Goal: Task Accomplishment & Management: Manage account settings

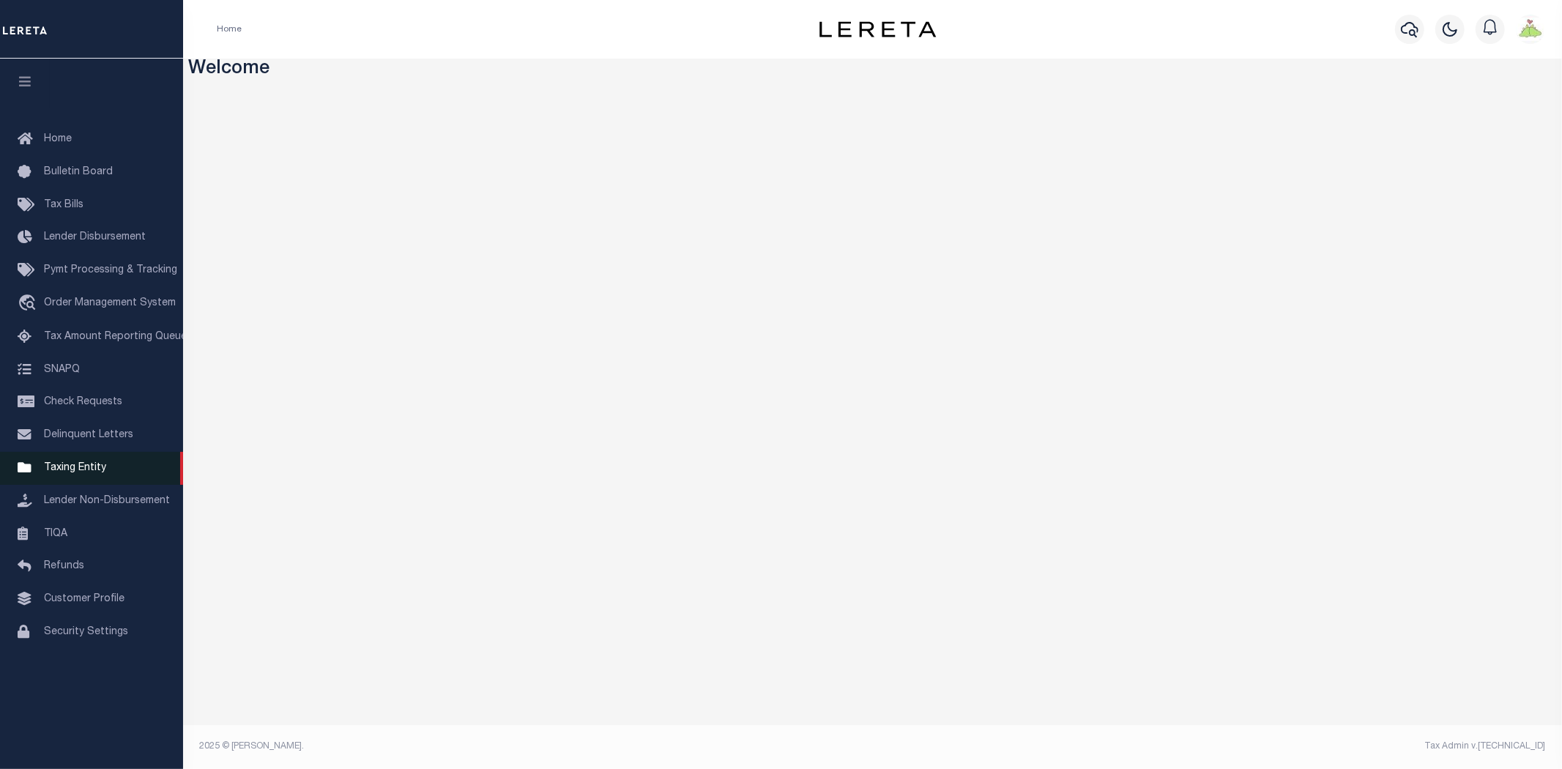
click at [73, 467] on span "Taxing Entity" at bounding box center [75, 468] width 62 height 10
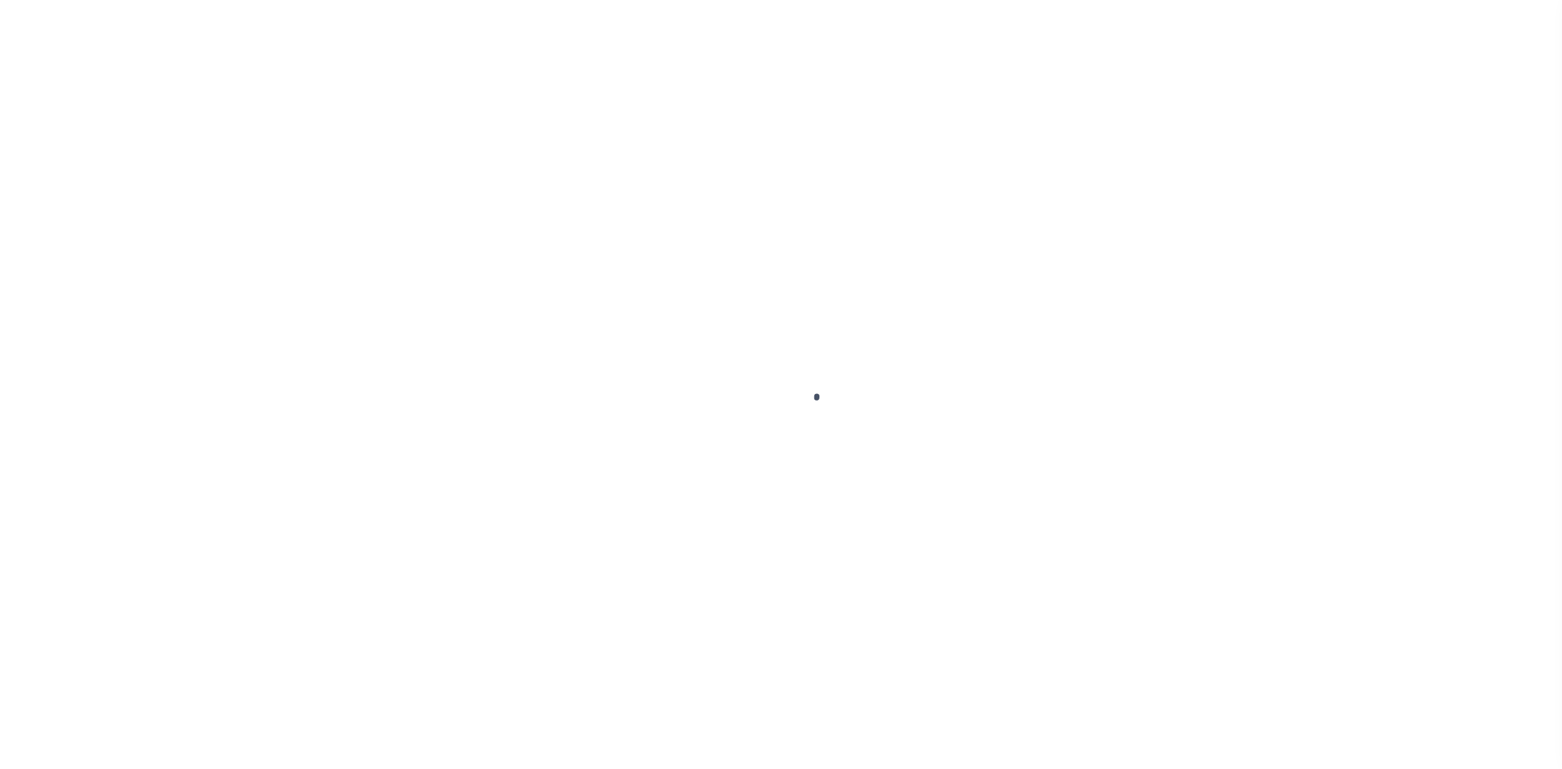
select select
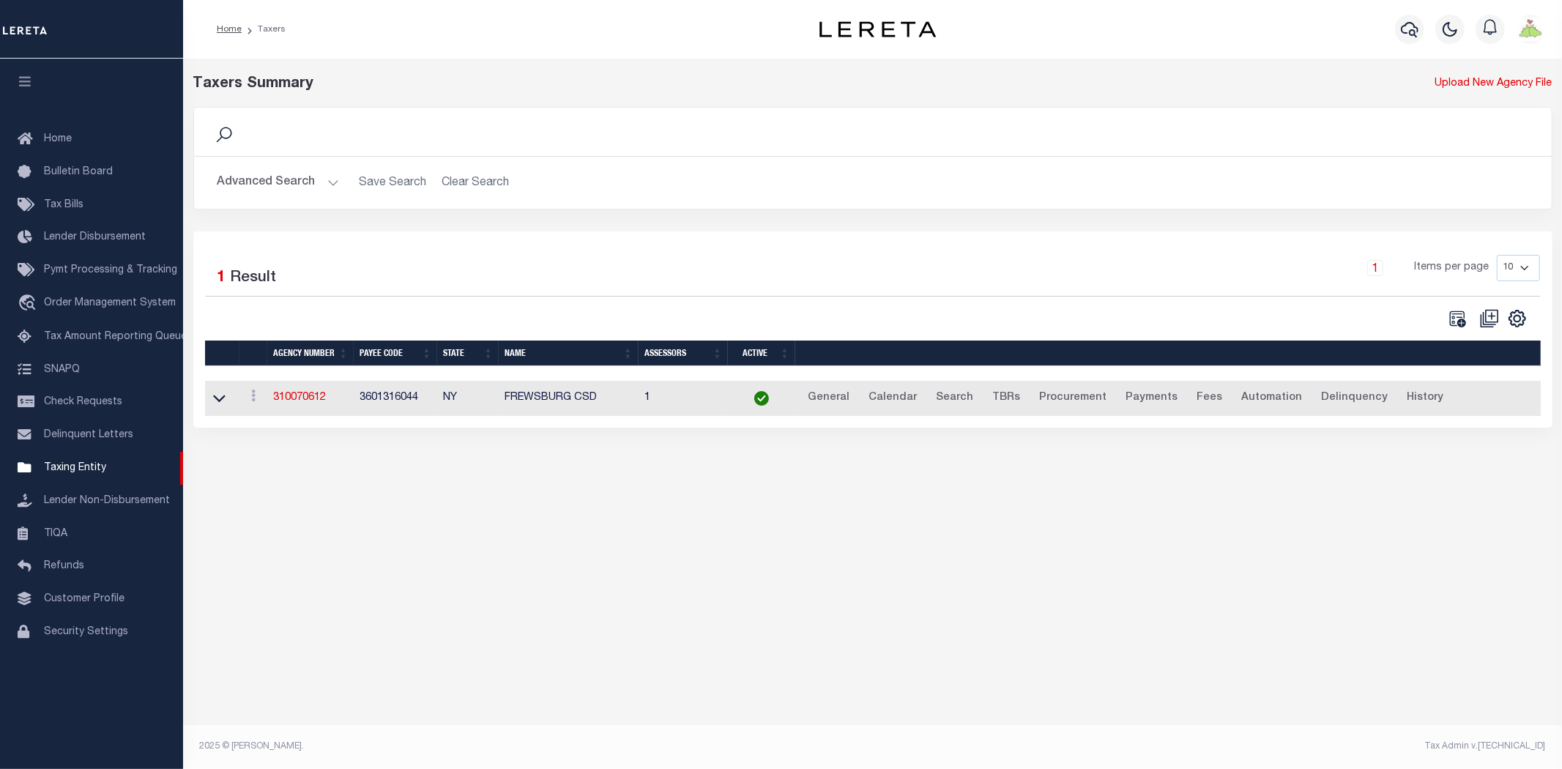
click at [253, 178] on button "Advanced Search" at bounding box center [278, 182] width 122 height 29
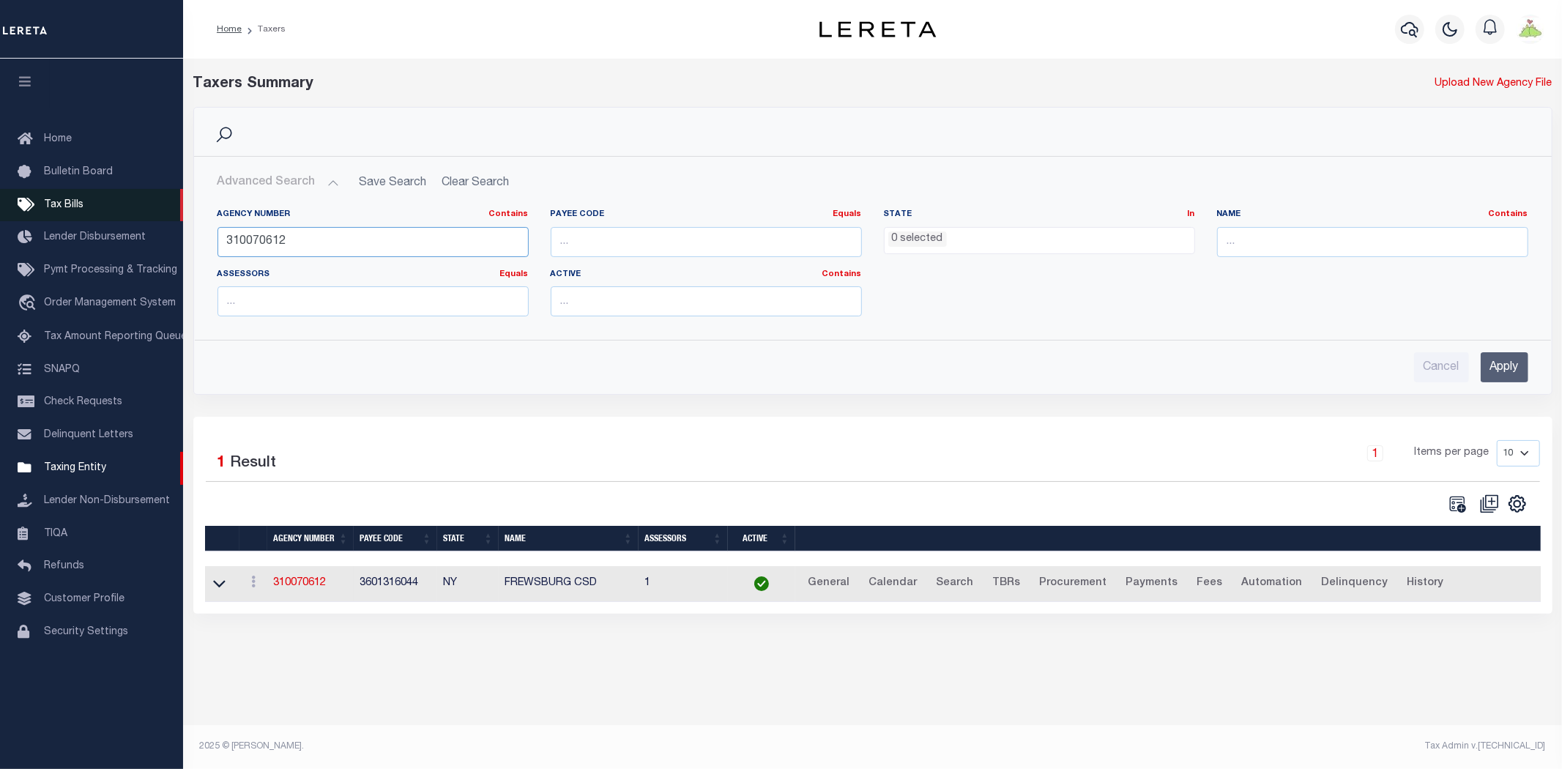
drag, startPoint x: 434, startPoint y: 251, endPoint x: 44, endPoint y: 218, distance: 391.7
click at [44, 218] on div "Home Taxers Profile" at bounding box center [781, 375] width 1562 height 751
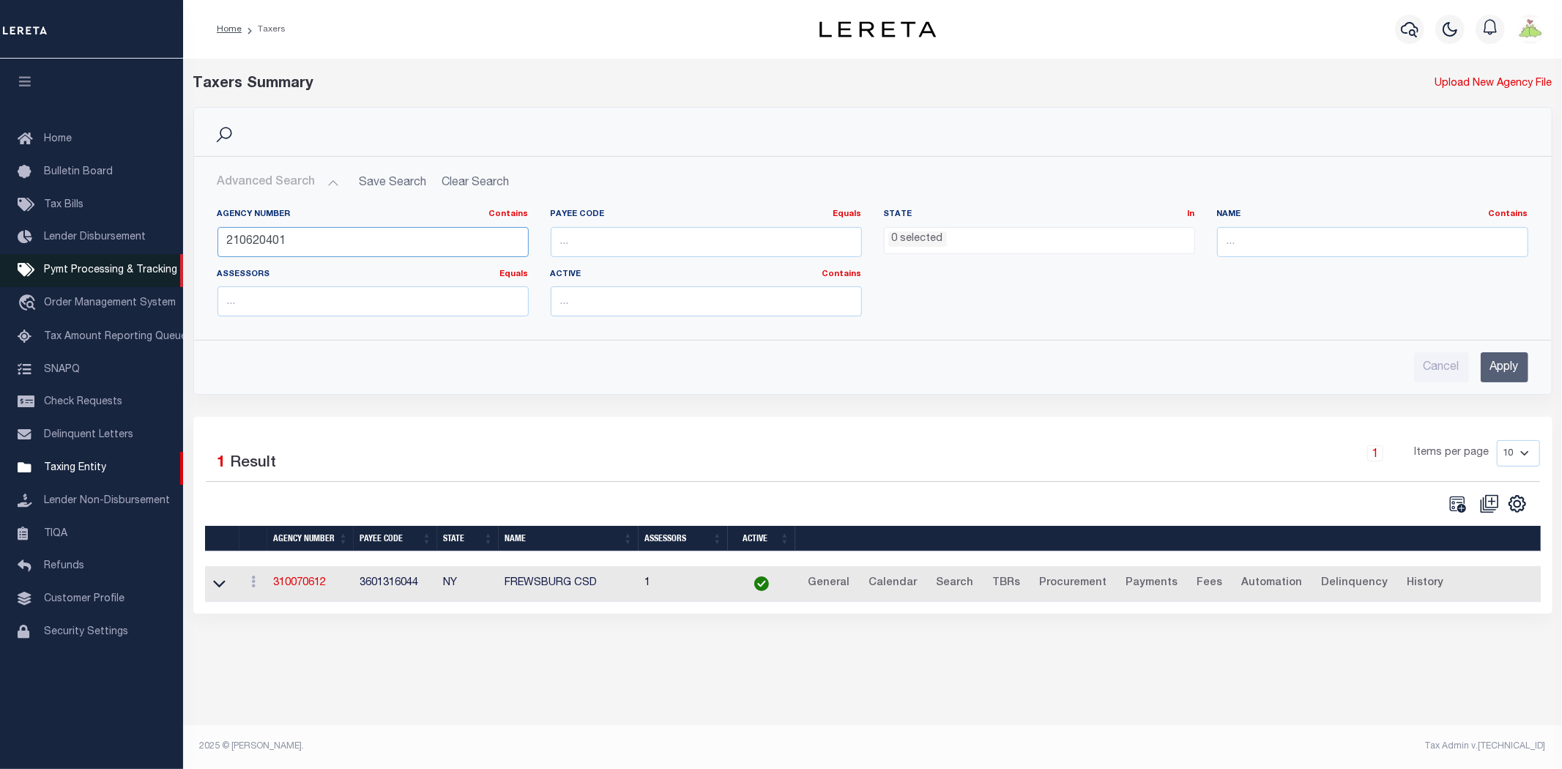
type input "210620401"
click at [1506, 364] on input "Apply" at bounding box center [1505, 367] width 48 height 30
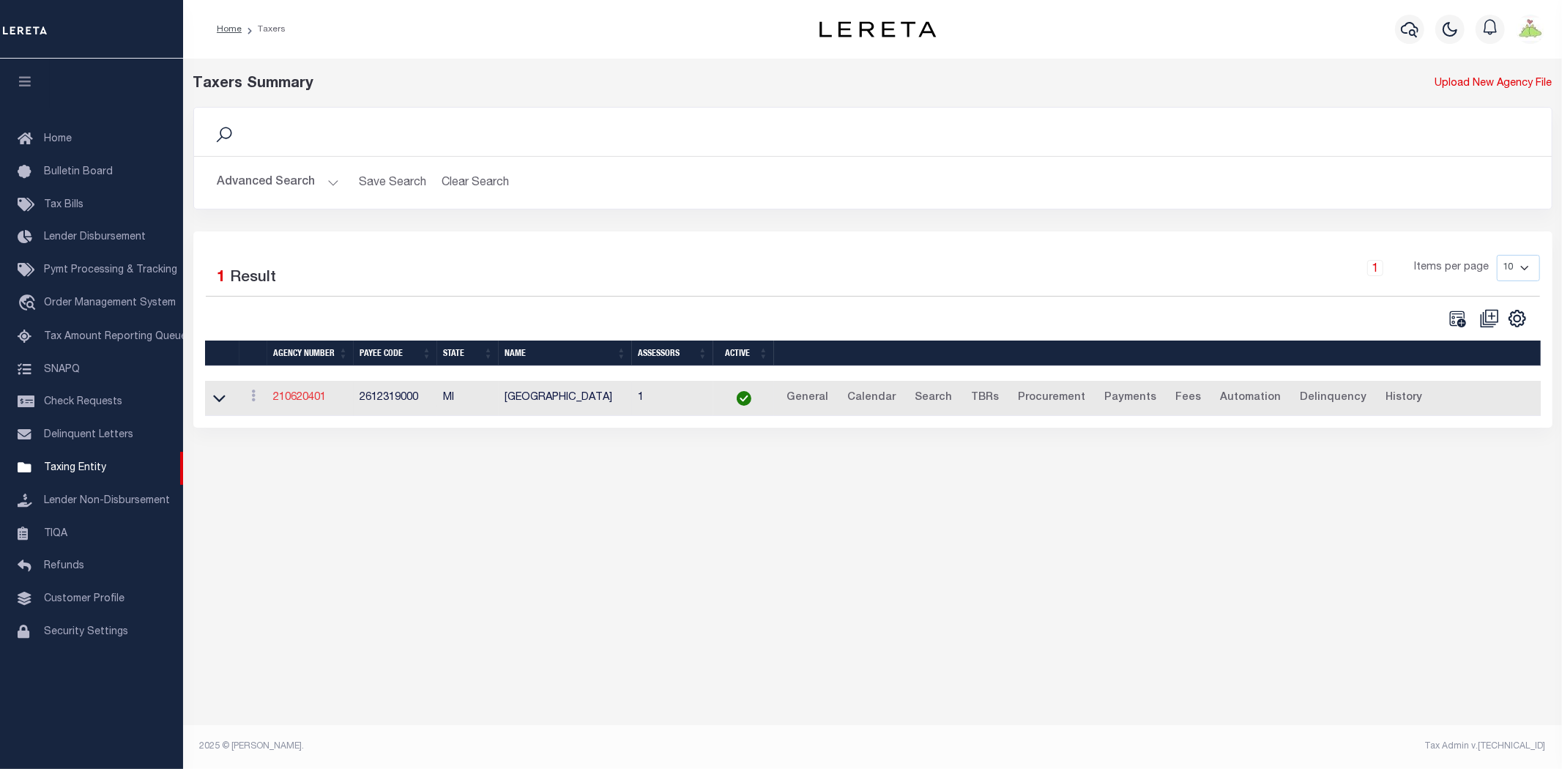
click at [288, 401] on link "210620401" at bounding box center [299, 398] width 53 height 10
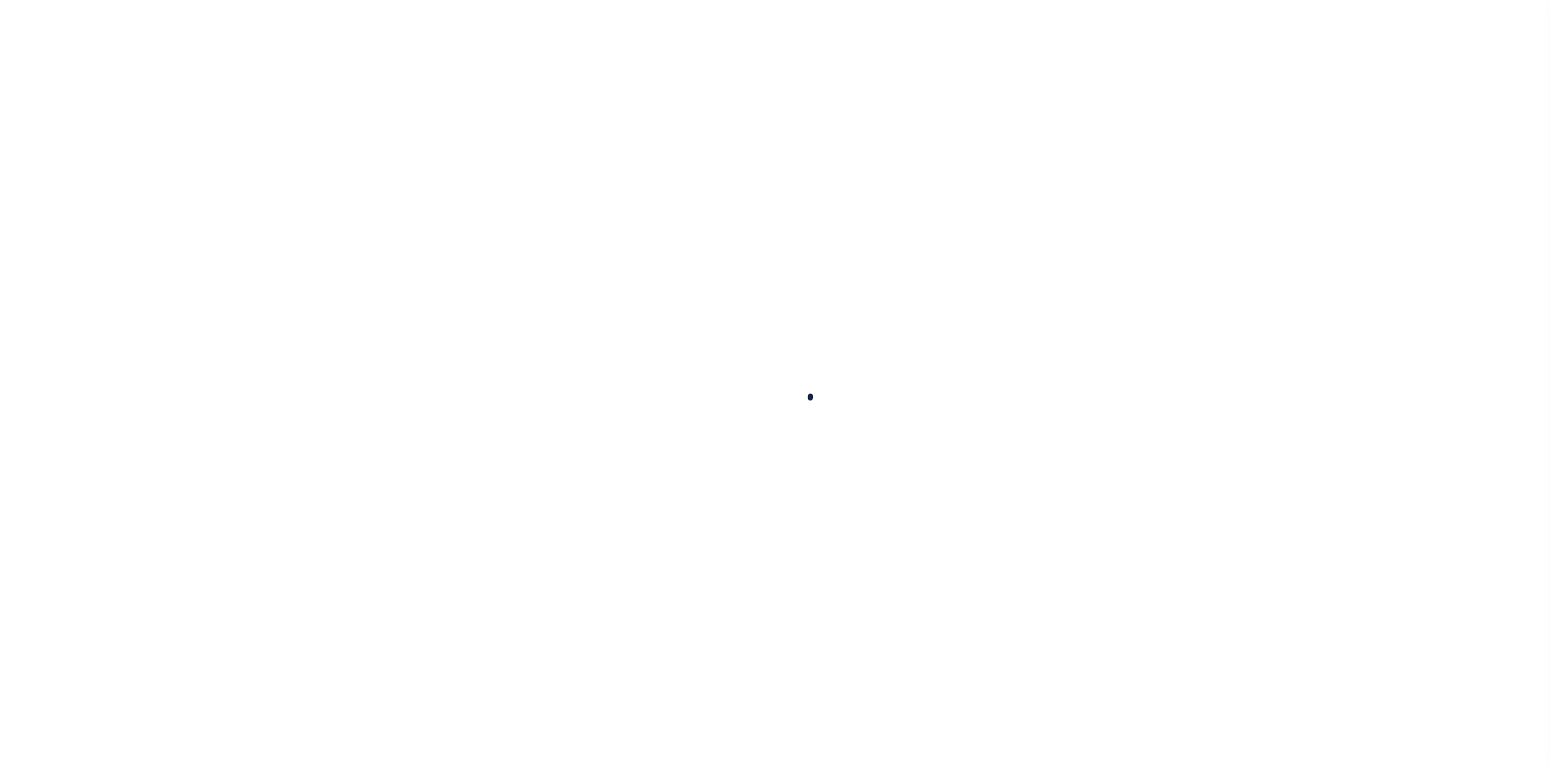
select select
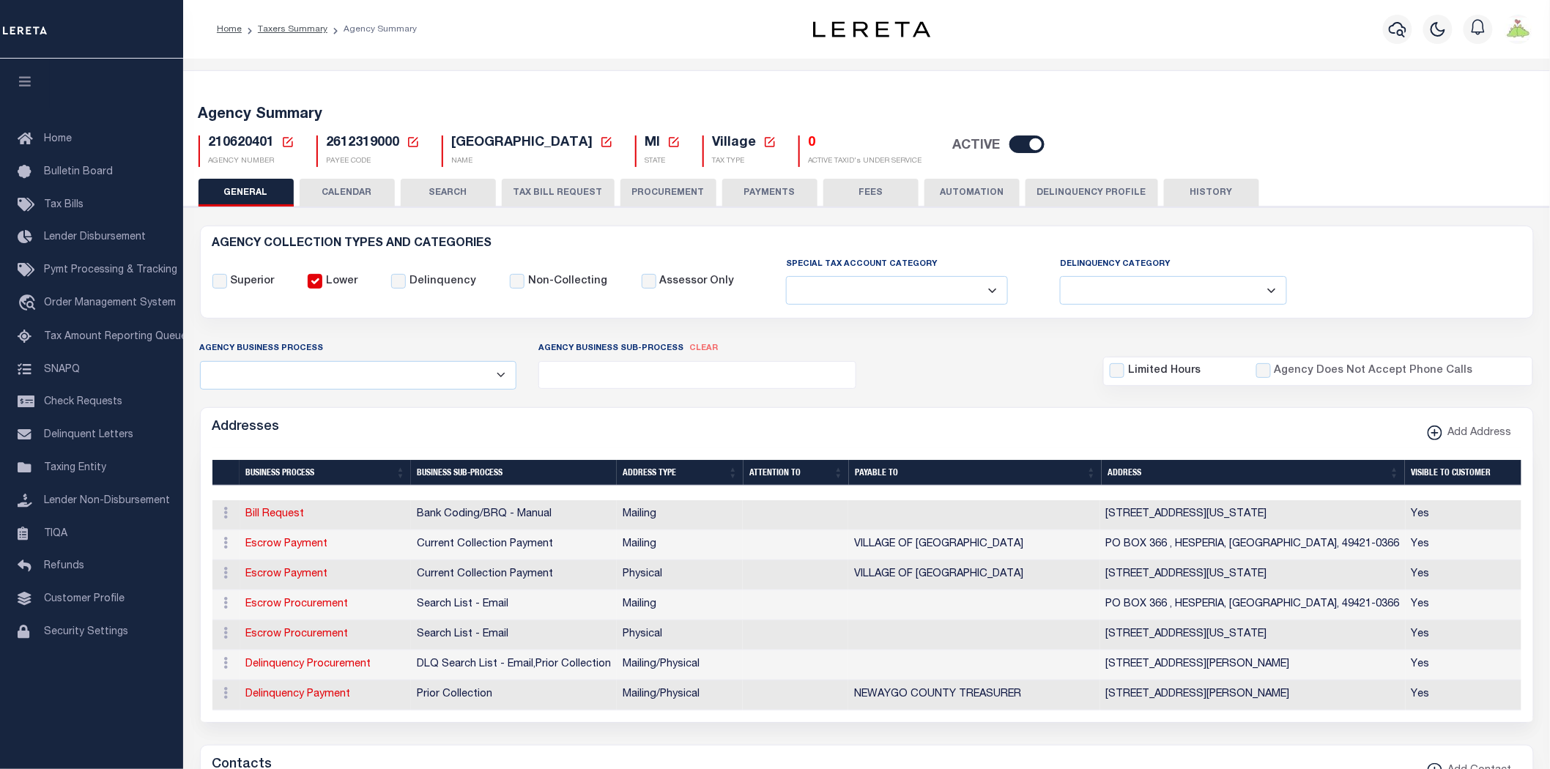
click at [955, 381] on div "Agency Business Process Automation Bill Request Delinquency Payment Delinquency…" at bounding box center [866, 365] width 1355 height 48
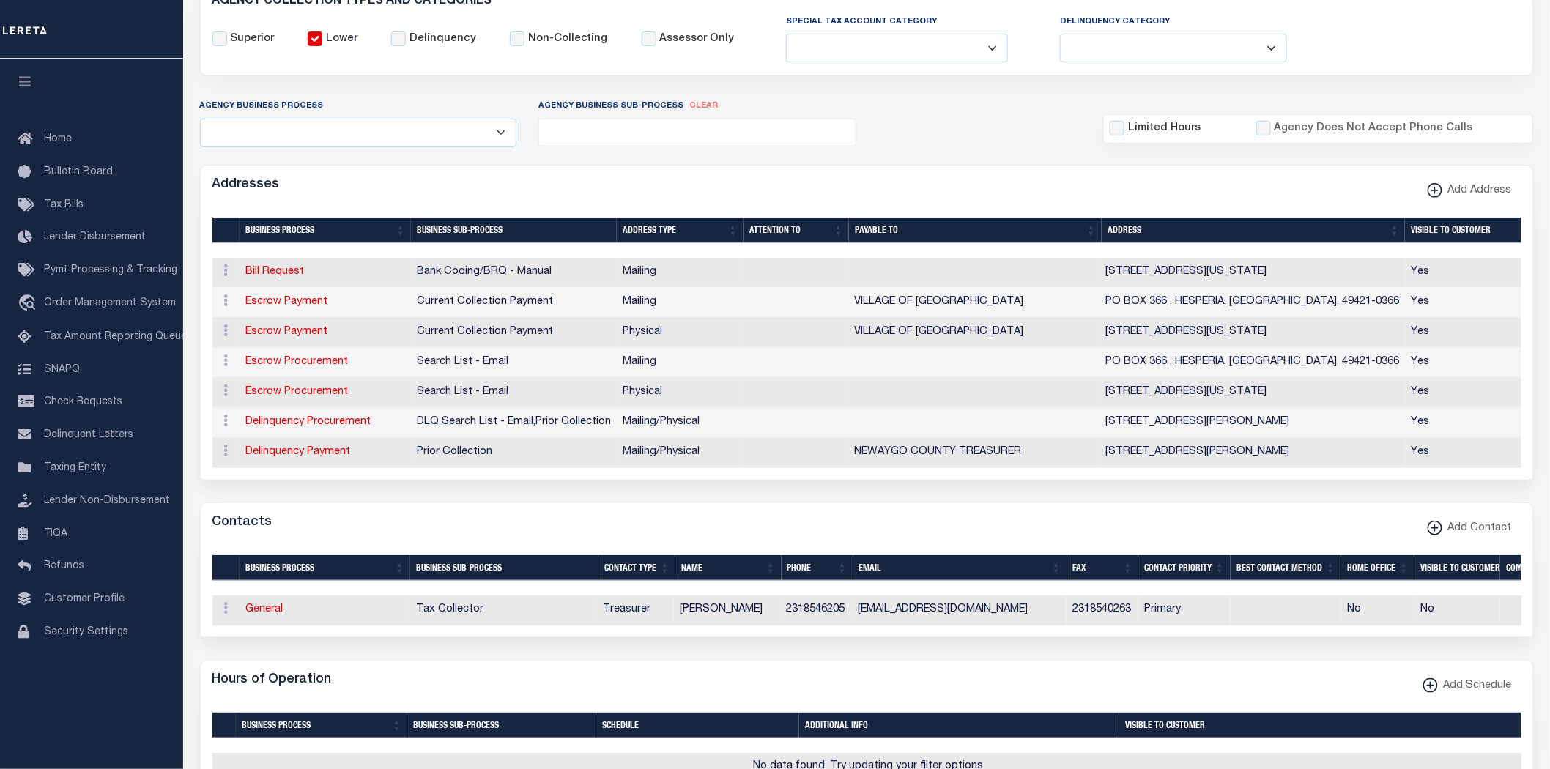
scroll to position [244, 0]
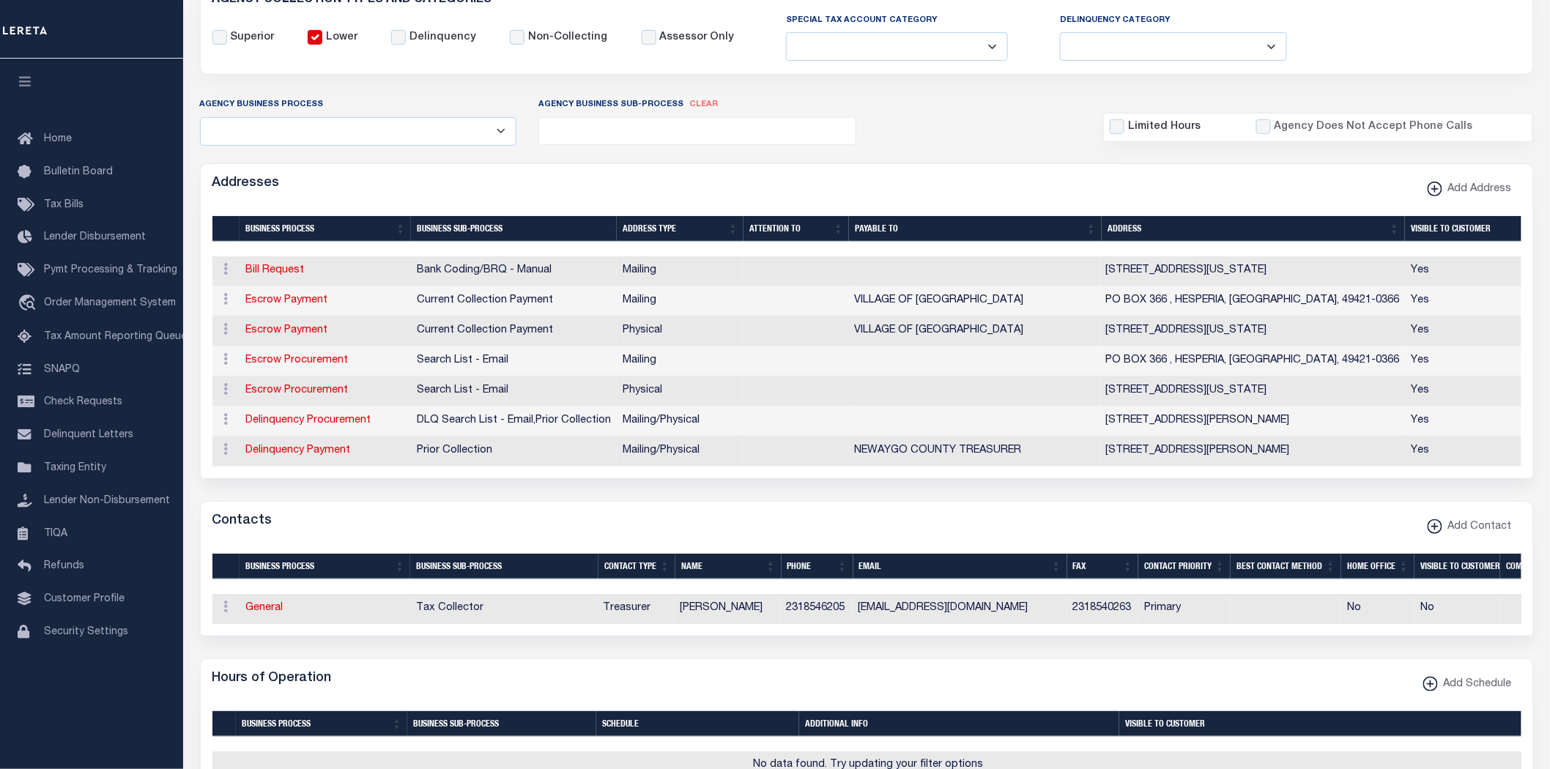
click at [967, 158] on form "AGENCY COLLECTION TYPES AND CATEGORIES Superior Lower Delinquency Non-Collectin…" at bounding box center [867, 636] width 1334 height 1309
click at [272, 613] on link "General" at bounding box center [264, 608] width 37 height 10
checkbox input "false"
select select
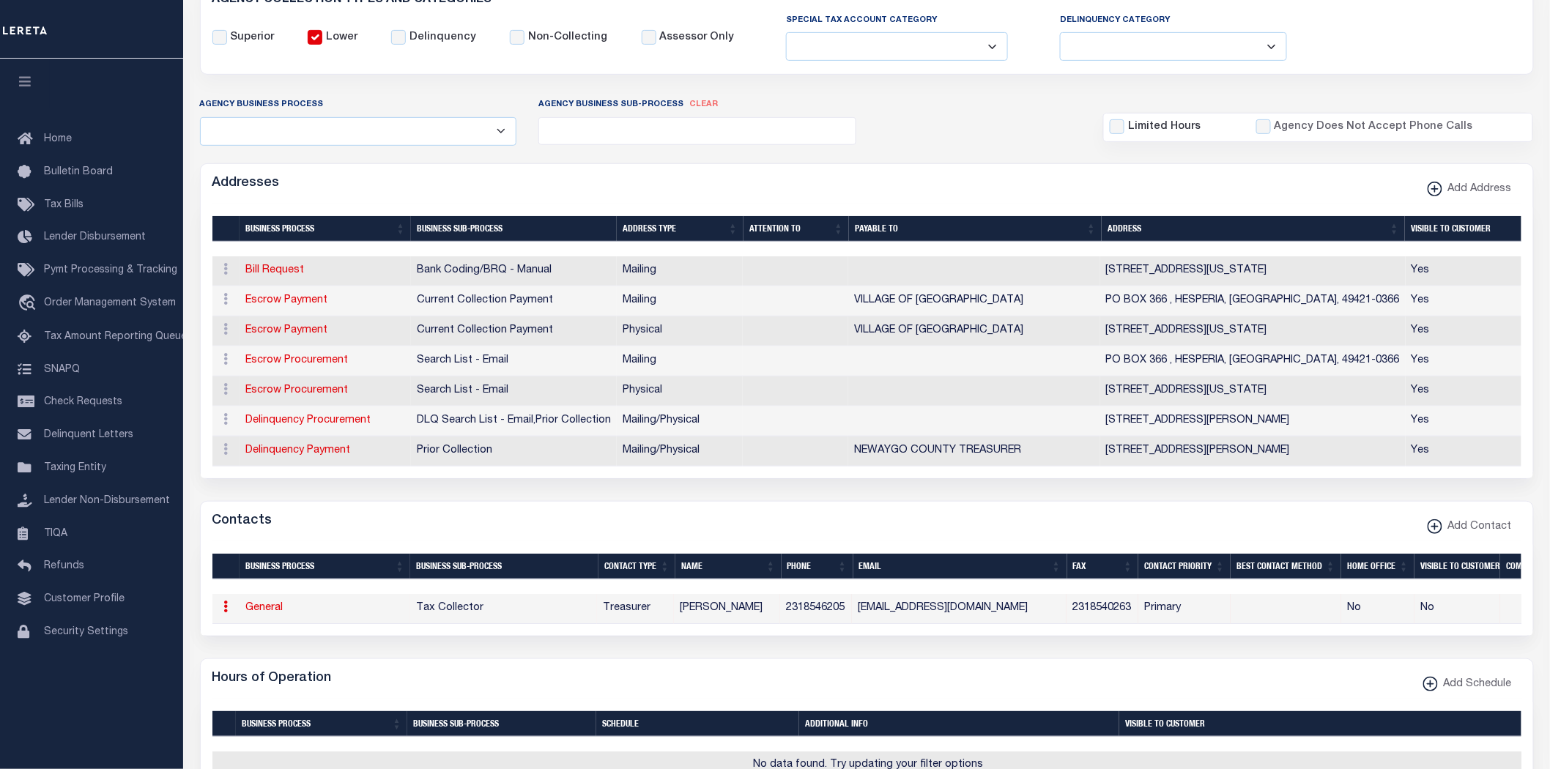
select select "3"
select select "1"
type input "JOANN"
type input "BORGMAN"
type input "2318546205"
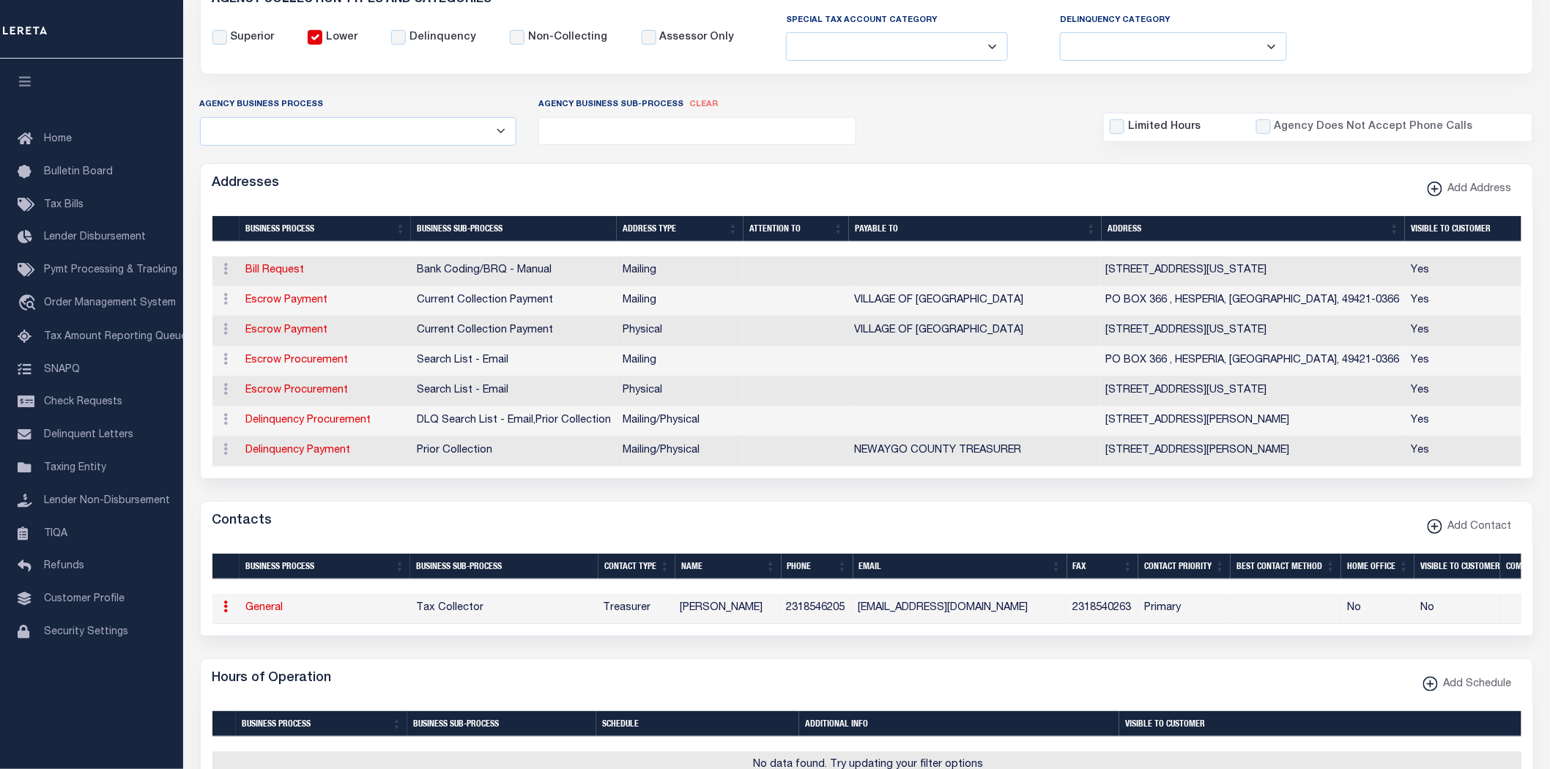
type input "2318540263"
type input "HESPERIATREASURER@FRONTIER.COM"
select select "6"
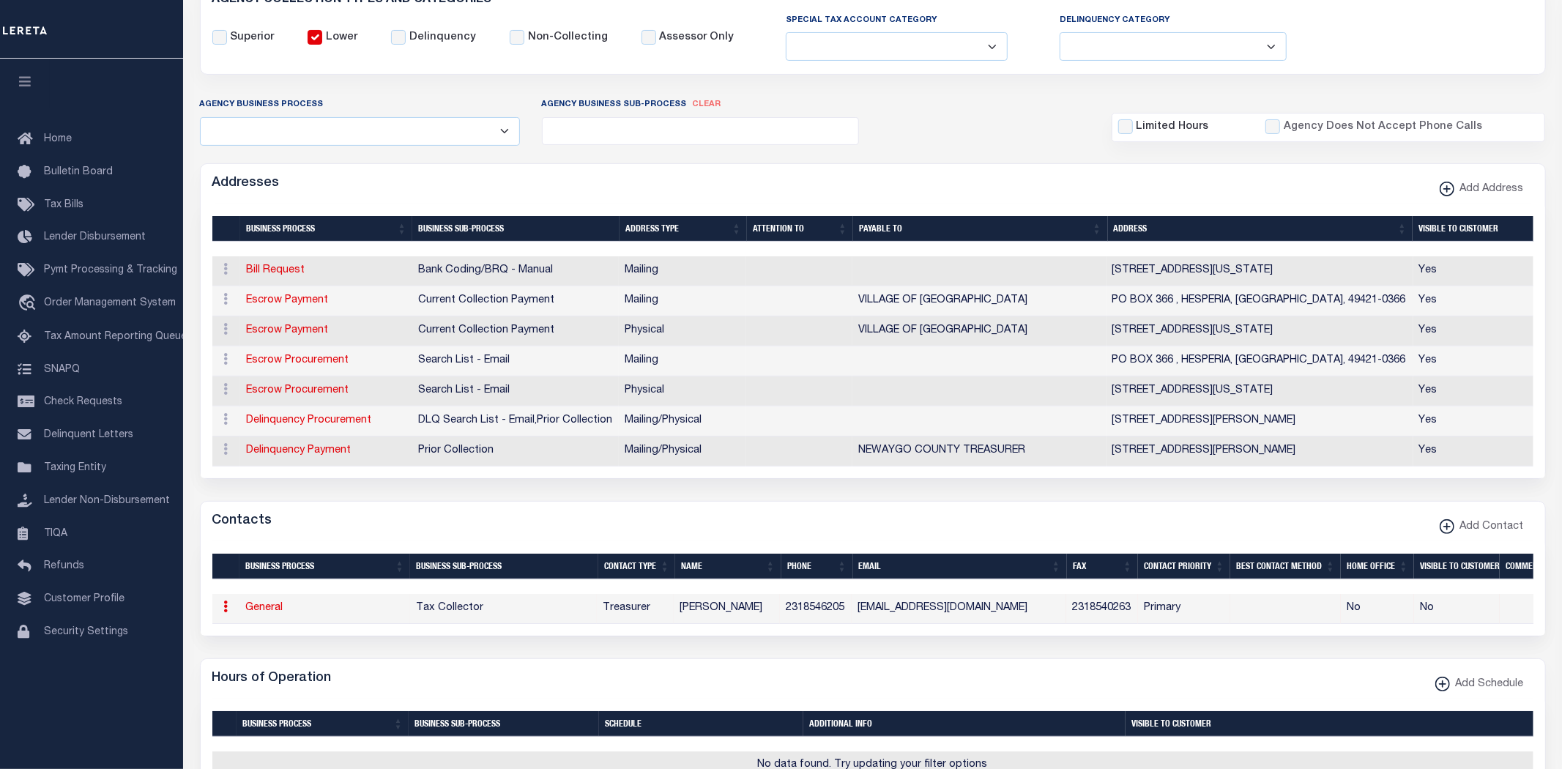
select select "31"
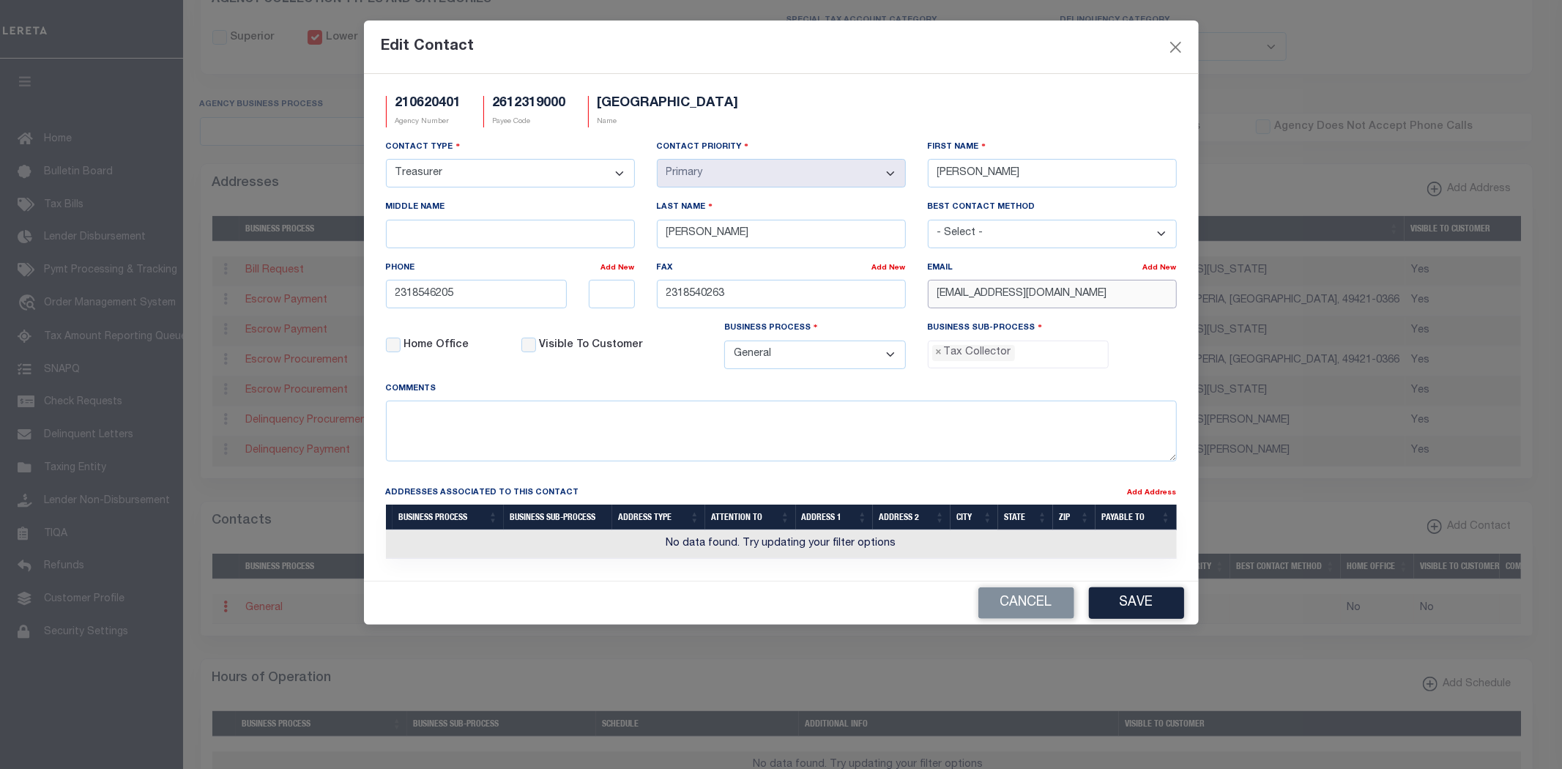
drag, startPoint x: 892, startPoint y: 312, endPoint x: 789, endPoint y: 313, distance: 102.5
click at [794, 313] on div "Contact Type - Select - Assessor Clerk Internal Contacts 1 Internal Contacts 2 …" at bounding box center [781, 260] width 813 height 242
paste input "TREASURER@HESPERIAVILLAGE.GOV"
type input "TREASURER@HESPERIAVILLAGE.GOV"
click at [1130, 609] on button "Save" at bounding box center [1136, 602] width 95 height 31
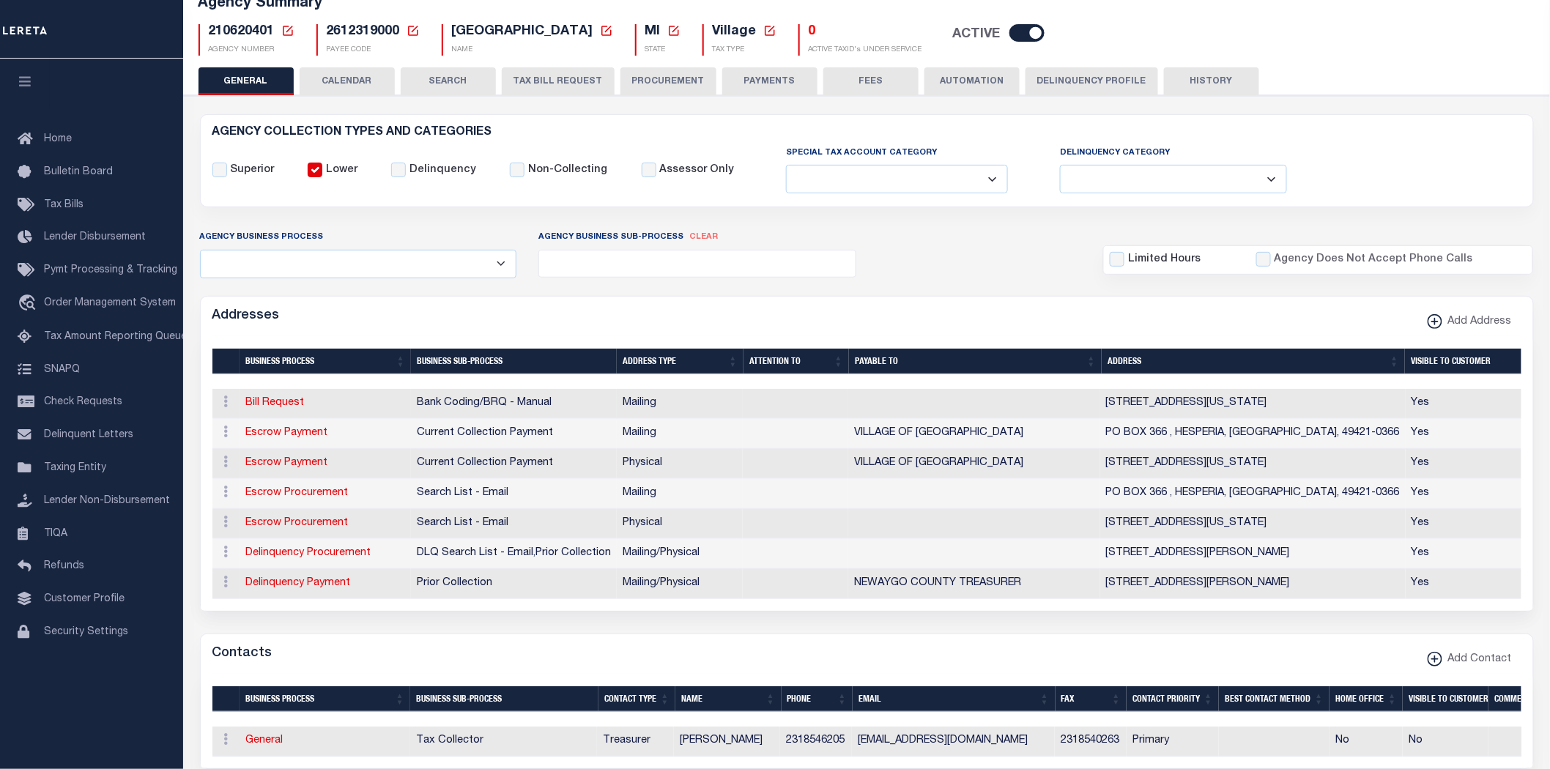
scroll to position [81, 0]
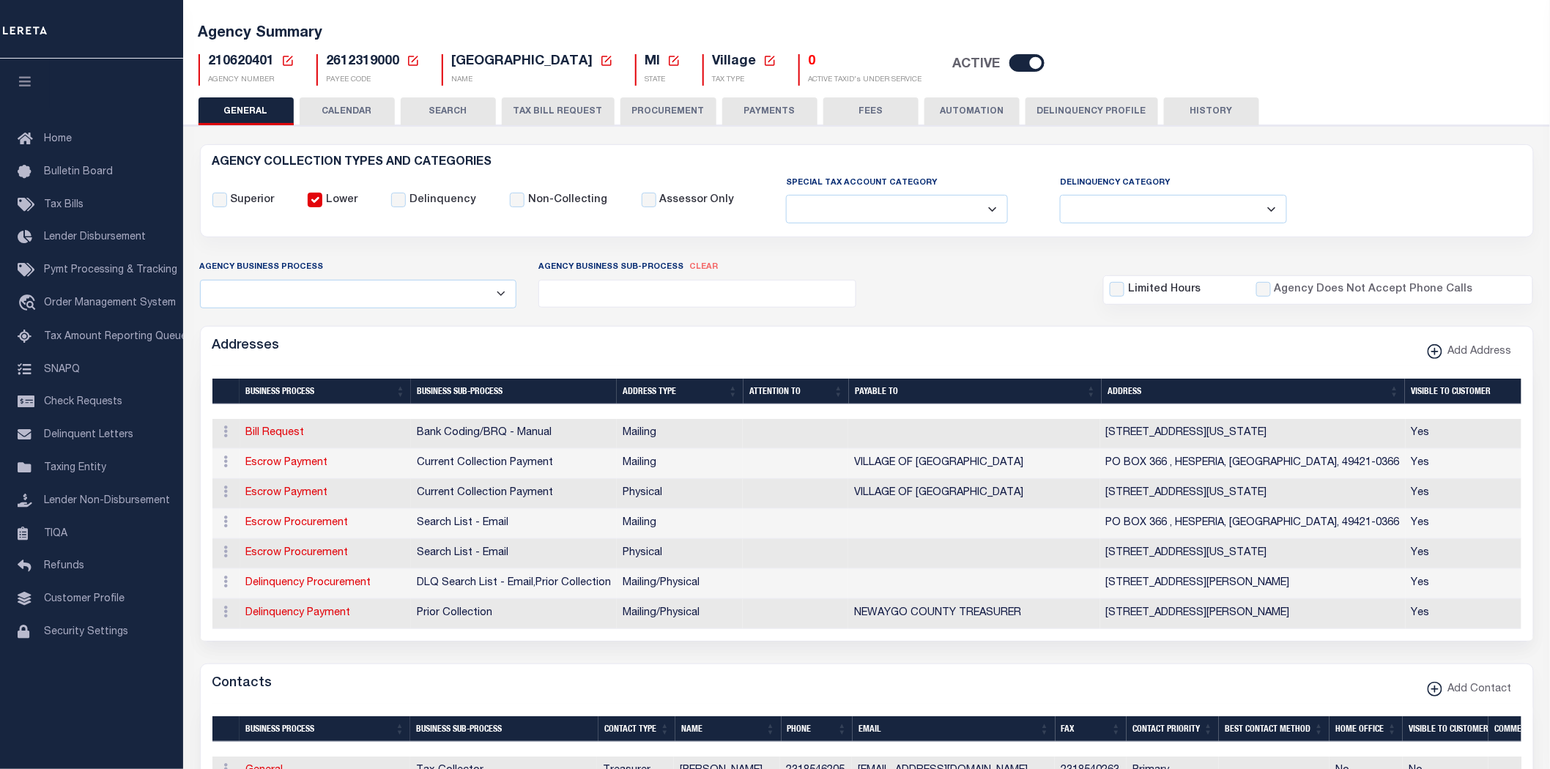
click at [801, 117] on button "PAYMENTS" at bounding box center [769, 111] width 95 height 28
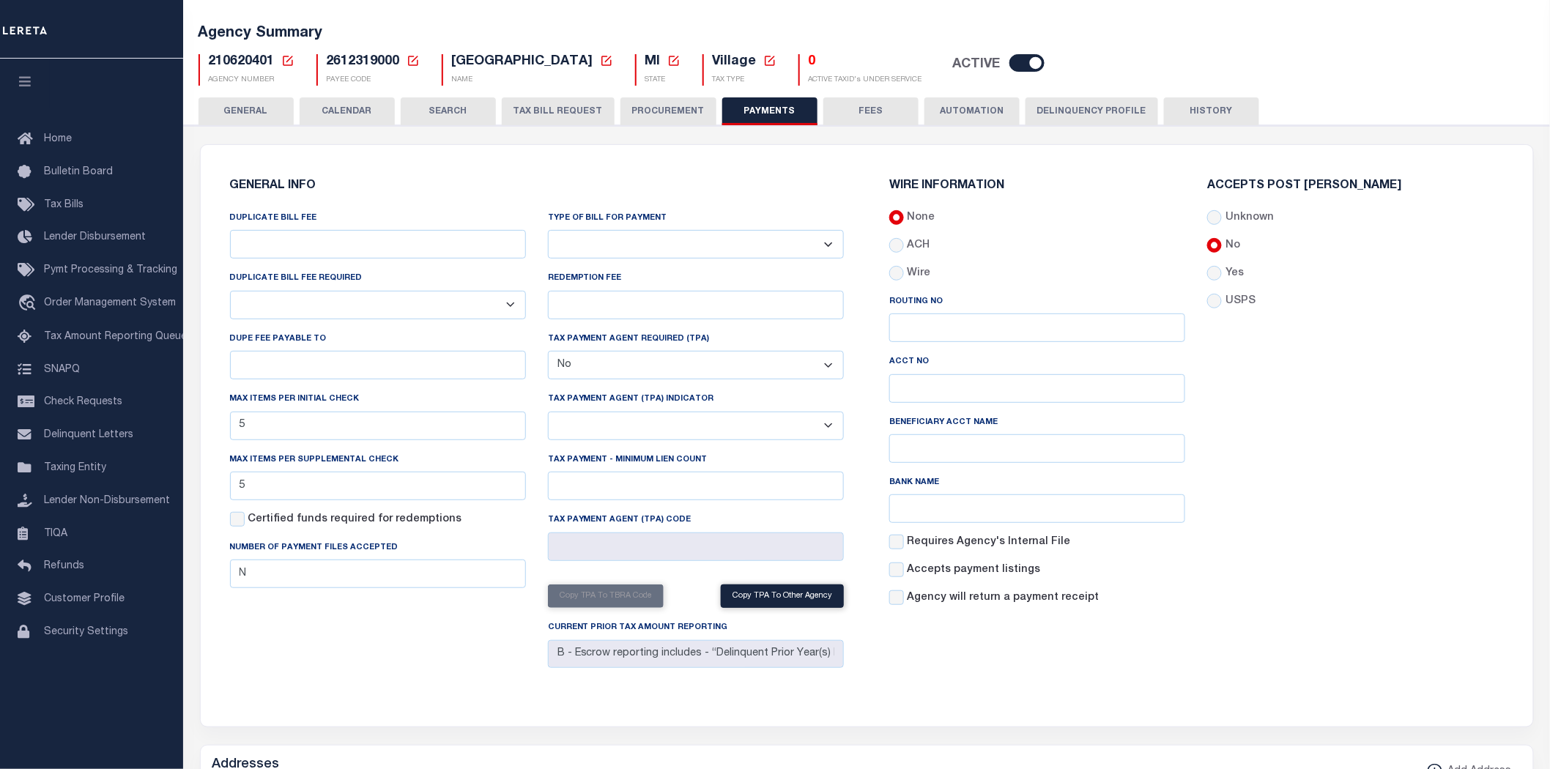
drag, startPoint x: 266, startPoint y: 105, endPoint x: 275, endPoint y: 118, distance: 15.2
click at [266, 105] on button "GENERAL" at bounding box center [245, 111] width 95 height 28
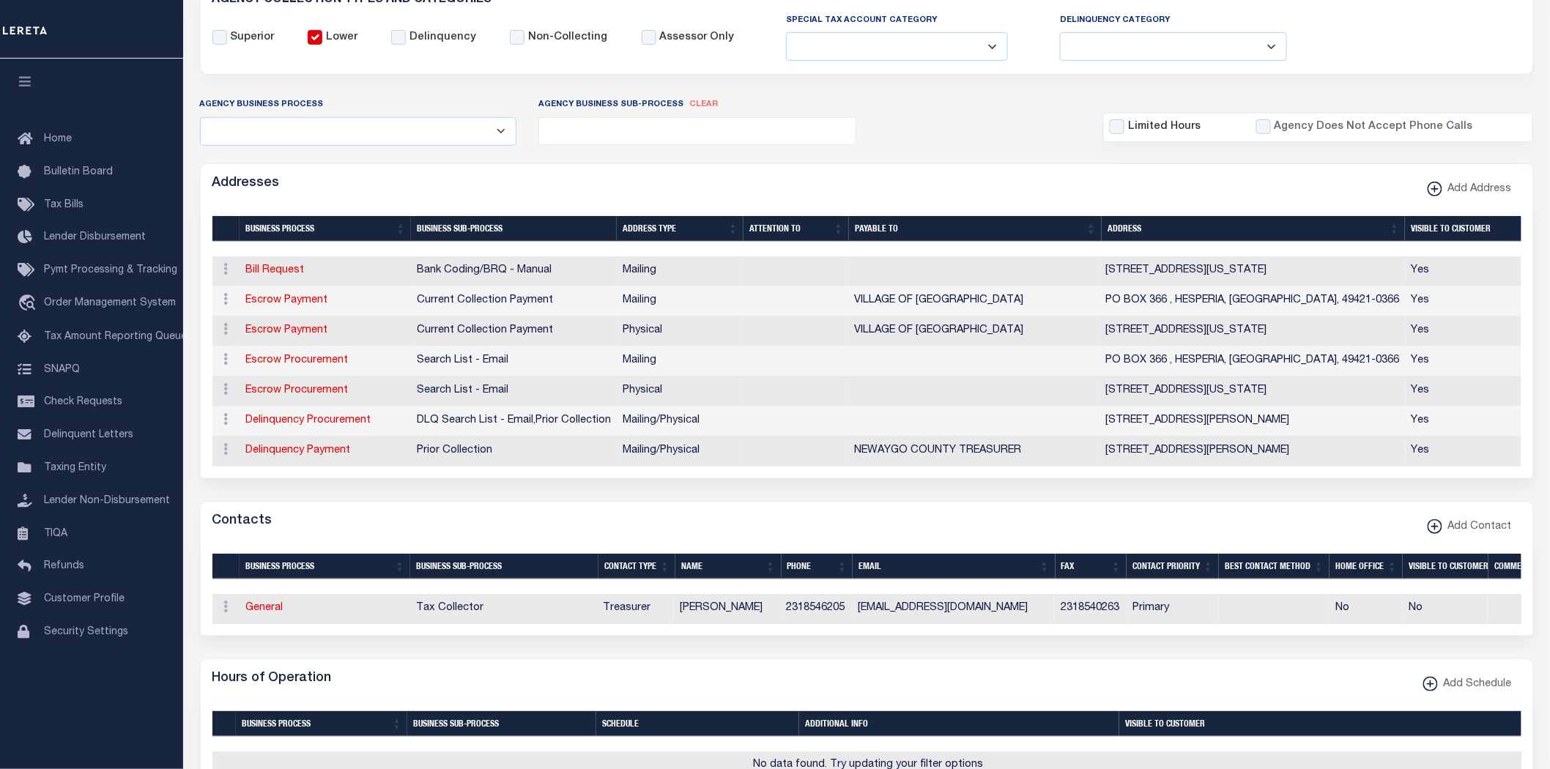
scroll to position [0, 0]
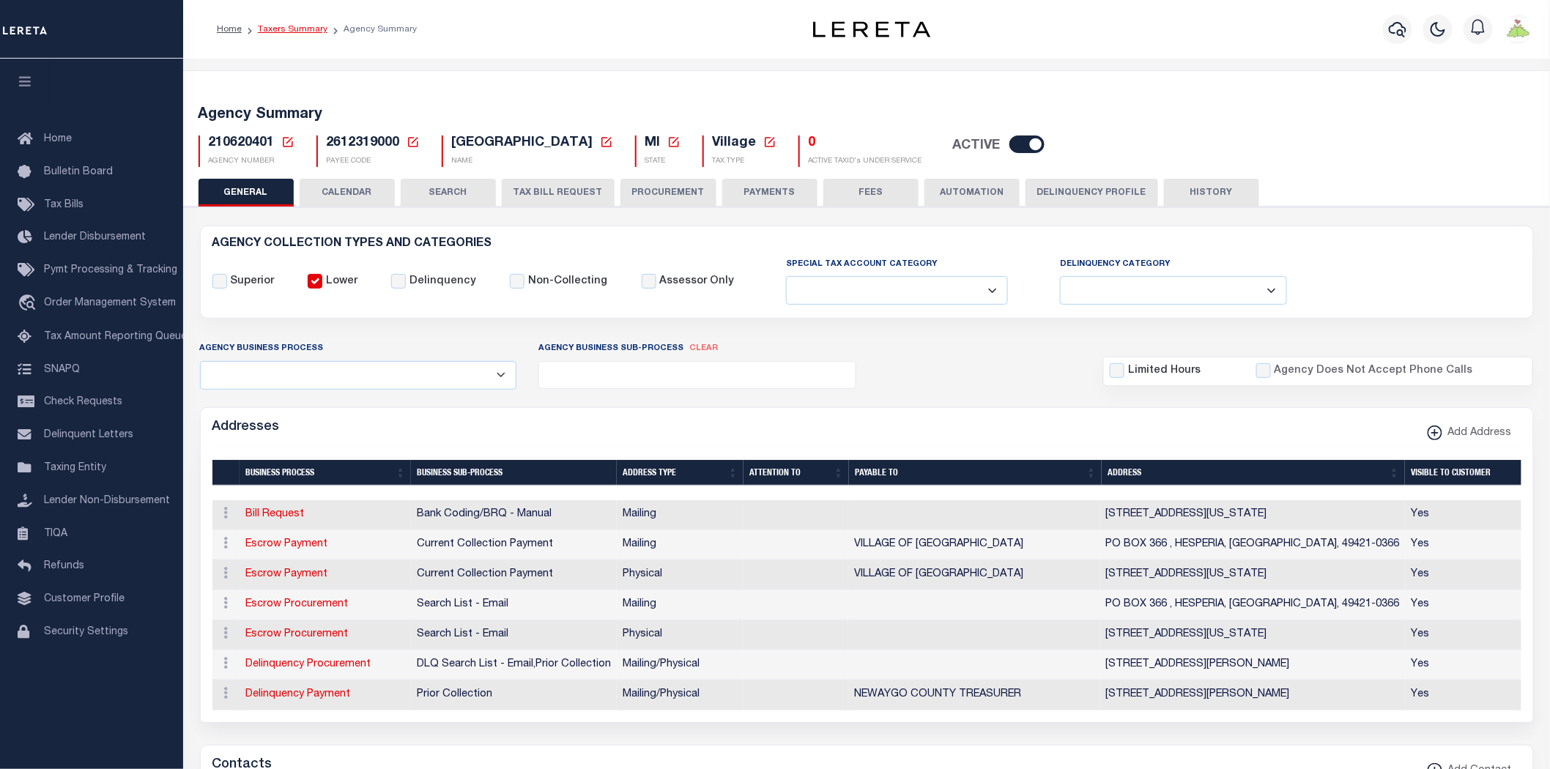
click at [293, 25] on link "Taxers Summary" at bounding box center [293, 29] width 70 height 9
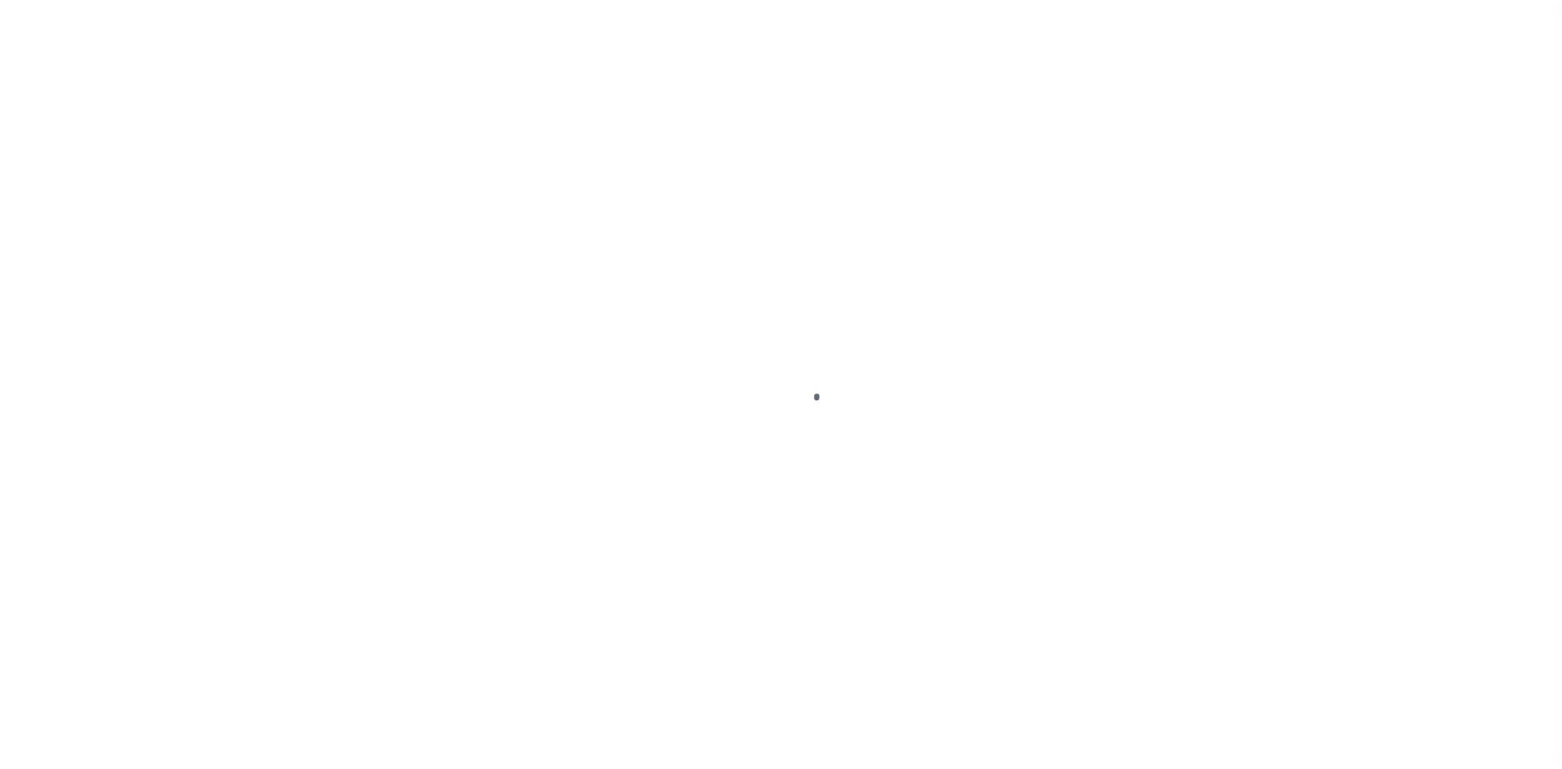
select select
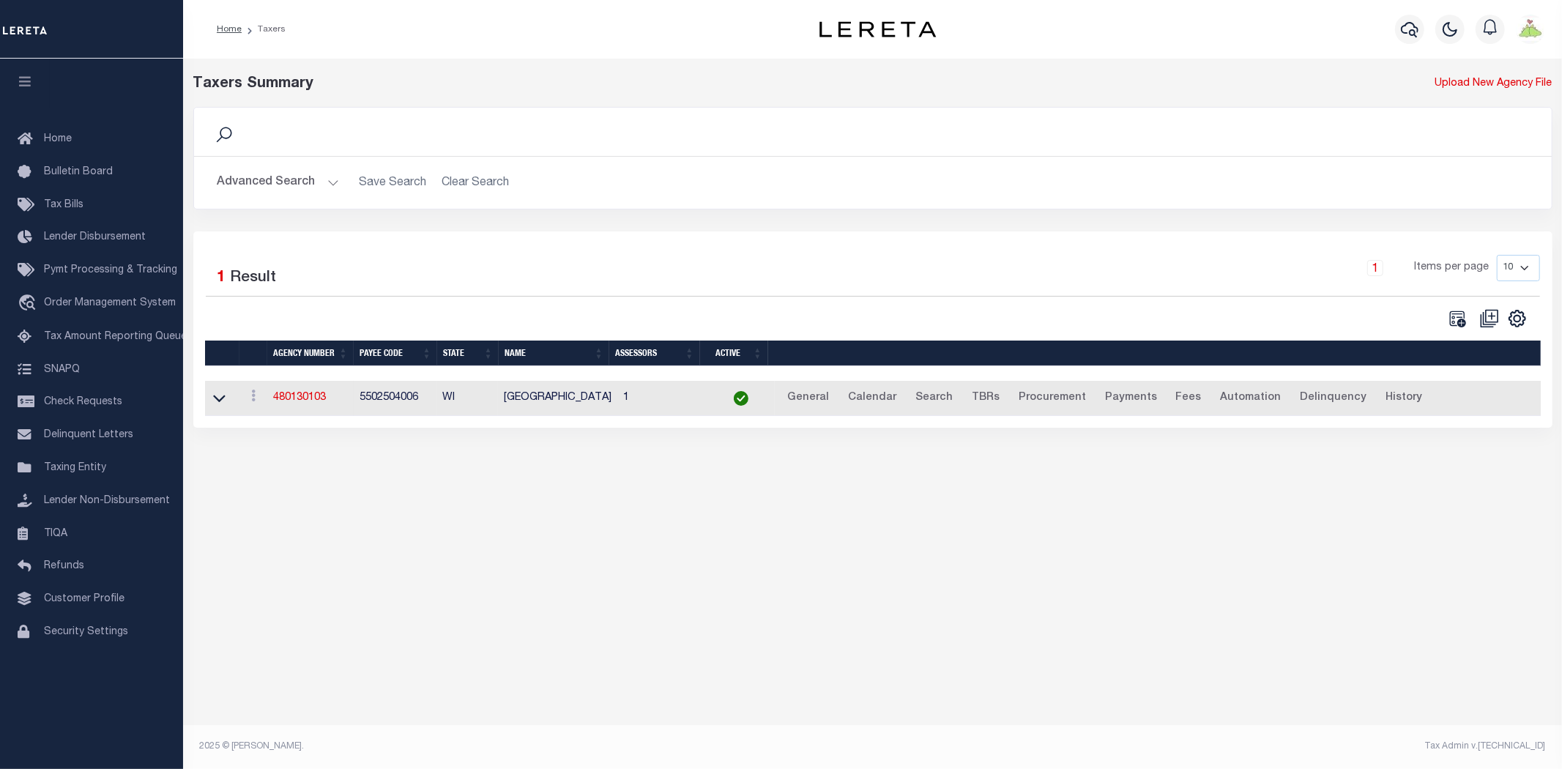
click at [288, 176] on button "Advanced Search" at bounding box center [278, 182] width 122 height 29
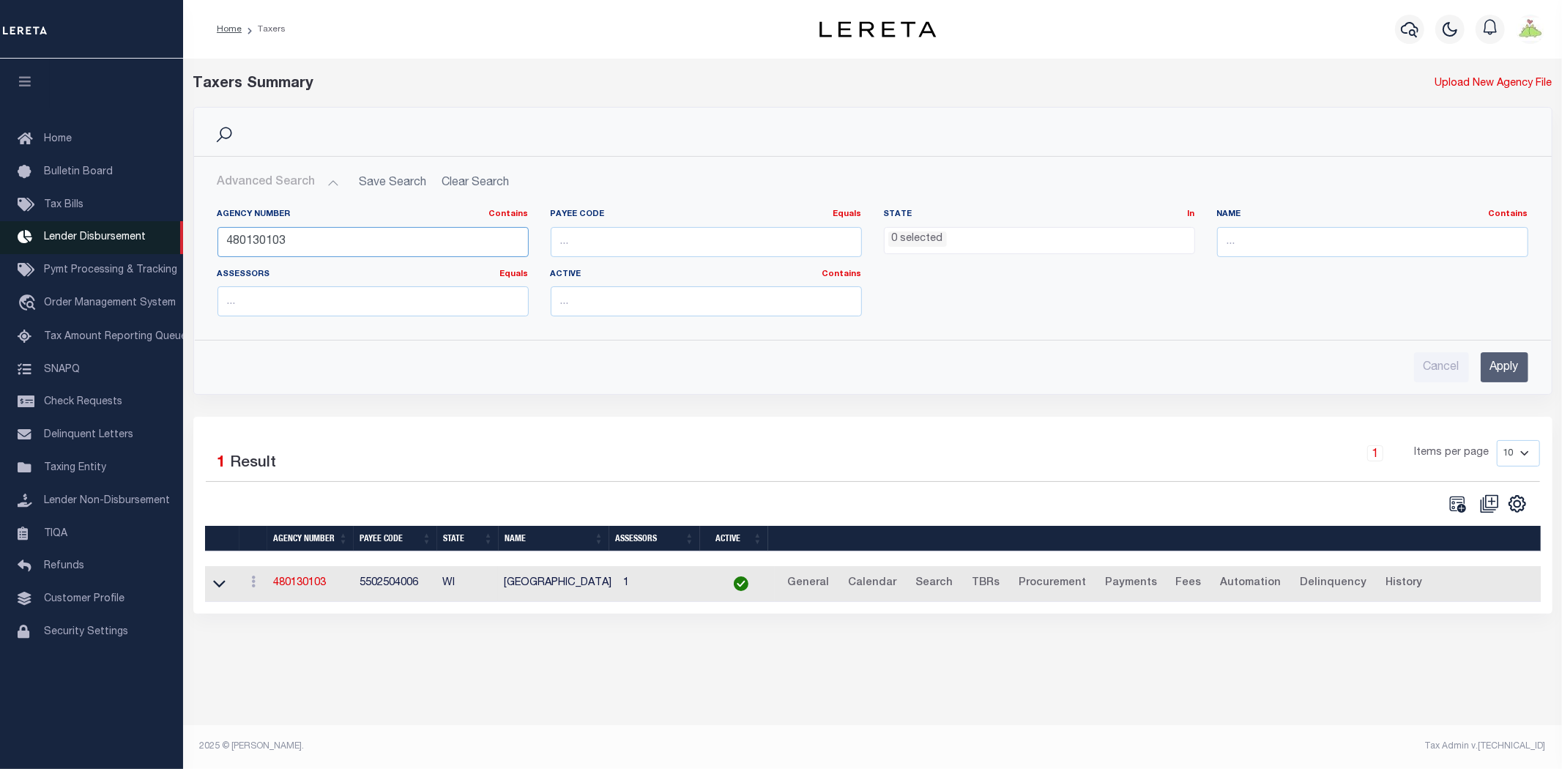
drag, startPoint x: 327, startPoint y: 236, endPoint x: 37, endPoint y: 222, distance: 291.1
click at [37, 222] on div "Home Taxers Profile" at bounding box center [781, 375] width 1562 height 751
type input "210640417"
click at [1487, 370] on input "Apply" at bounding box center [1505, 367] width 48 height 30
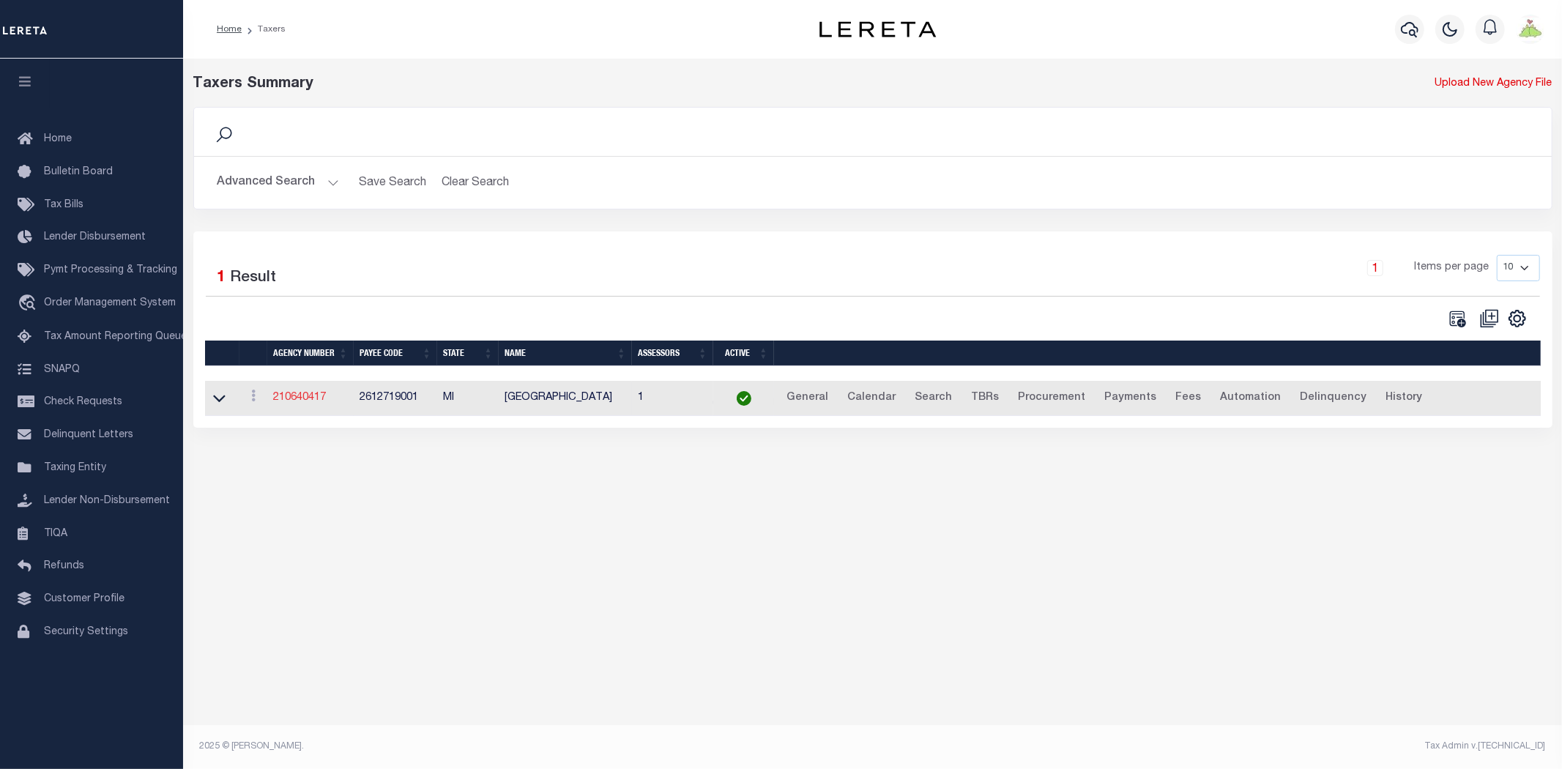
click at [291, 401] on link "210640417" at bounding box center [299, 398] width 53 height 10
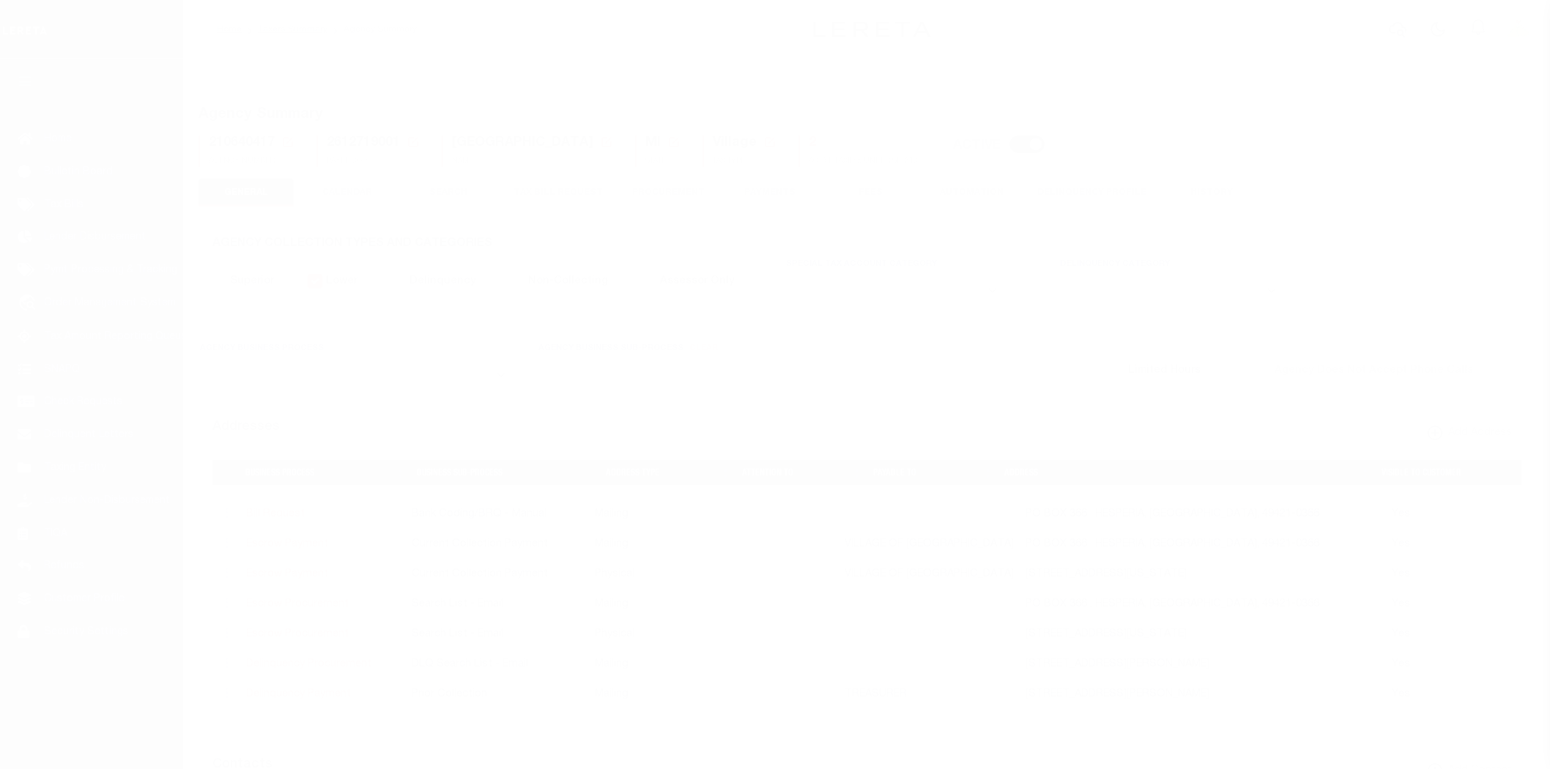
select select
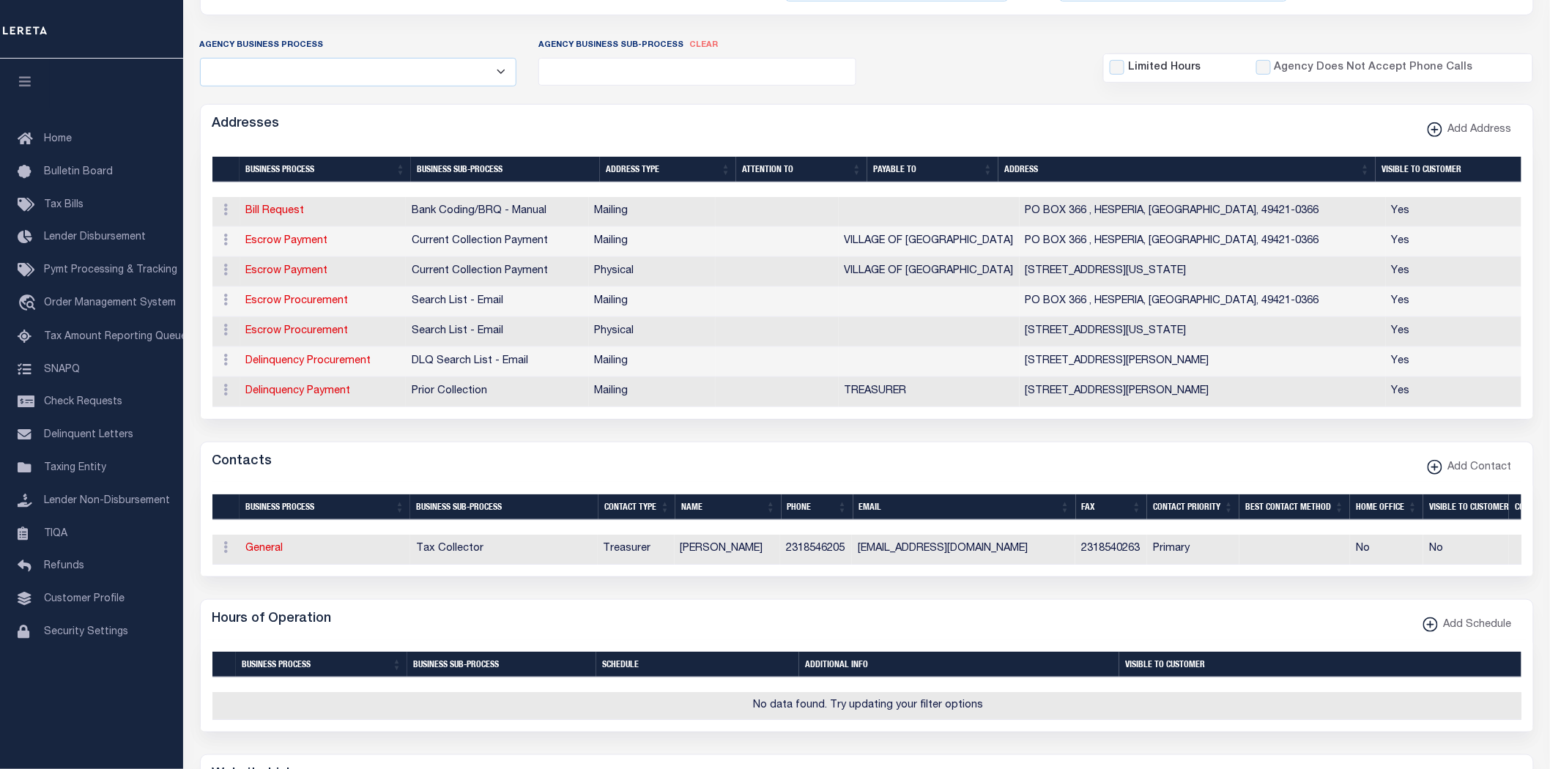
scroll to position [325, 0]
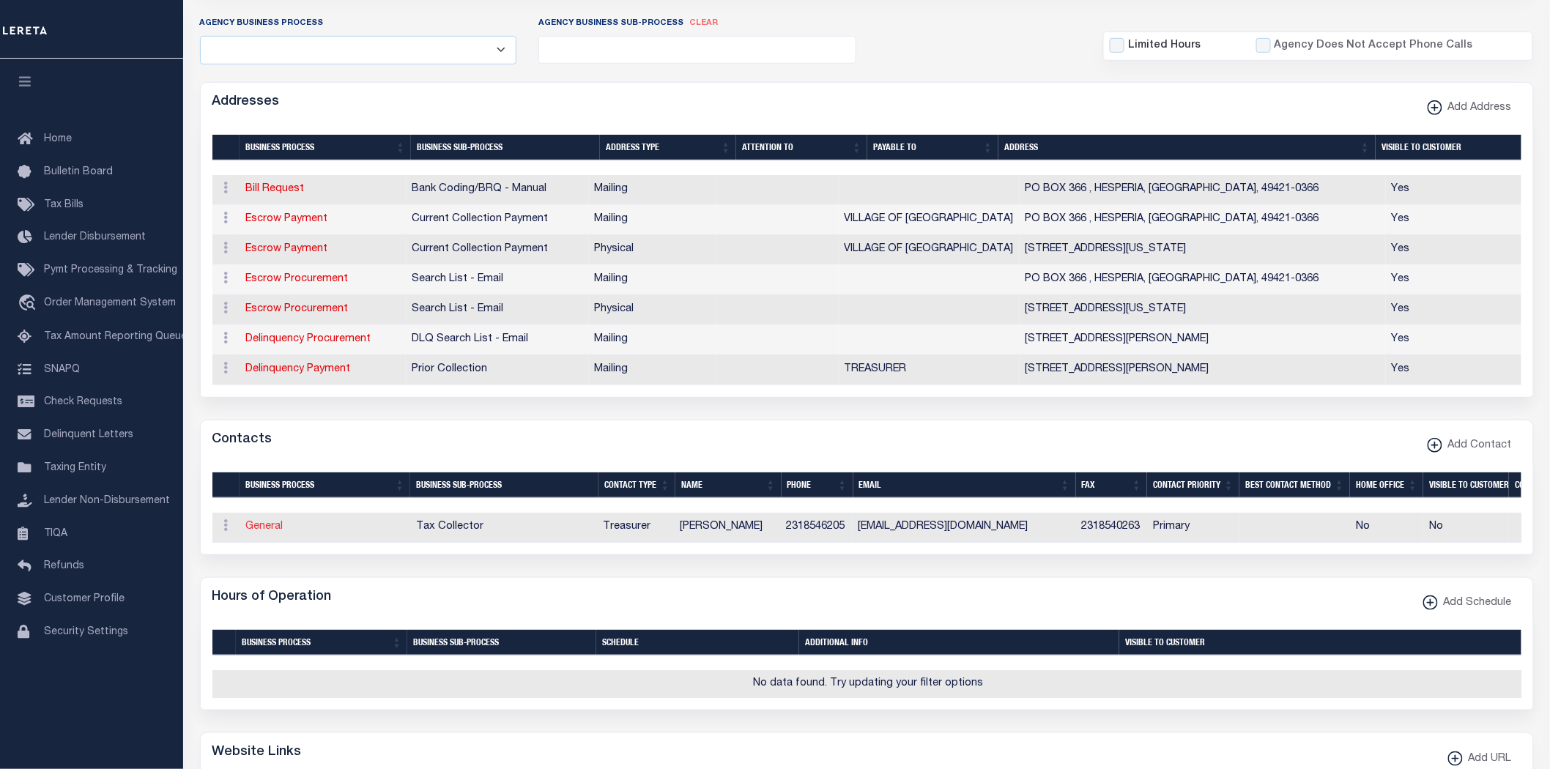
click at [257, 532] on link "General" at bounding box center [264, 526] width 37 height 10
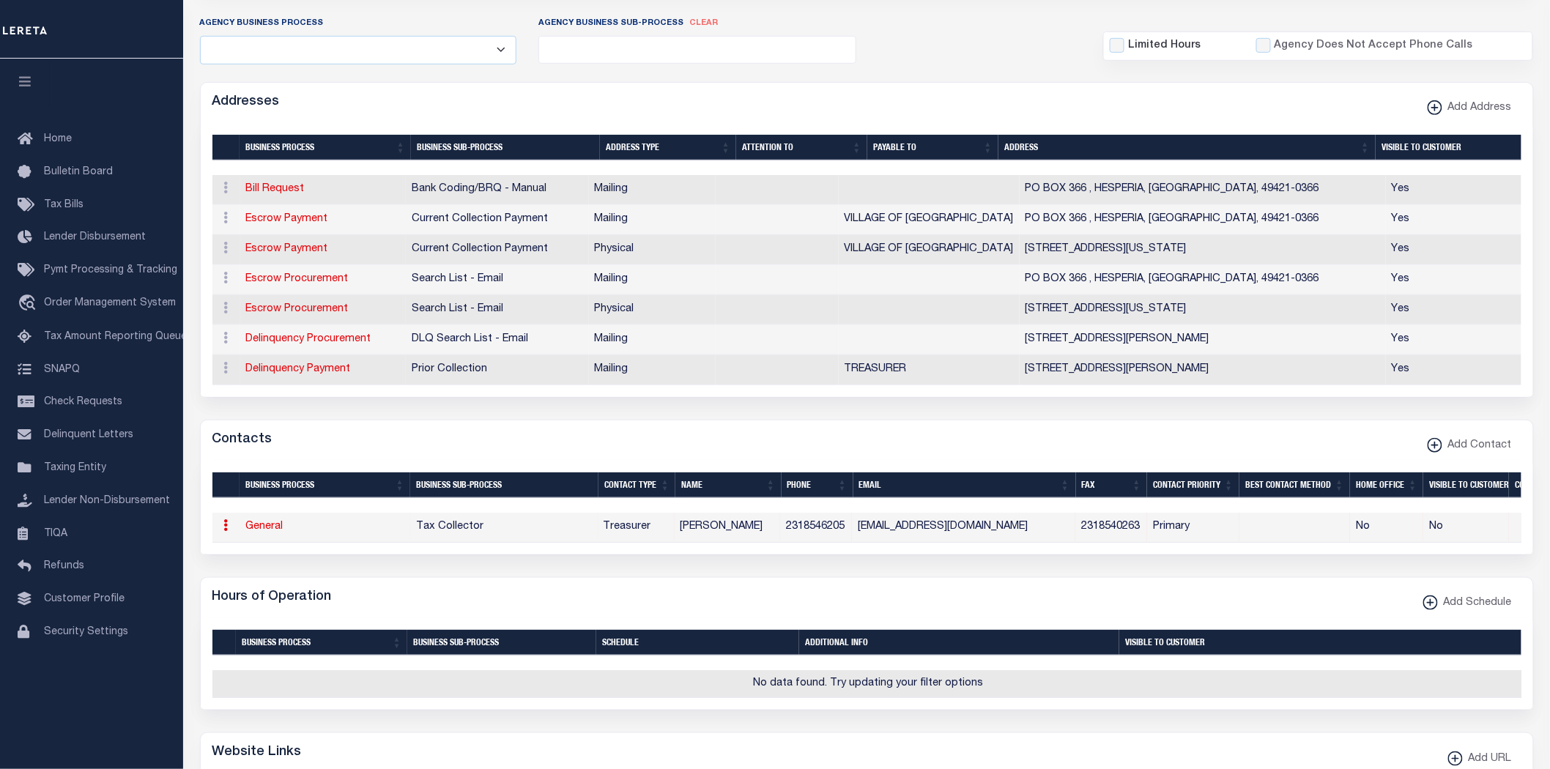
checkbox input "false"
select select
select select "3"
select select "1"
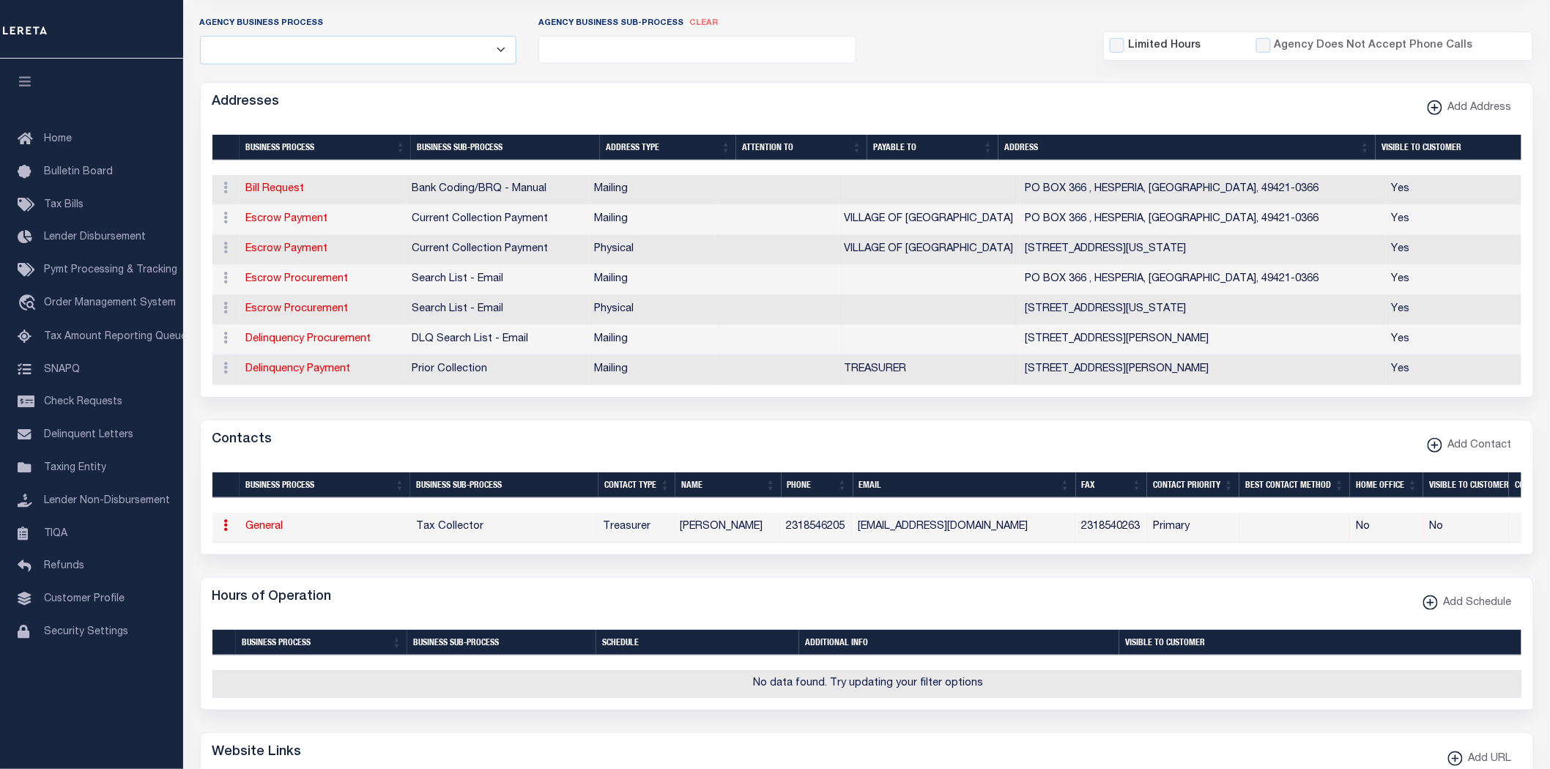
type input "JOANN"
type input "BORGMAN"
type input "2318546205"
type input "2318540263"
type input "HESPERIATREASURER@FRONTVIEW.COM"
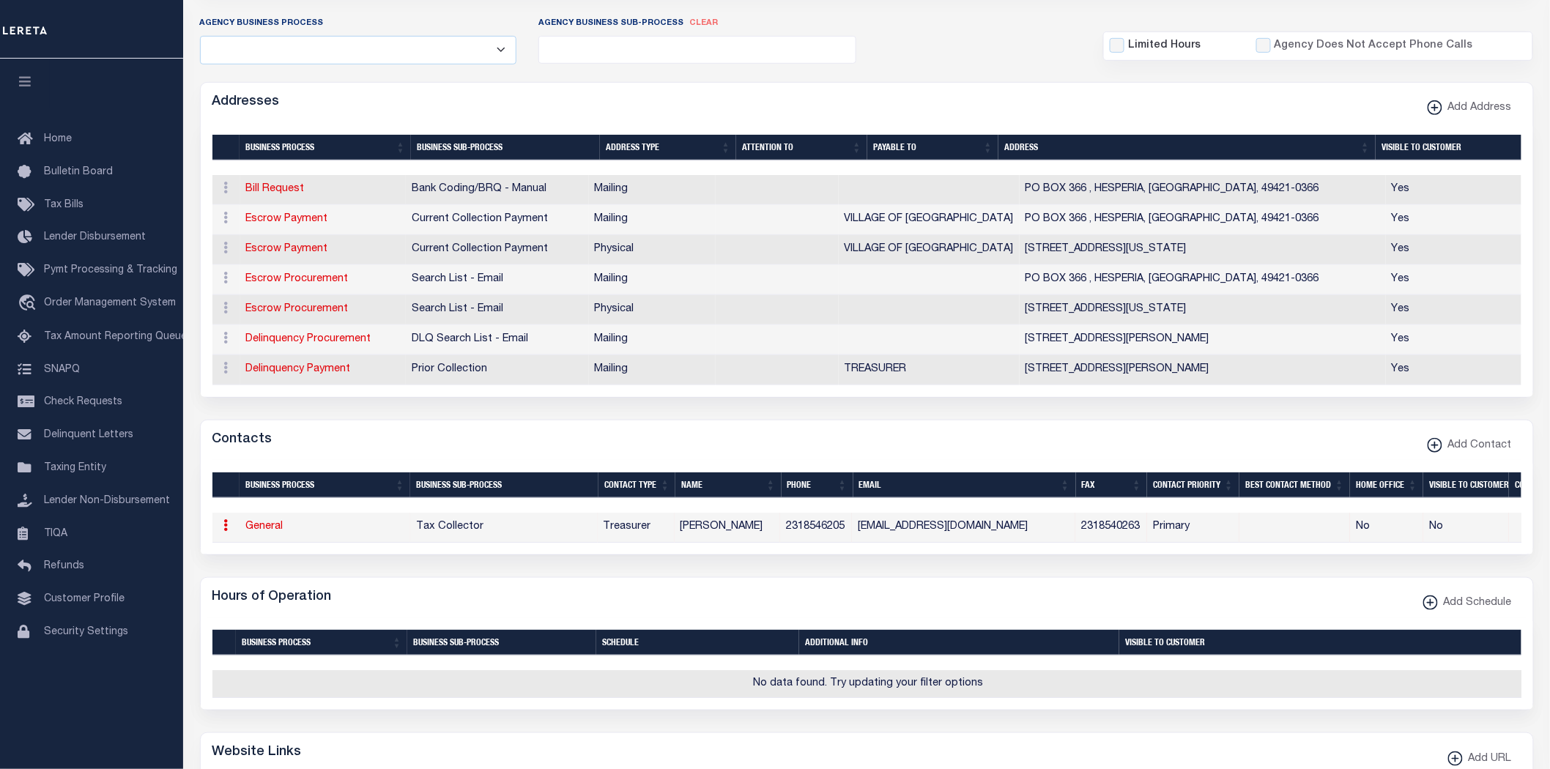
select select "6"
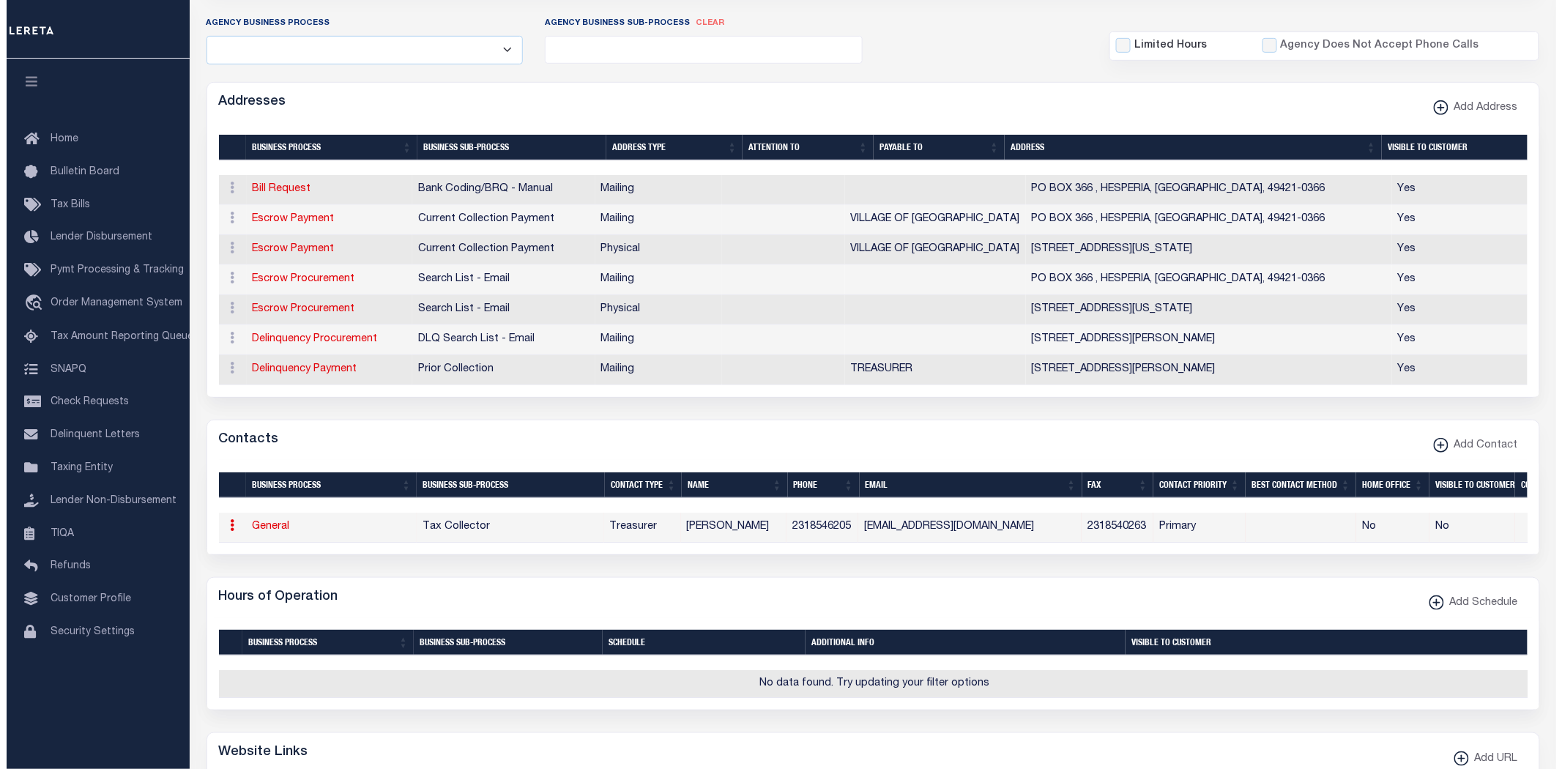
select select "31"
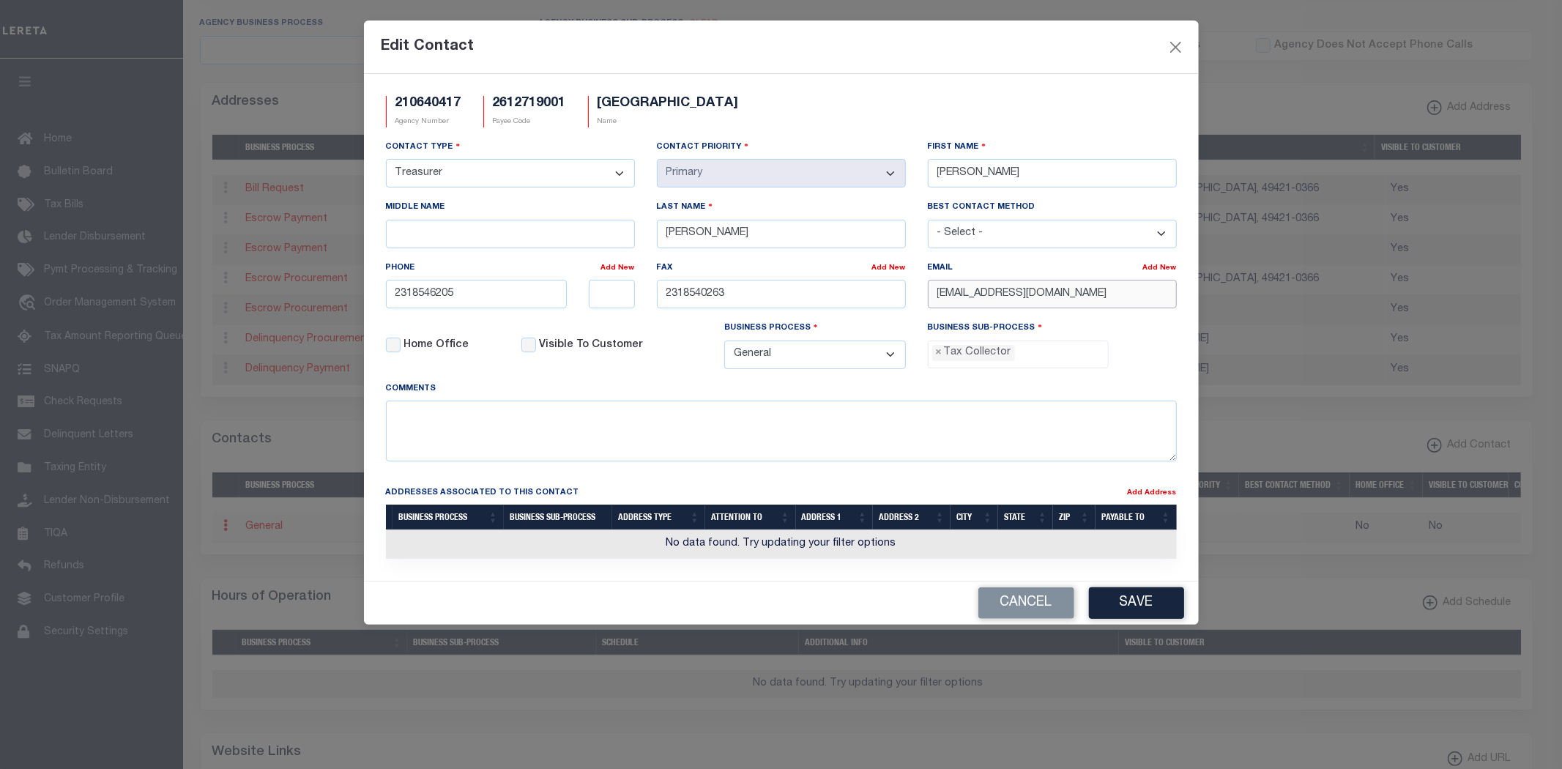
drag, startPoint x: 1150, startPoint y: 295, endPoint x: 728, endPoint y: 294, distance: 422.5
click at [729, 294] on div "Contact Type - Select - Assessor Clerk Internal Contacts 1 Internal Contacts 2 …" at bounding box center [781, 260] width 813 height 242
paste input "TREASURER@HESPERIAVILLAGE.GOV"
type input "TREASURER@HESPERIAVILLAGE.GOV"
click at [1158, 605] on button "Save" at bounding box center [1136, 602] width 95 height 31
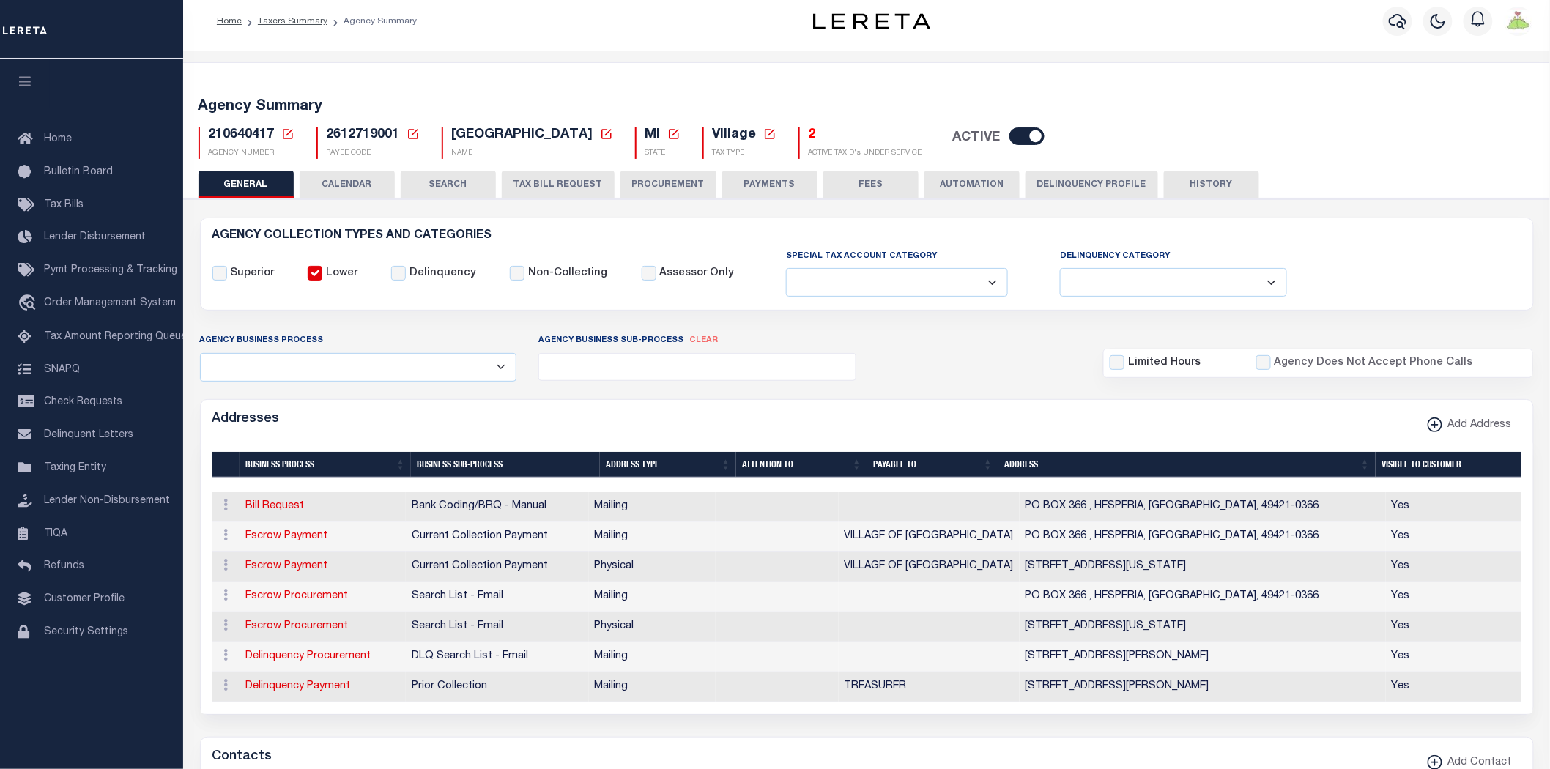
scroll to position [0, 0]
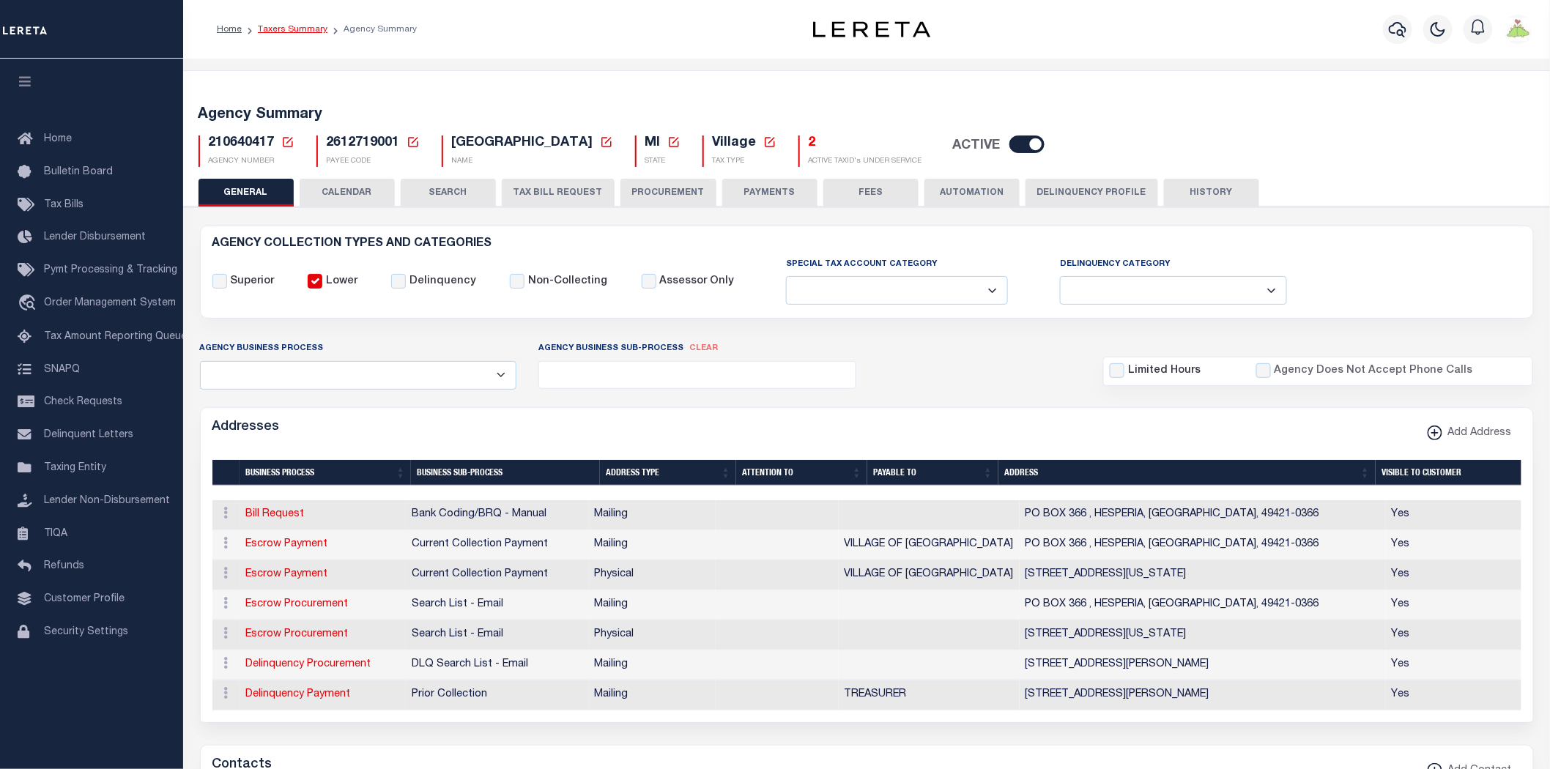
click at [294, 33] on link "Taxers Summary" at bounding box center [293, 29] width 70 height 9
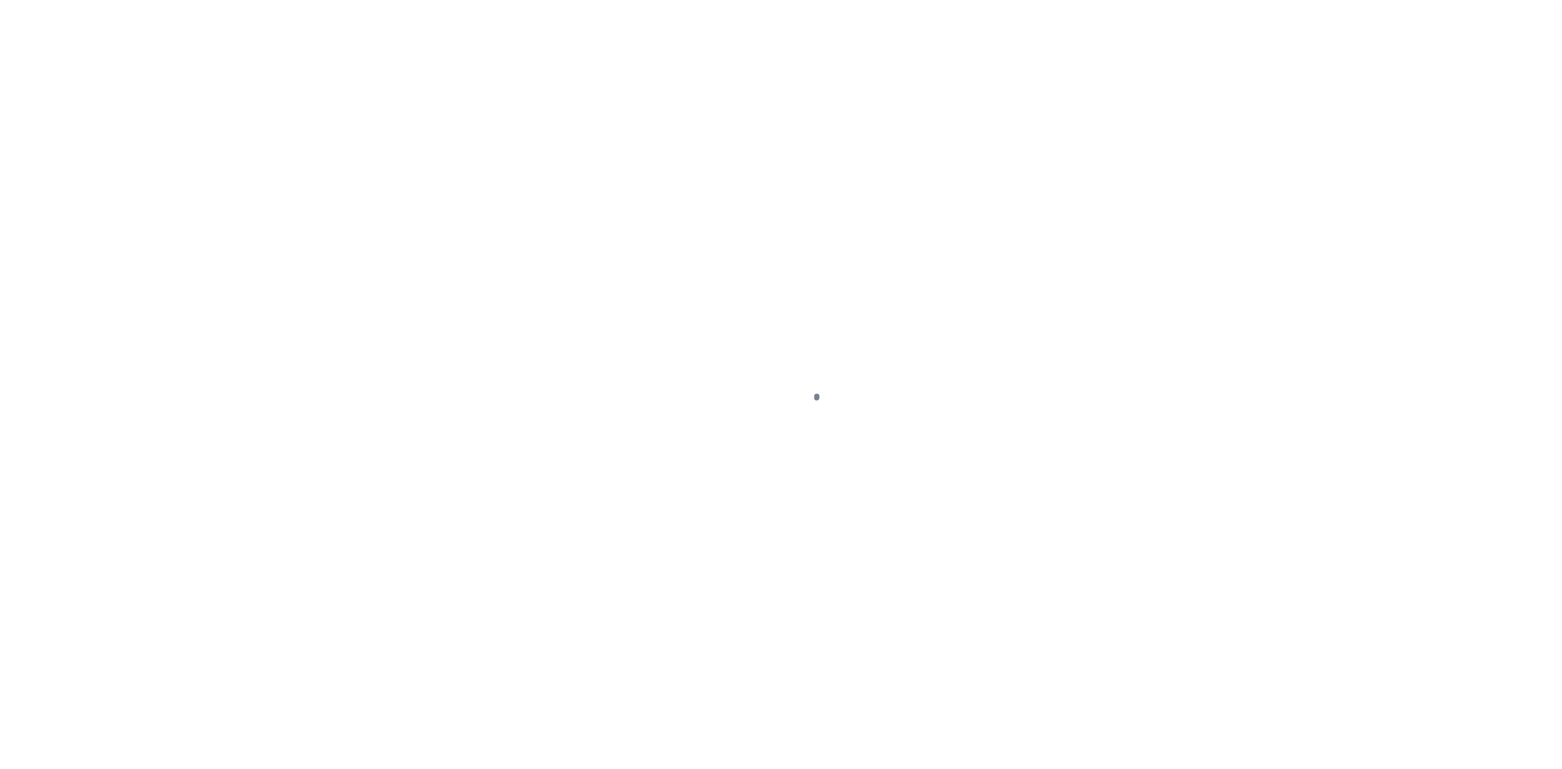
select select
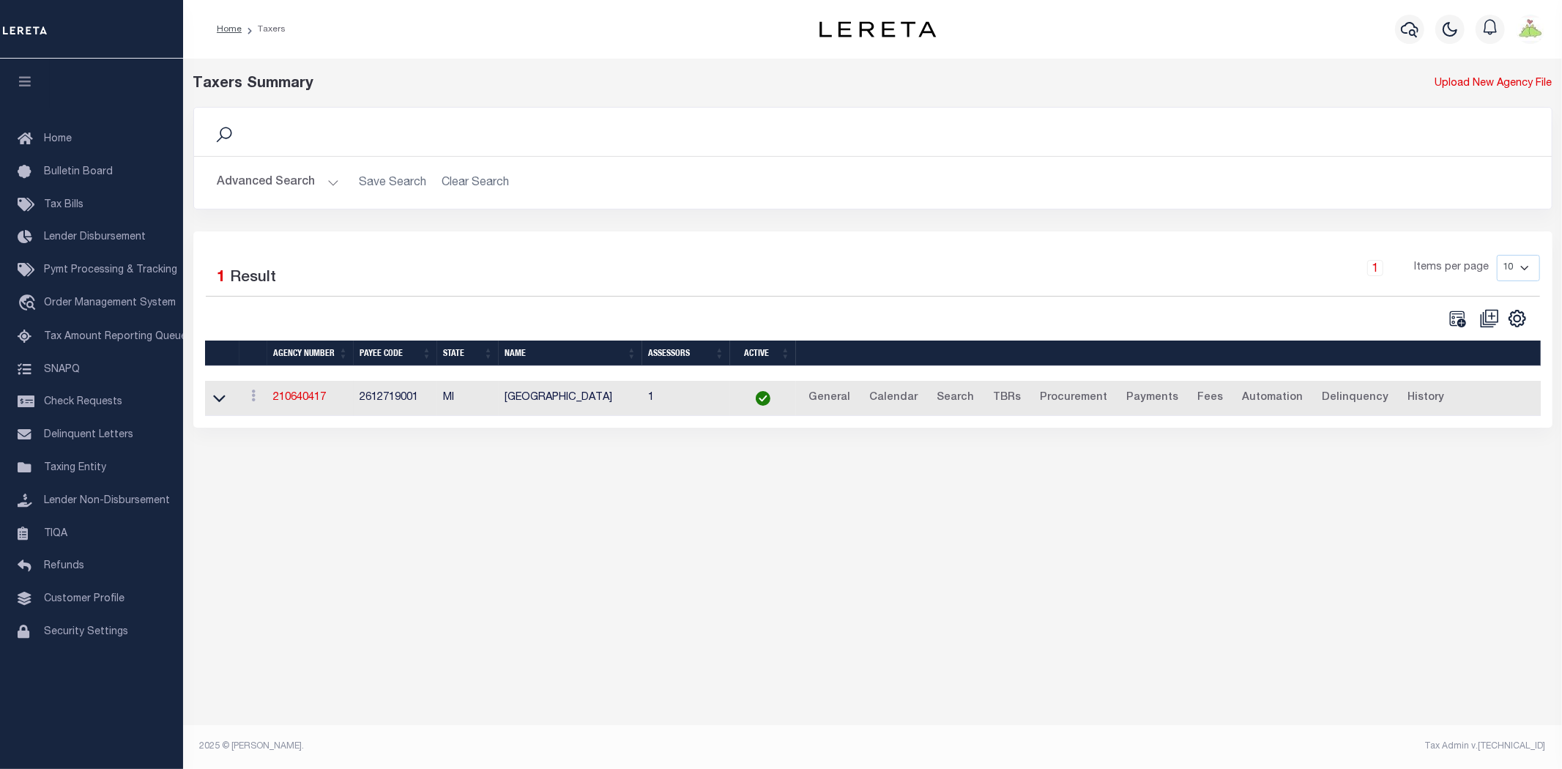
click at [278, 181] on button "Advanced Search" at bounding box center [278, 182] width 122 height 29
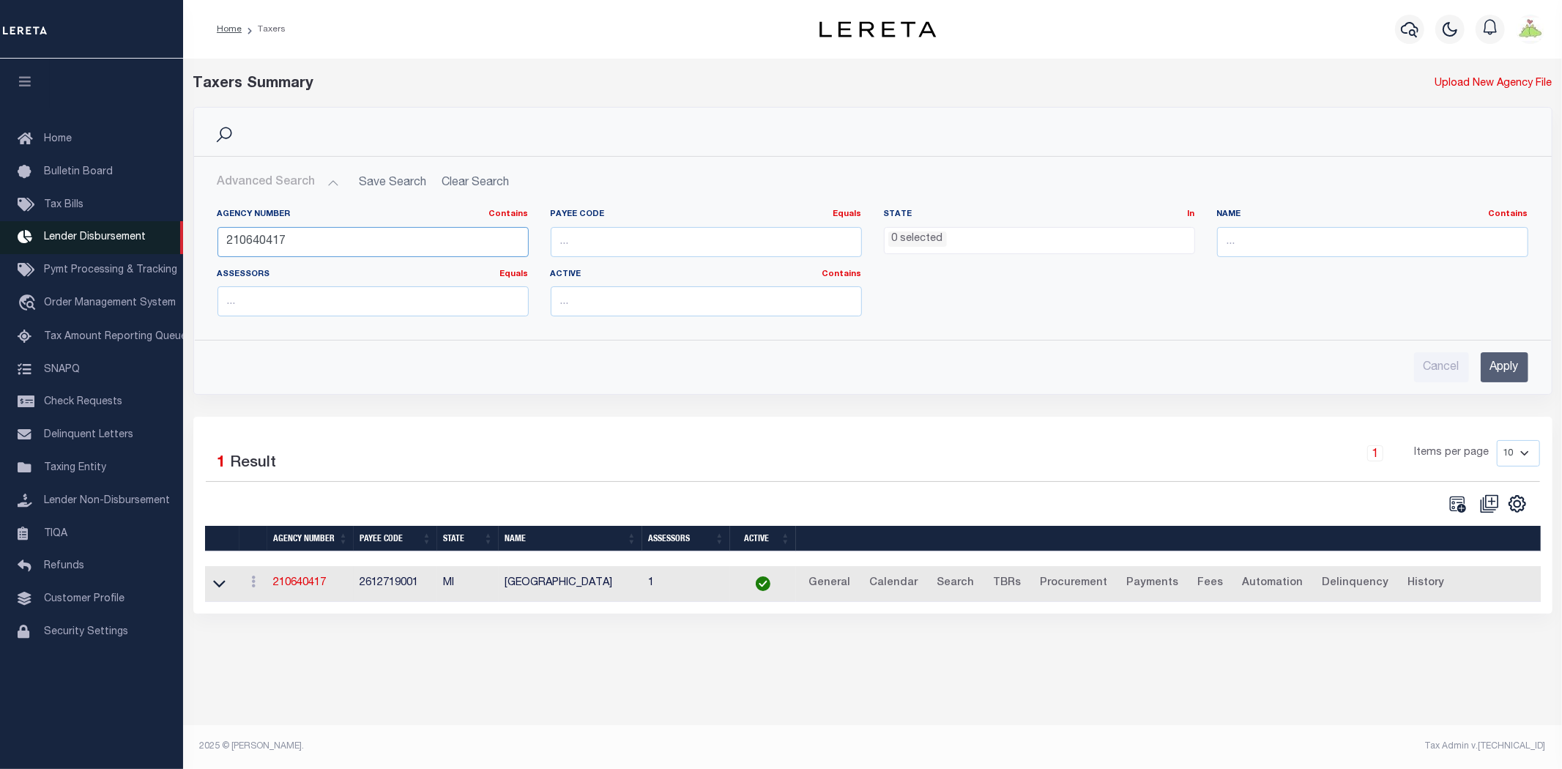
drag, startPoint x: 385, startPoint y: 249, endPoint x: 0, endPoint y: 244, distance: 385.2
click at [0, 244] on div "Home Taxers Profile" at bounding box center [781, 375] width 1562 height 751
type input "210040401"
click at [1492, 370] on input "Apply" at bounding box center [1505, 367] width 48 height 30
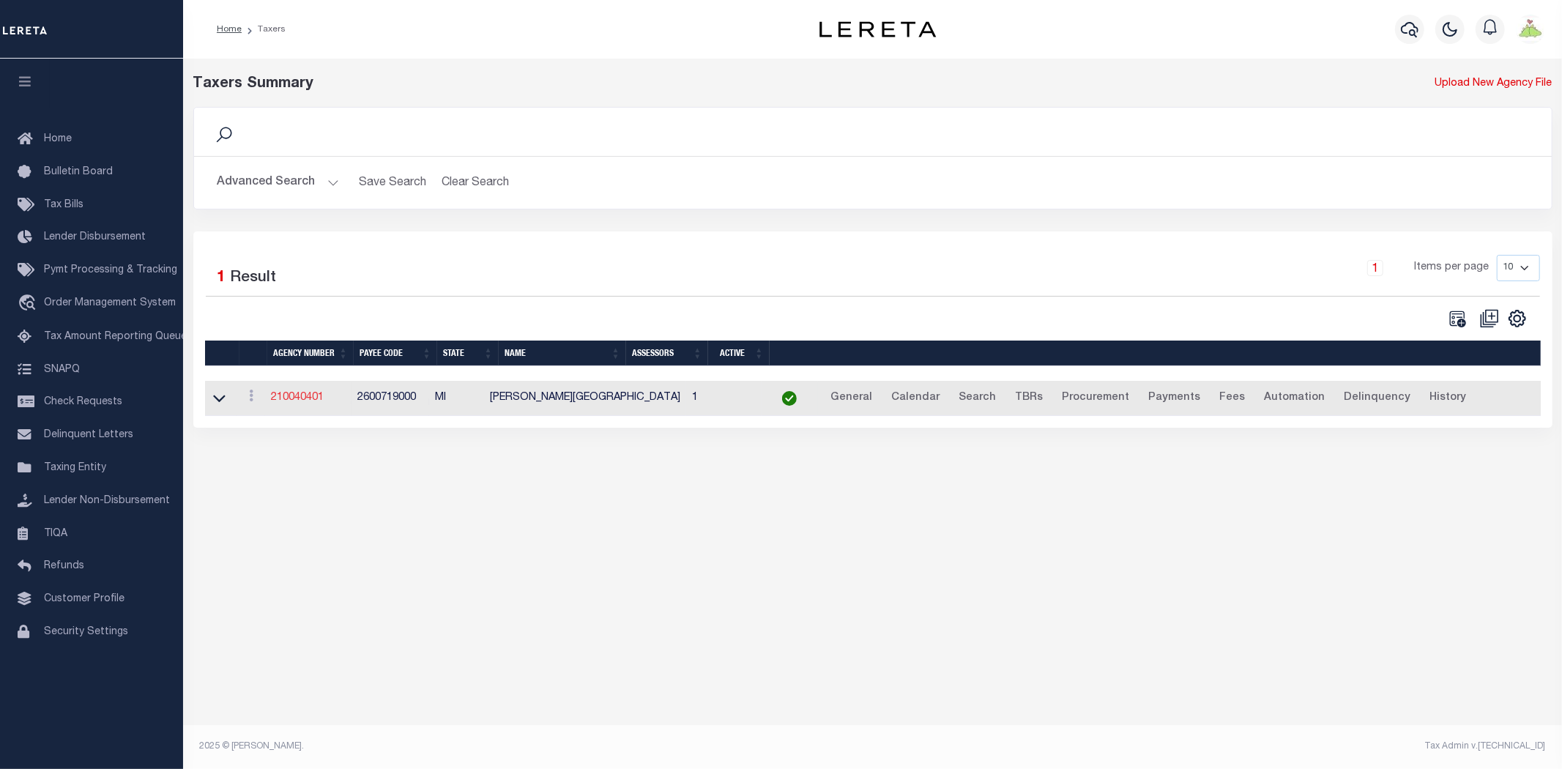
click at [299, 397] on link "210040401" at bounding box center [297, 398] width 53 height 10
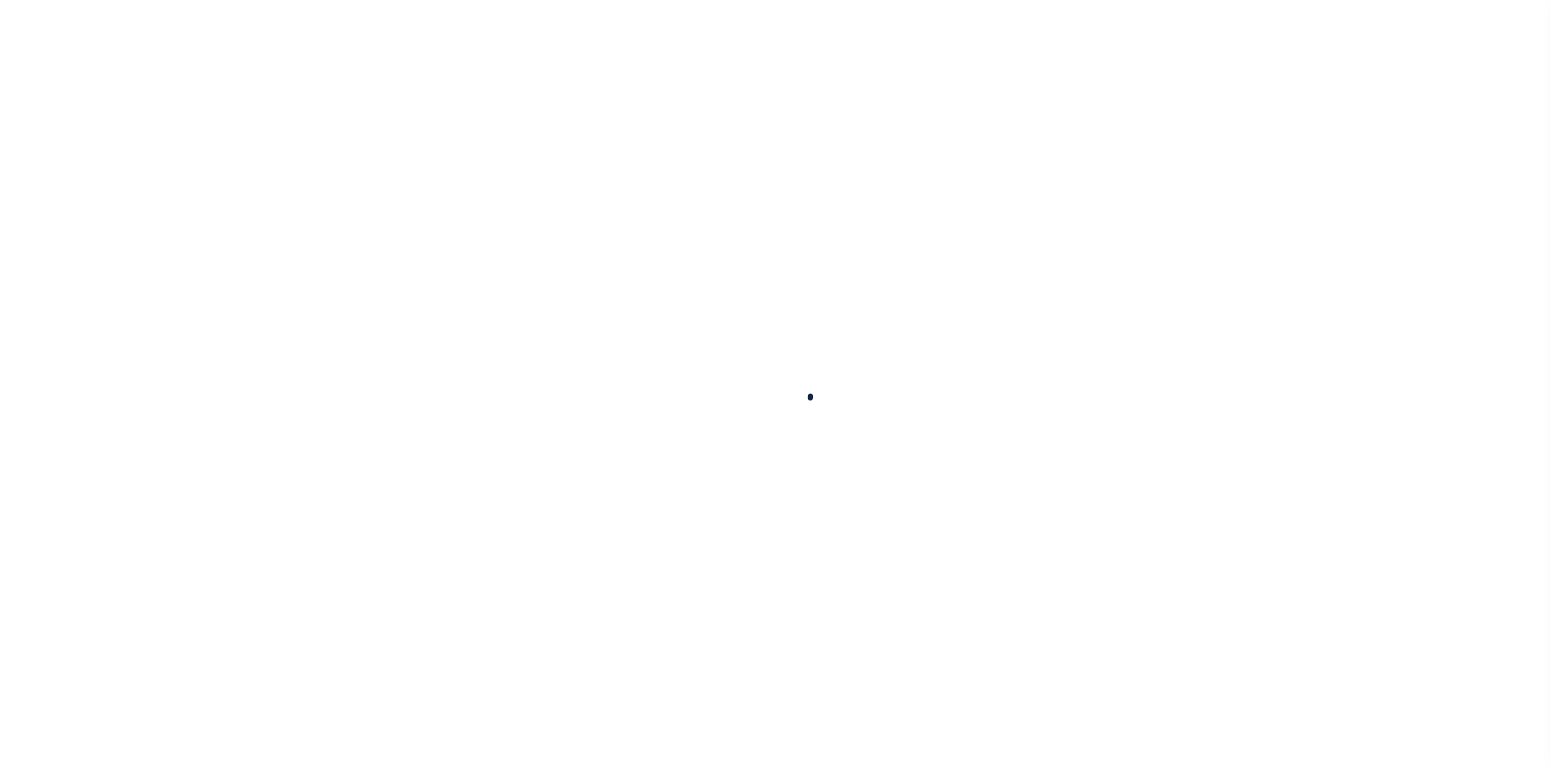
select select
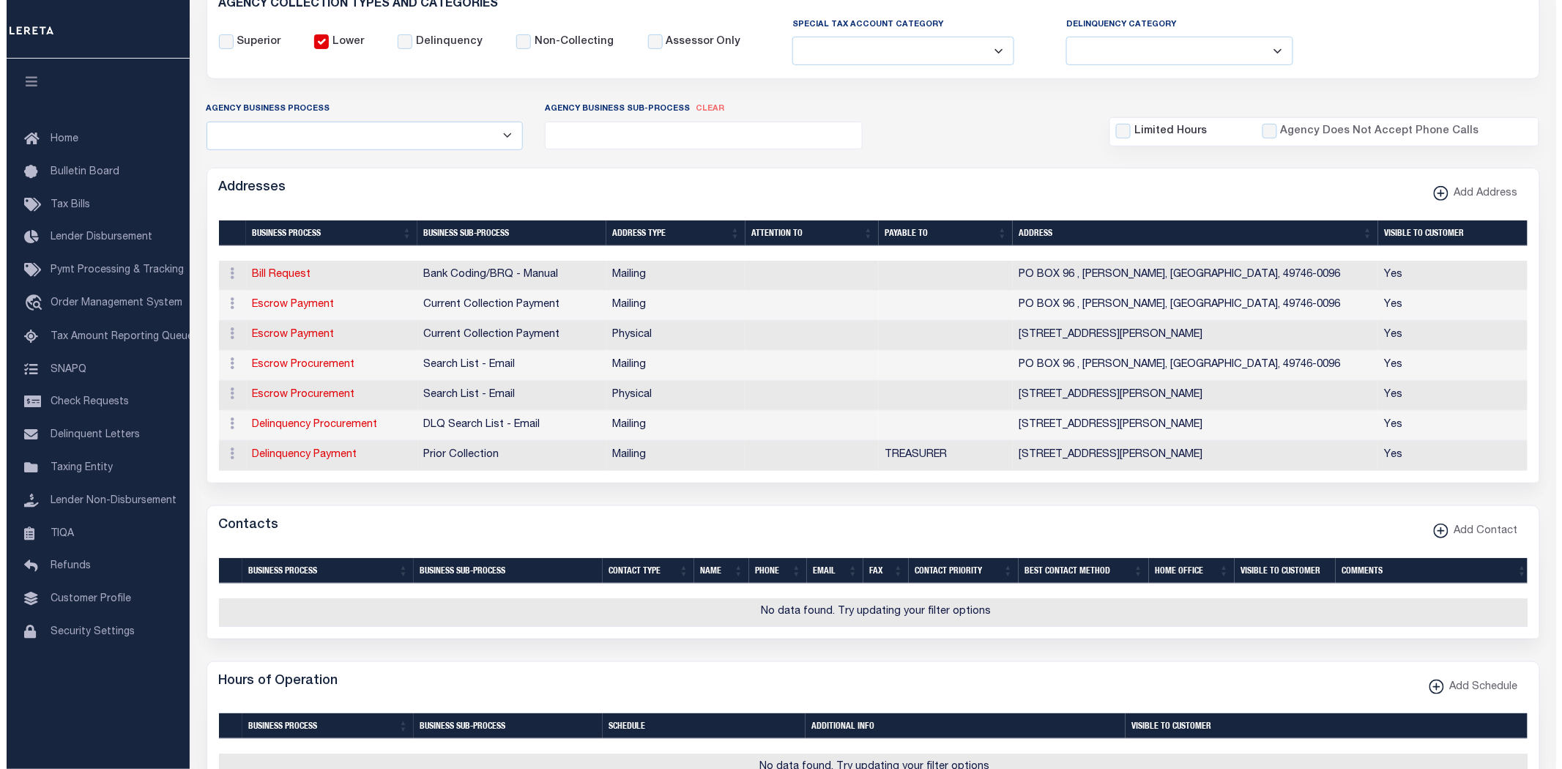
scroll to position [244, 0]
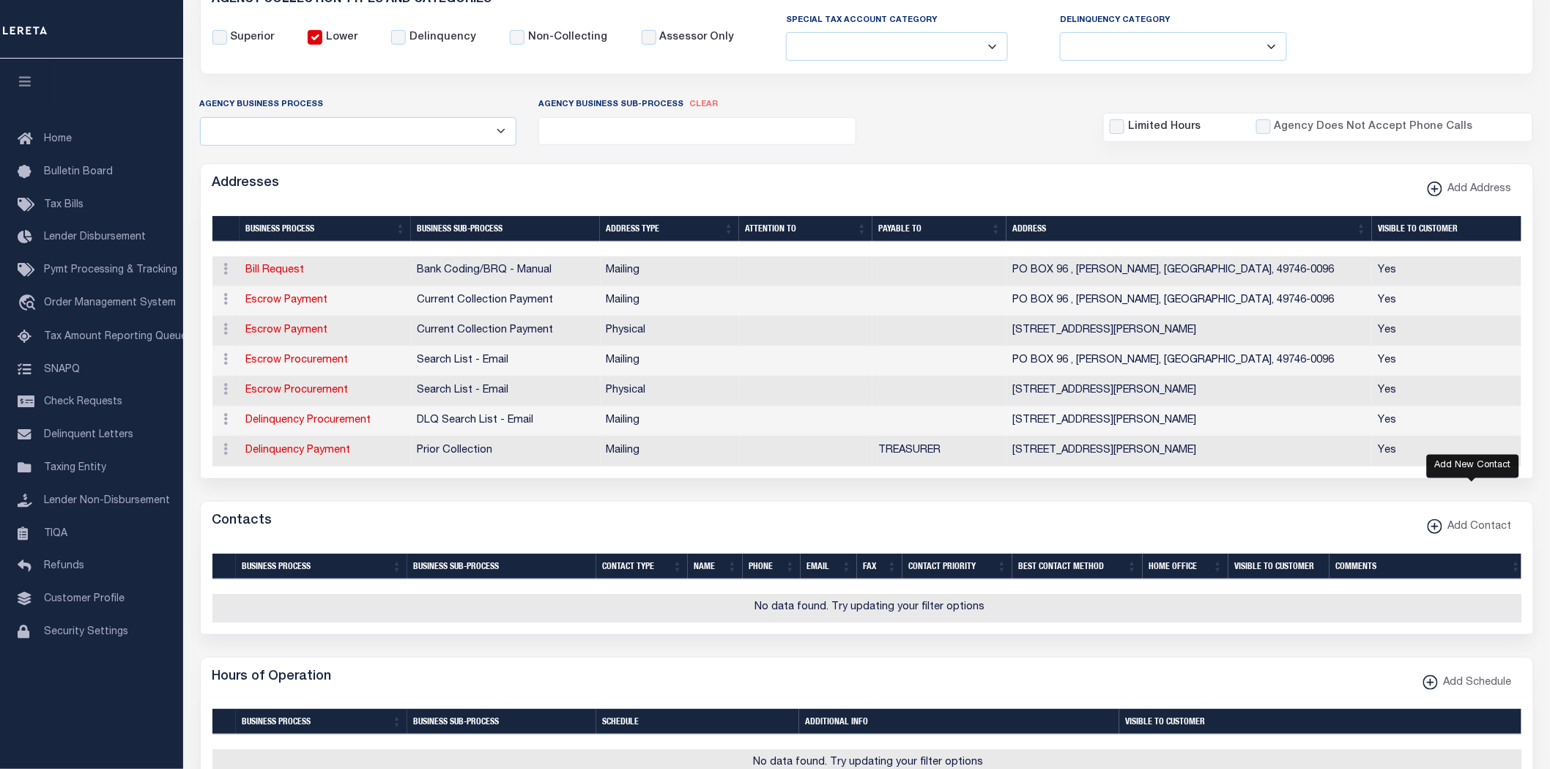
click at [1477, 535] on span "Add Contact" at bounding box center [1477, 527] width 70 height 16
select select "1"
checkbox input "false"
checkbox input "true"
select select
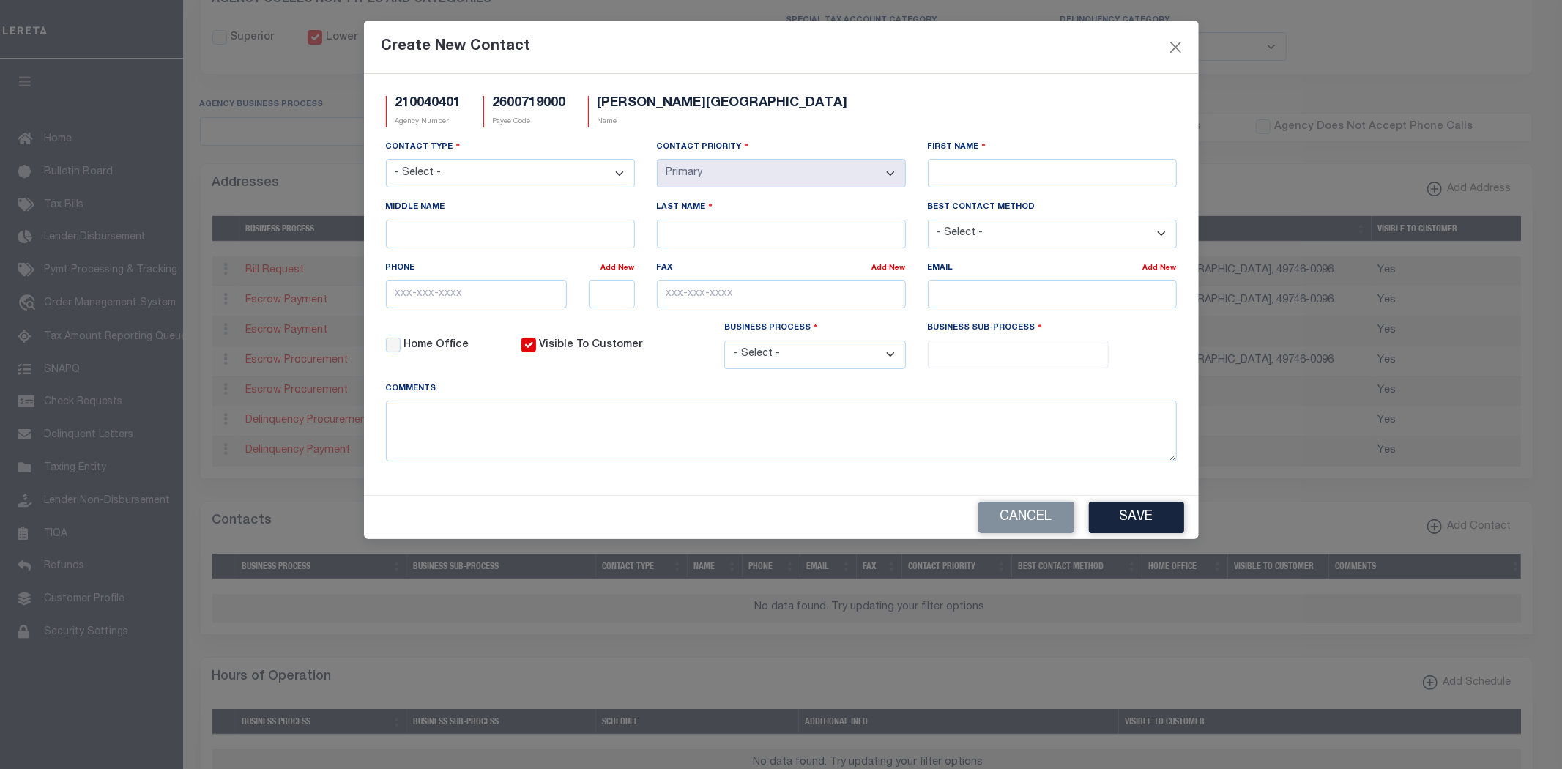
click at [423, 176] on select "- Select - Assessor Clerk Internal Contacts 1 Internal Contacts 2 Internal Cont…" at bounding box center [510, 173] width 249 height 29
select select "2"
click at [386, 160] on select "- Select - Assessor Clerk Internal Contacts 1 Internal Contacts 2 Internal Cont…" at bounding box center [510, 173] width 249 height 29
click at [962, 179] on input "First Name" at bounding box center [1052, 173] width 249 height 29
type input "[PERSON_NAME]"
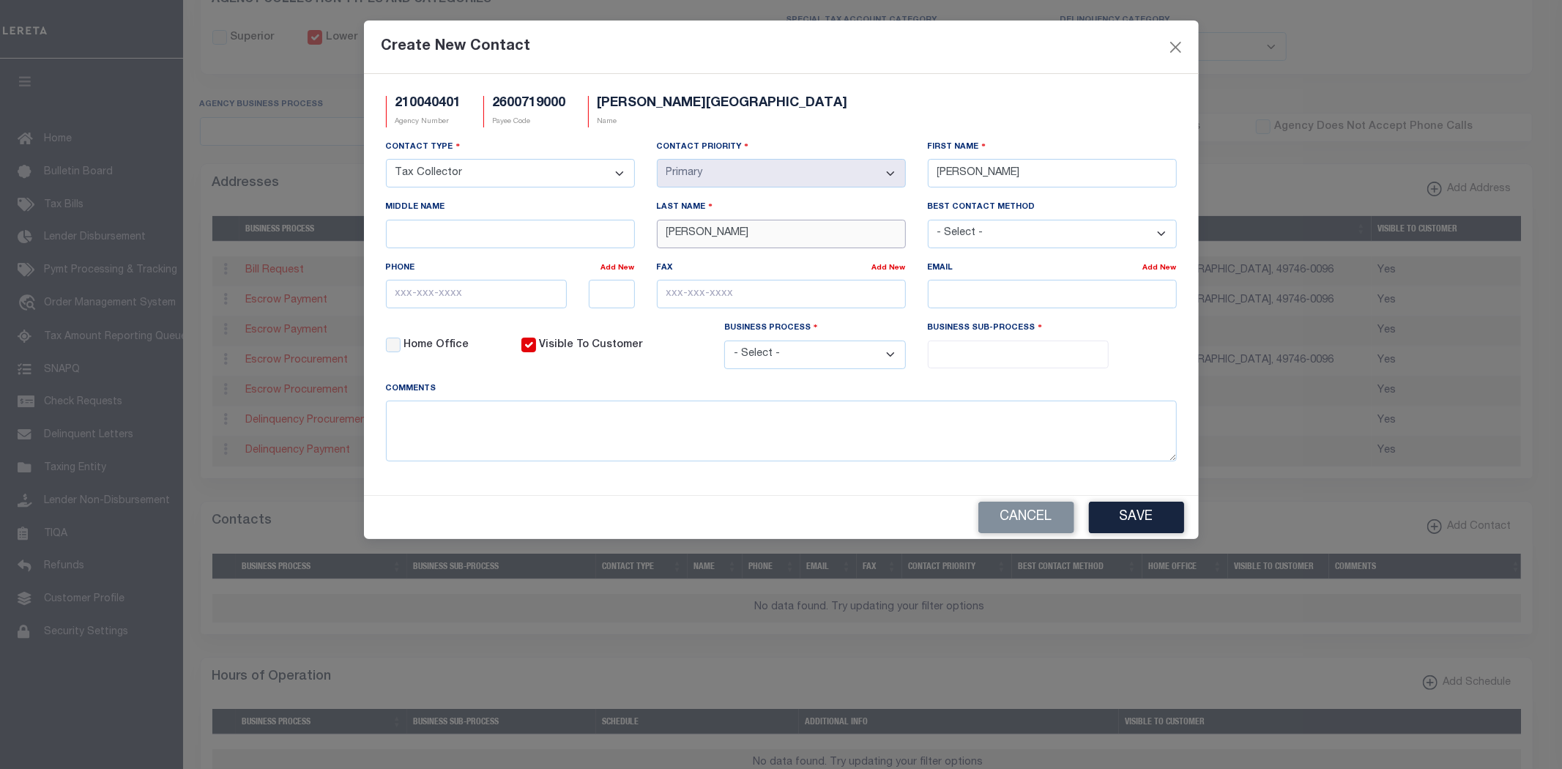
type input "[PERSON_NAME]"
type input "[PHONE_NUMBER]"
click at [980, 300] on input "email" at bounding box center [1052, 294] width 249 height 29
paste input "[EMAIL_ADDRESS][DOMAIN_NAME]"
type input "[EMAIL_ADDRESS][DOMAIN_NAME]"
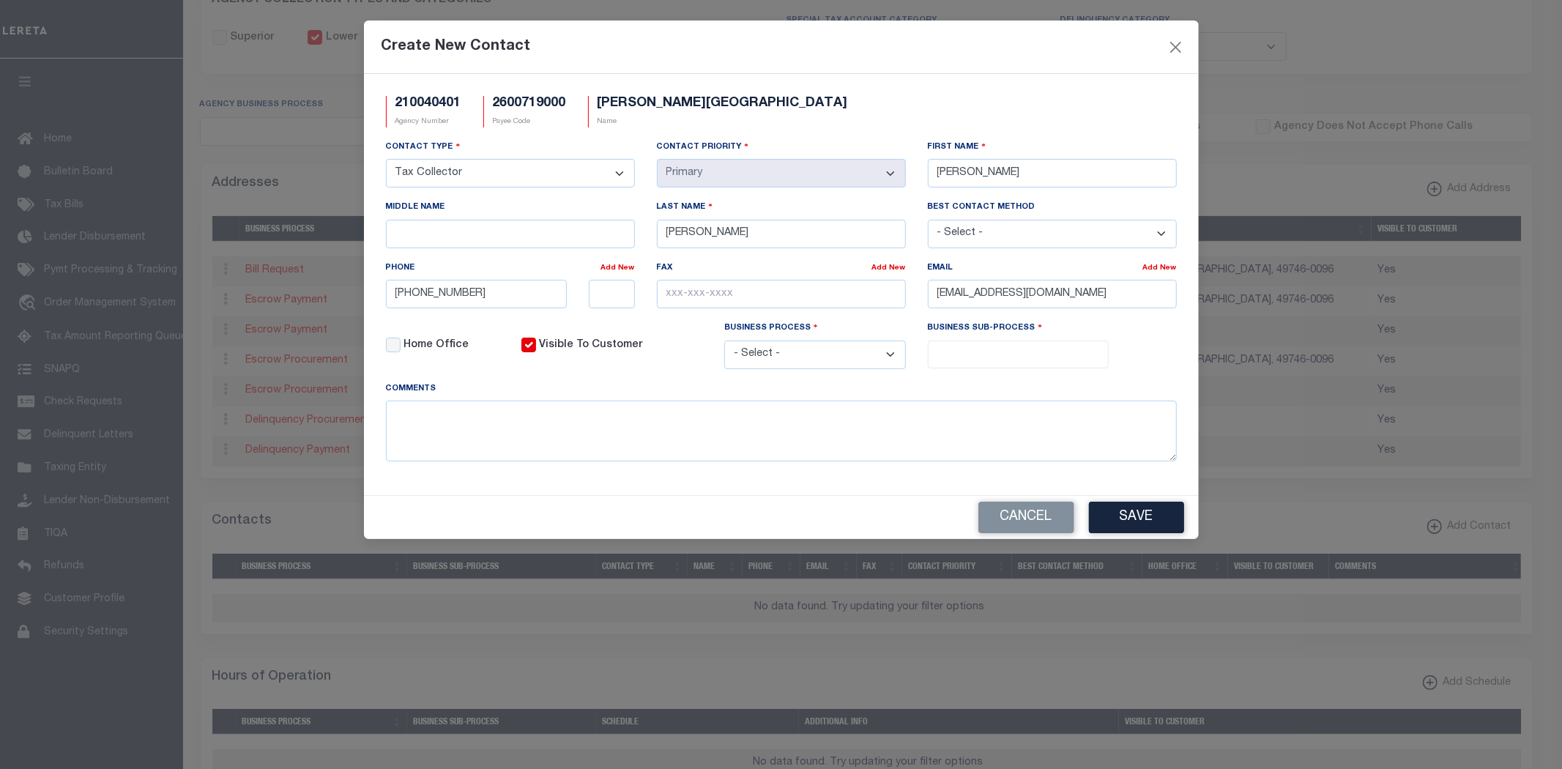
click at [883, 361] on select "- Select - All Automation Bill Request Delinquency Payment Delinquency Procurem…" at bounding box center [815, 355] width 182 height 29
select select "6"
click at [724, 344] on select "- Select - All Automation Bill Request Delinquency Payment Delinquency Procurem…" at bounding box center [815, 355] width 182 height 29
click at [1008, 359] on input "search" at bounding box center [1018, 353] width 172 height 16
select select "31"
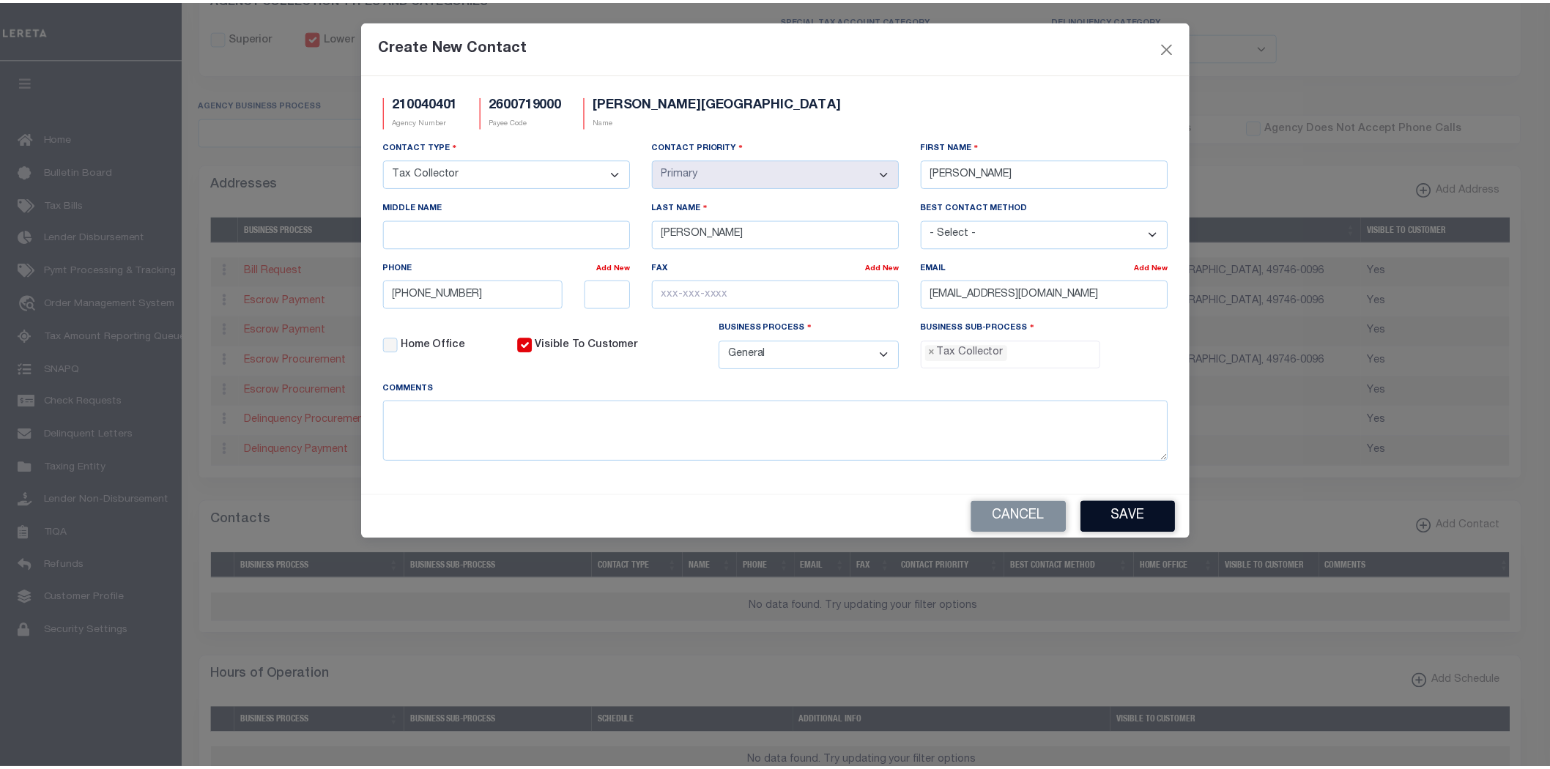
scroll to position [41, 0]
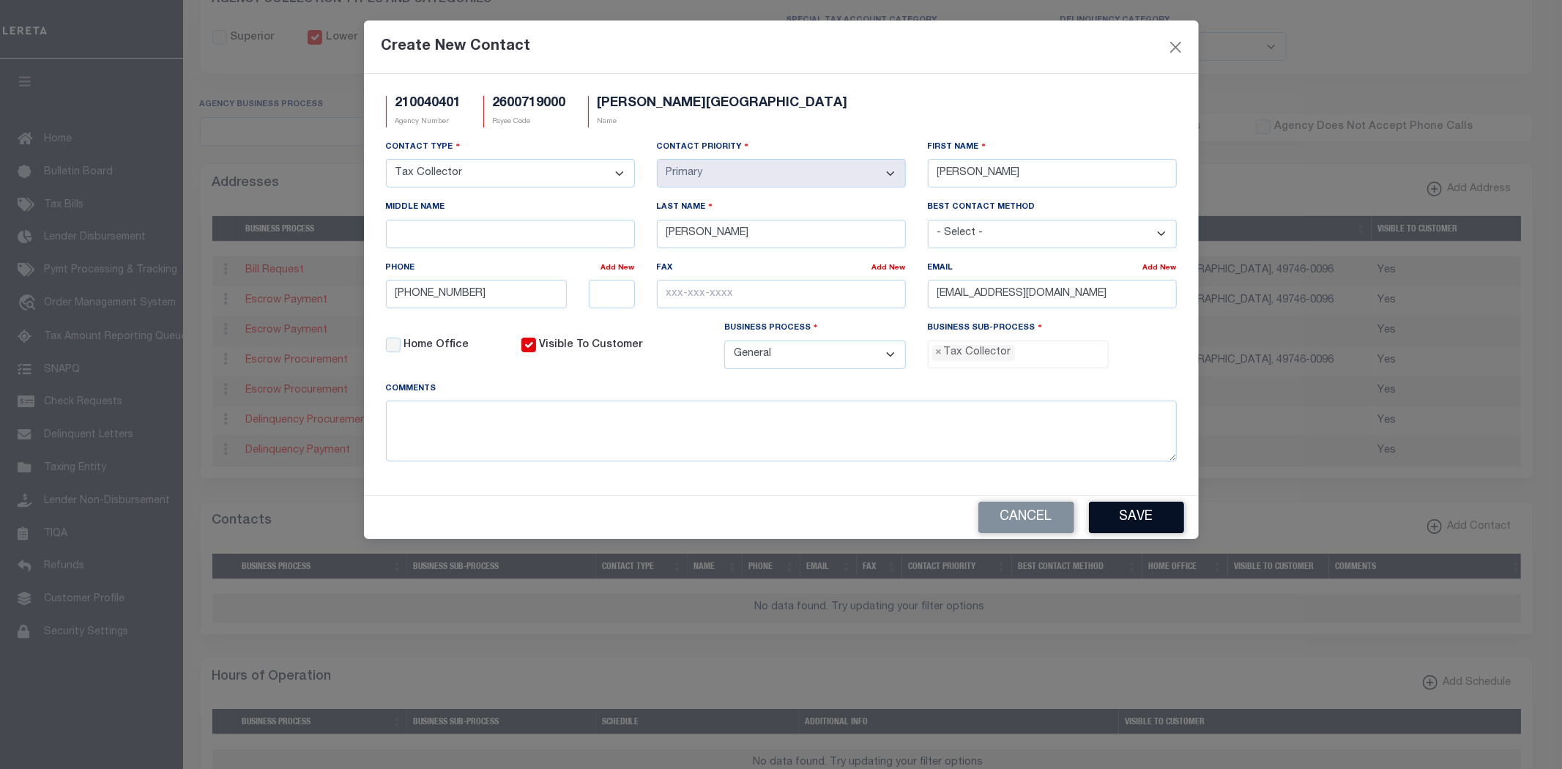
click at [1162, 524] on button "Save" at bounding box center [1136, 517] width 95 height 31
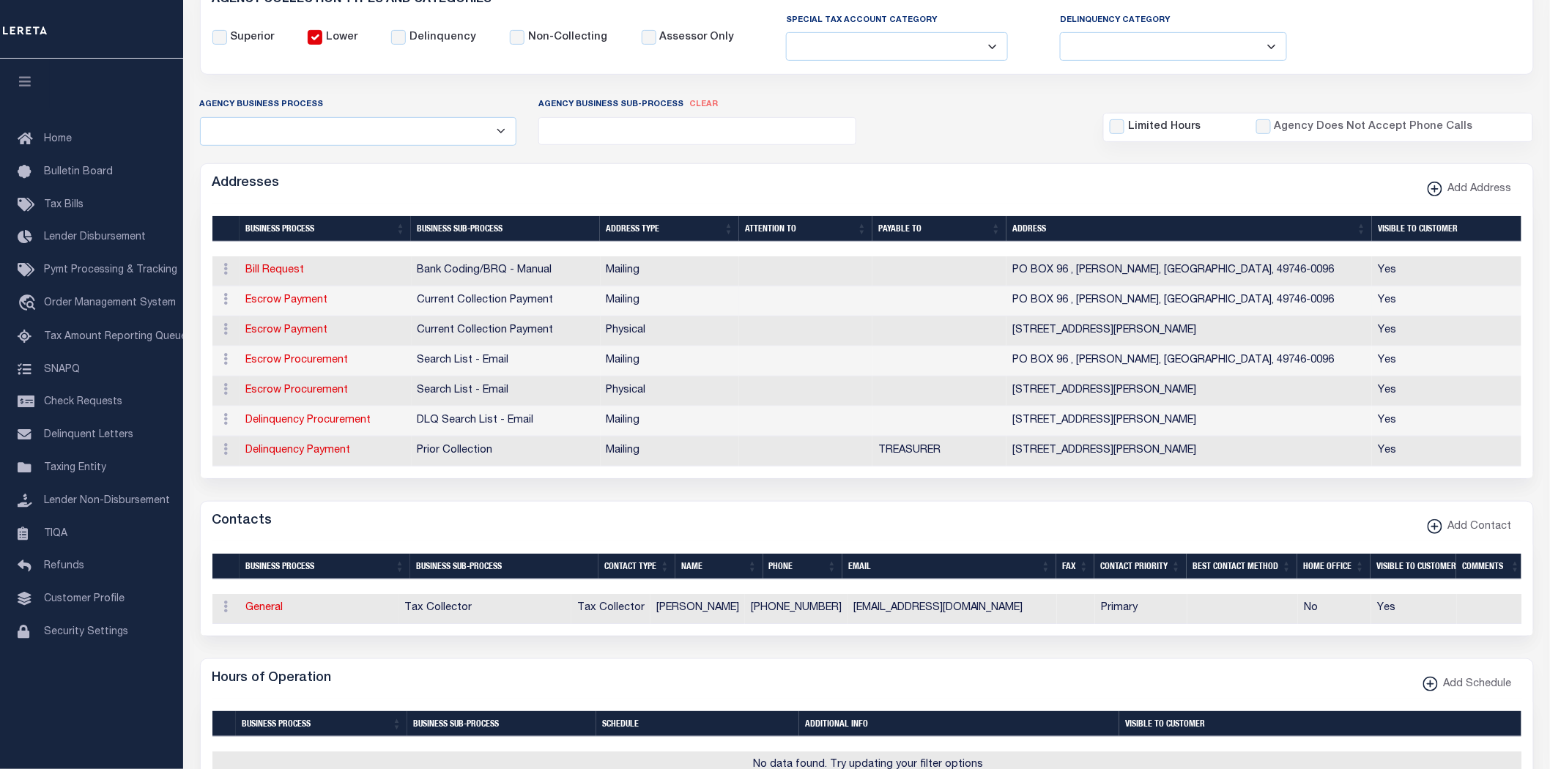
click at [301, 303] on link "Escrow Payment" at bounding box center [287, 300] width 82 height 10
select select "1"
checkbox input "false"
select select
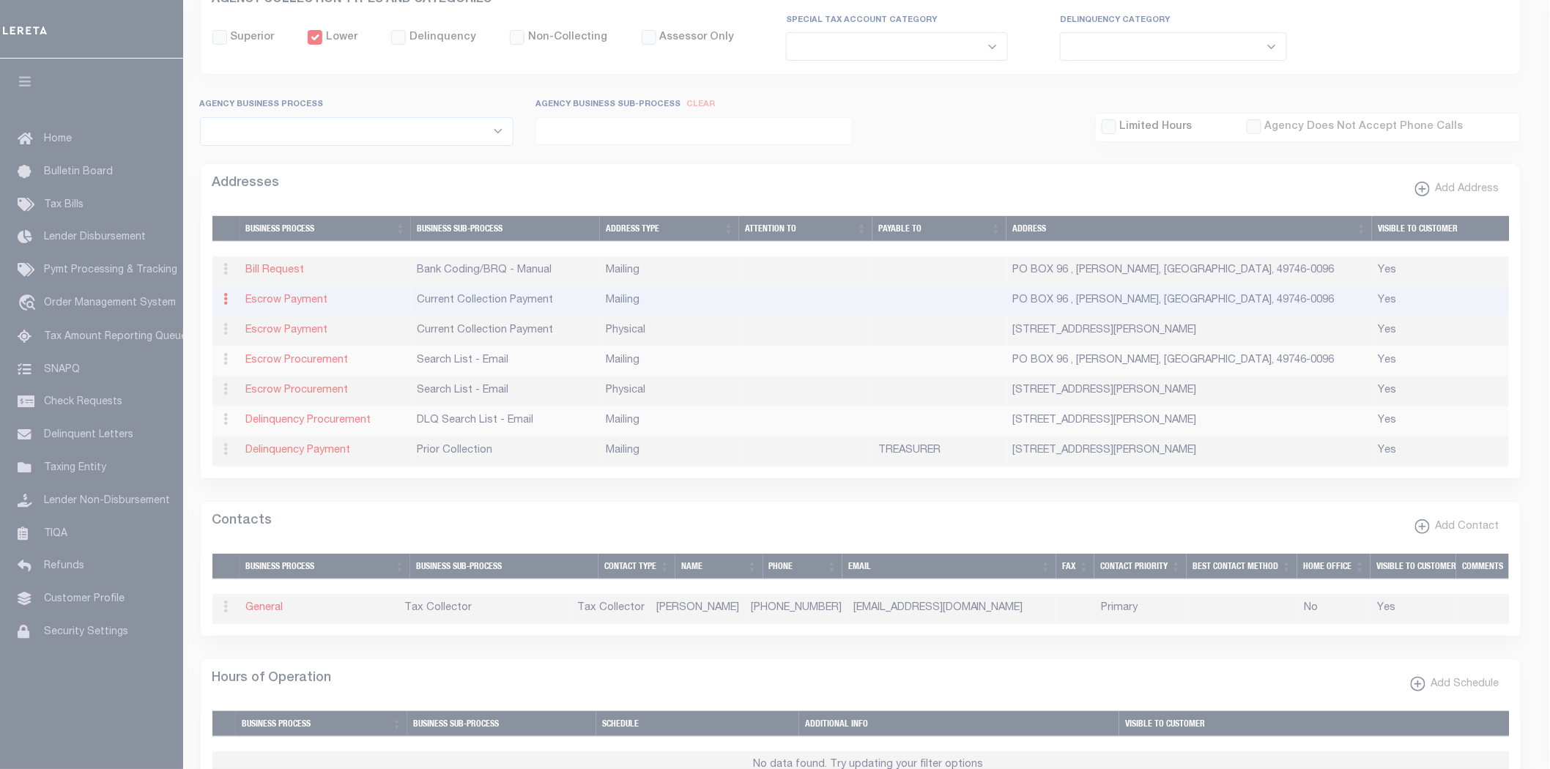
type input "PO BOX 96"
type input "HILLMAN"
select select "MI"
type input "49746-0096"
checkbox input "true"
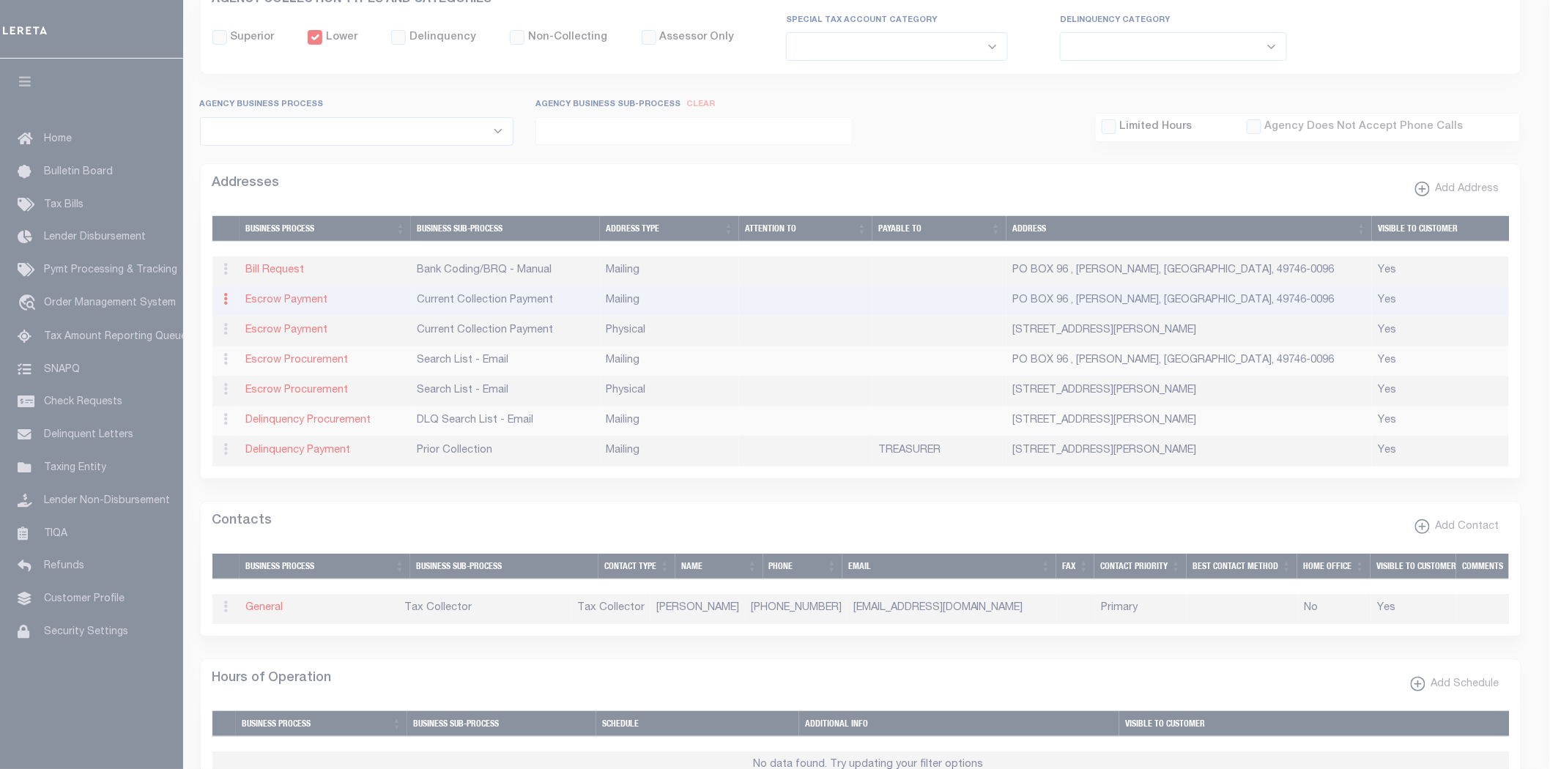
select select "3"
select select "11"
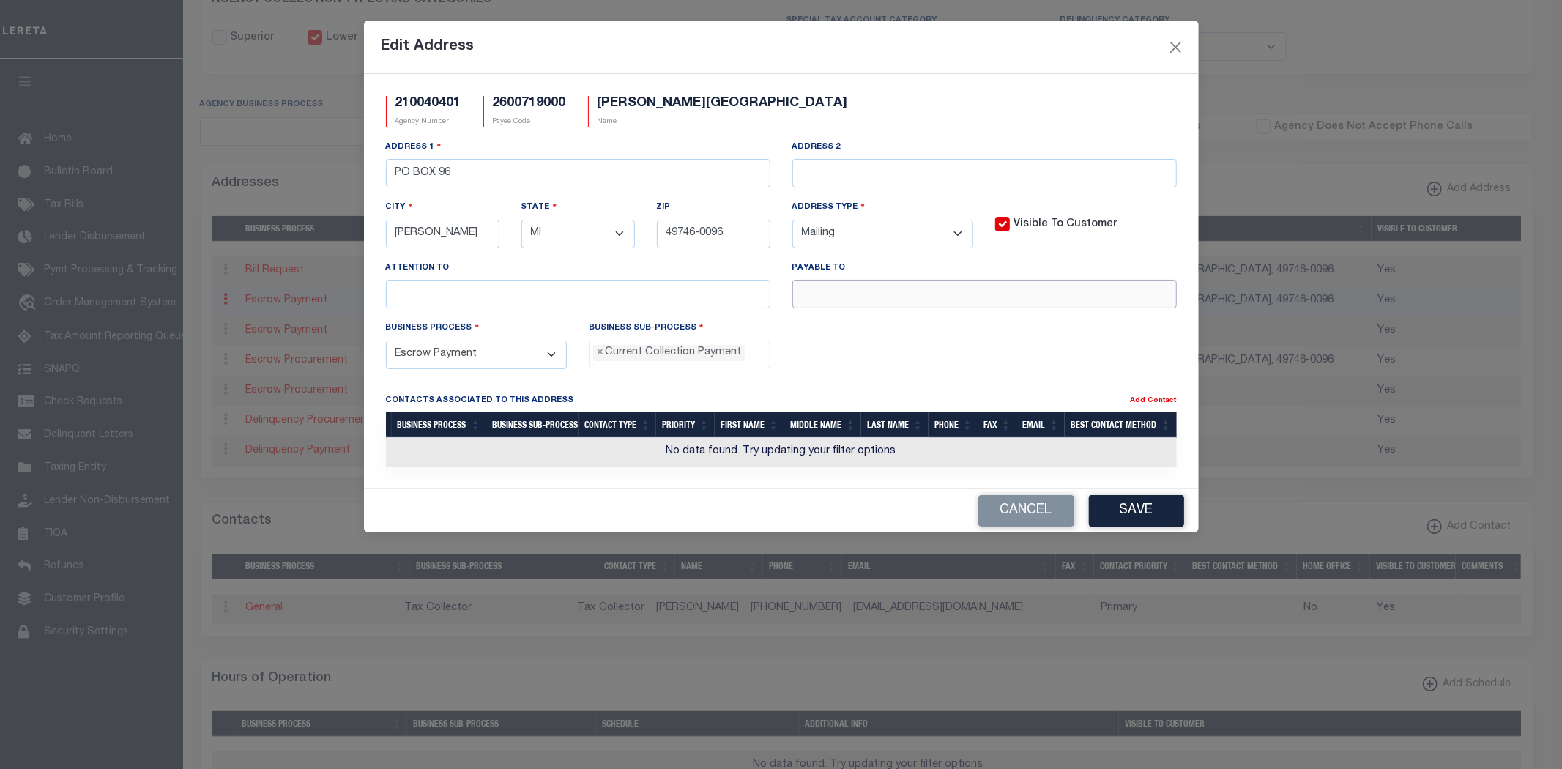
click at [869, 290] on input "text" at bounding box center [984, 294] width 384 height 29
paste input "HILLMAN VILLAGE"
type input "HILLMAN VILLAGE TREASURER"
click at [1146, 507] on button "Save" at bounding box center [1136, 510] width 95 height 31
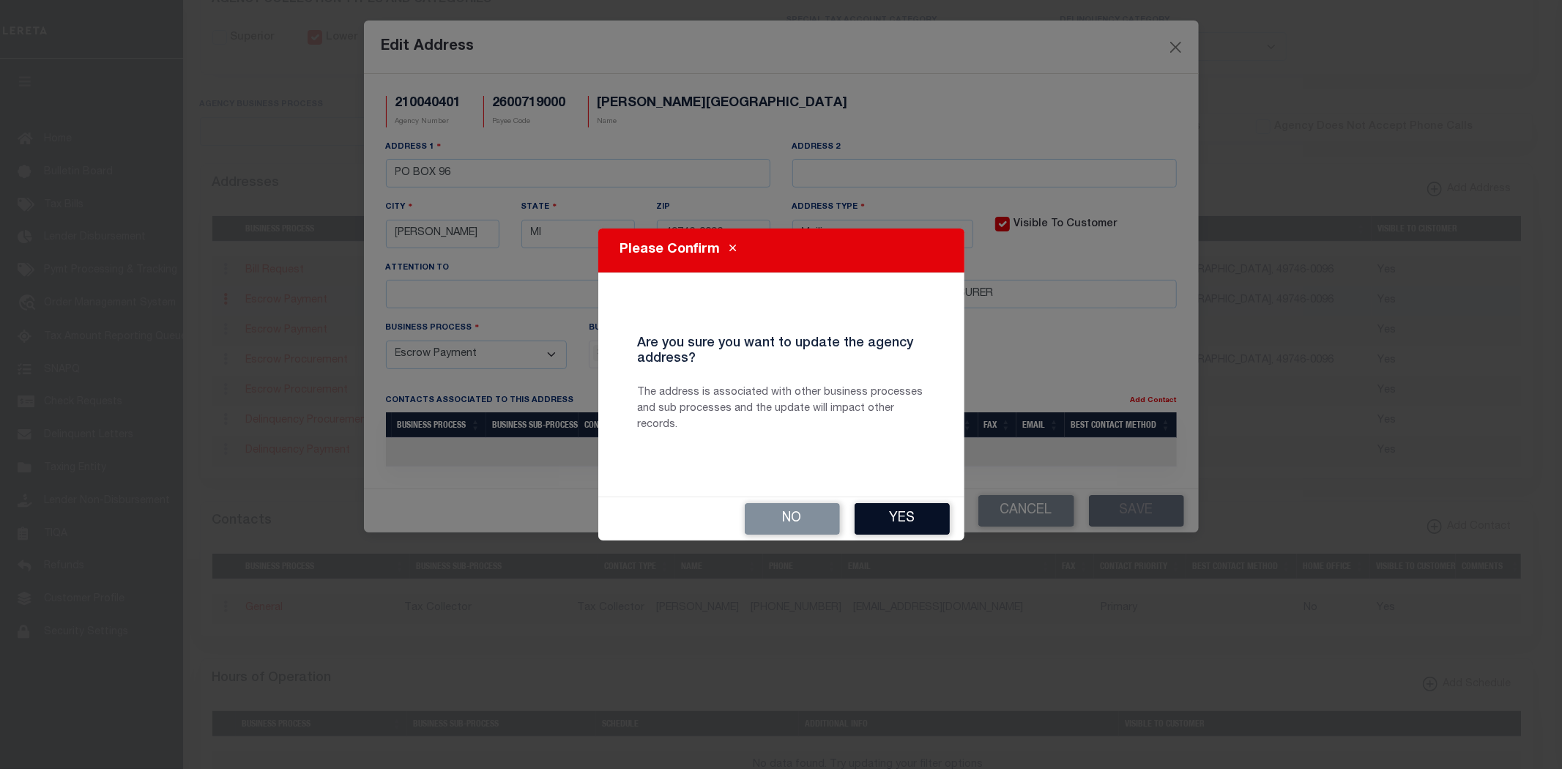
click at [912, 521] on button "Yes" at bounding box center [902, 518] width 95 height 31
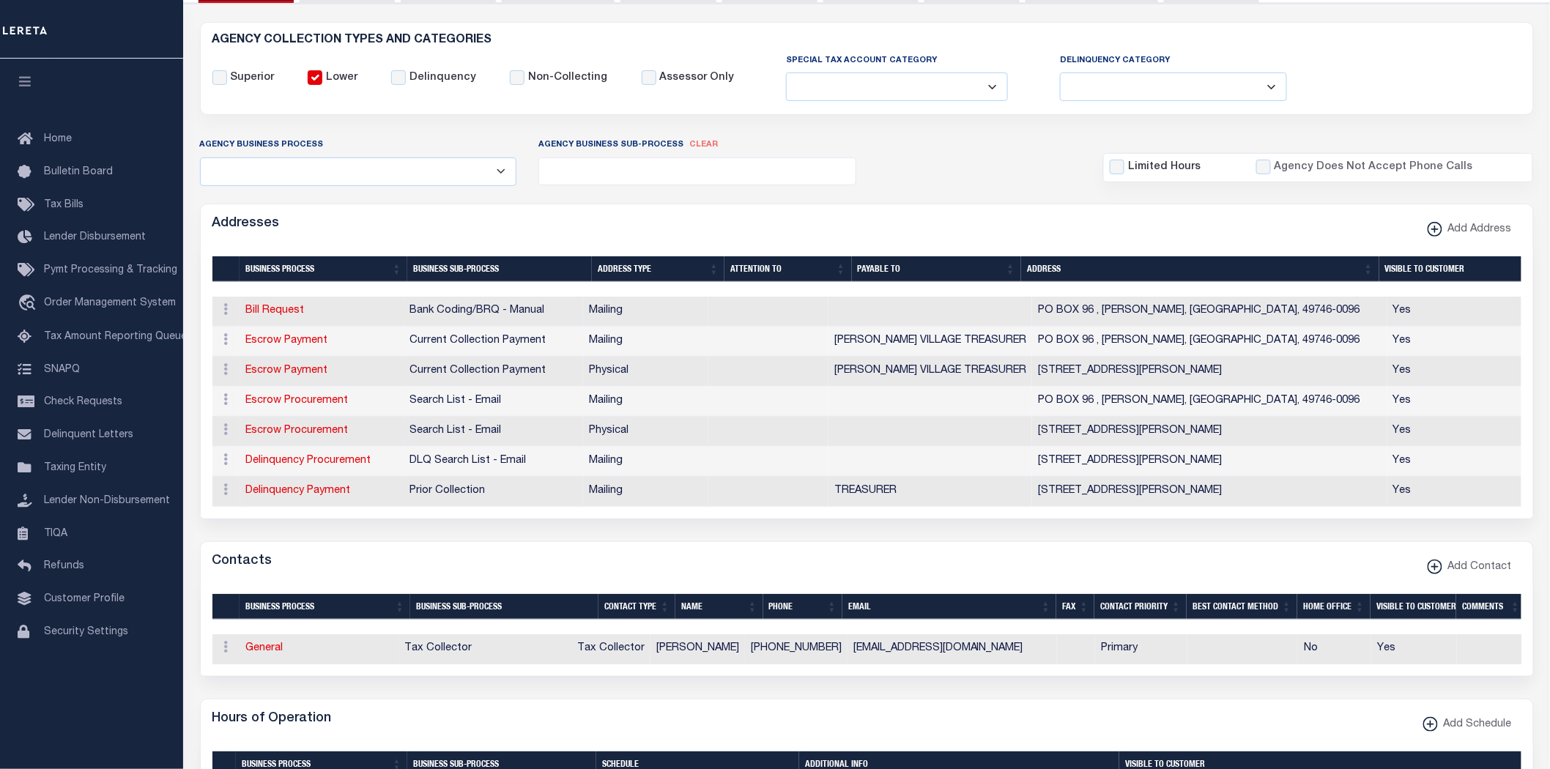
scroll to position [163, 0]
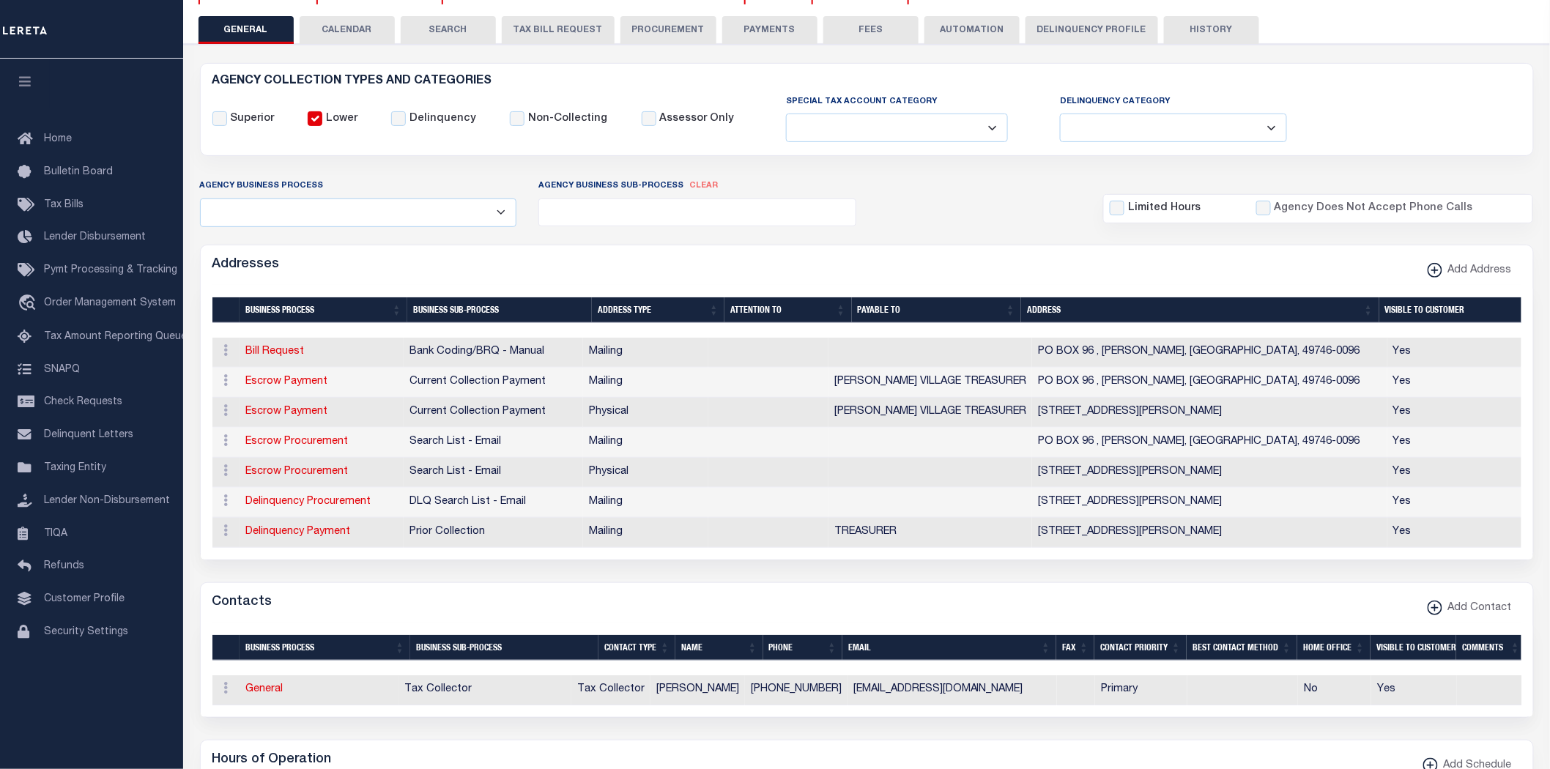
drag, startPoint x: 785, startPoint y: 34, endPoint x: 964, endPoint y: 133, distance: 204.2
click at [785, 34] on button "PAYMENTS" at bounding box center [769, 30] width 95 height 28
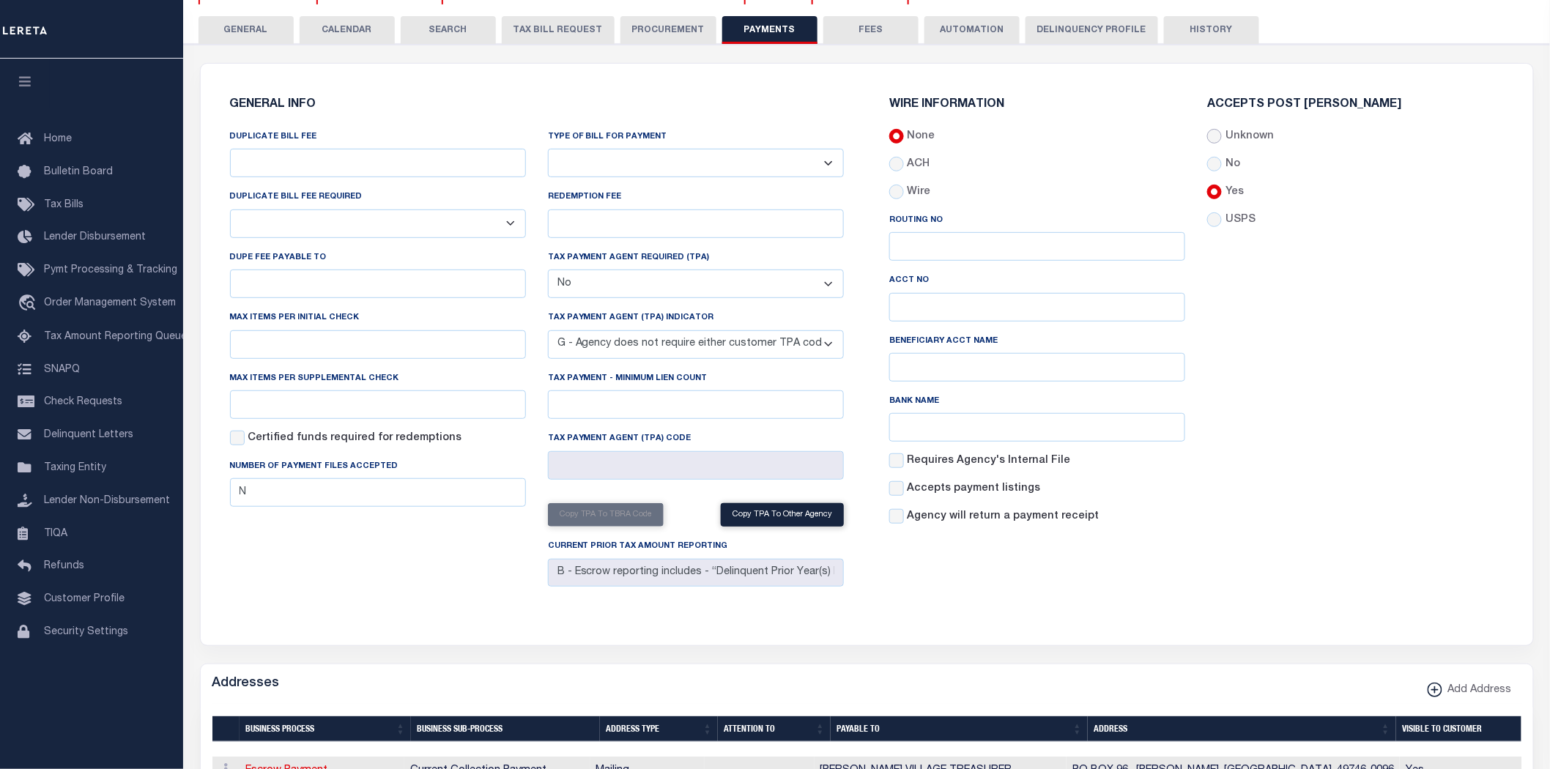
click at [1213, 137] on input "Unknown" at bounding box center [1214, 136] width 15 height 15
radio input "true"
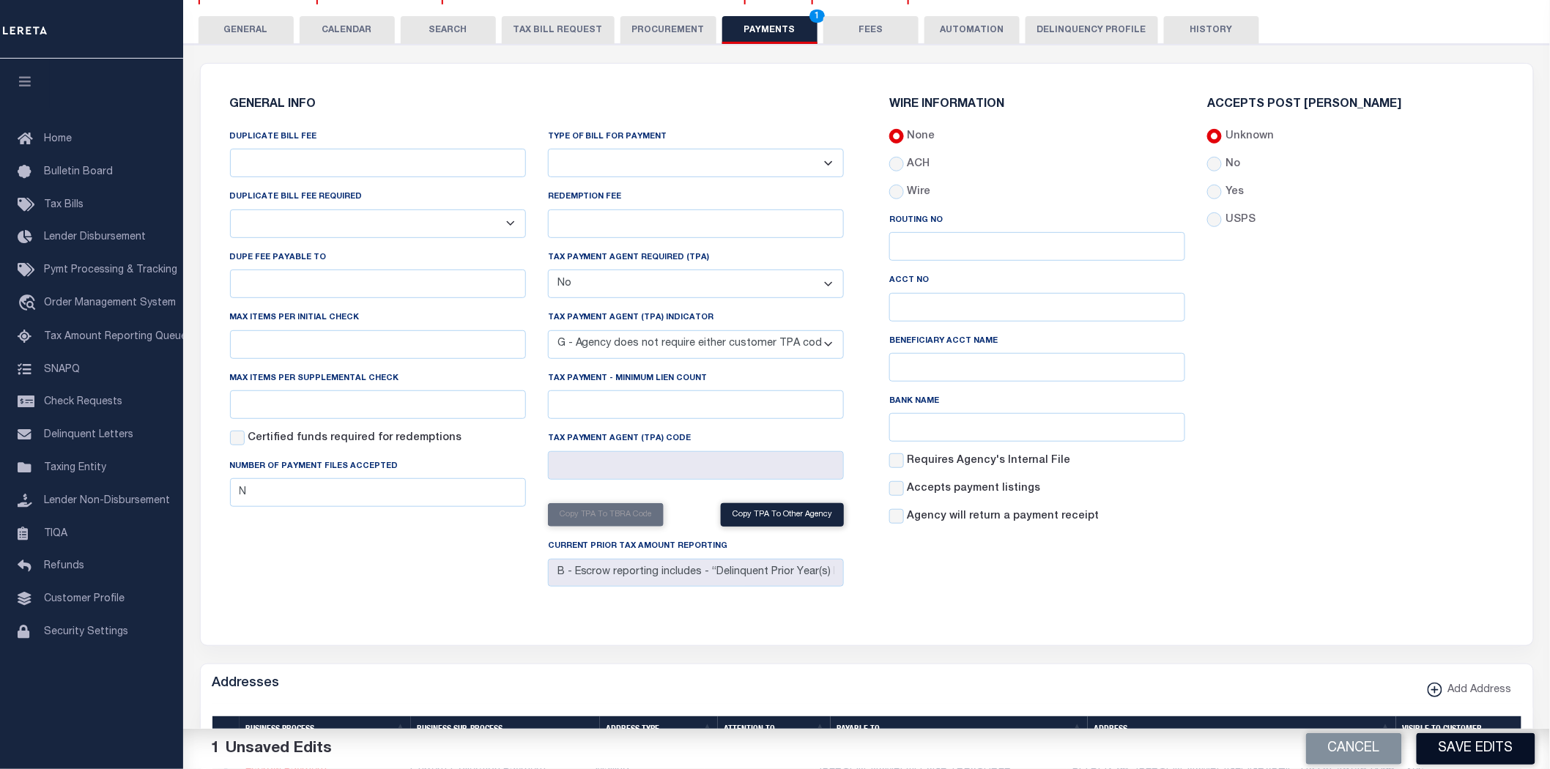
click at [1451, 743] on button "Save Edits" at bounding box center [1475, 748] width 119 height 31
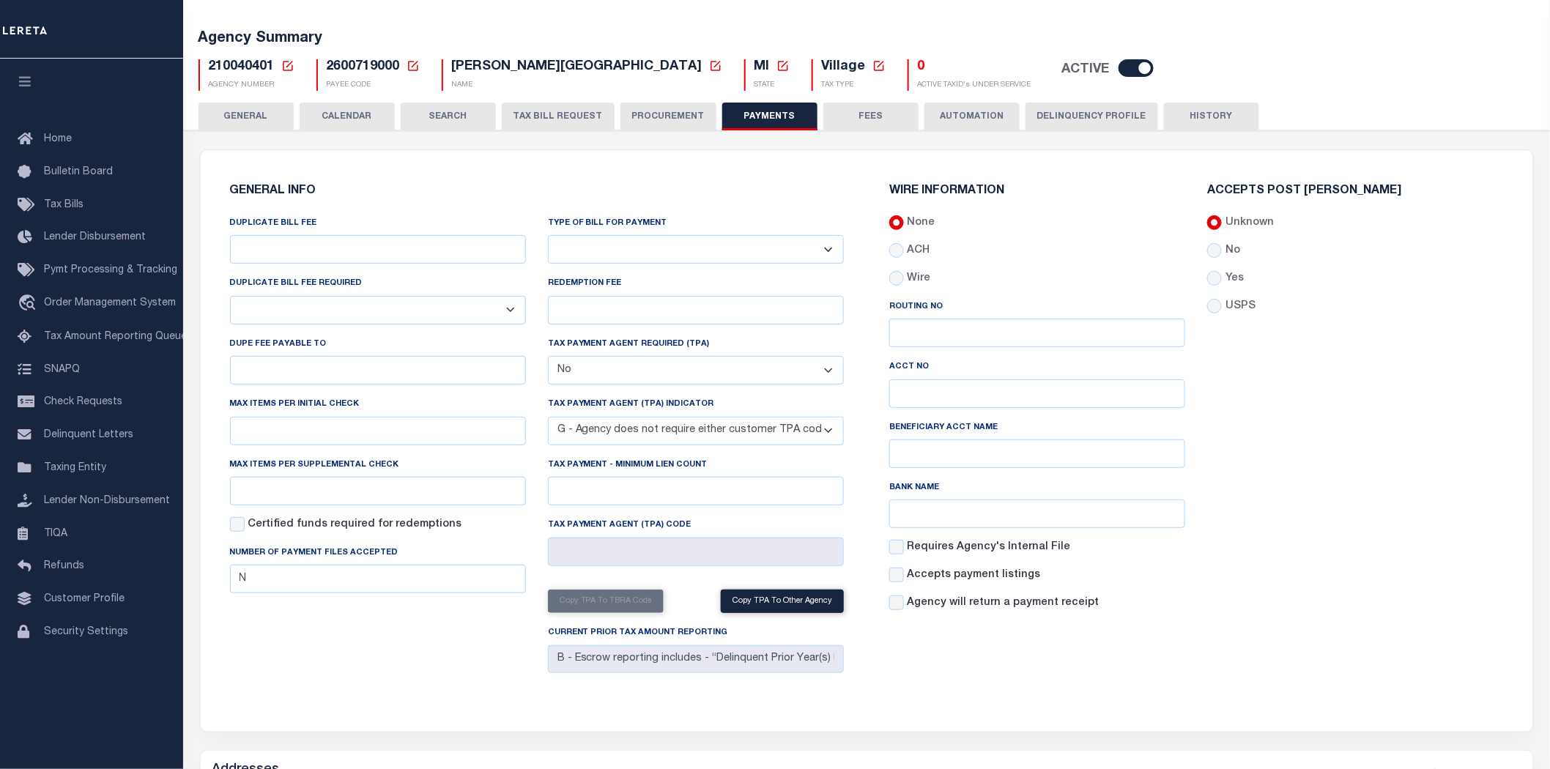
scroll to position [0, 0]
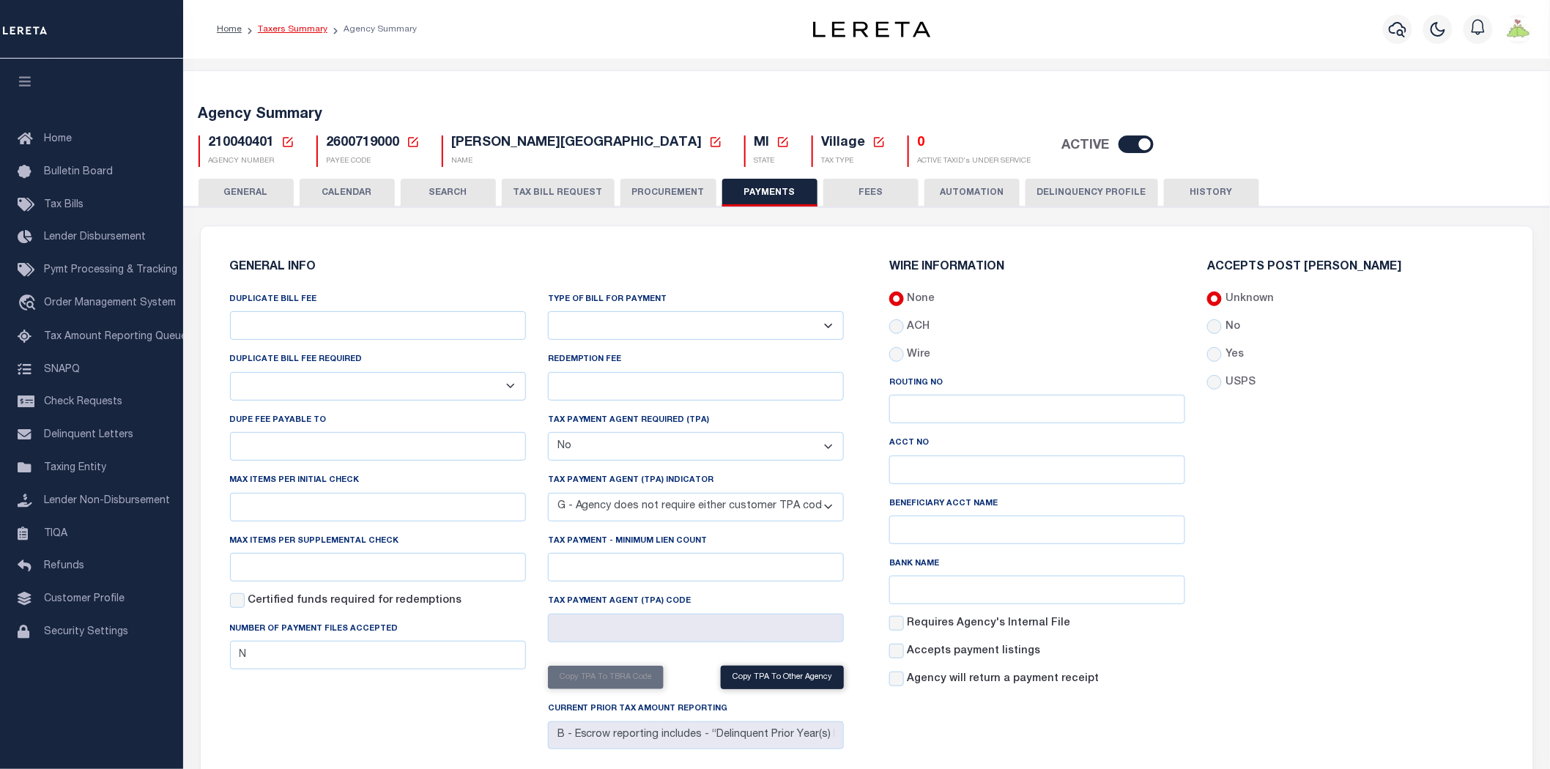
click at [300, 26] on link "Taxers Summary" at bounding box center [293, 29] width 70 height 9
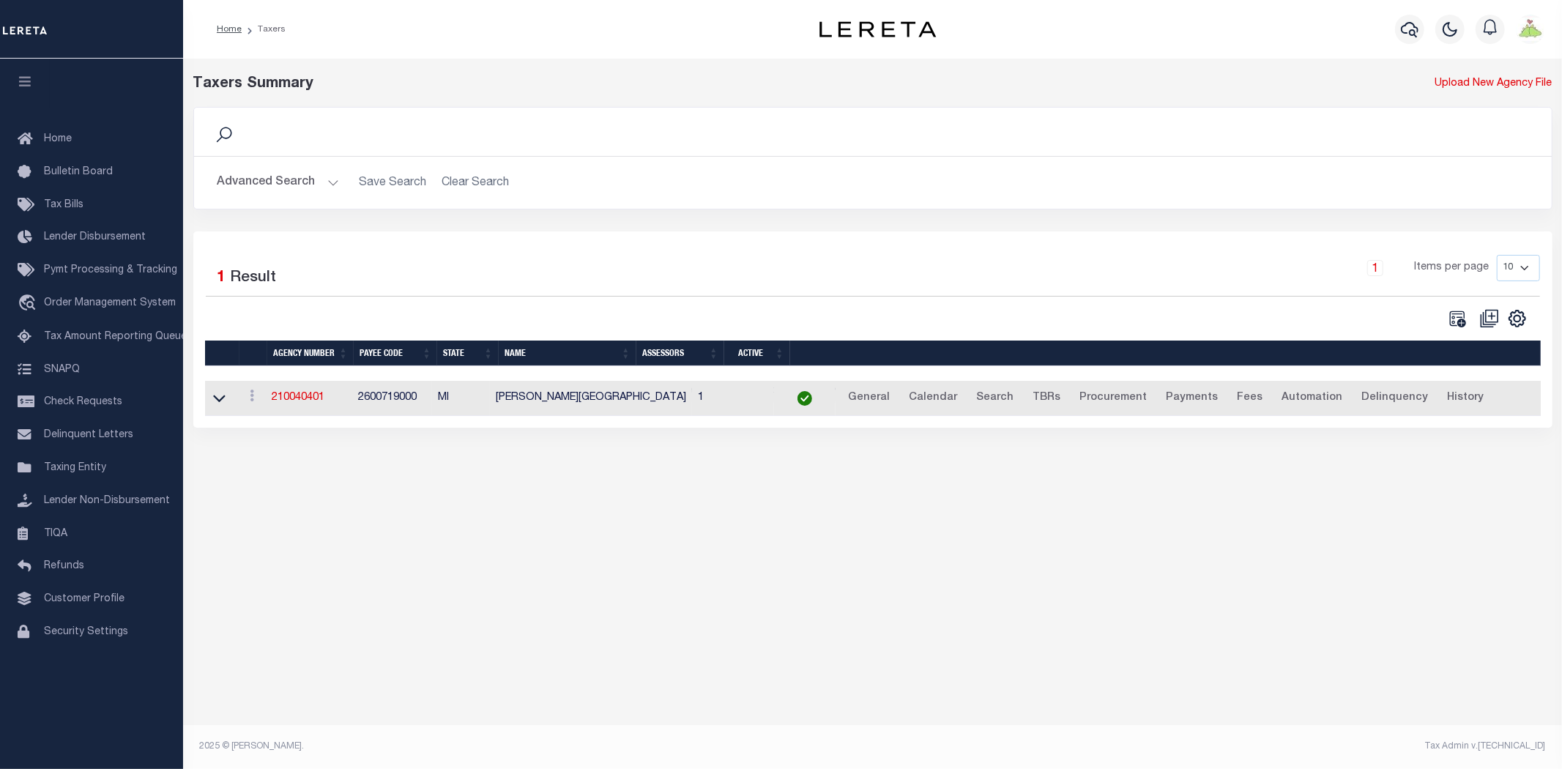
click at [289, 182] on button "Advanced Search" at bounding box center [278, 182] width 122 height 29
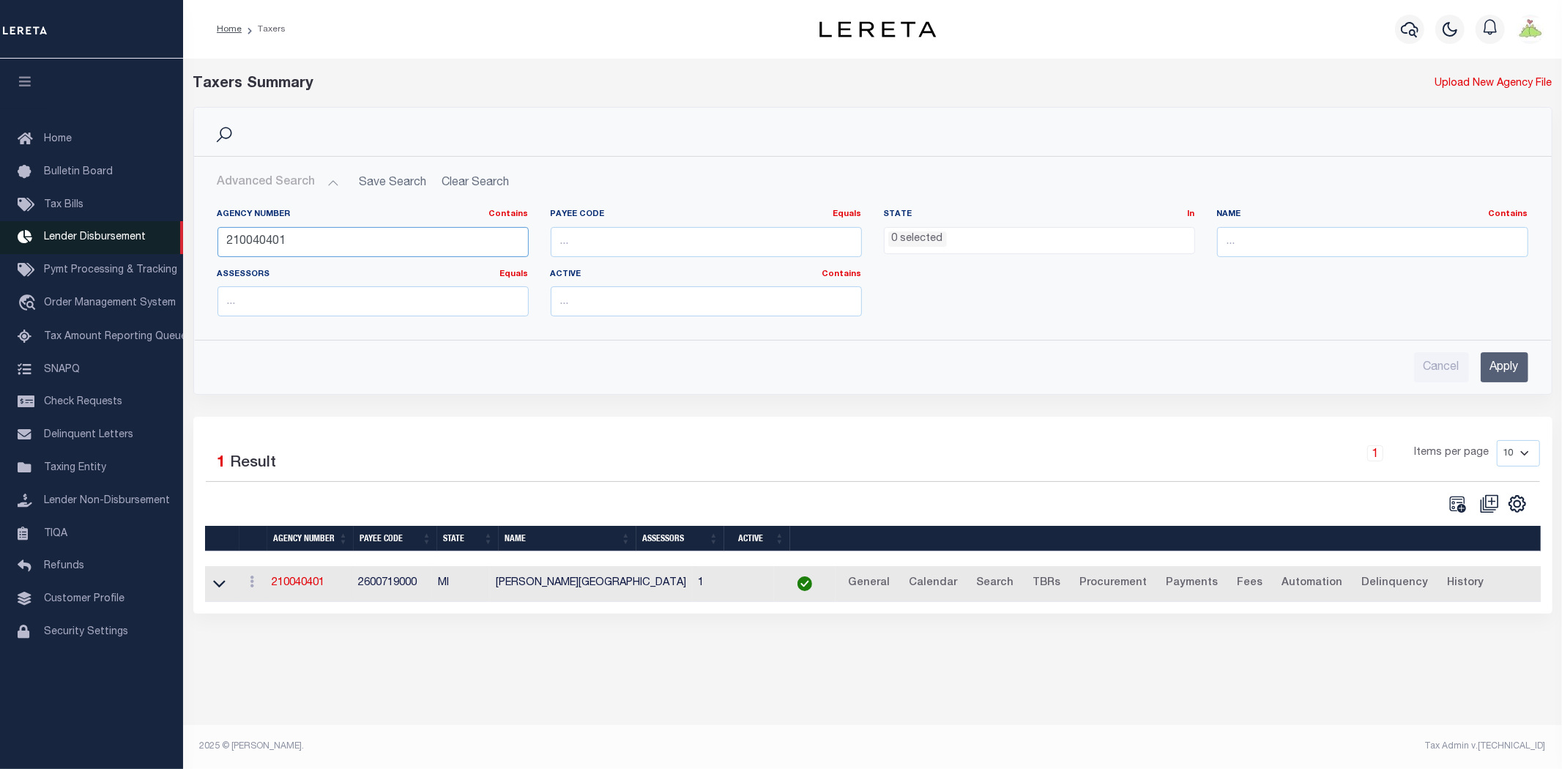
drag, startPoint x: 350, startPoint y: 242, endPoint x: 119, endPoint y: 230, distance: 231.7
click at [119, 230] on div "Home Taxers Profile" at bounding box center [781, 375] width 1562 height 751
type input "210600401"
click at [1501, 367] on input "Apply" at bounding box center [1505, 367] width 48 height 30
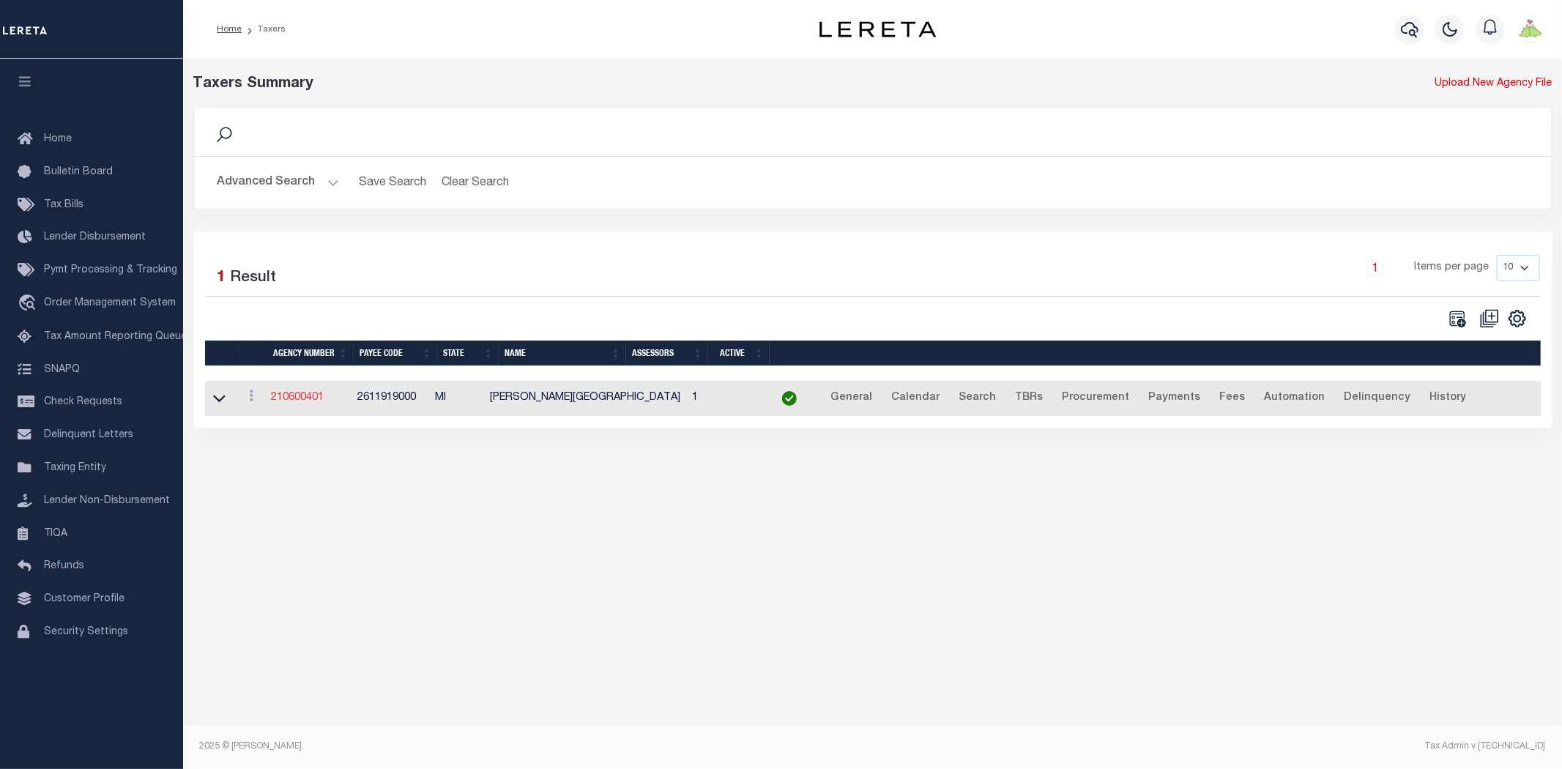
click at [295, 396] on link "210600401" at bounding box center [297, 398] width 53 height 10
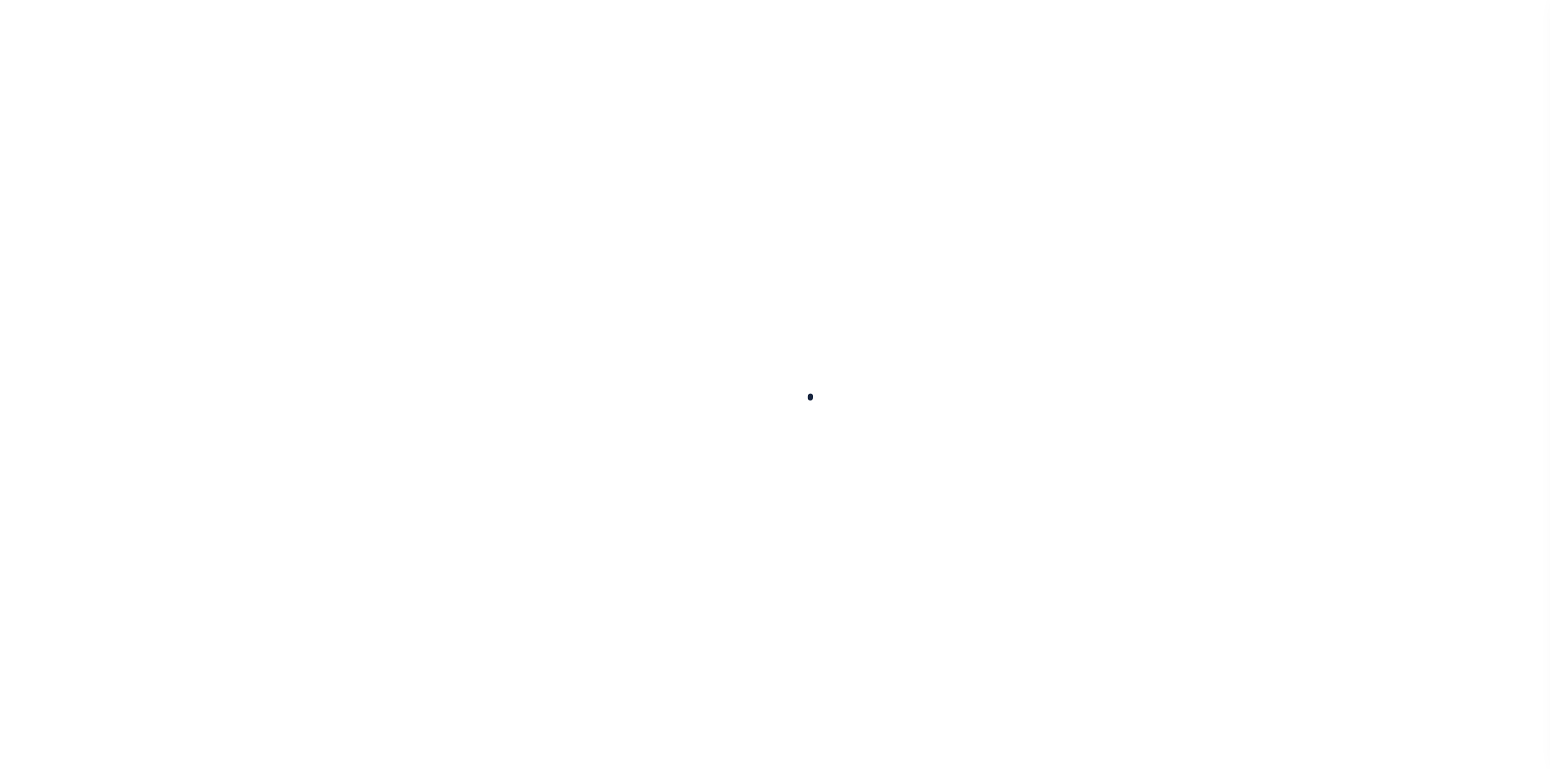
select select
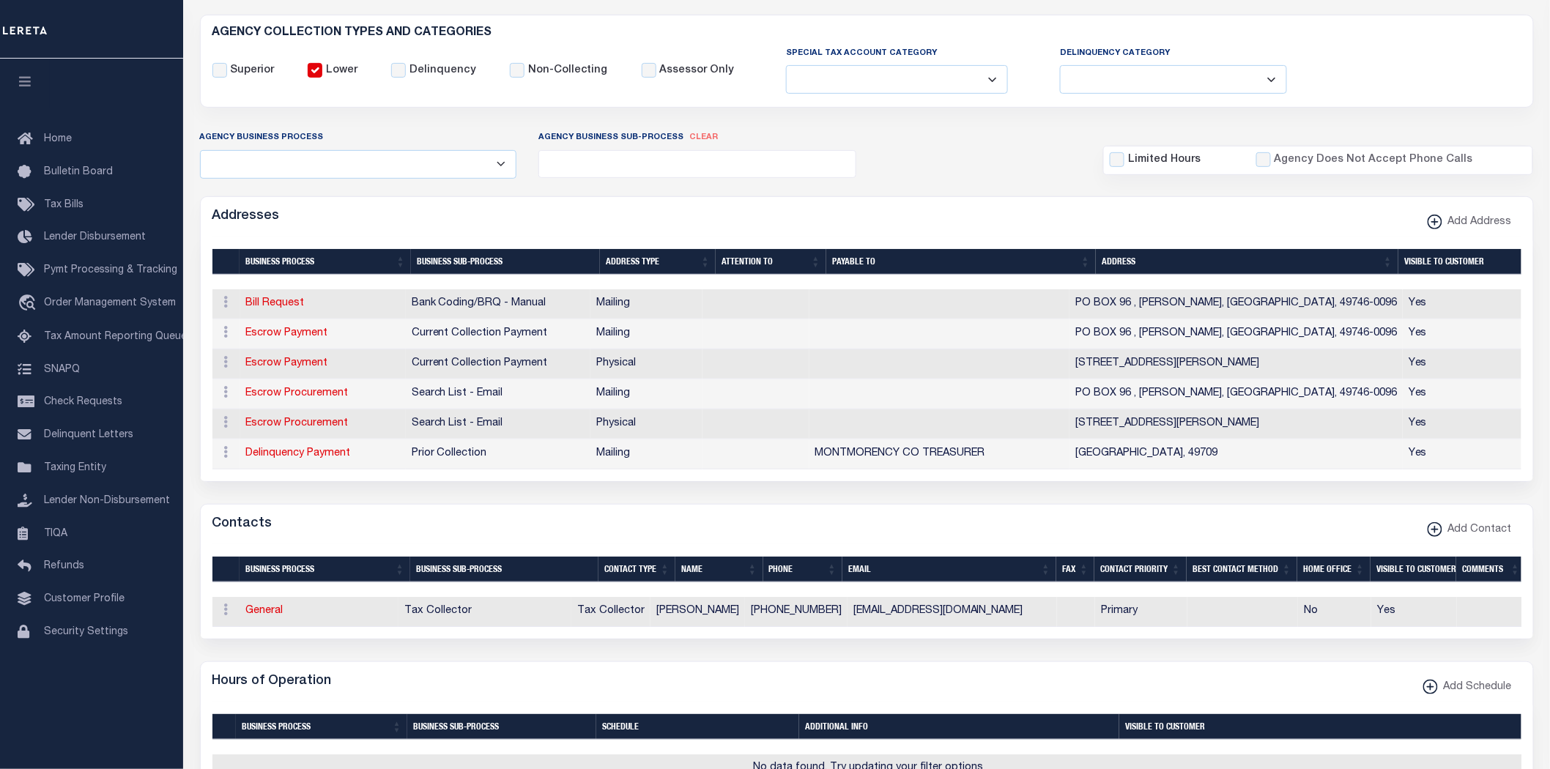
scroll to position [325, 0]
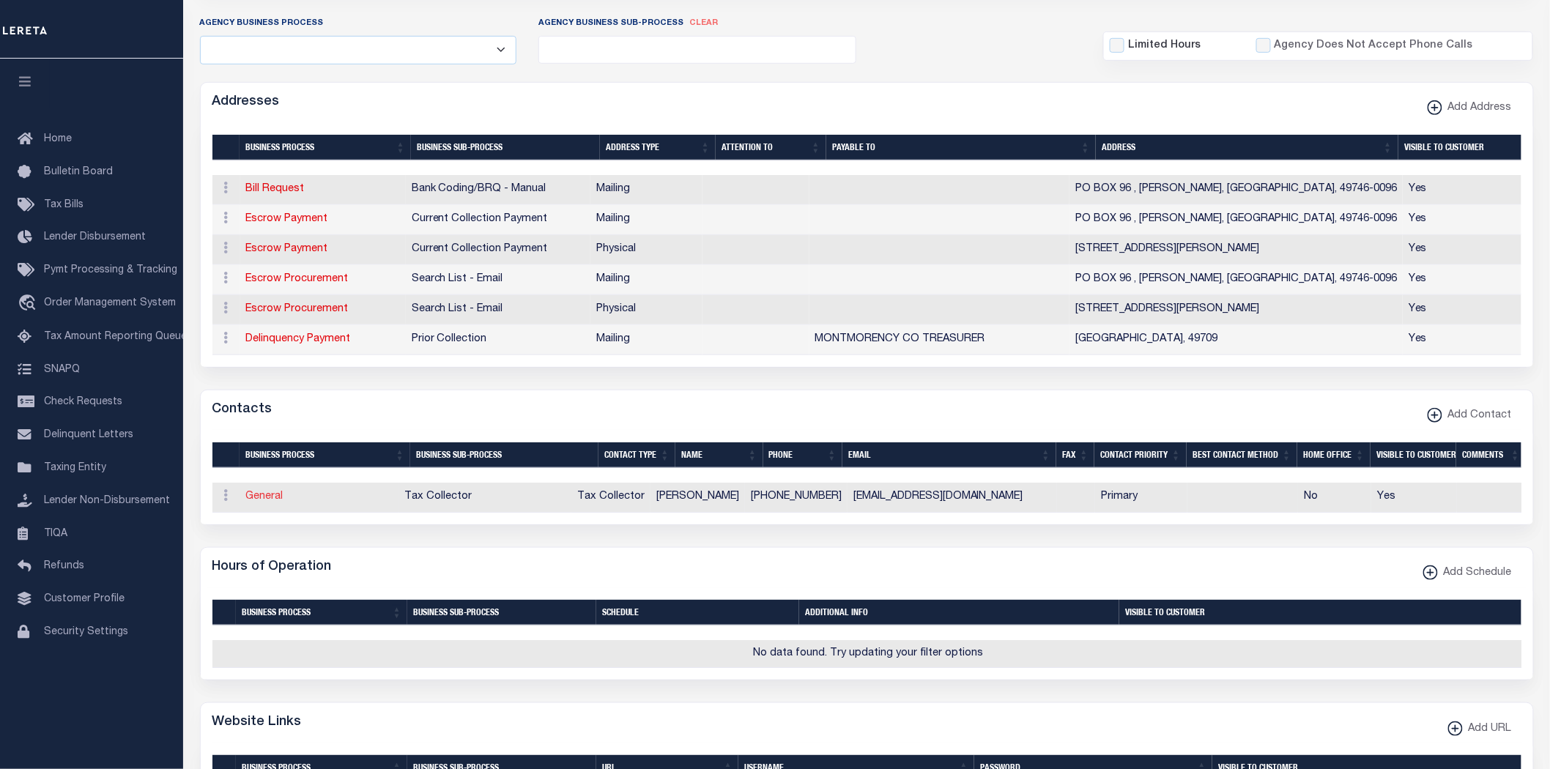
click at [268, 502] on link "General" at bounding box center [264, 496] width 37 height 10
checkbox input "false"
select select
select select "2"
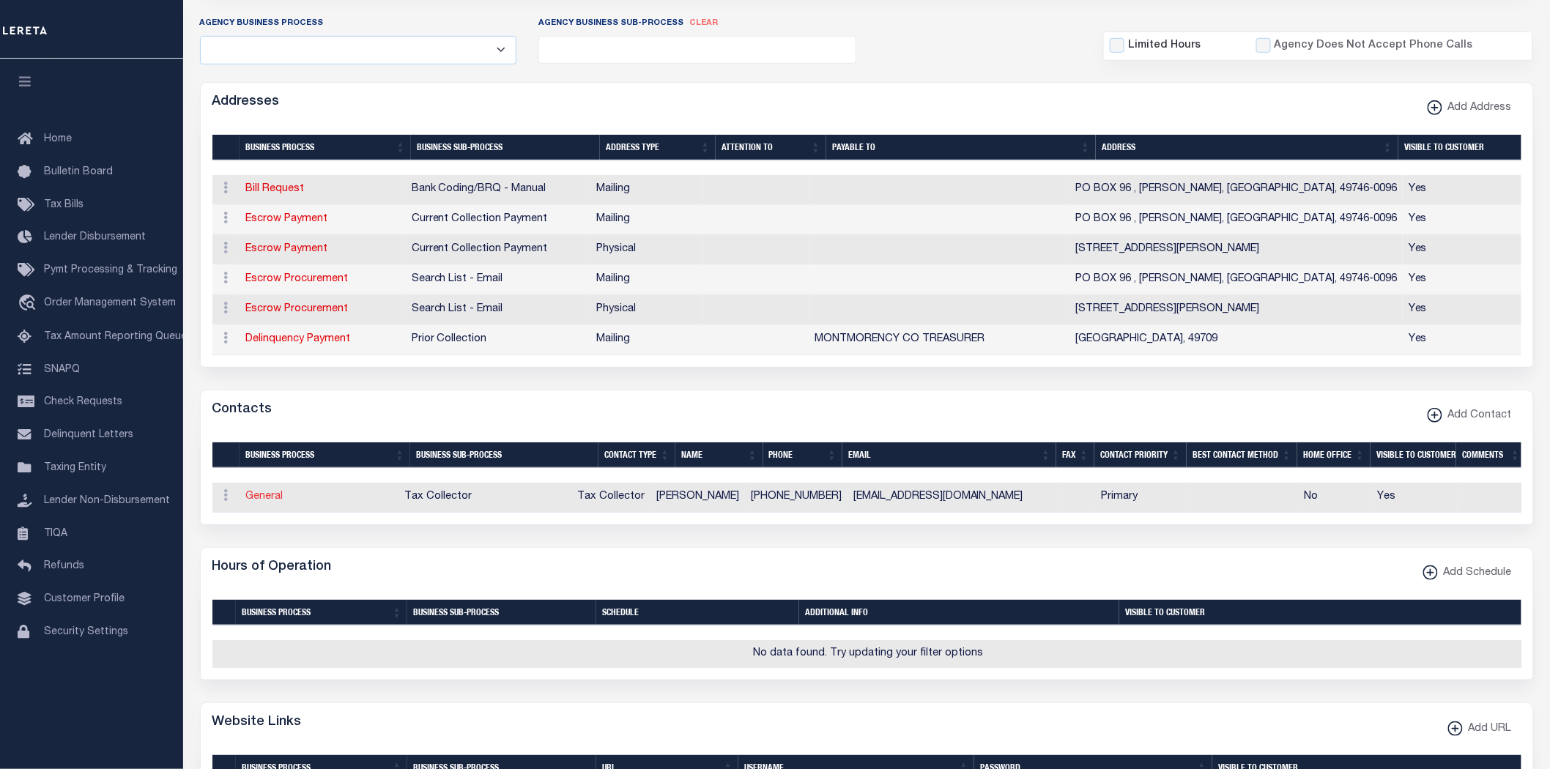
select select "1"
type input "ANN"
type input "WILLIAMS"
type input "989-742-4751"
type input "CLERKTREAS@HILLMANMICHIGAN.ORG"
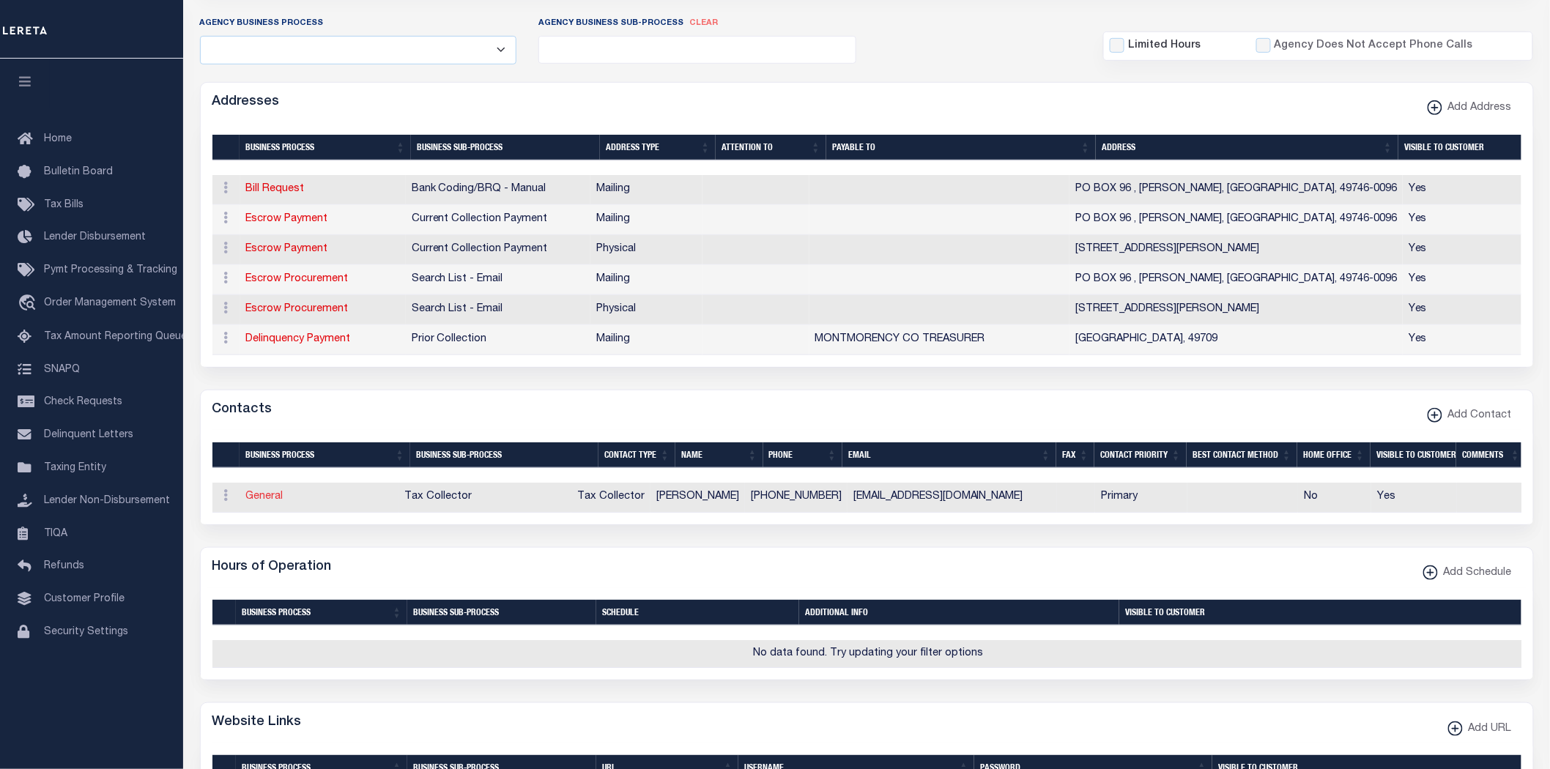
checkbox input "true"
select select "6"
select select "31"
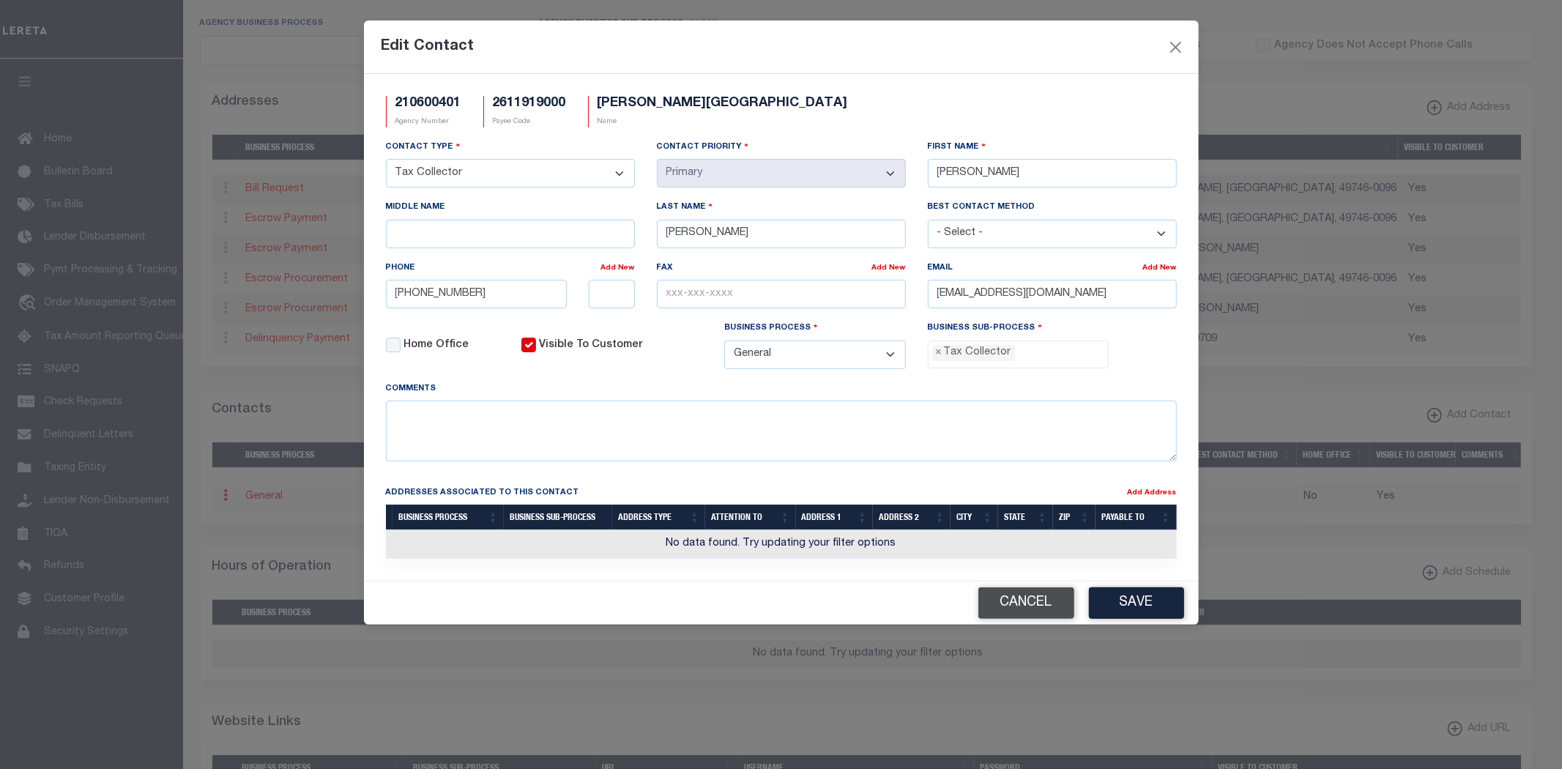
click at [1013, 604] on button "Cancel" at bounding box center [1026, 602] width 96 height 31
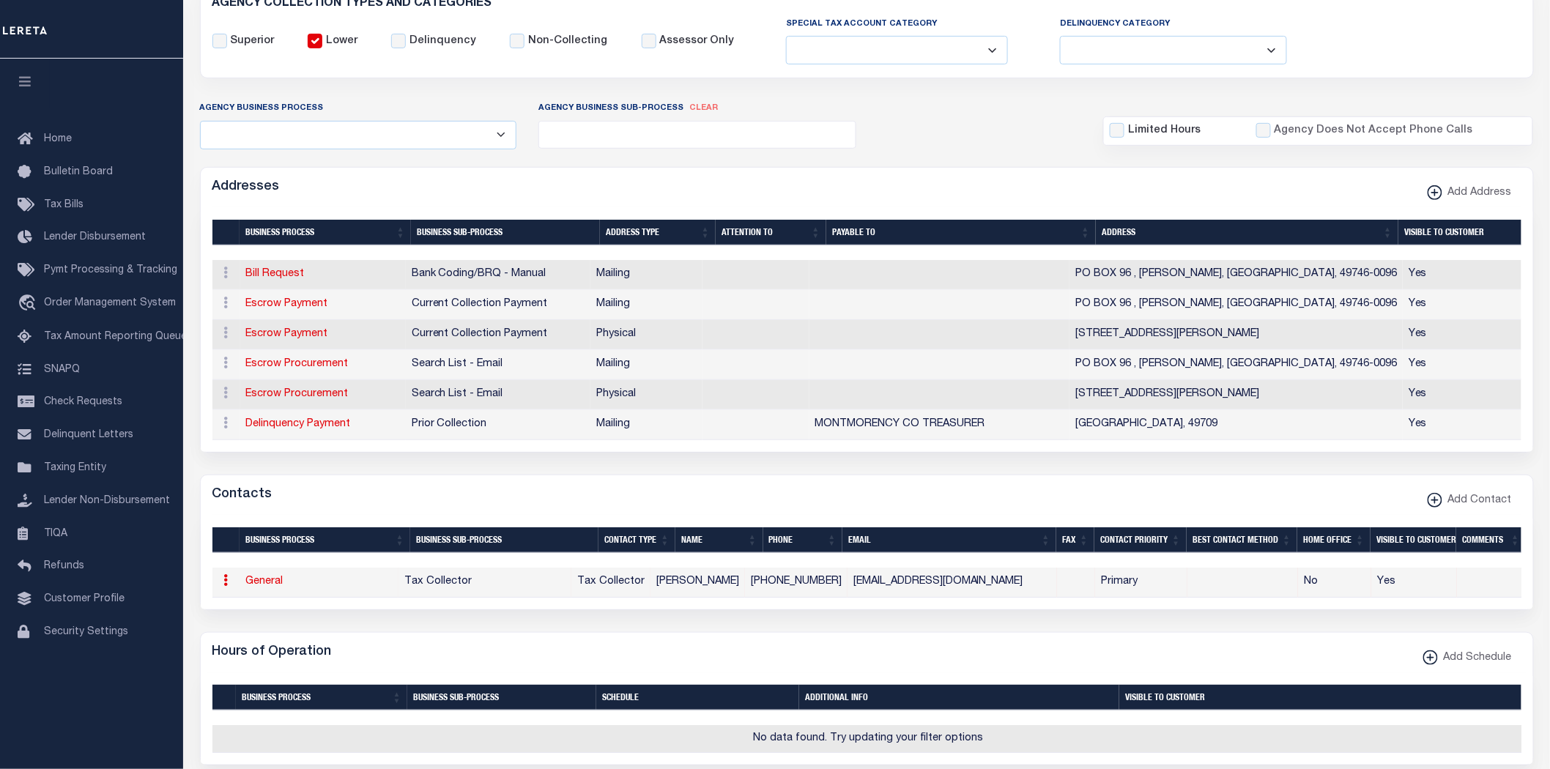
scroll to position [163, 0]
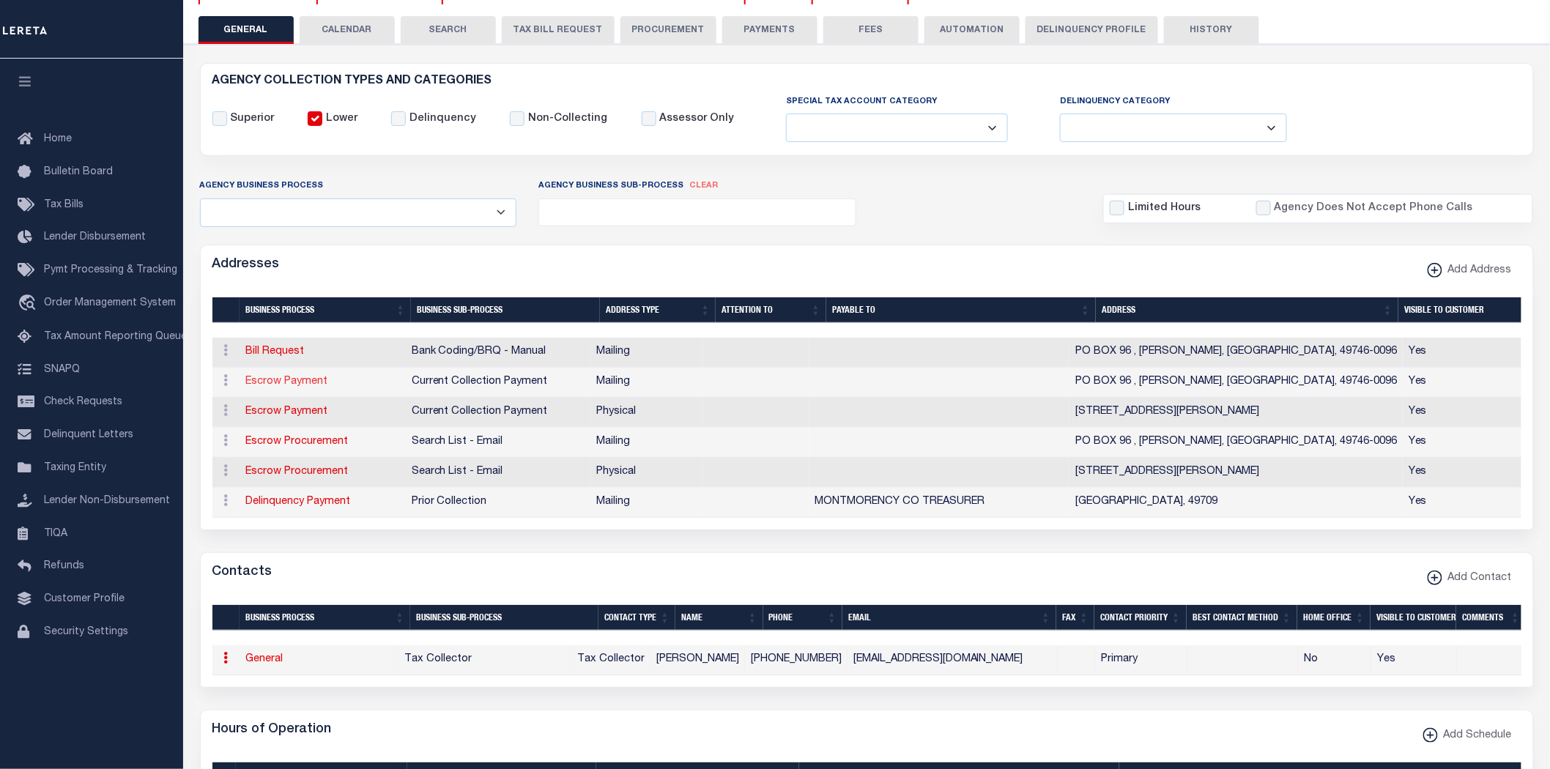
click at [298, 383] on link "Escrow Payment" at bounding box center [287, 381] width 82 height 10
select select "1"
checkbox input "false"
select select
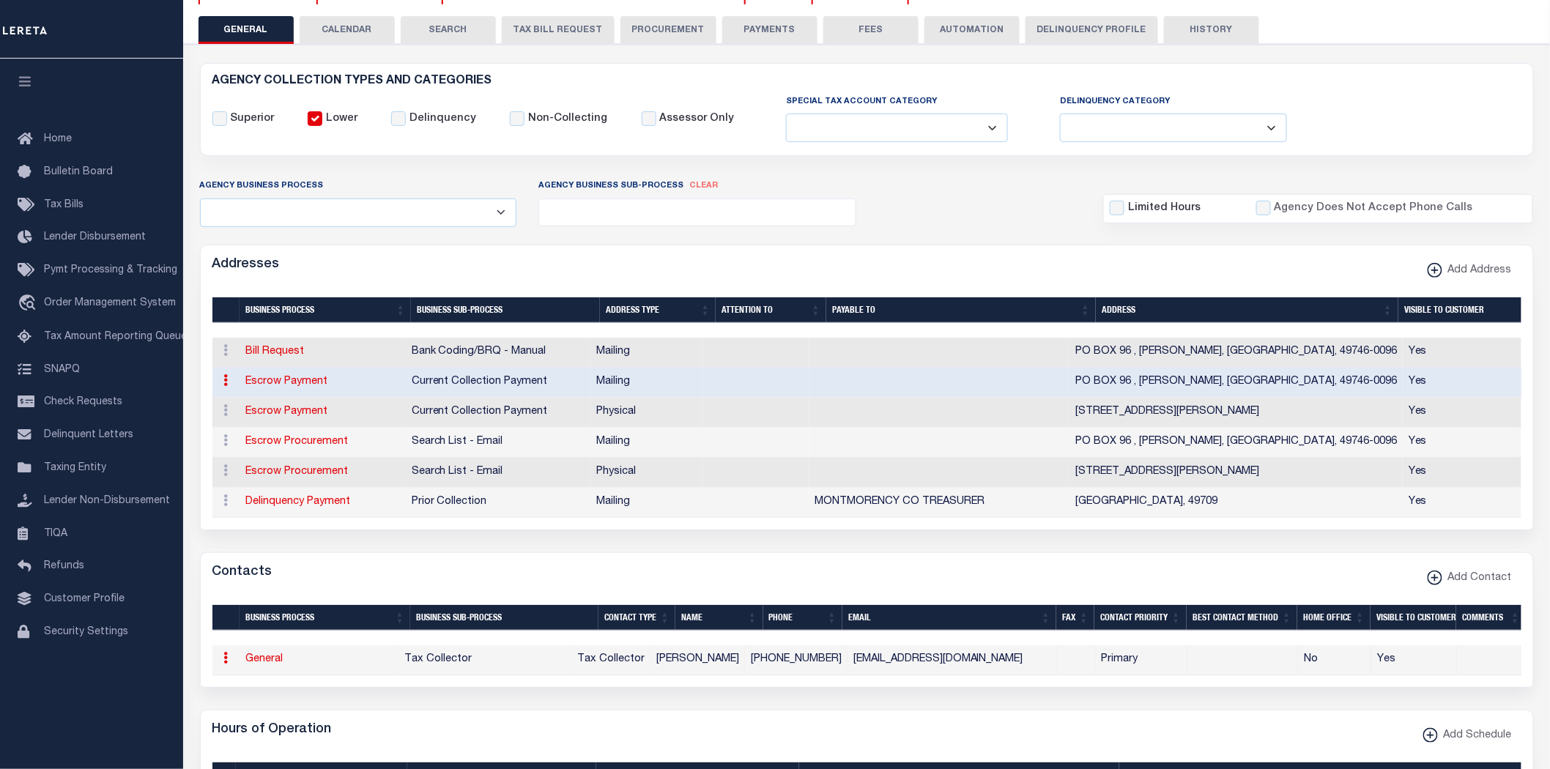
type input "PO BOX 96"
type input "HILLMAN"
select select "MI"
type input "49746-0096"
checkbox input "true"
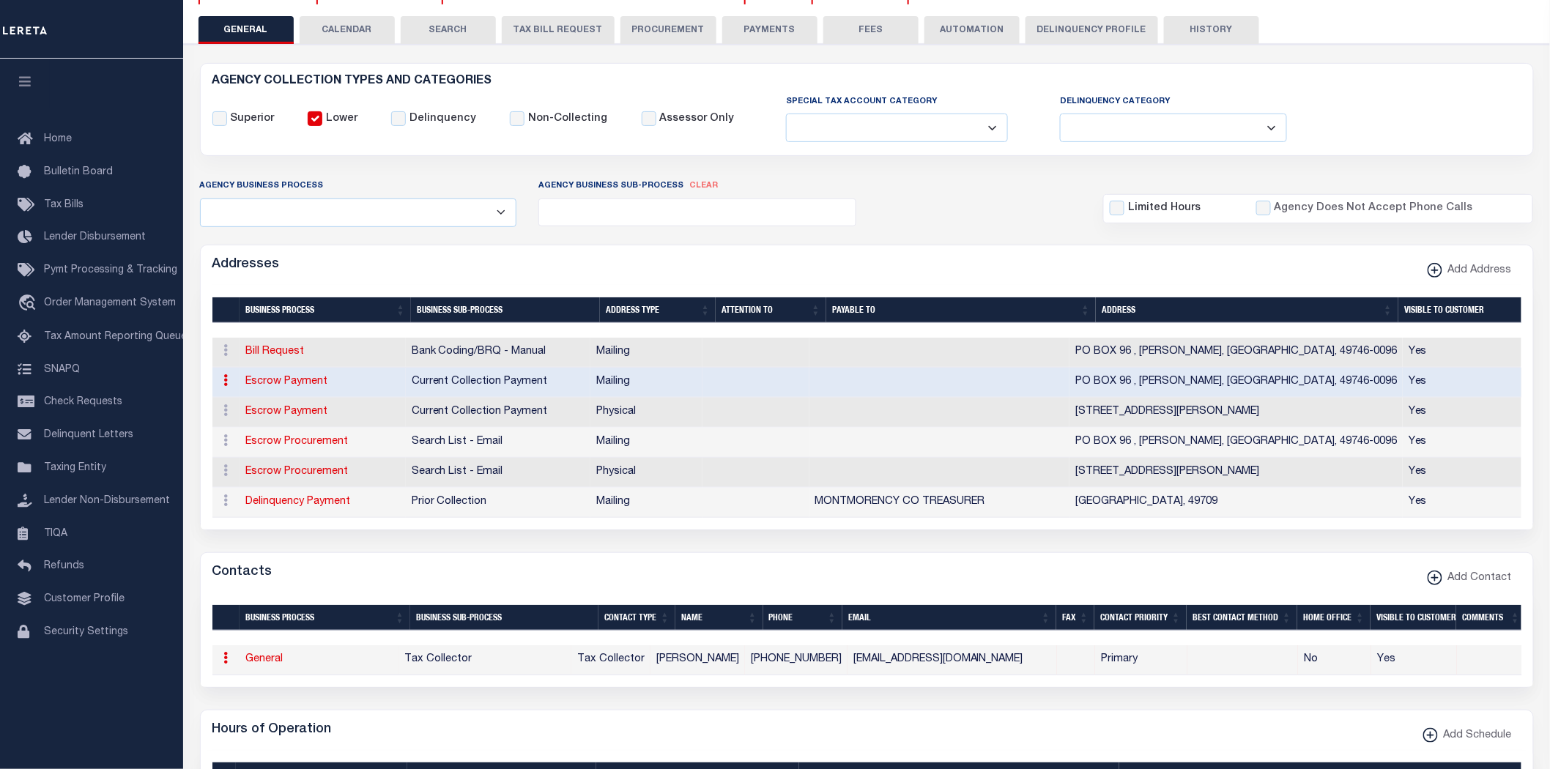
select select "3"
select select "11"
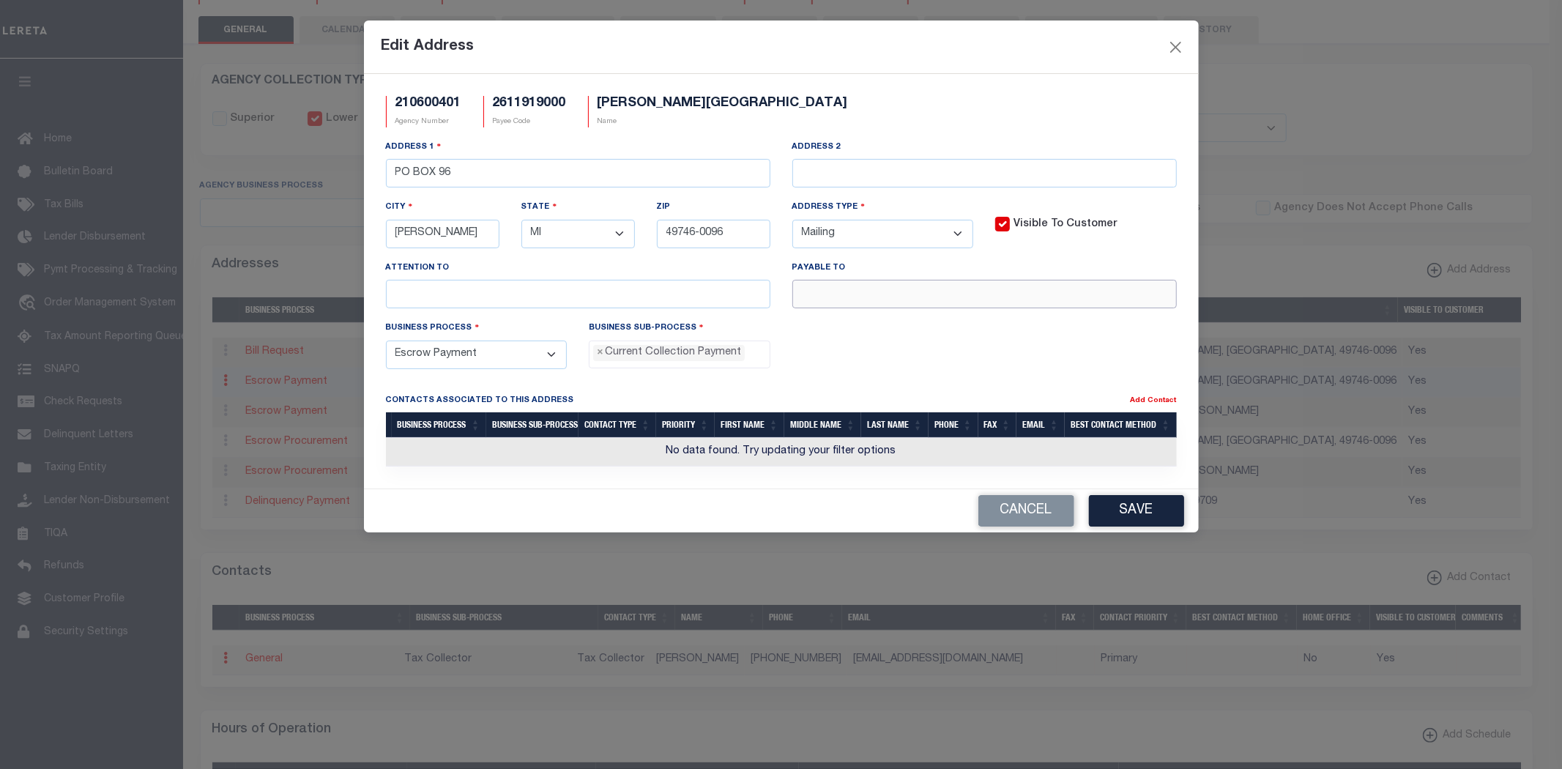
click at [895, 294] on input "text" at bounding box center [984, 294] width 384 height 29
type input "HILLMAN VILLAGE TREASURER"
click at [1145, 510] on button "Save" at bounding box center [1136, 510] width 95 height 31
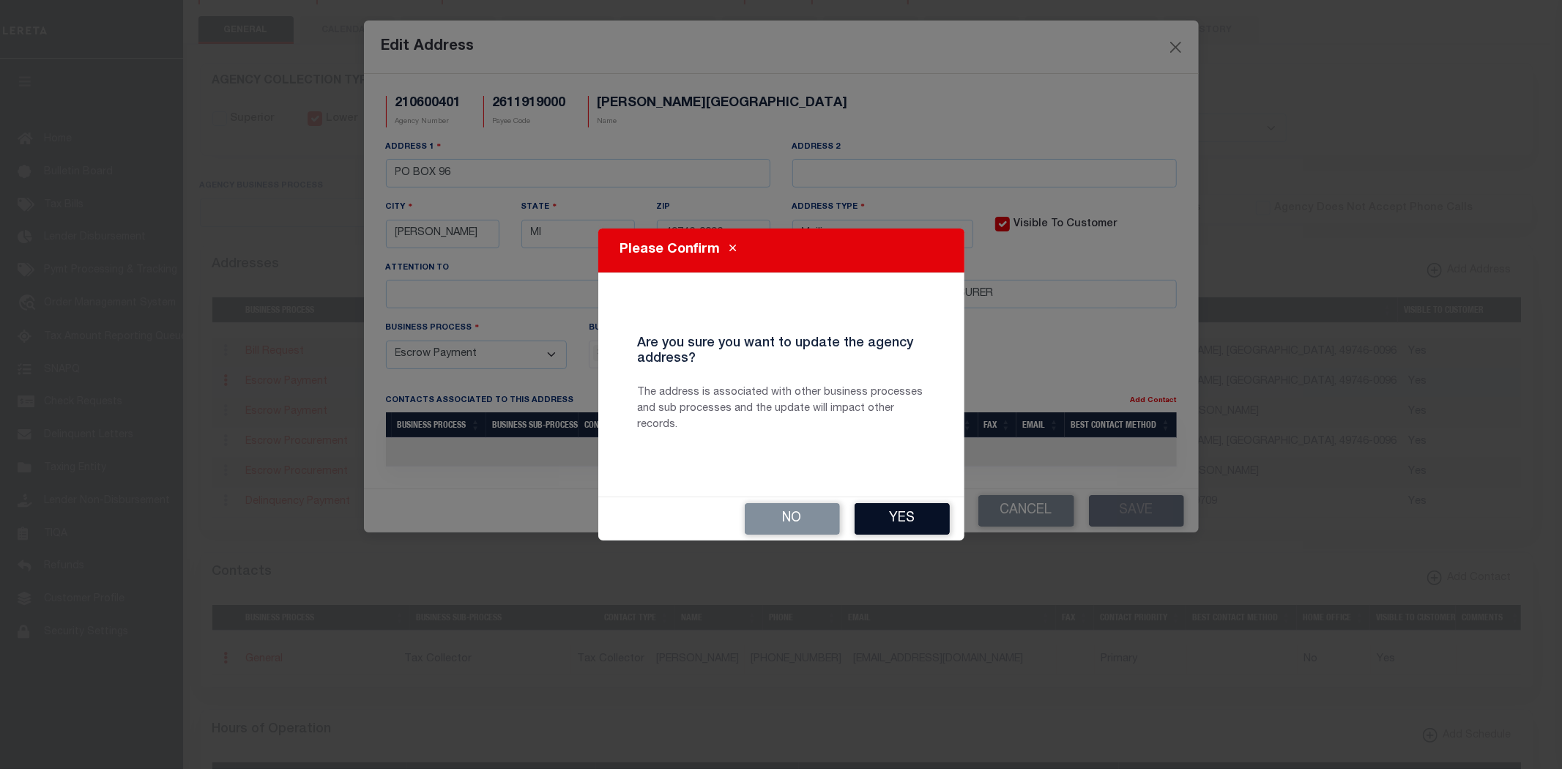
click at [891, 522] on button "Yes" at bounding box center [902, 518] width 95 height 31
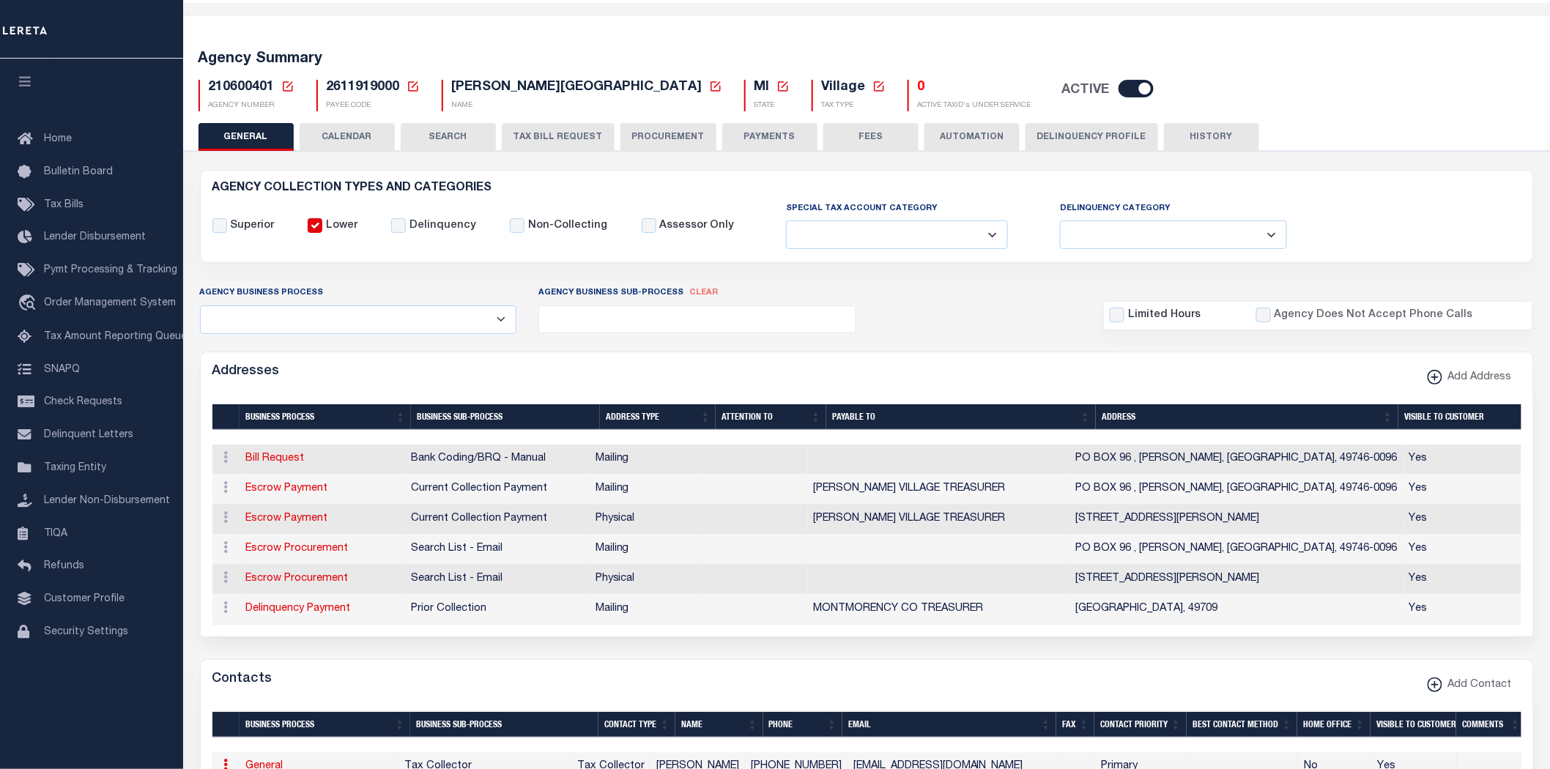
scroll to position [0, 0]
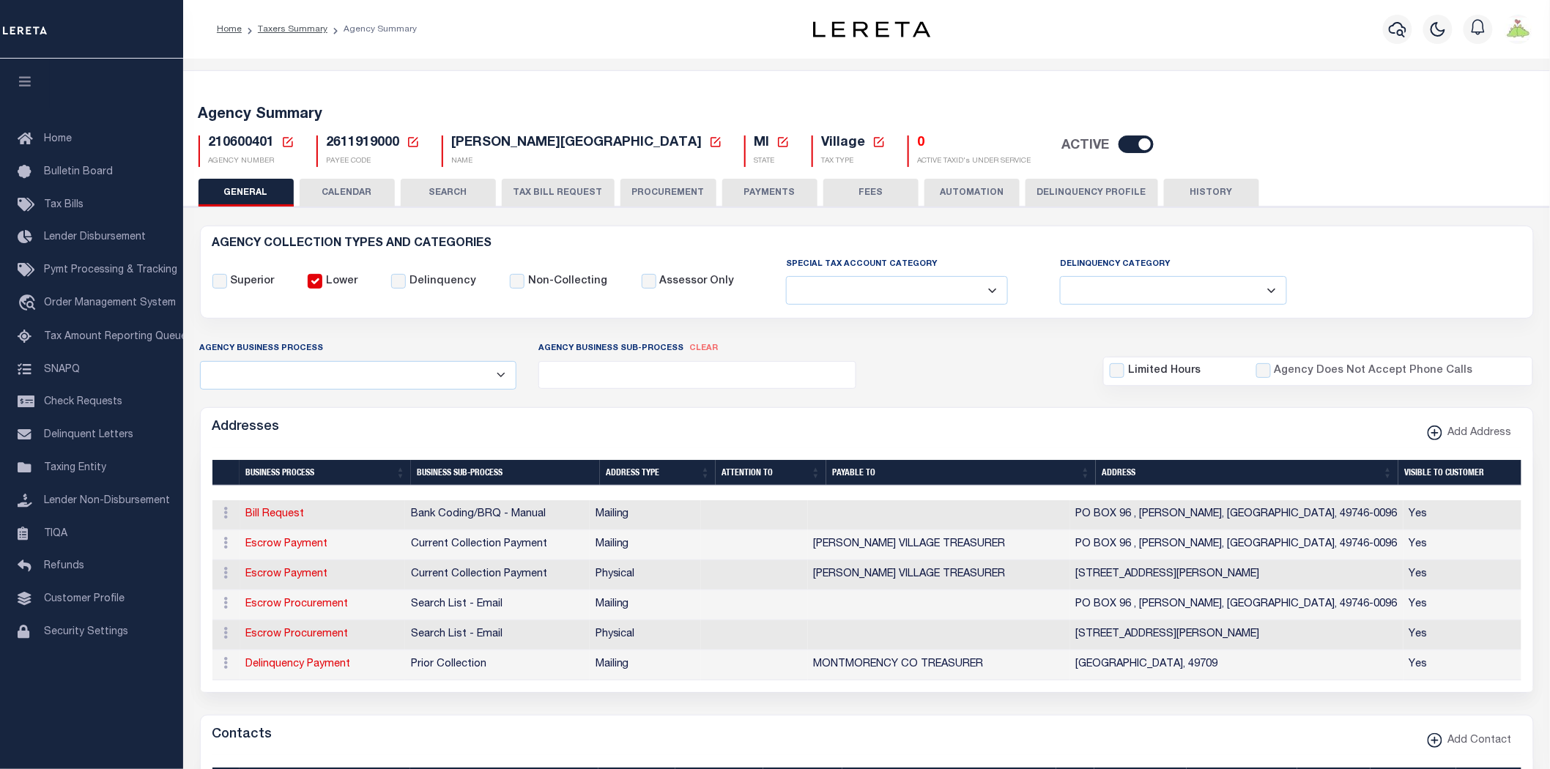
click at [860, 191] on button "FEES" at bounding box center [870, 193] width 95 height 28
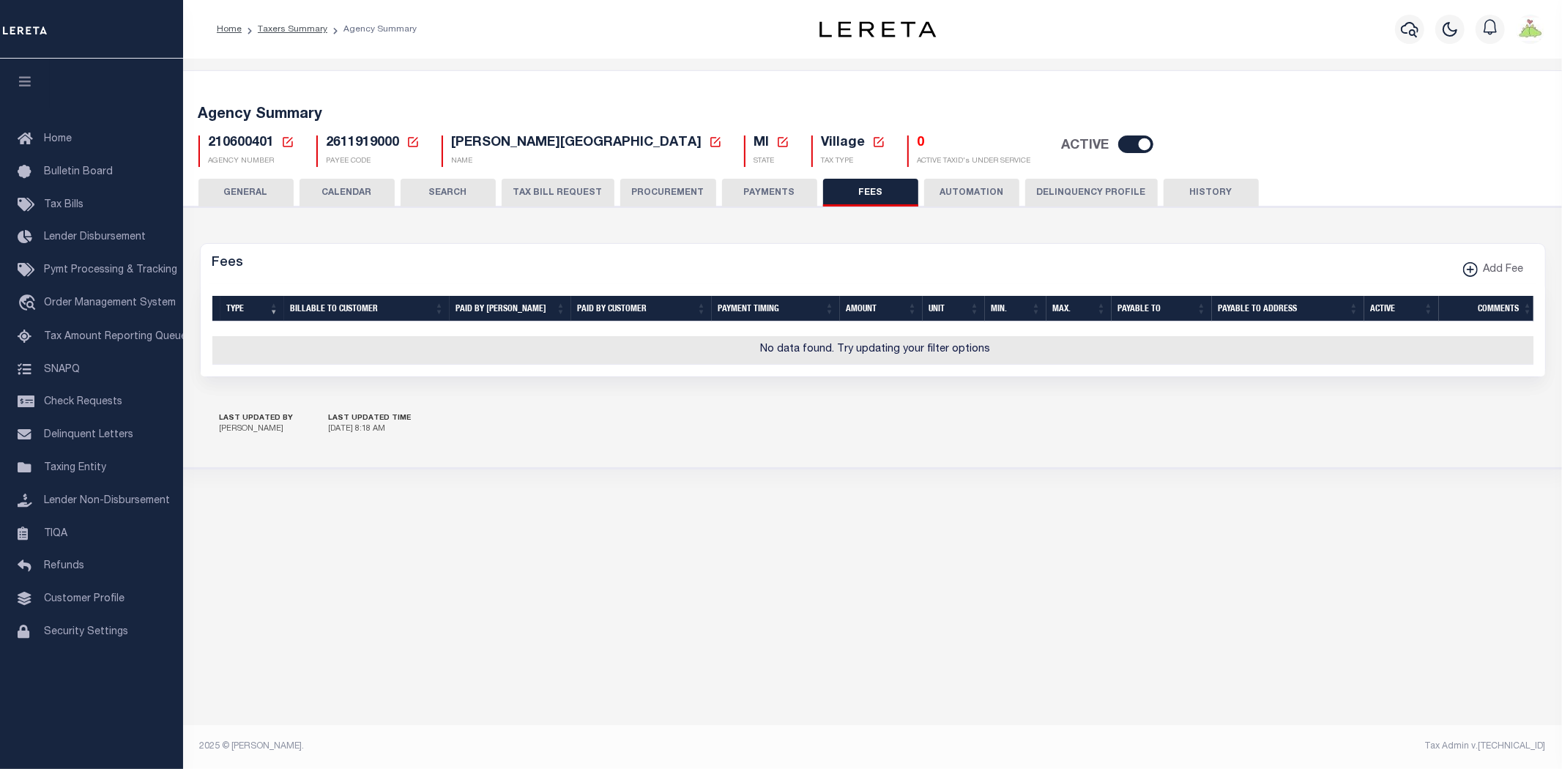
click at [753, 182] on button "PAYMENTS" at bounding box center [769, 193] width 95 height 28
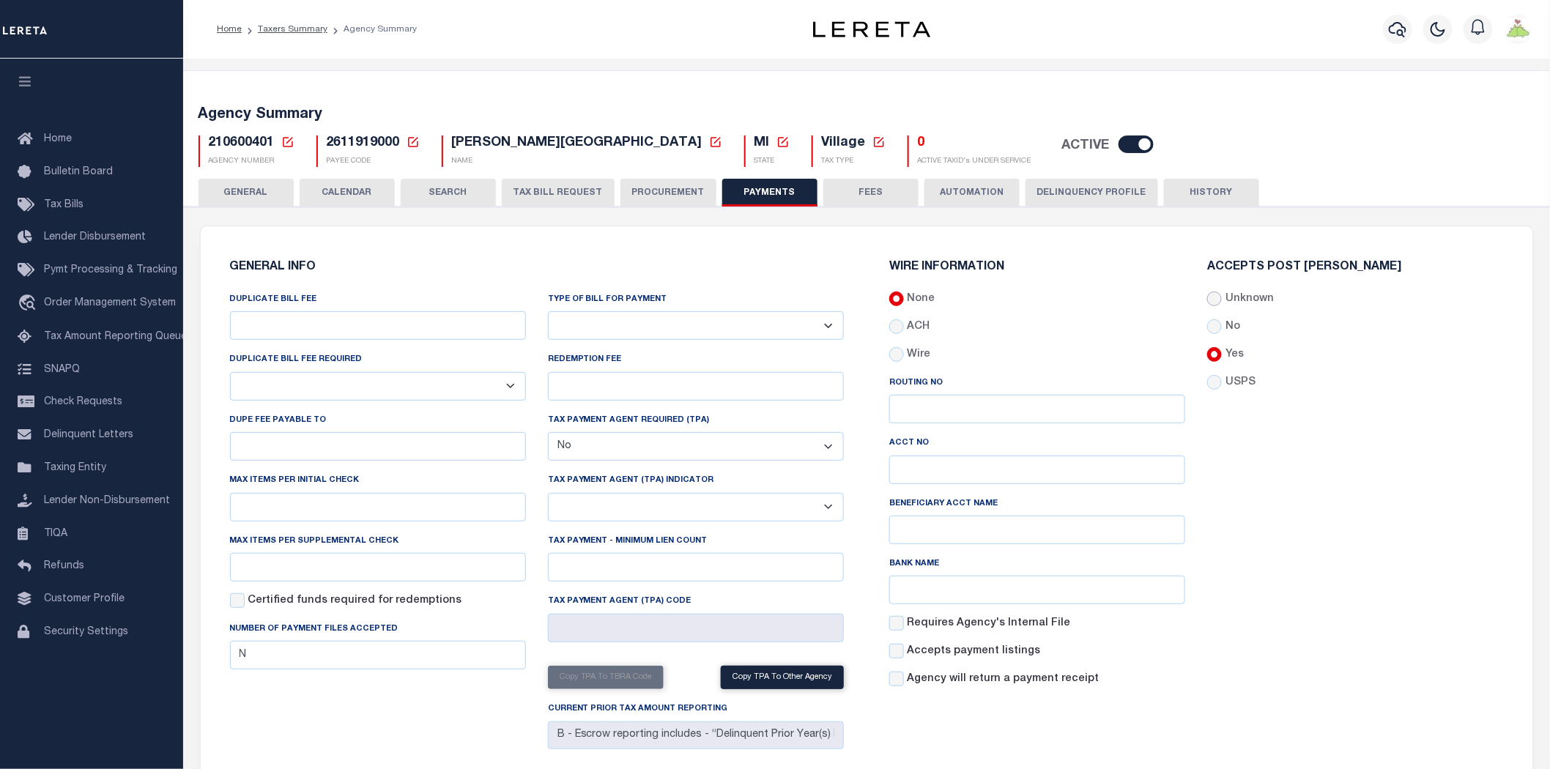
click at [1213, 299] on input "Unknown" at bounding box center [1214, 298] width 15 height 15
radio input "true"
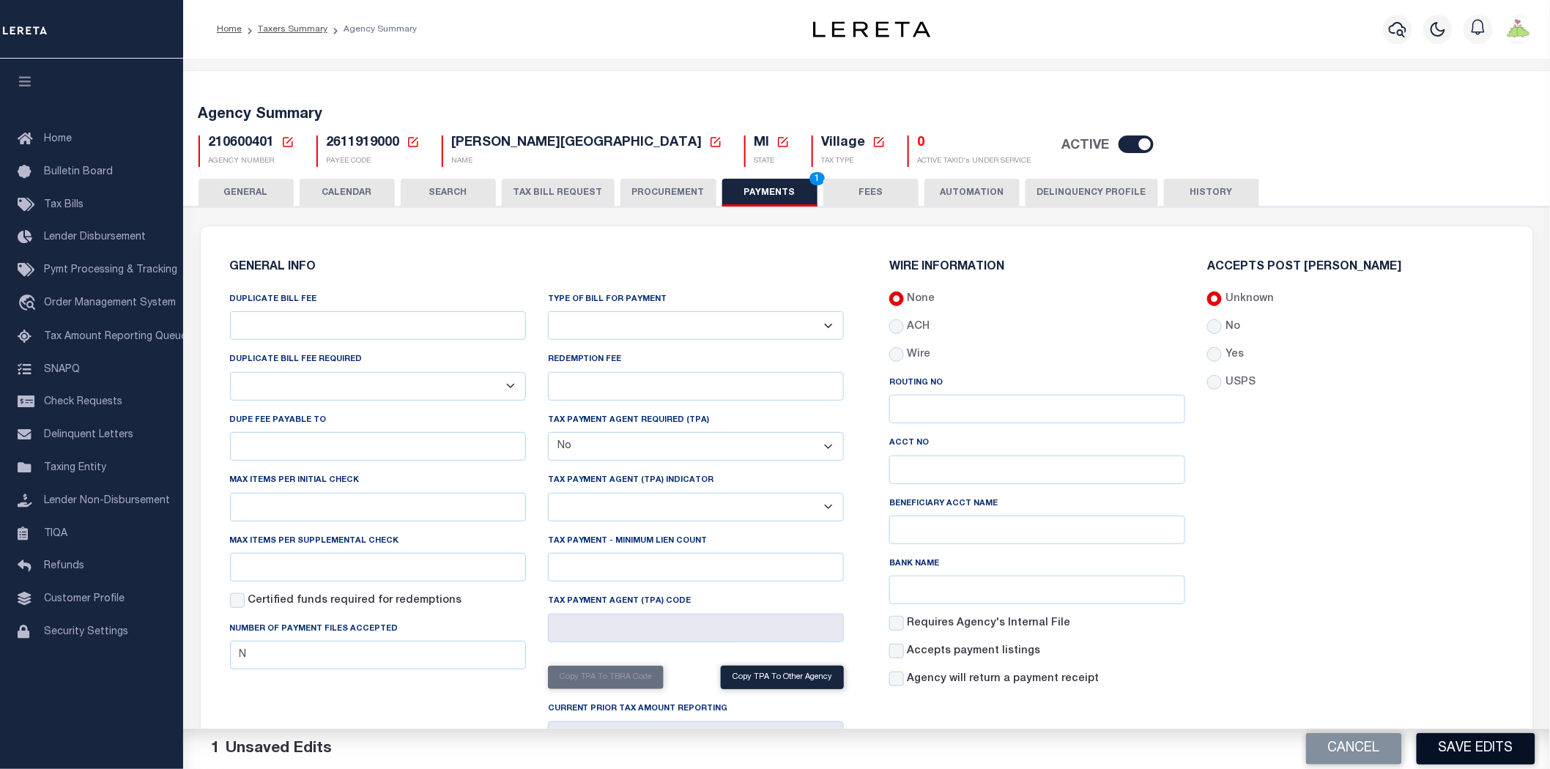
click at [1459, 743] on button "Save Edits" at bounding box center [1475, 748] width 119 height 31
click at [262, 187] on button "GENERAL" at bounding box center [245, 193] width 95 height 28
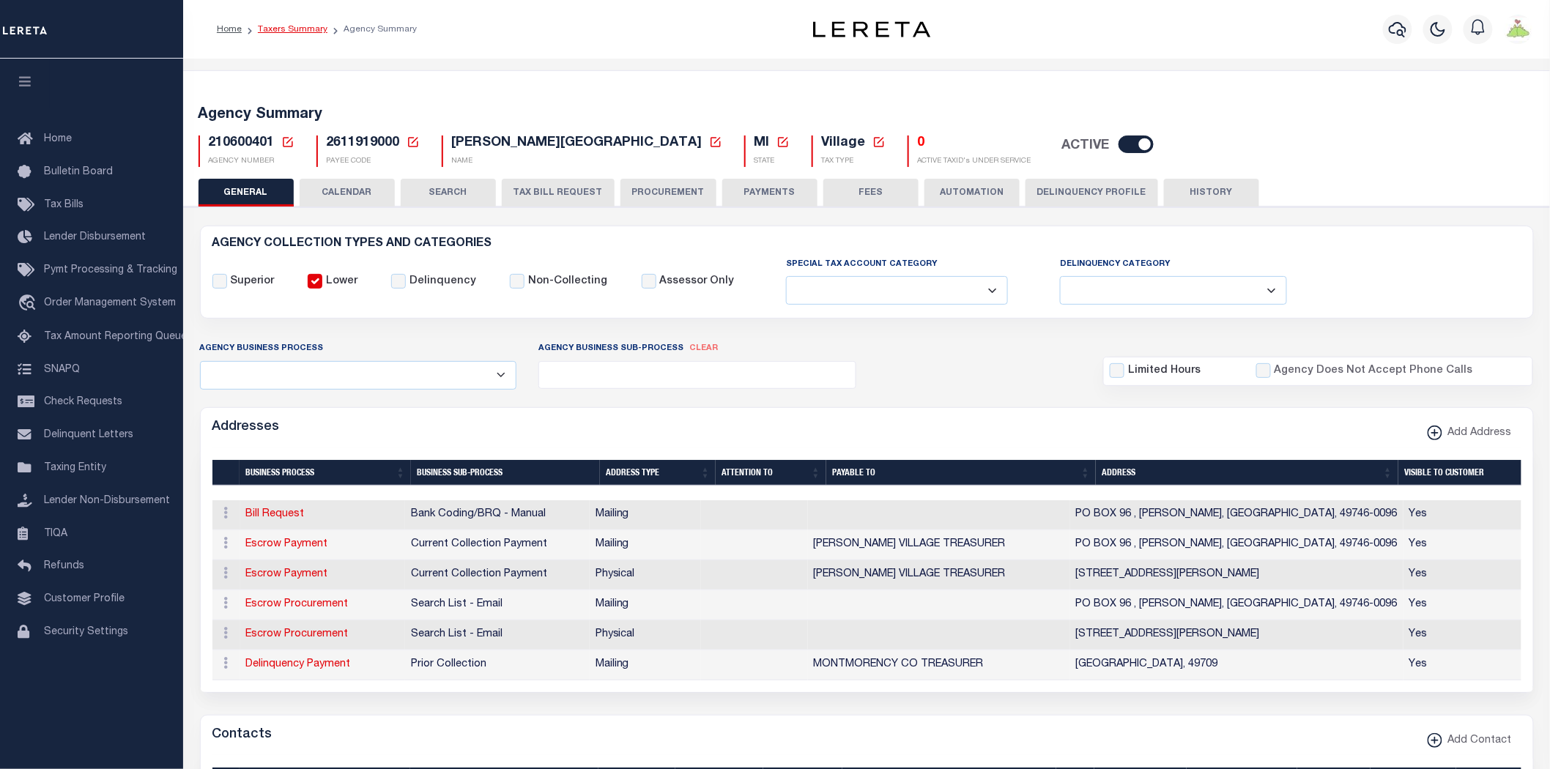
click at [280, 26] on link "Taxers Summary" at bounding box center [293, 29] width 70 height 9
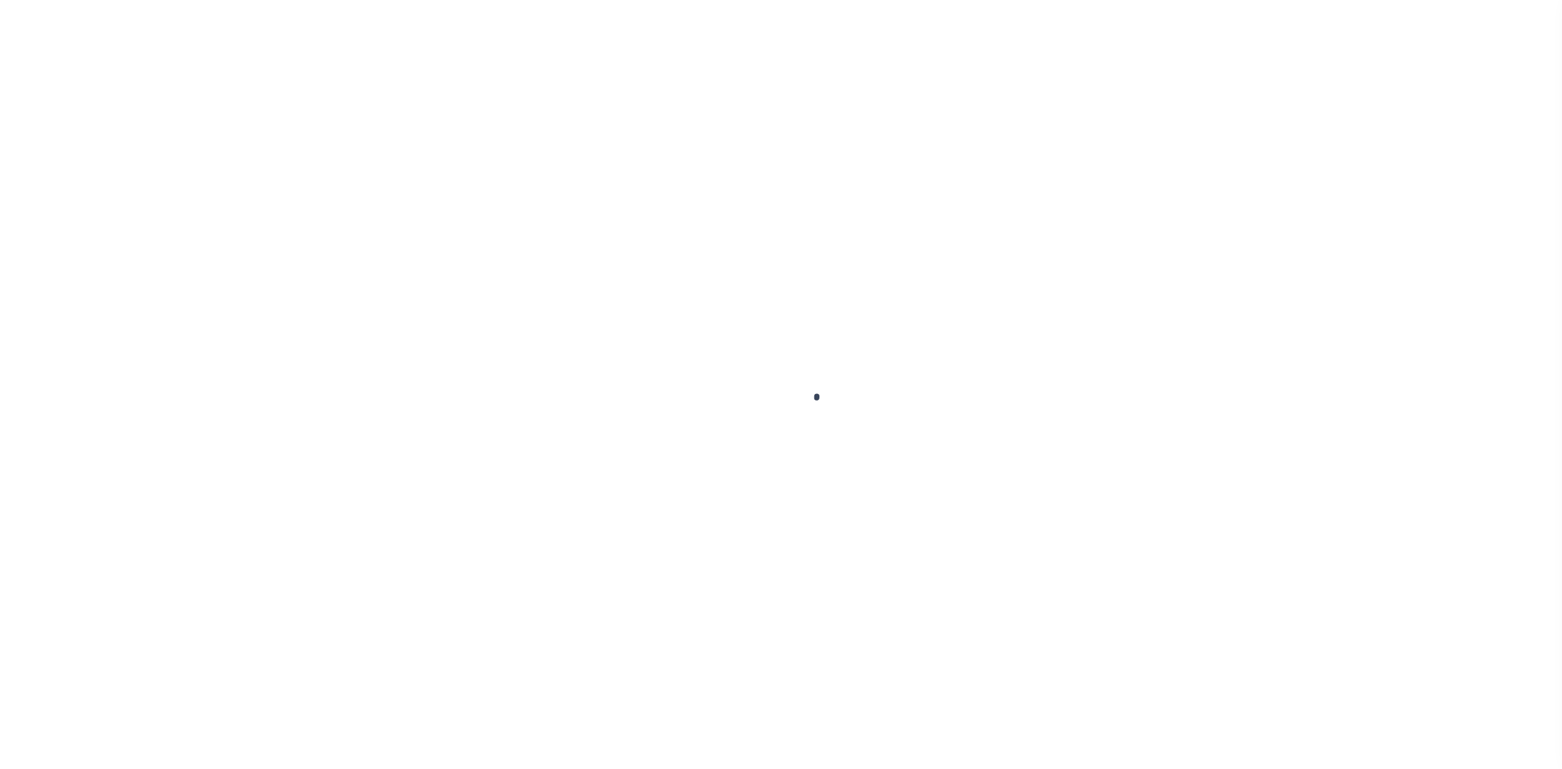
select select
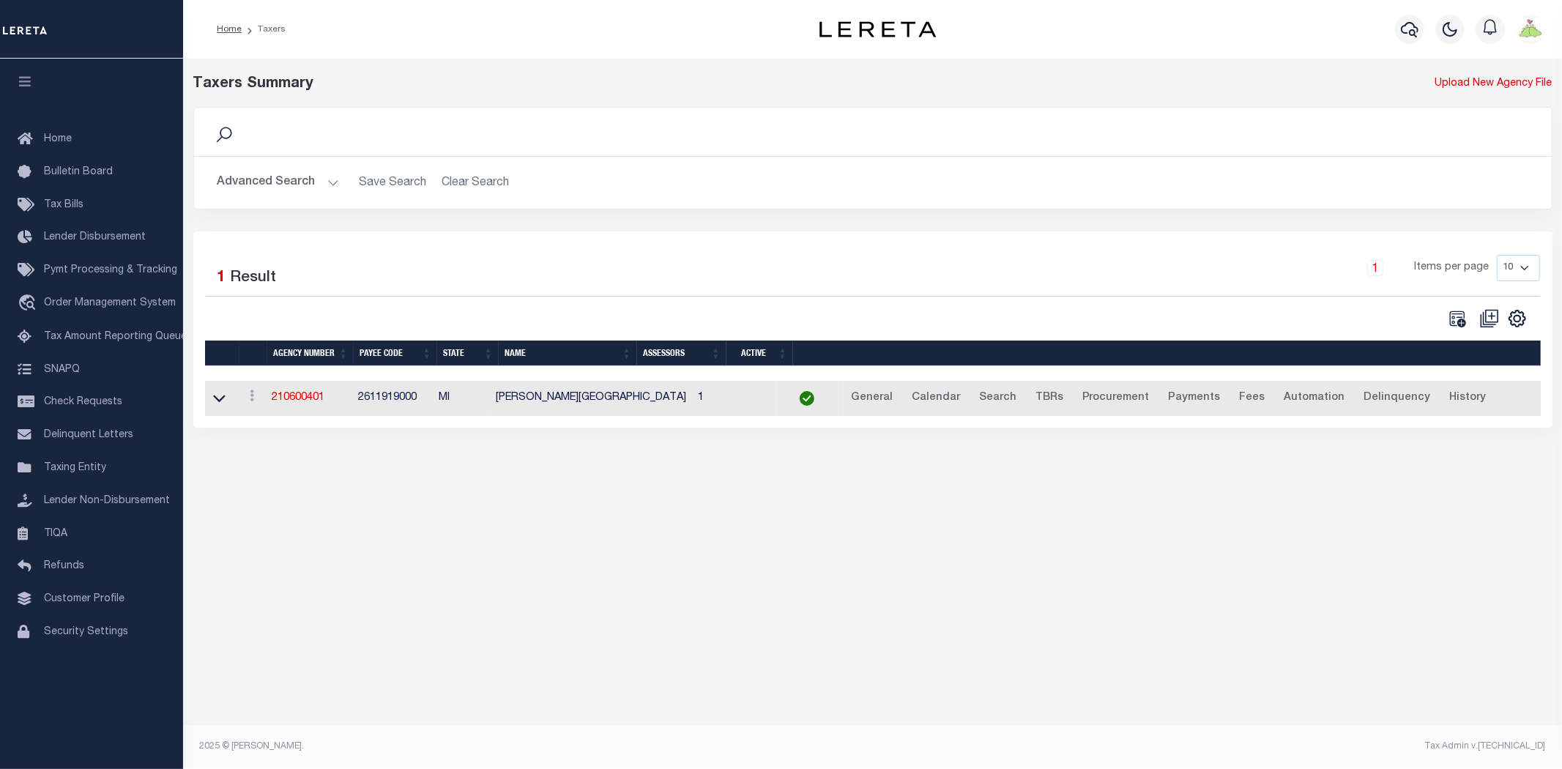
click at [230, 185] on button "Advanced Search" at bounding box center [278, 182] width 122 height 29
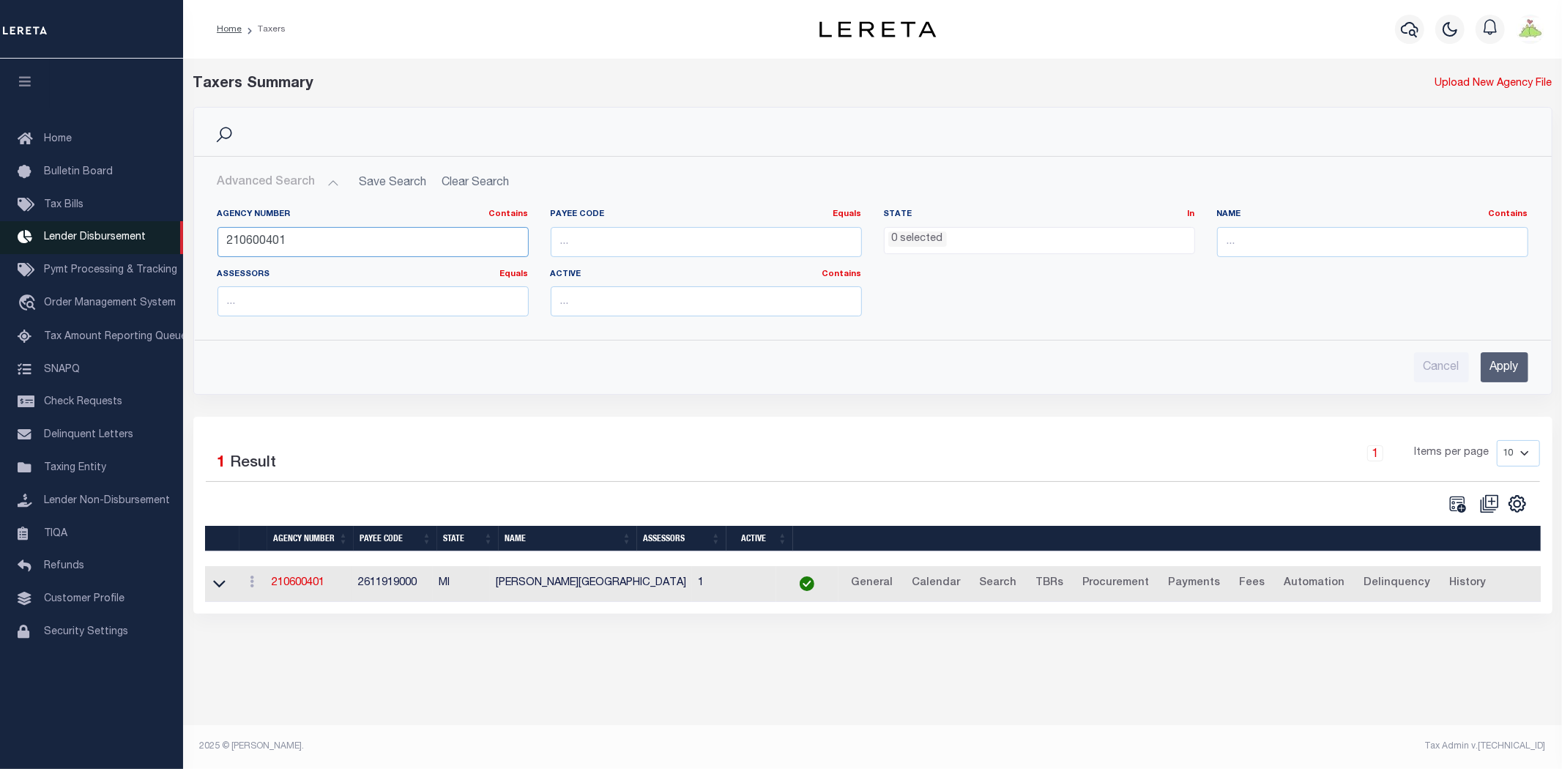
drag, startPoint x: 364, startPoint y: 244, endPoint x: 0, endPoint y: 243, distance: 364.0
click at [0, 243] on div "Home Taxers Profile" at bounding box center [781, 375] width 1562 height 751
type input "480700401"
drag, startPoint x: 1514, startPoint y: 375, endPoint x: 456, endPoint y: 257, distance: 1064.7
click at [1514, 374] on input "Apply" at bounding box center [1505, 367] width 48 height 30
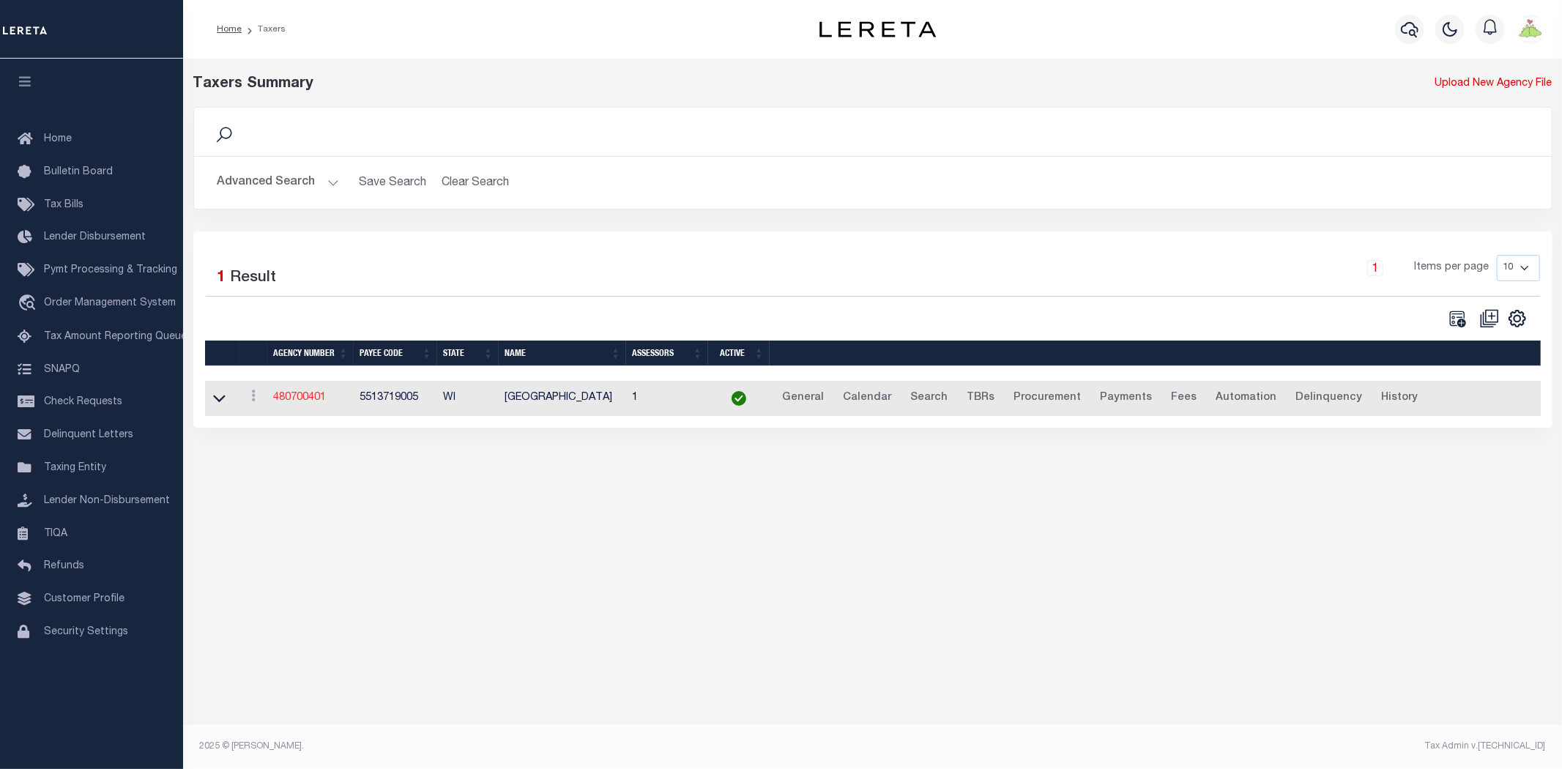
click at [297, 393] on link "480700401" at bounding box center [299, 398] width 53 height 10
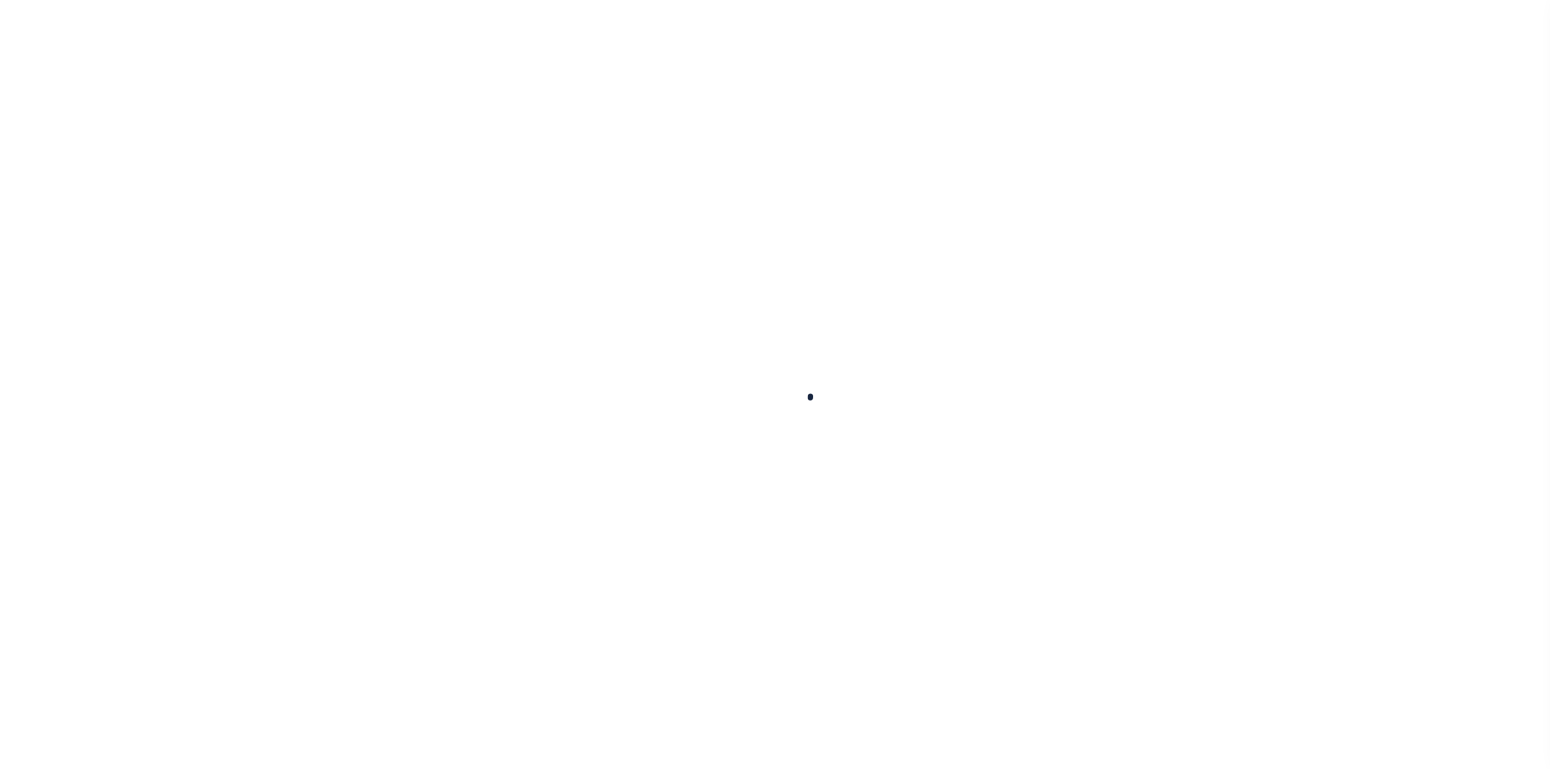
select select
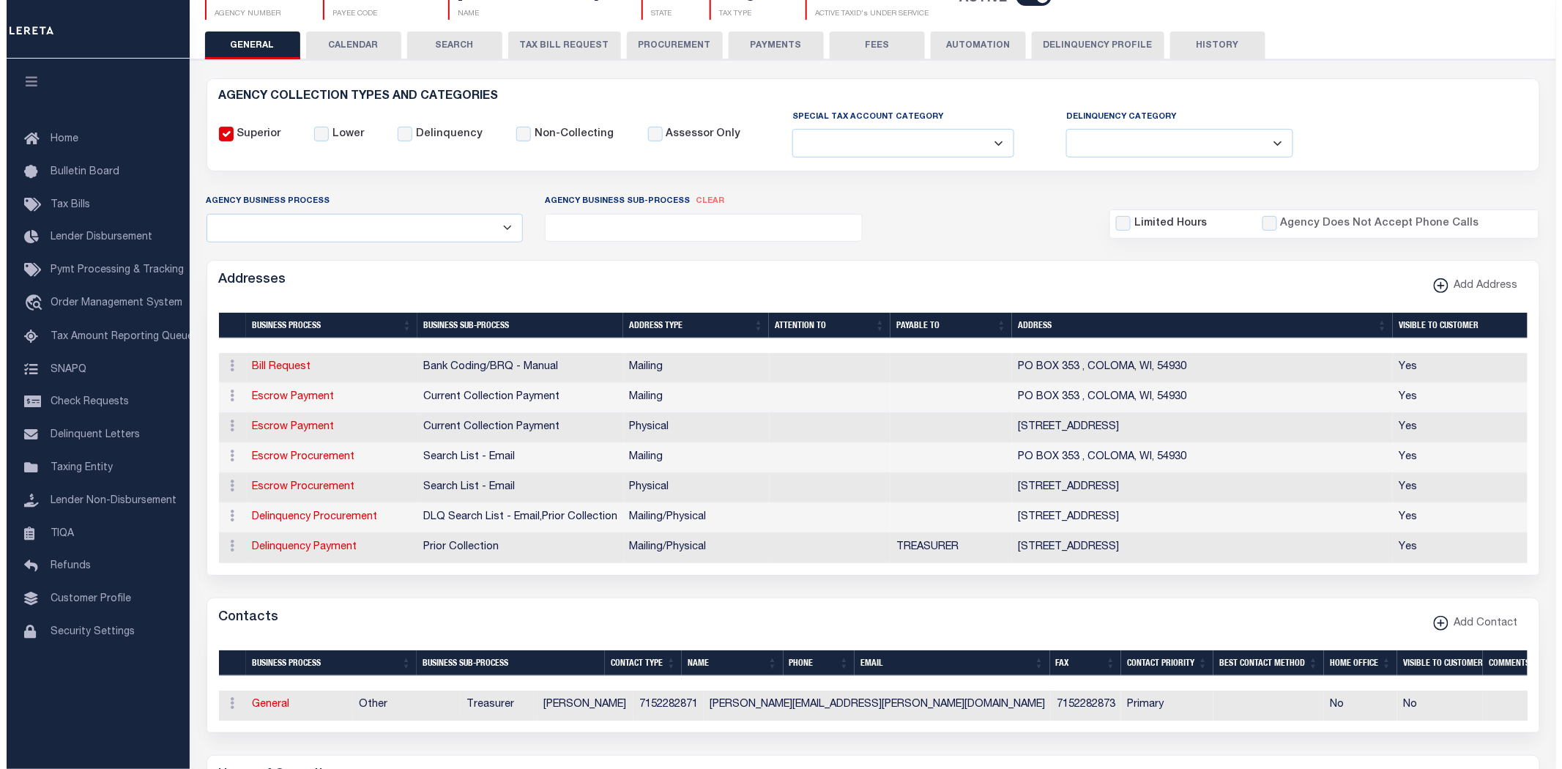
scroll to position [163, 0]
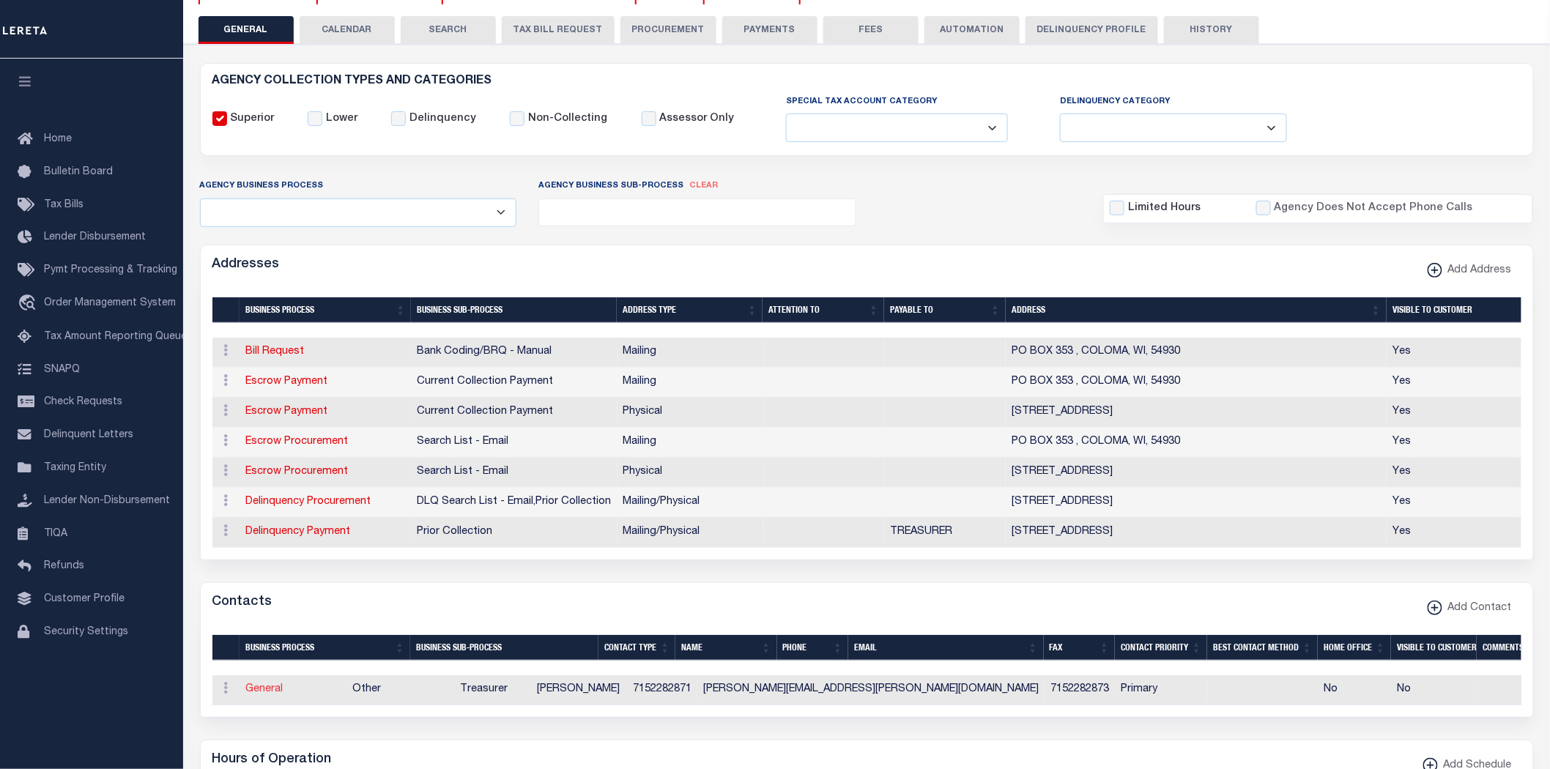
click at [262, 694] on link "General" at bounding box center [264, 689] width 37 height 10
checkbox input "false"
select select
select select "3"
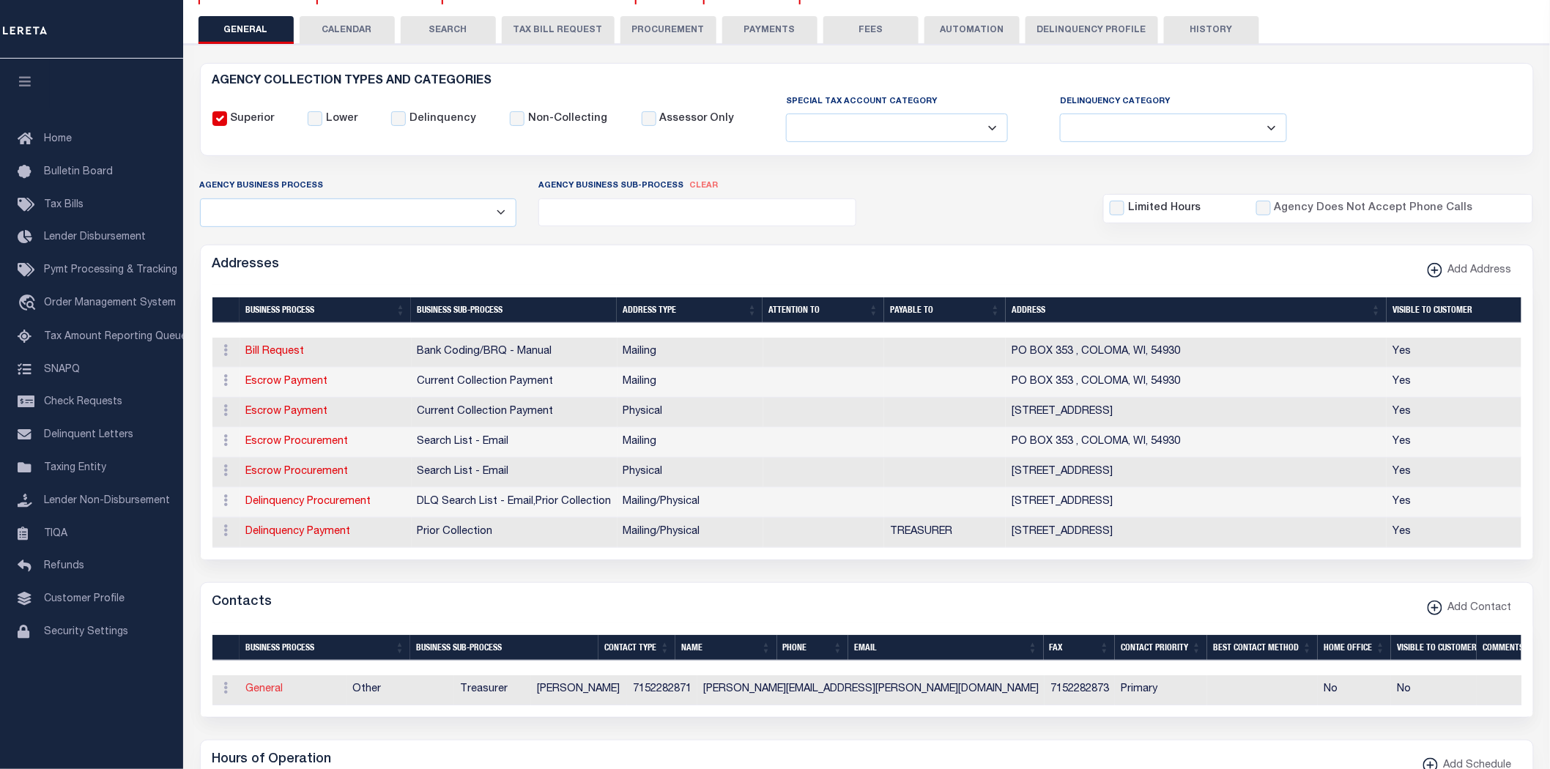
select select "1"
type input "[PERSON_NAME]"
type input "WALKER"
type input "7152282871"
type input "7152282873"
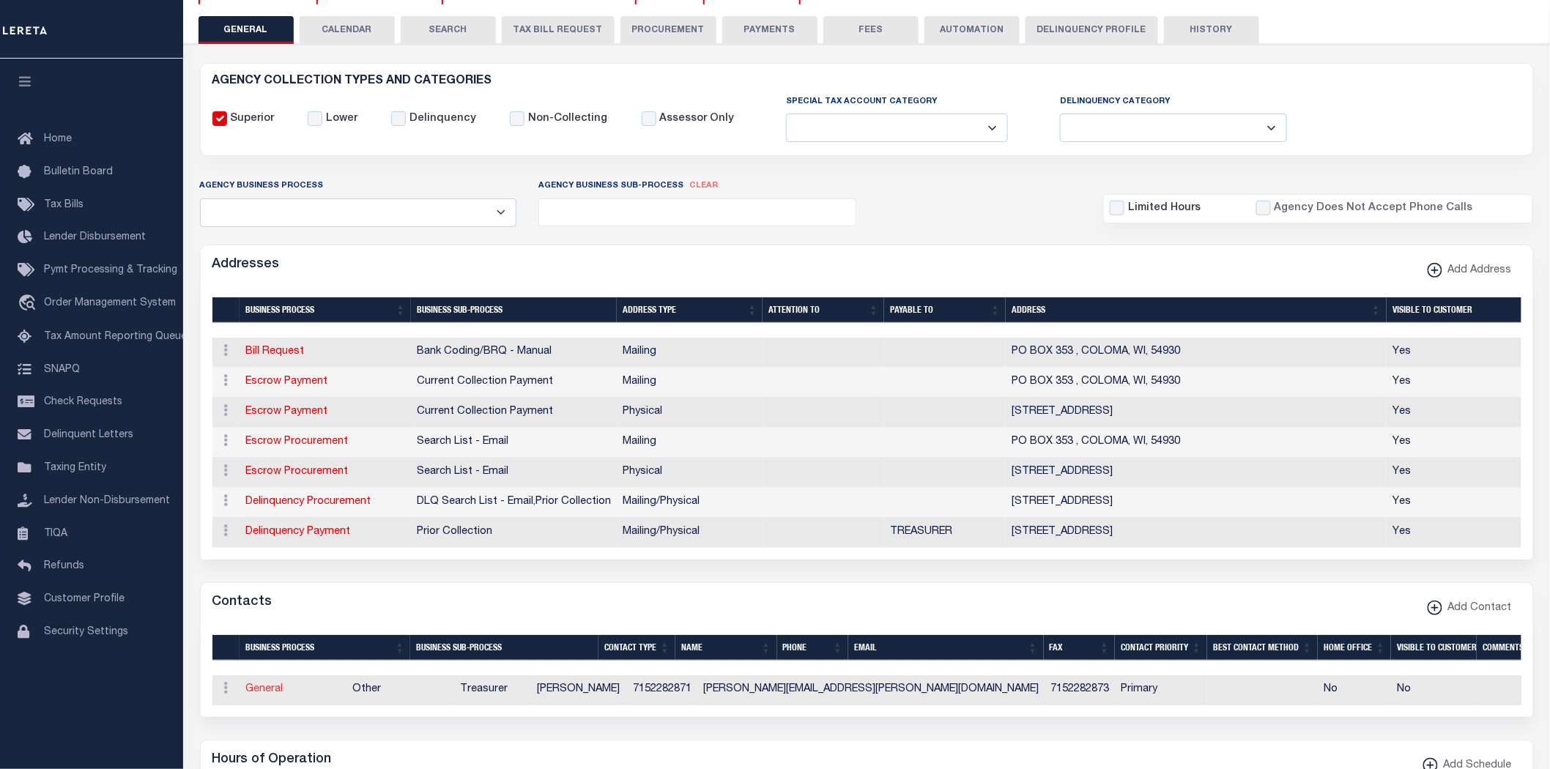
type input "BRENDA.WALKER@COLOMAWI.ORG"
select select "6"
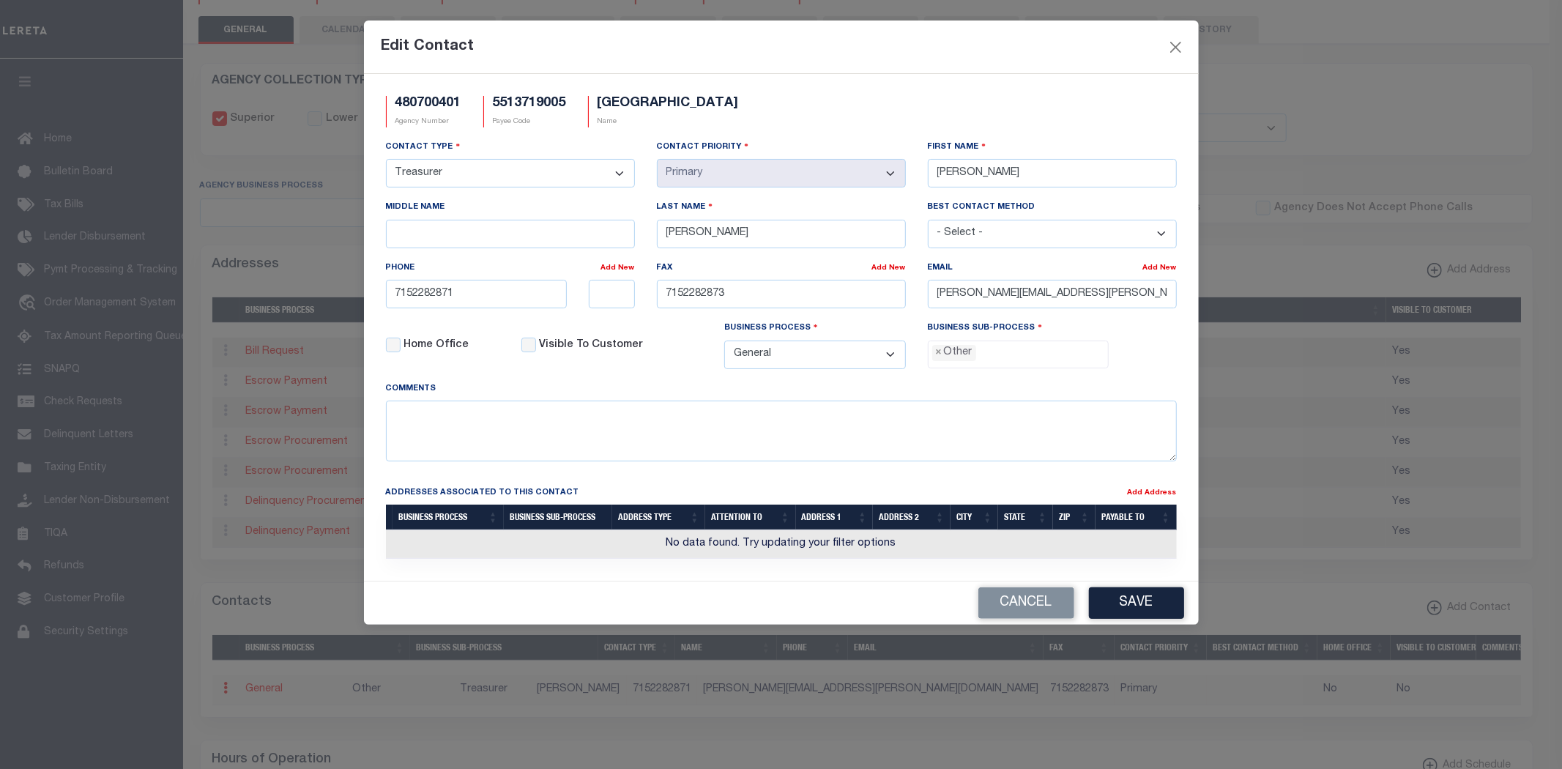
click at [934, 357] on li "× Other" at bounding box center [954, 353] width 44 height 16
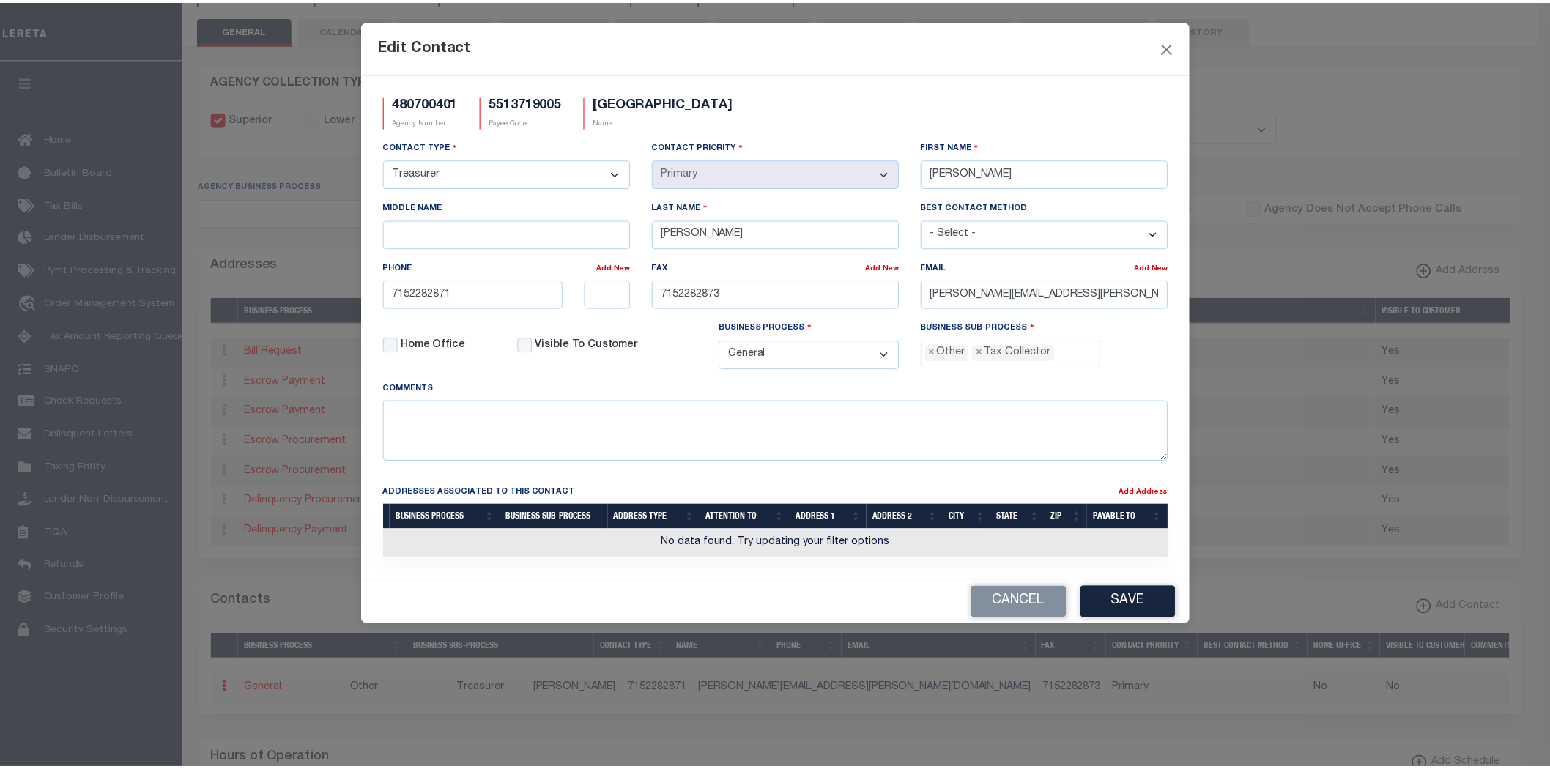
scroll to position [27, 0]
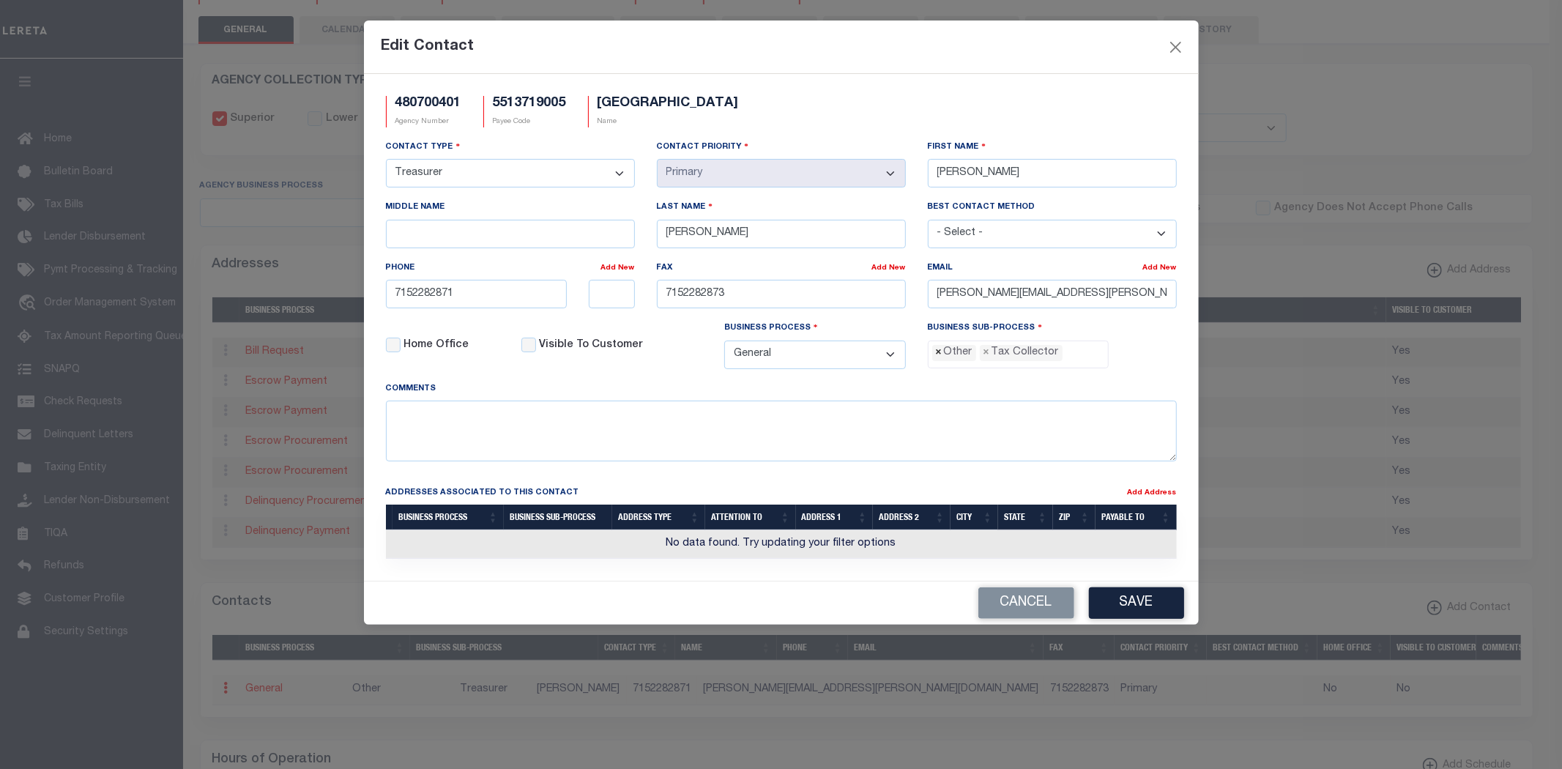
click at [939, 356] on span "×" at bounding box center [939, 353] width 7 height 16
select select "31"
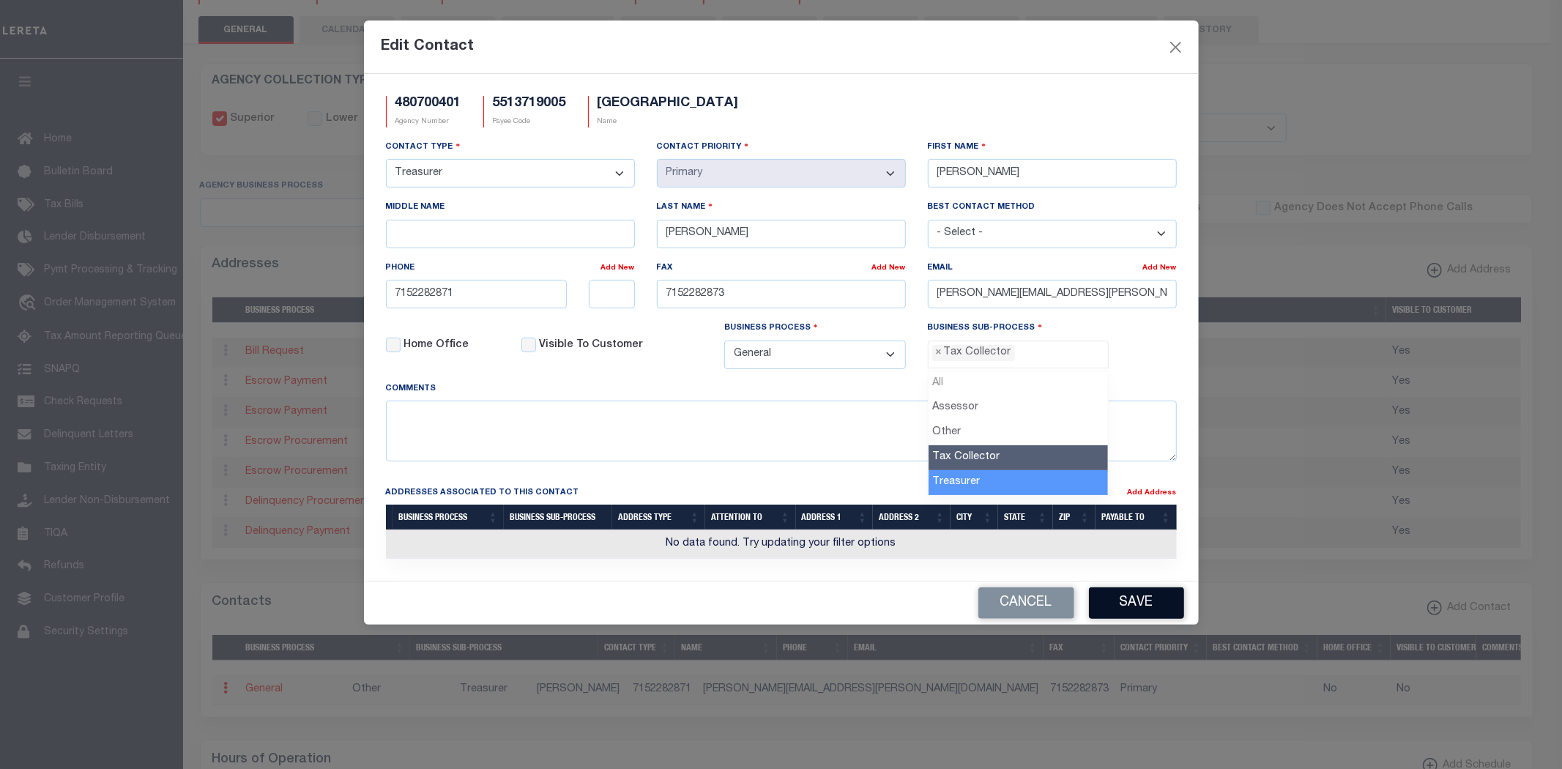
click at [1132, 614] on button "Save" at bounding box center [1136, 602] width 95 height 31
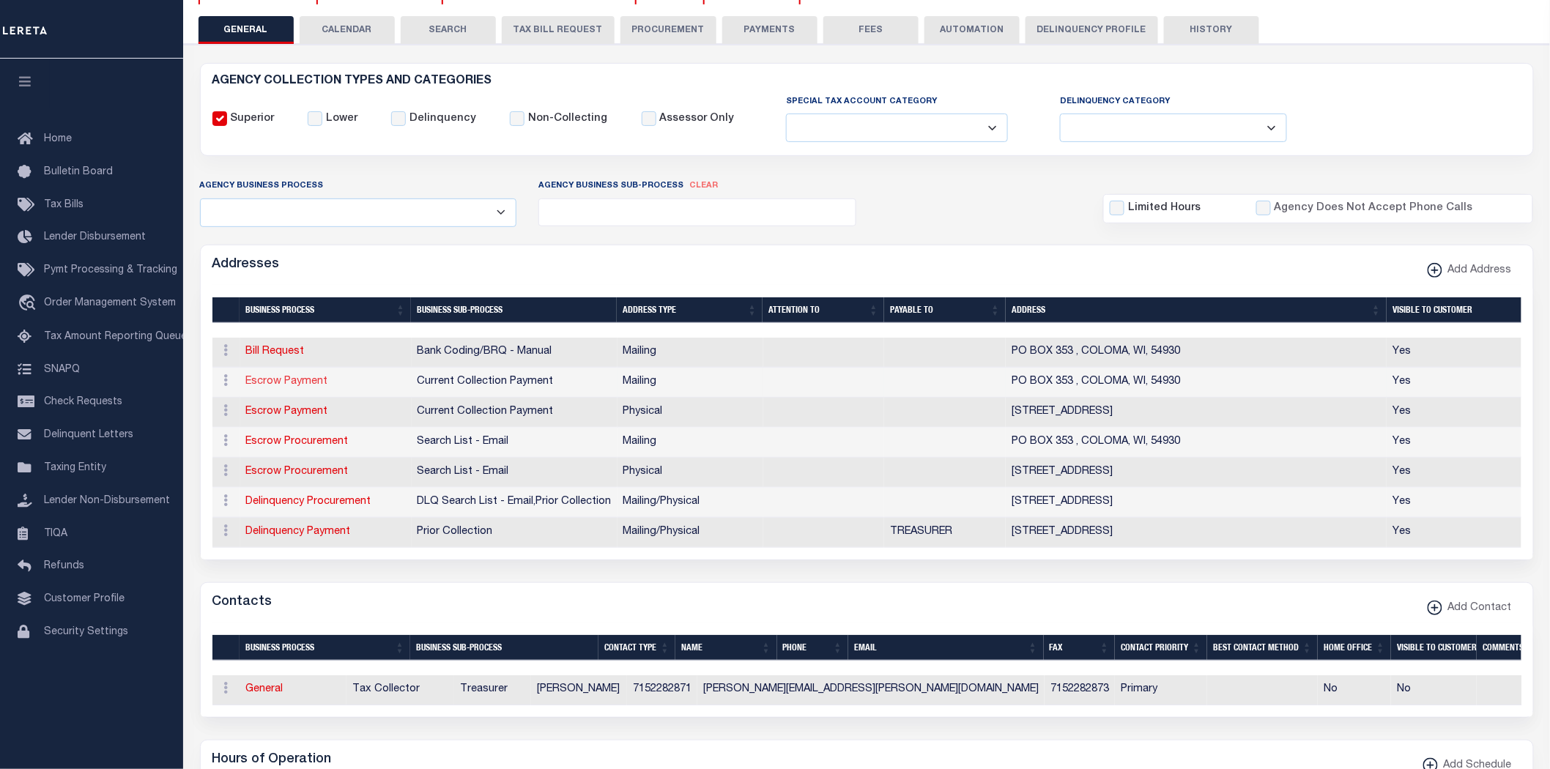
click at [297, 382] on link "Escrow Payment" at bounding box center [287, 381] width 82 height 10
select select "1"
checkbox input "false"
select select
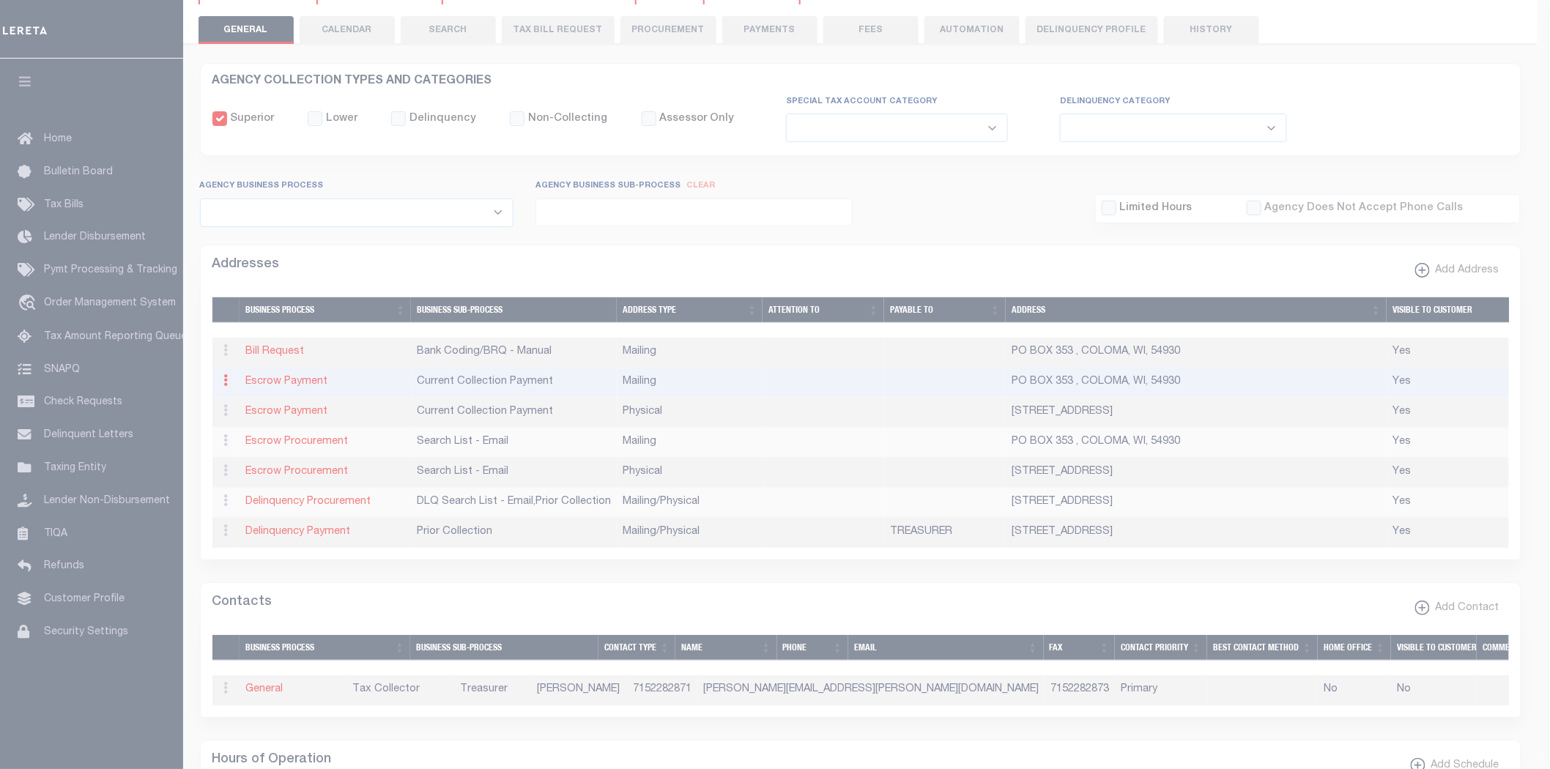
type input "PO BOX 353"
type input "COLOMA"
select select "WI"
type input "54930"
checkbox input "true"
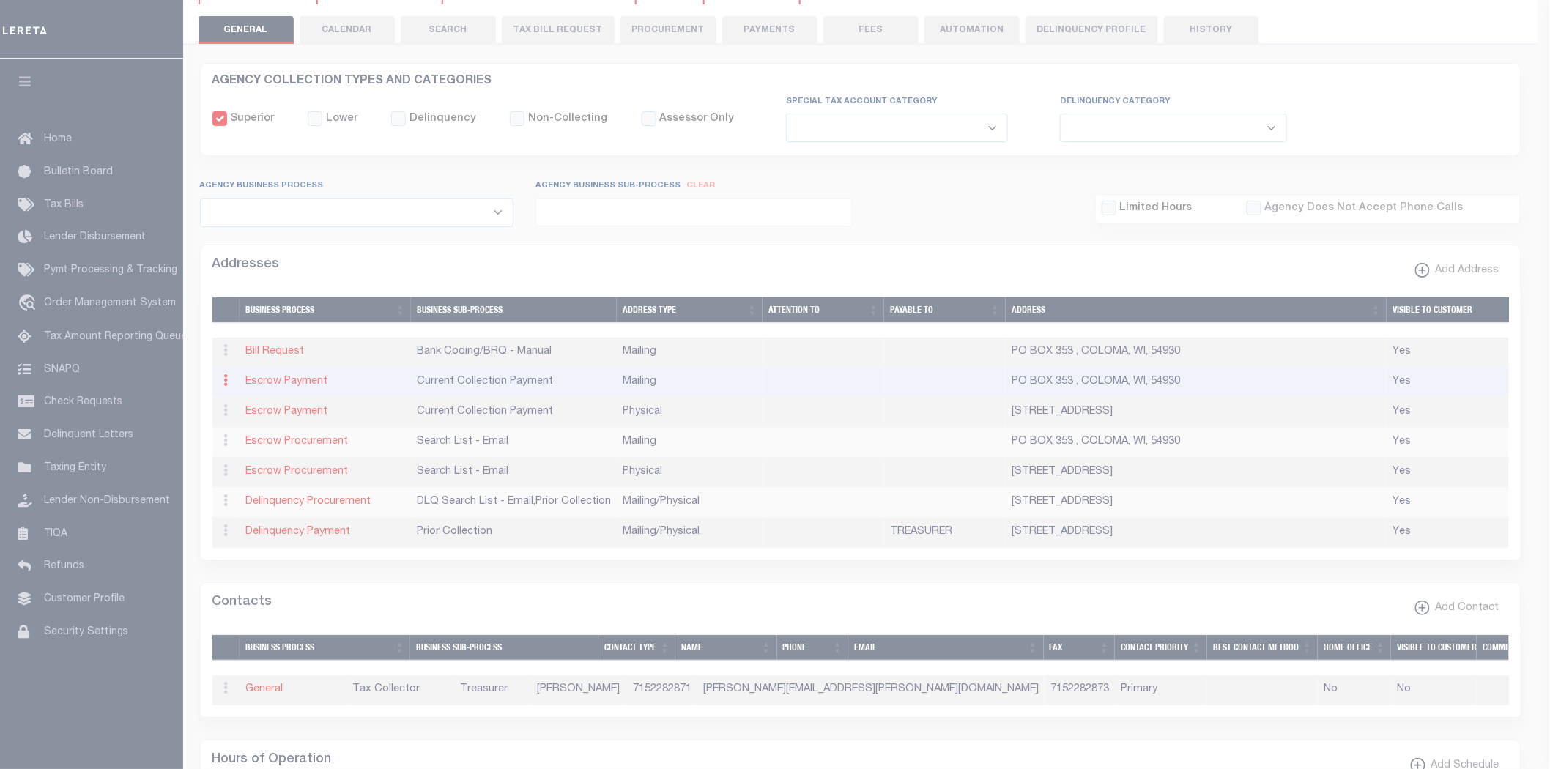
select select "3"
select select "11"
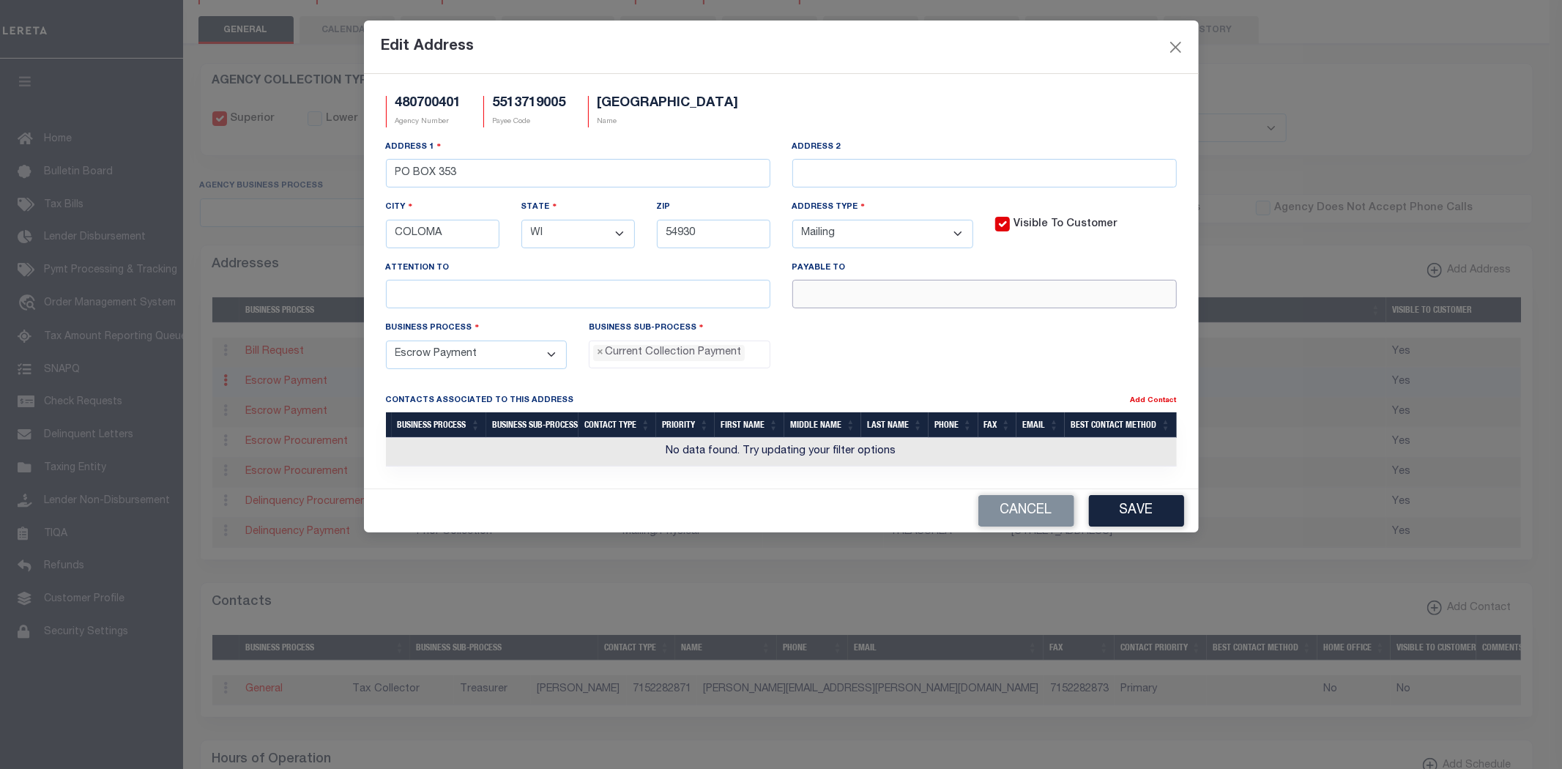
click at [865, 303] on input "text" at bounding box center [984, 294] width 384 height 29
paste input "COLOMA VILLAGE"
type input "COLOMA VILLAGE TREASURER"
click at [1131, 511] on button "Save" at bounding box center [1136, 510] width 95 height 31
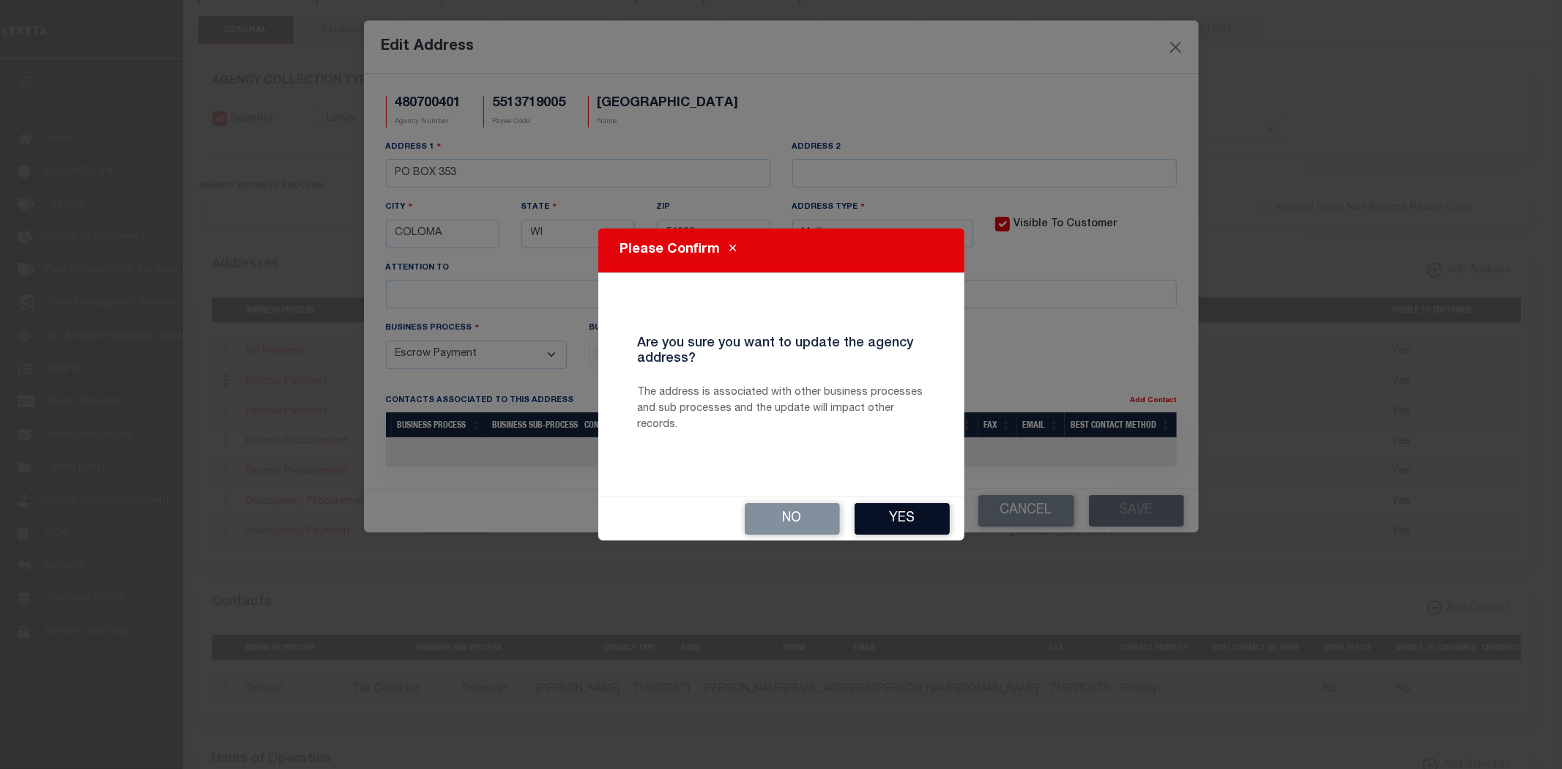
click at [918, 518] on button "Yes" at bounding box center [902, 518] width 95 height 31
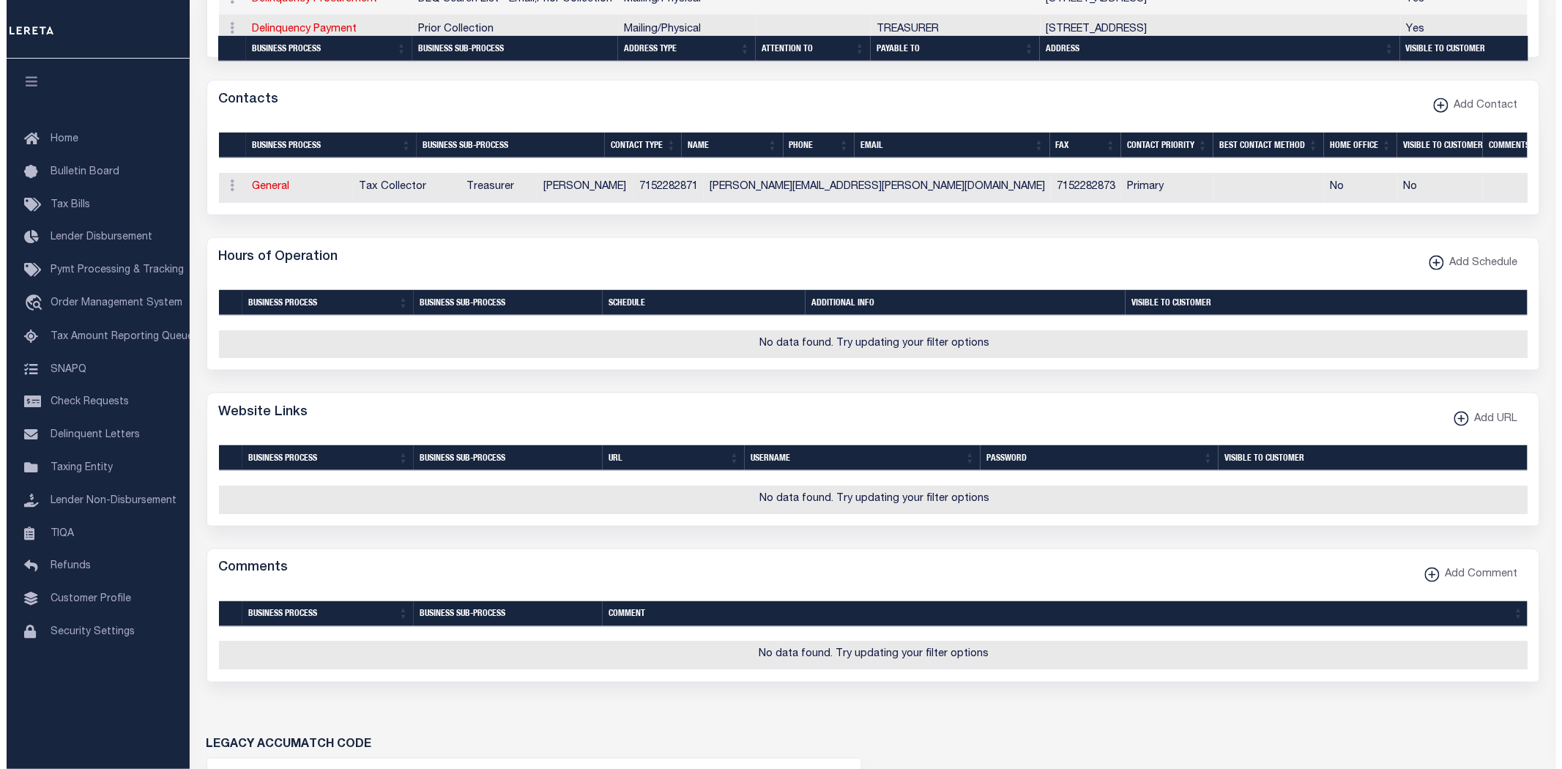
scroll to position [732, 0]
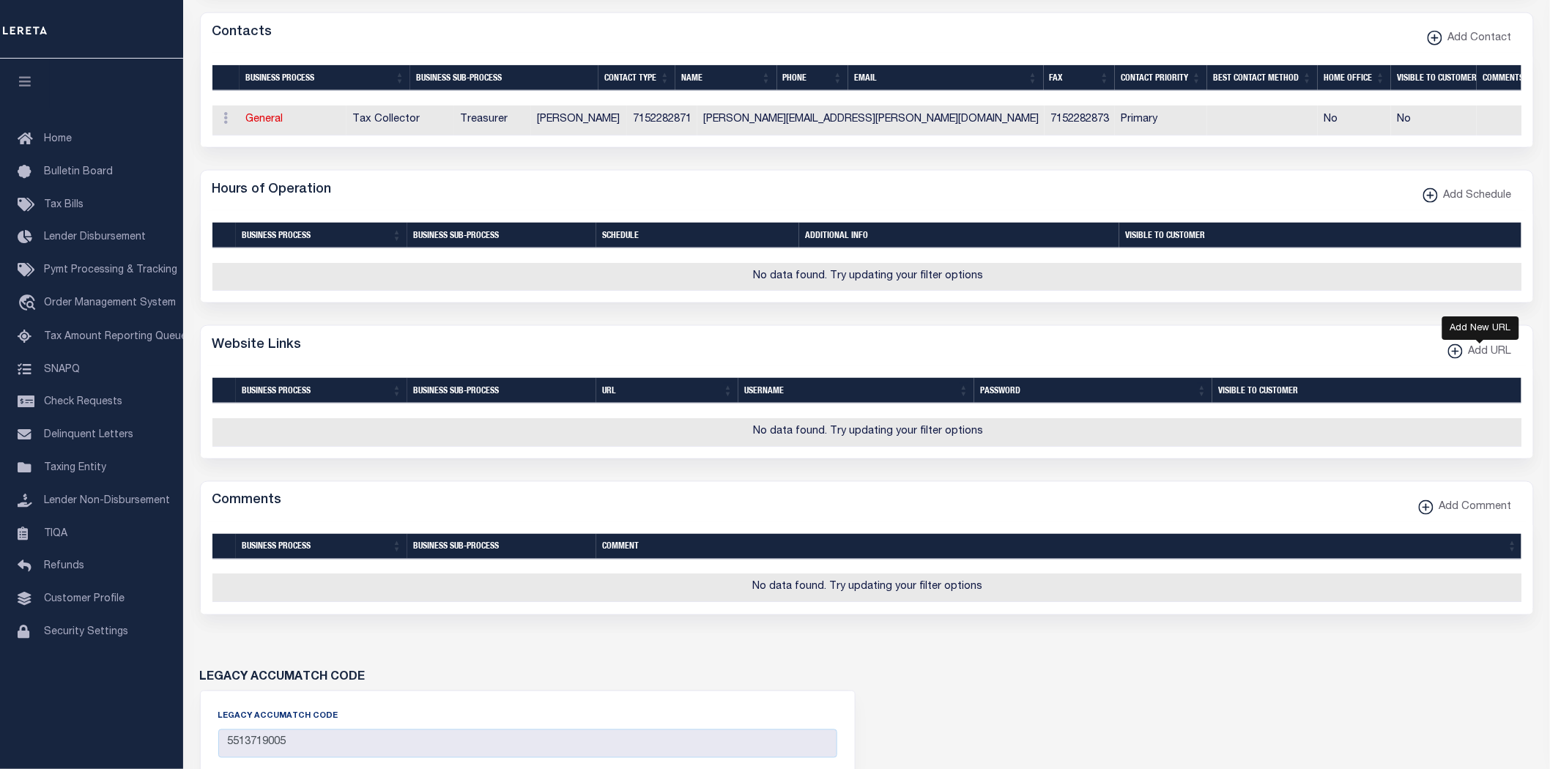
click at [1467, 360] on span "Add URL" at bounding box center [1486, 352] width 49 height 16
select select
checkbox input "true"
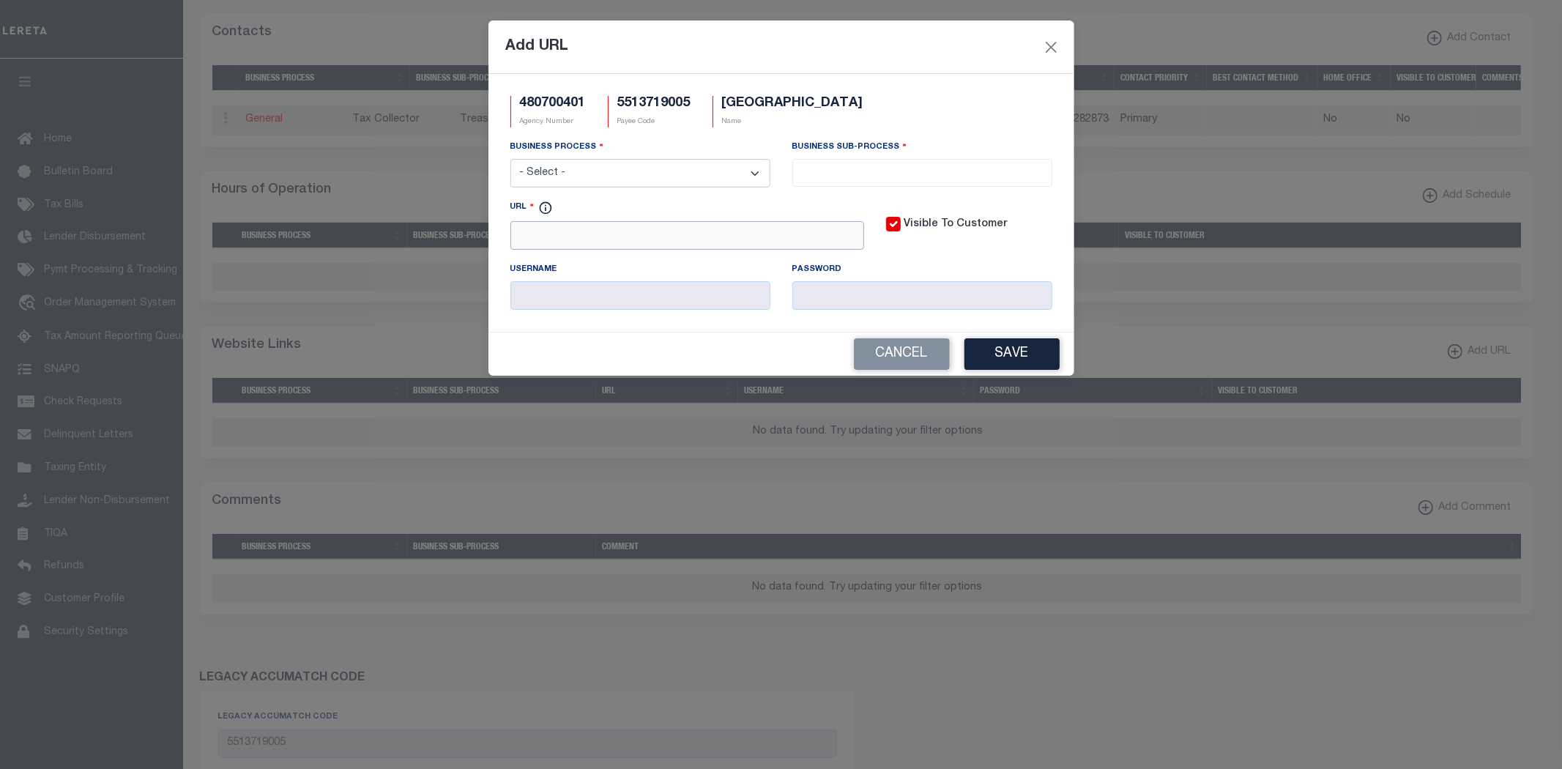
click at [625, 245] on input "URL" at bounding box center [687, 235] width 354 height 29
paste input "http://www.co.waushara.wi.us/"
type input "http://www.co.waushara.wi.us/"
click at [609, 179] on select "- Select - All Automation Bill Request Delinquency Payment Delinquency Procurem…" at bounding box center [640, 173] width 260 height 29
select select "6"
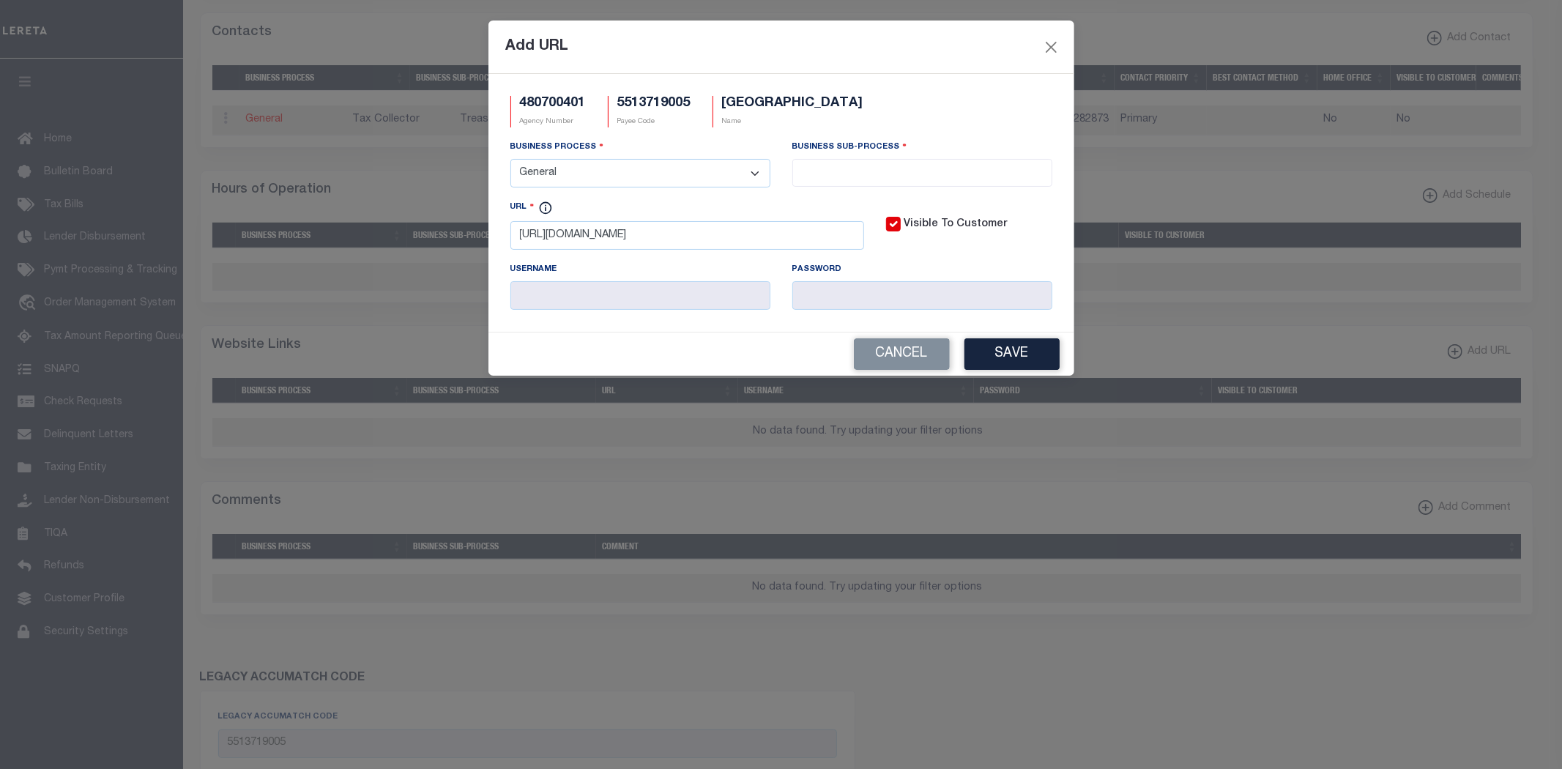
click at [510, 160] on select "- Select - All Automation Bill Request Delinquency Payment Delinquency Procurem…" at bounding box center [640, 173] width 260 height 29
click at [912, 178] on input "search" at bounding box center [922, 171] width 251 height 16
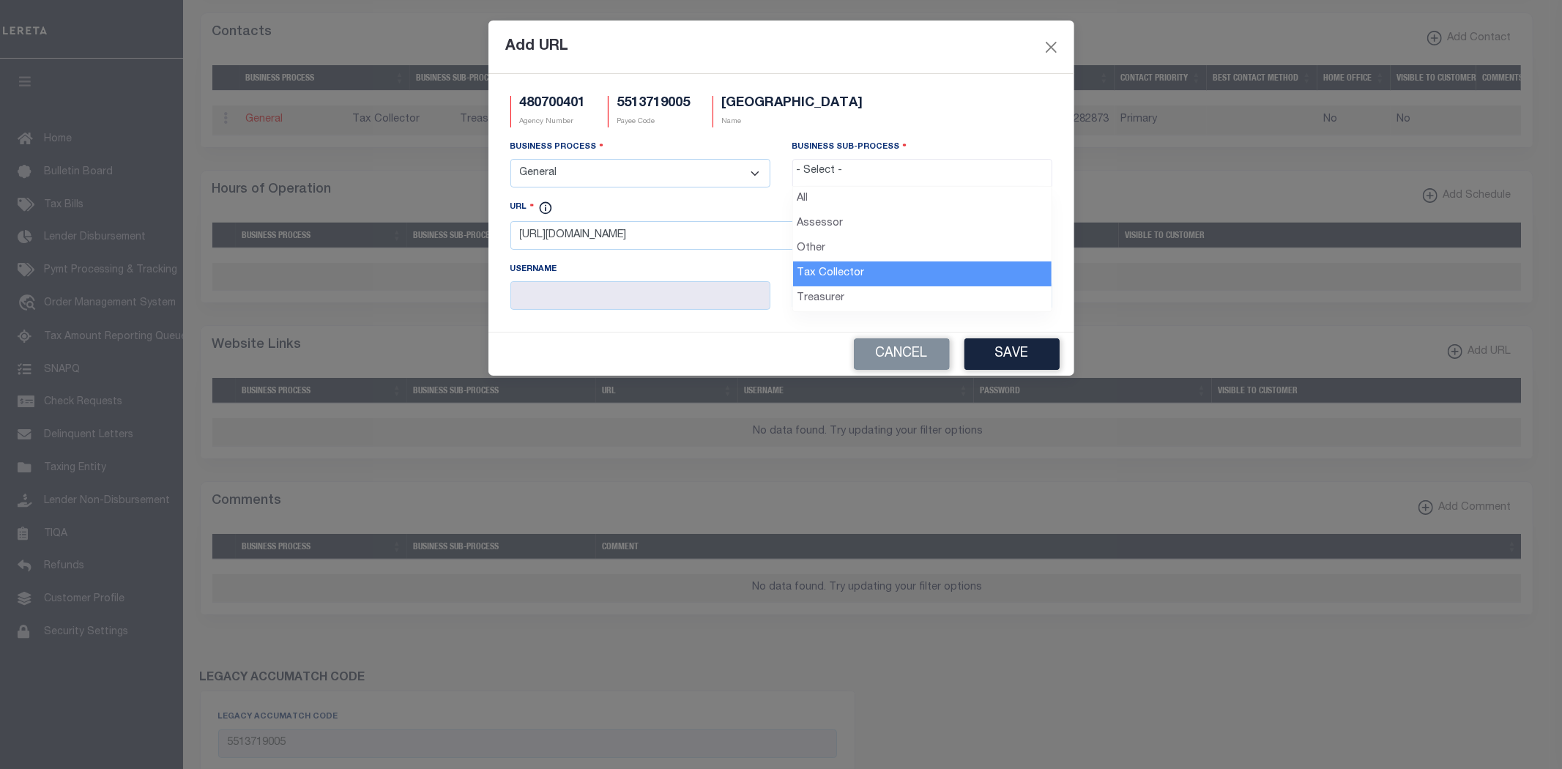
select select "31"
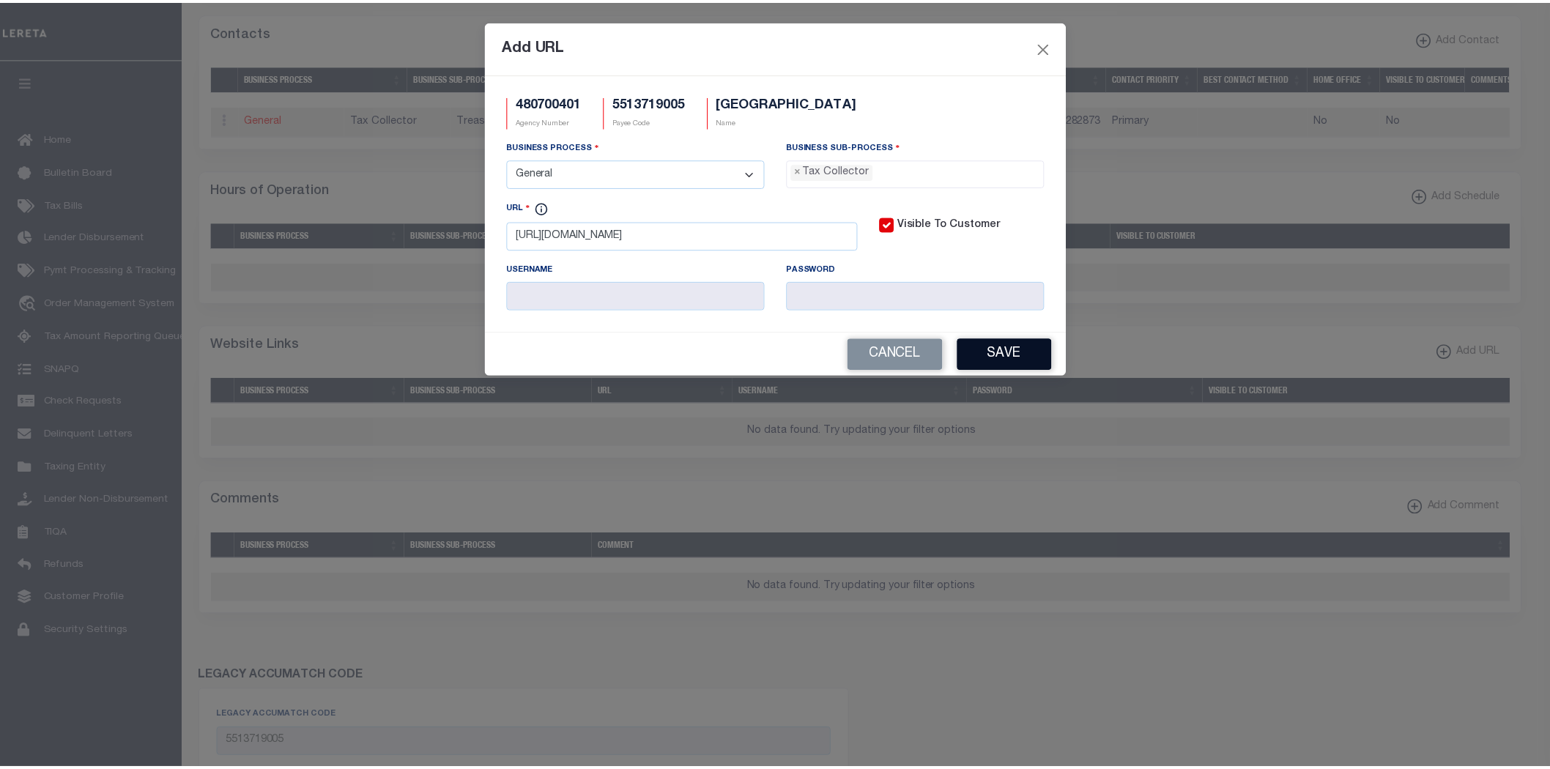
scroll to position [41, 0]
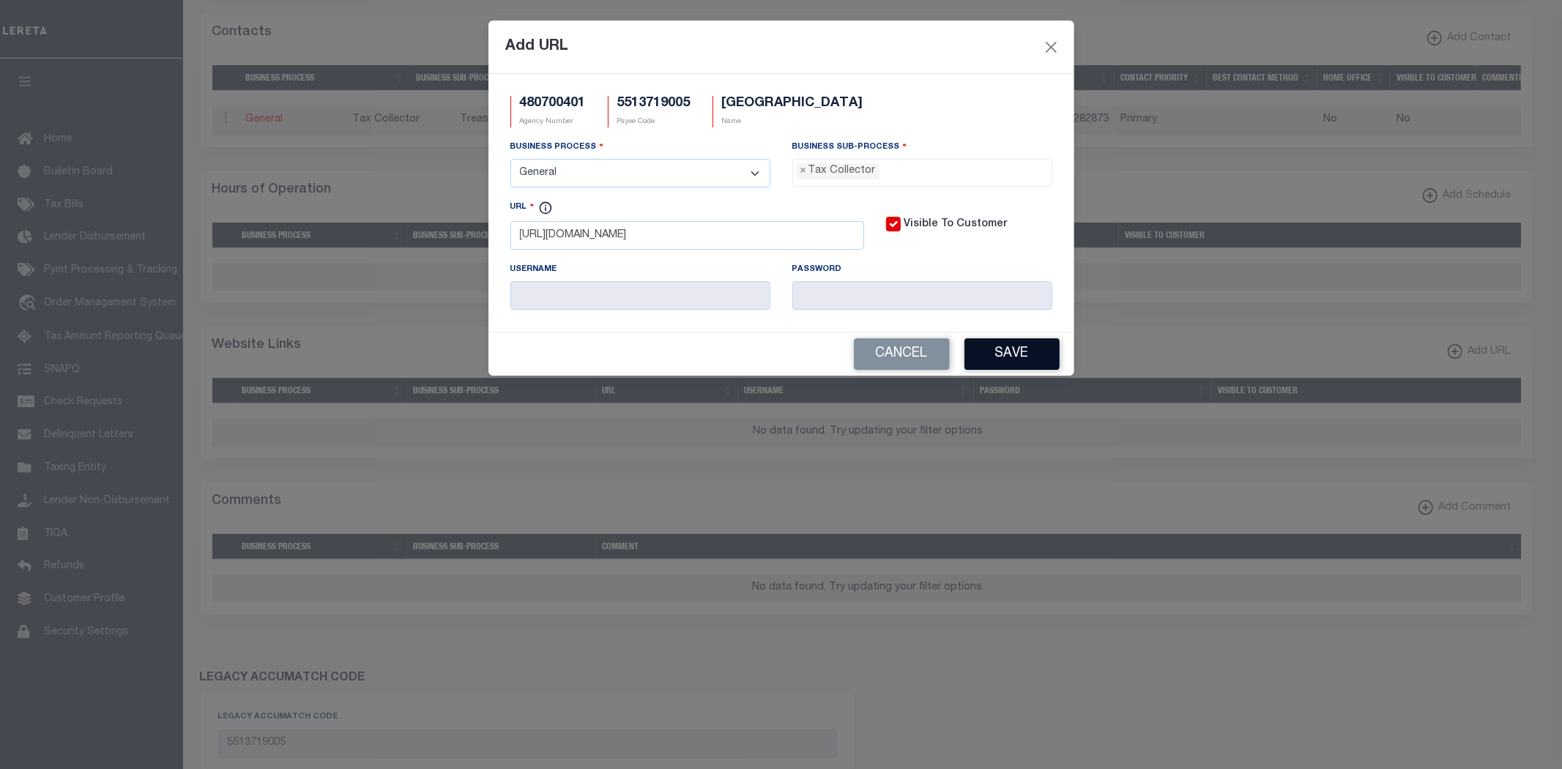
click at [1002, 352] on button "Save" at bounding box center [1011, 353] width 95 height 31
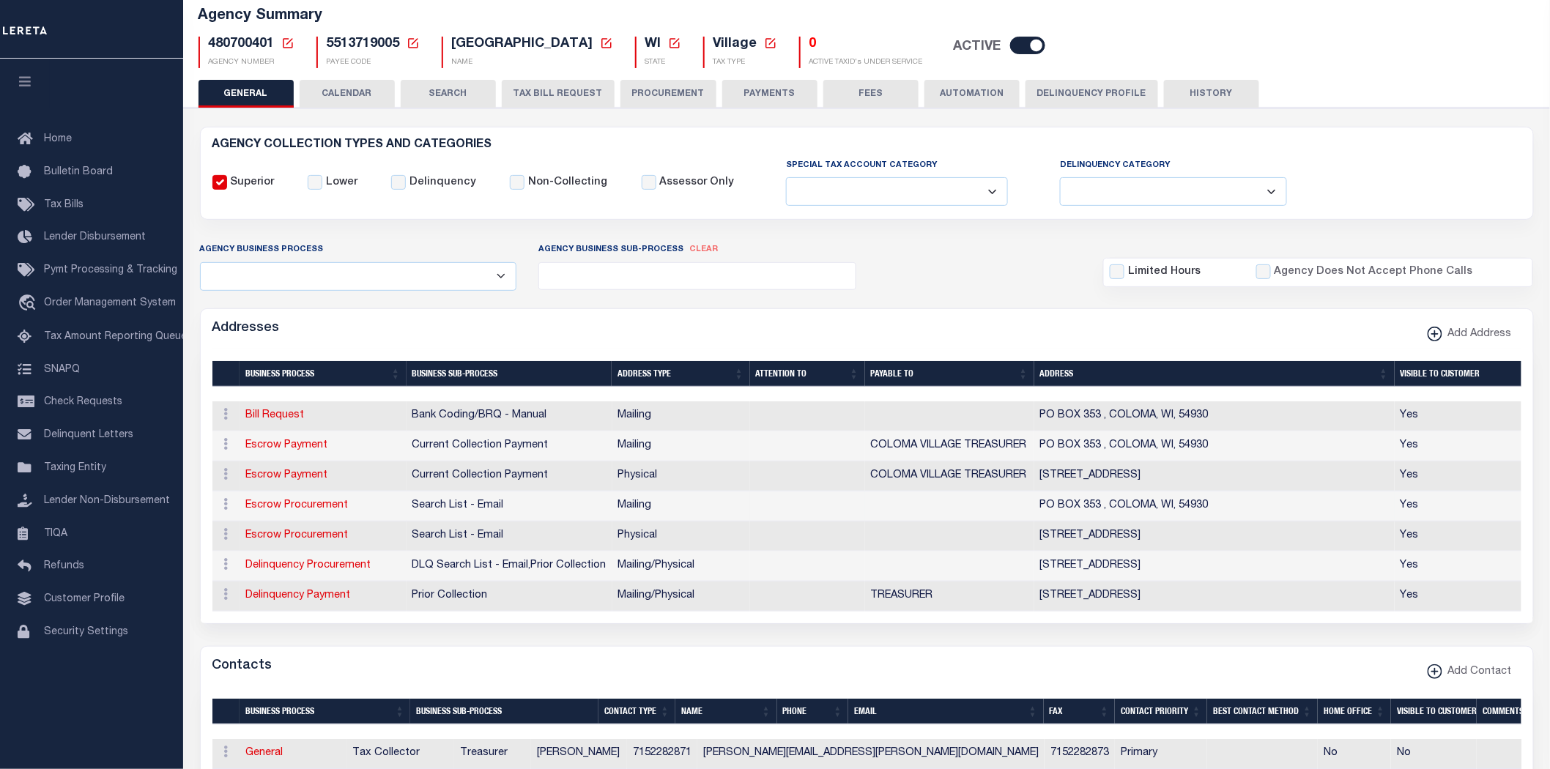
scroll to position [81, 0]
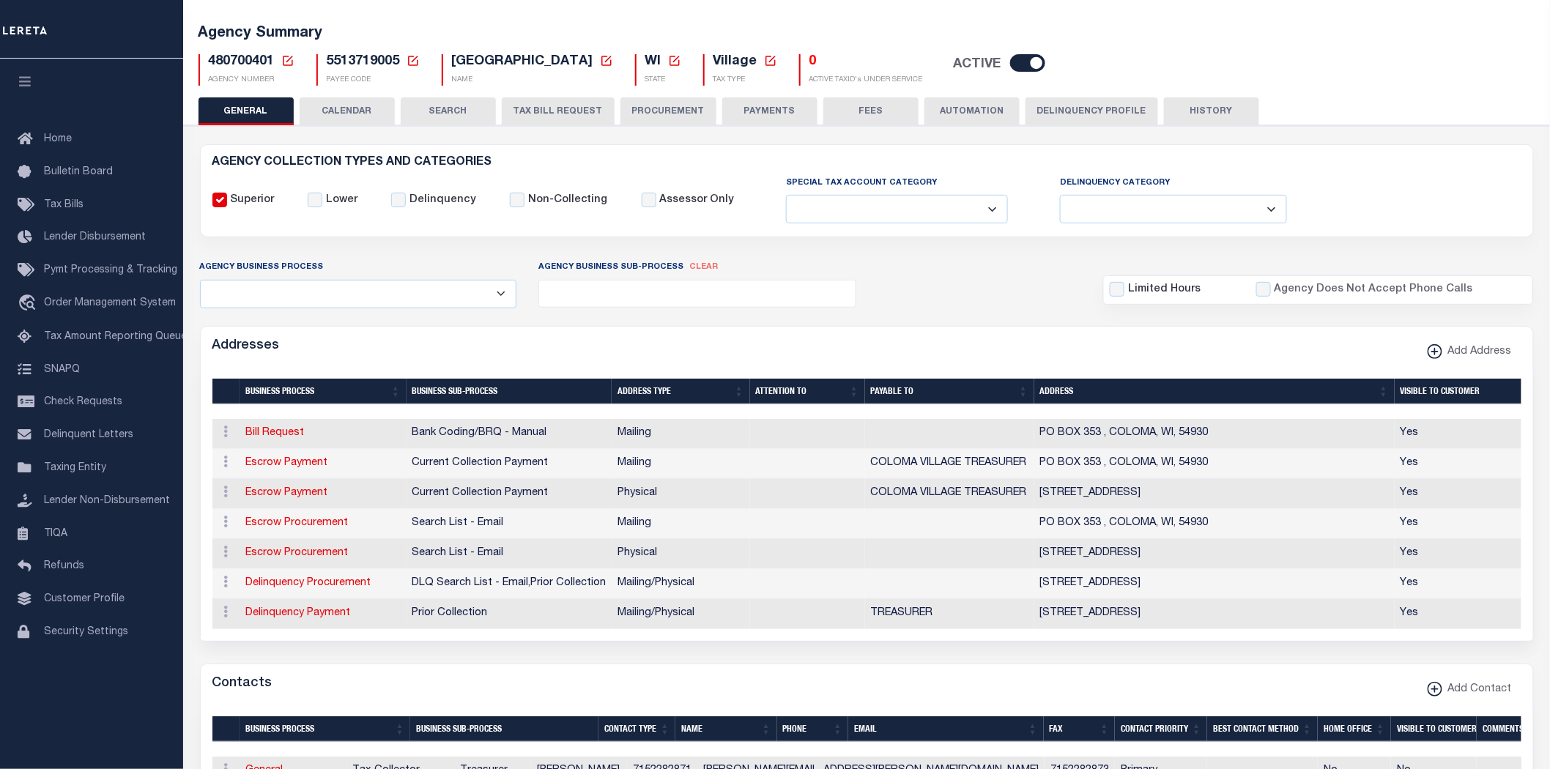
drag, startPoint x: 773, startPoint y: 111, endPoint x: 823, endPoint y: 124, distance: 52.2
click at [773, 112] on button "PAYMENTS" at bounding box center [769, 111] width 95 height 28
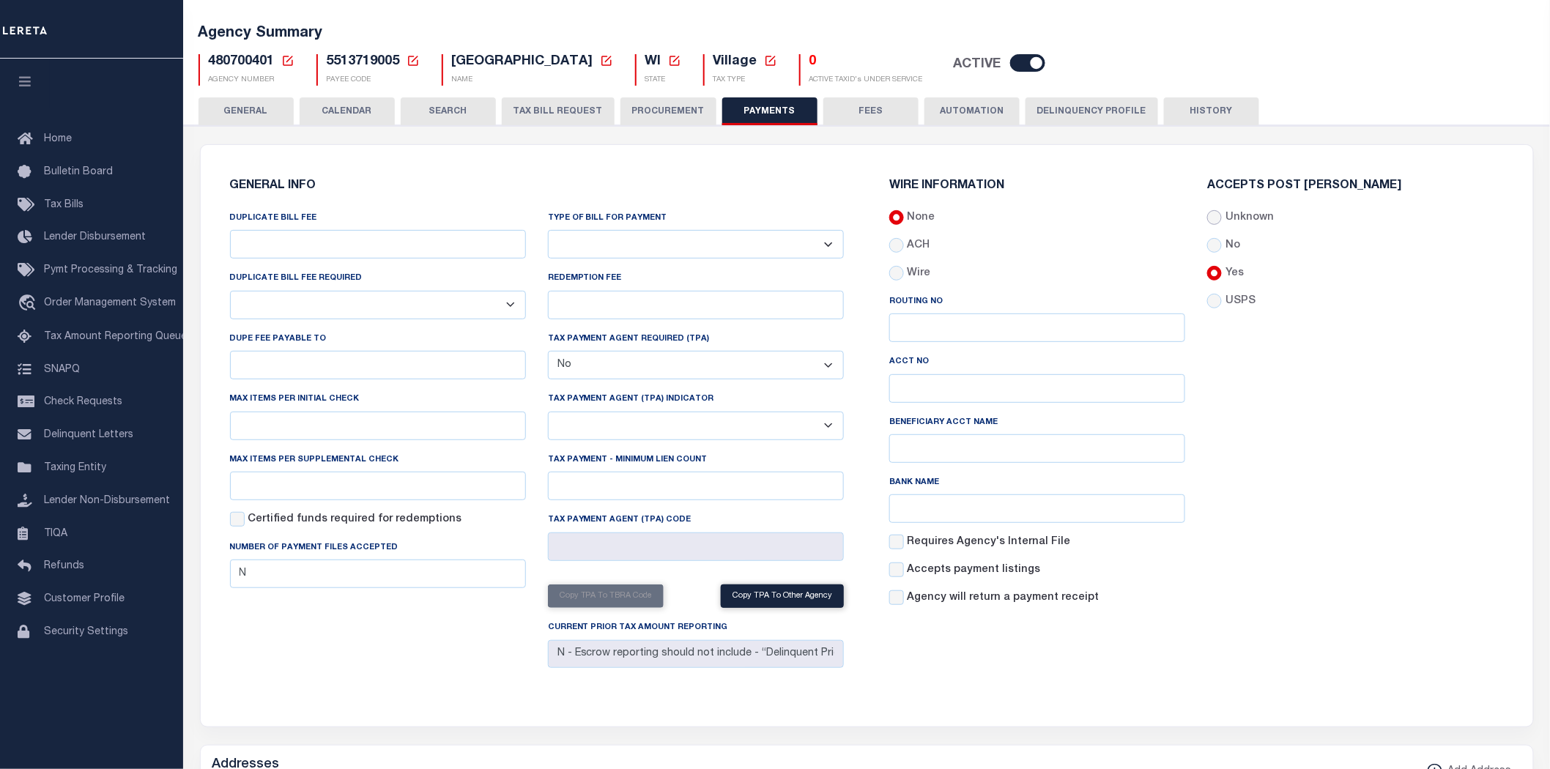
click at [1219, 215] on input "Unknown" at bounding box center [1214, 217] width 15 height 15
radio input "true"
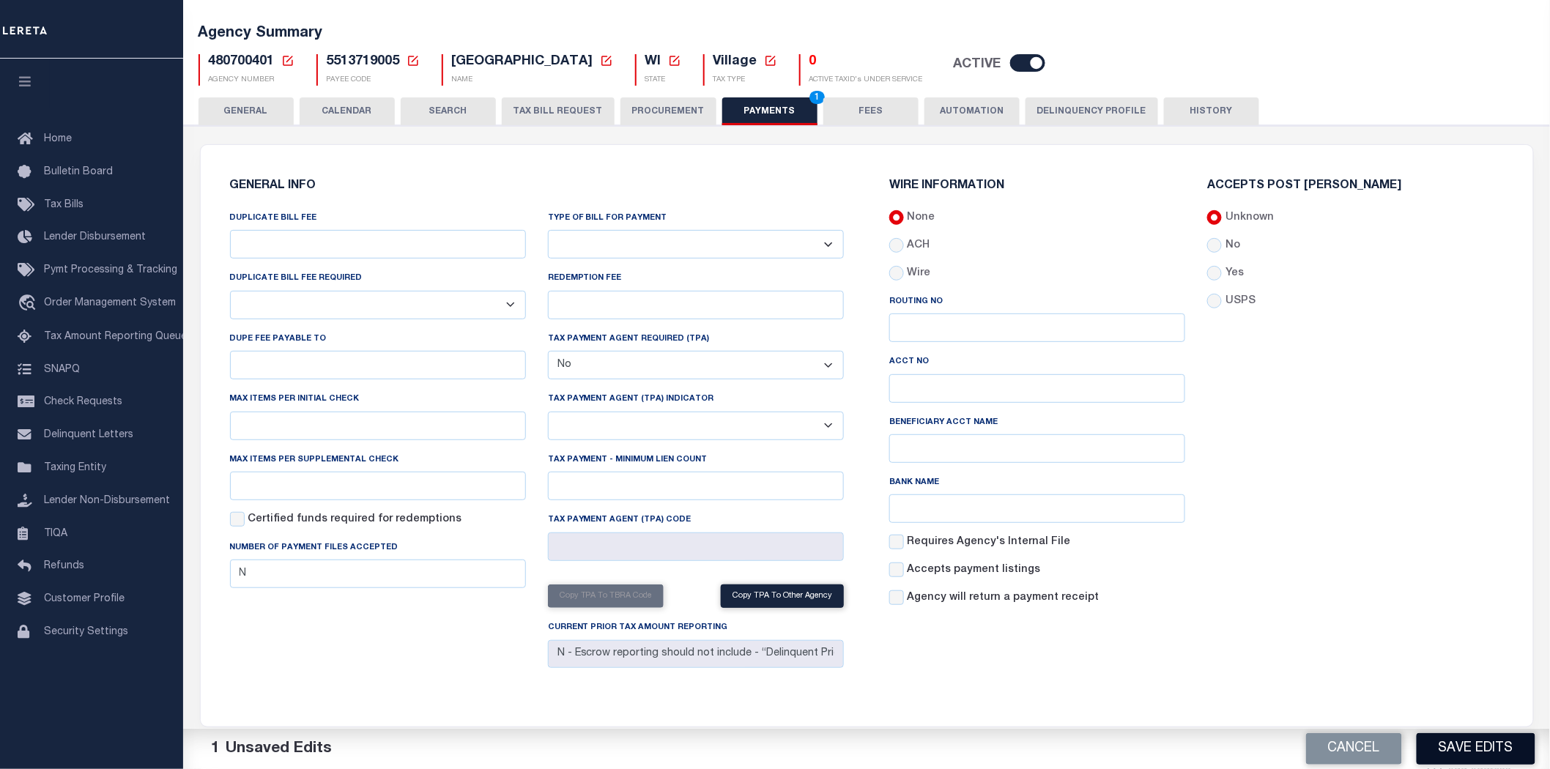
click at [1498, 743] on button "Save Edits" at bounding box center [1475, 748] width 119 height 31
click at [255, 114] on button "GENERAL" at bounding box center [245, 111] width 95 height 28
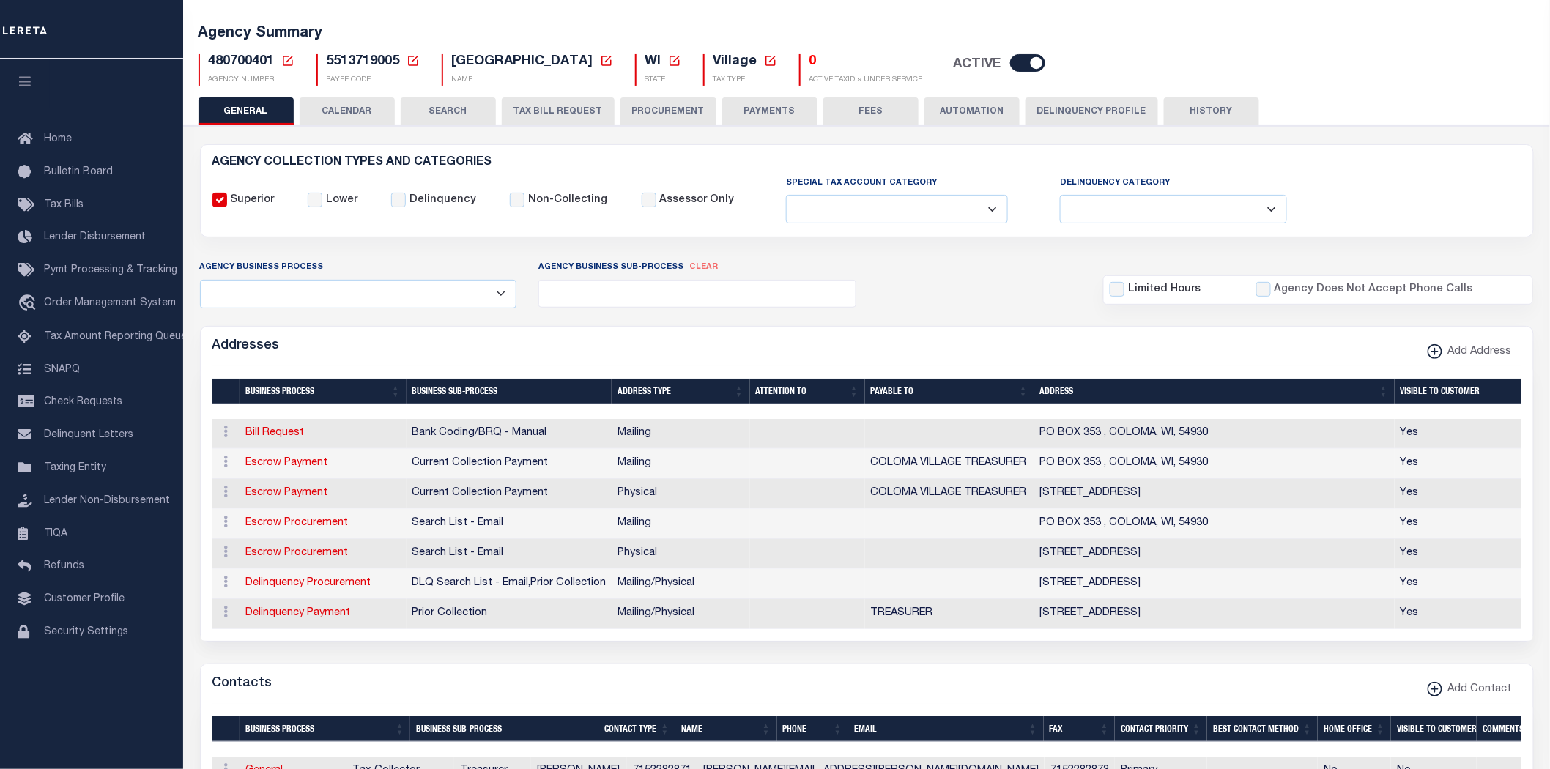
scroll to position [0, 0]
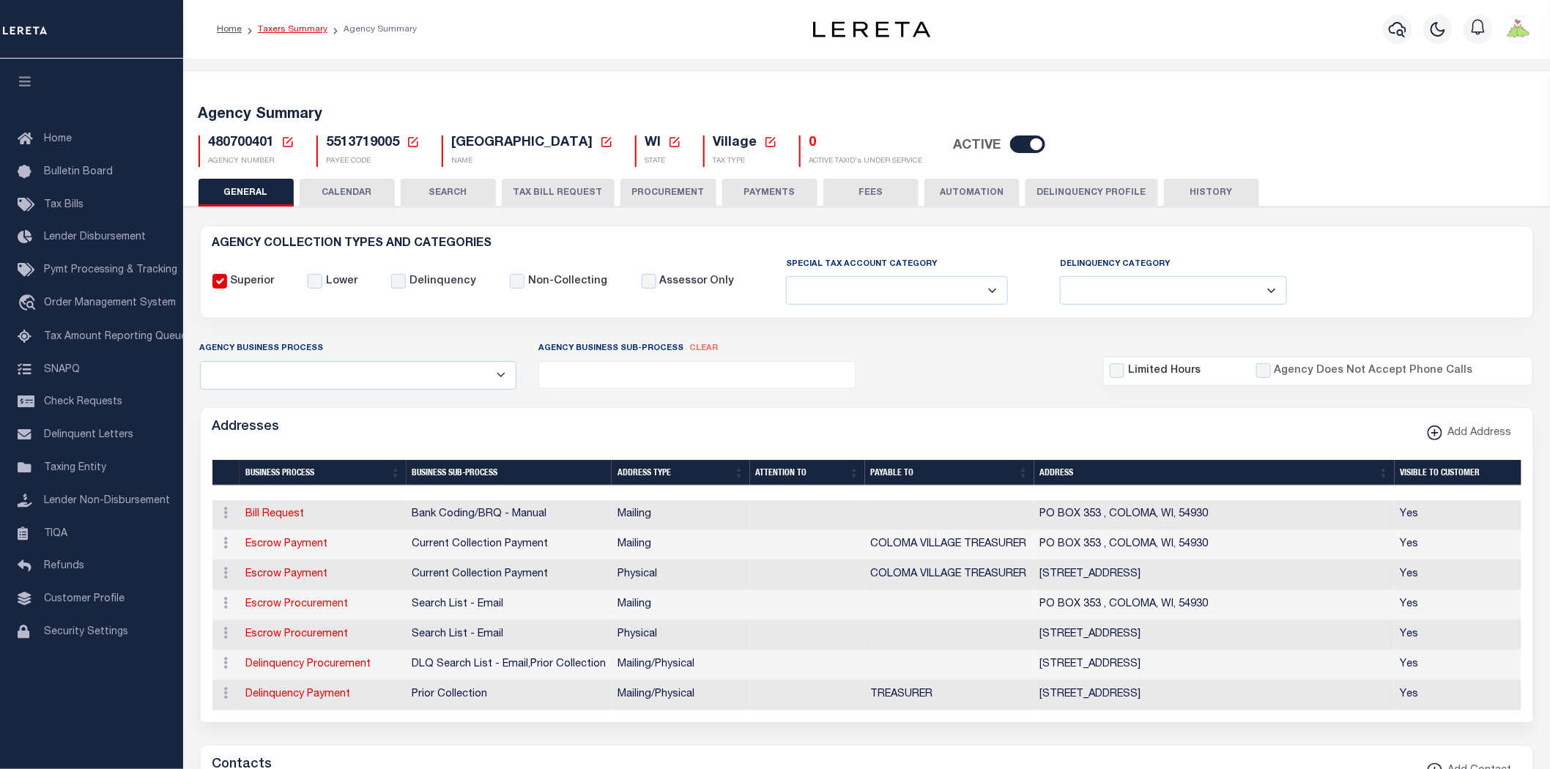
click at [284, 31] on link "Taxers Summary" at bounding box center [293, 29] width 70 height 9
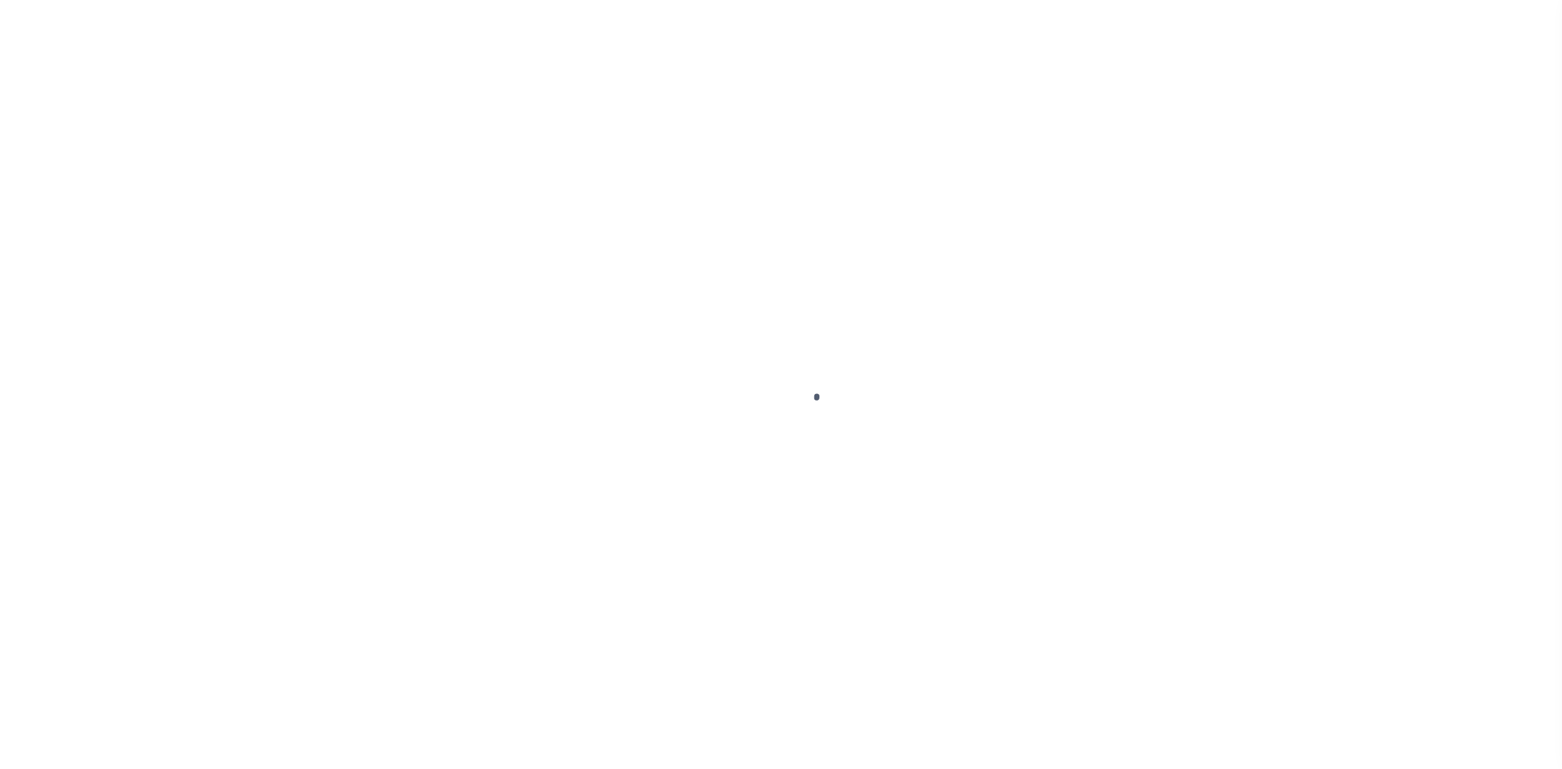
select select
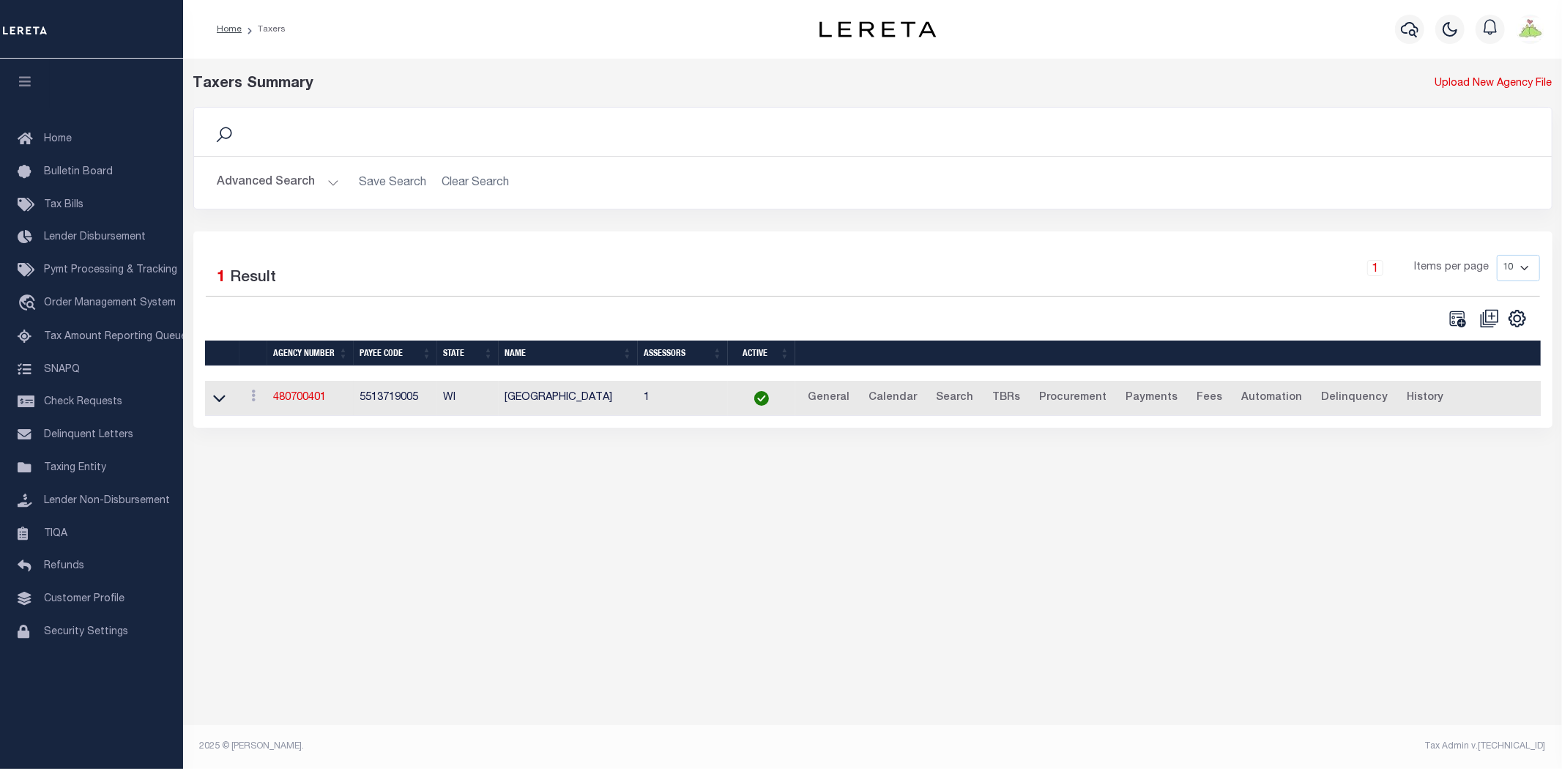
click at [261, 184] on button "Advanced Search" at bounding box center [278, 182] width 122 height 29
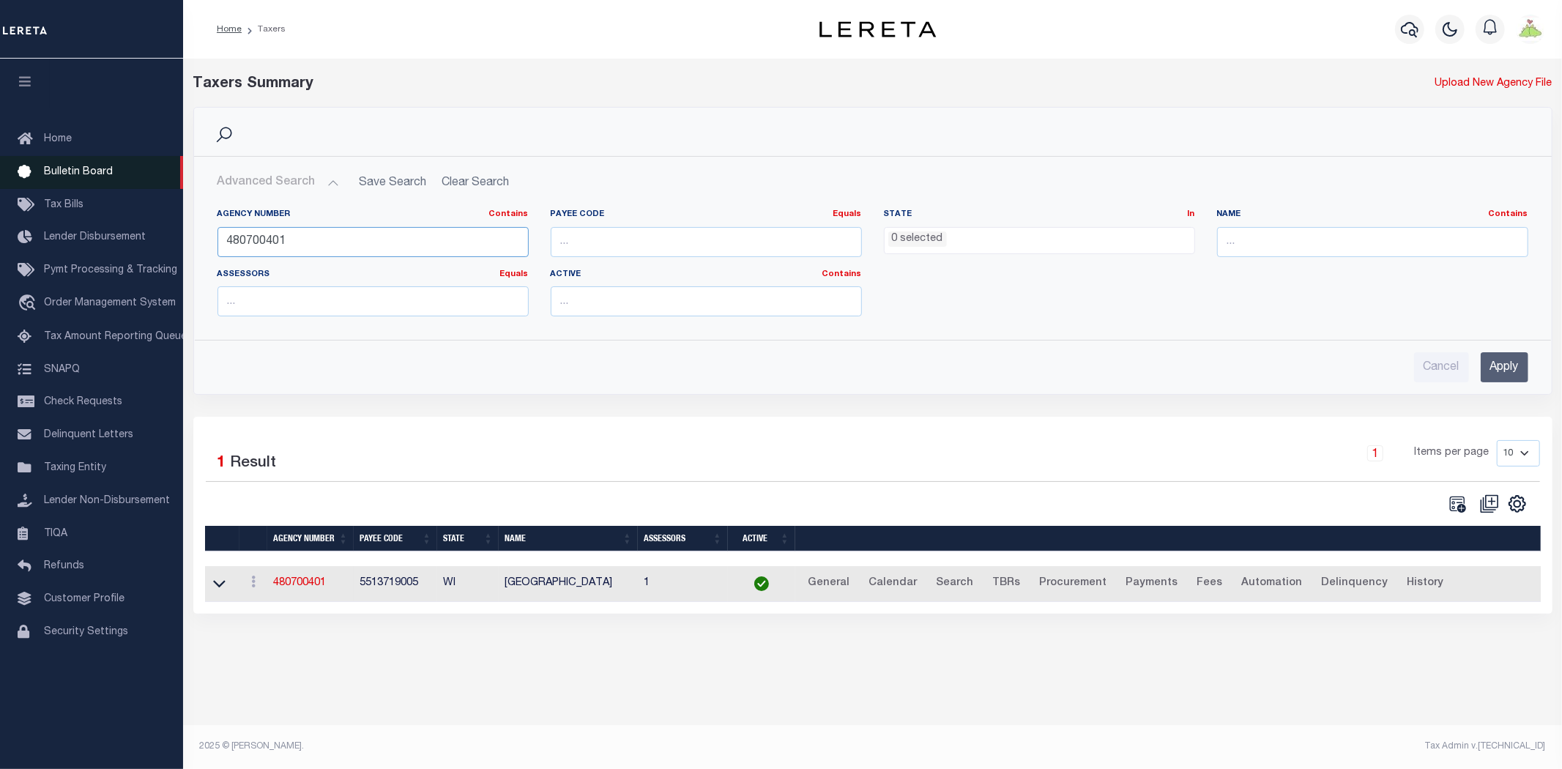
drag, startPoint x: 423, startPoint y: 245, endPoint x: 0, endPoint y: 185, distance: 426.7
click at [0, 185] on div "Home Taxers Profile" at bounding box center [781, 375] width 1562 height 751
type input "380030201"
click at [1491, 366] on input "Apply" at bounding box center [1505, 367] width 48 height 30
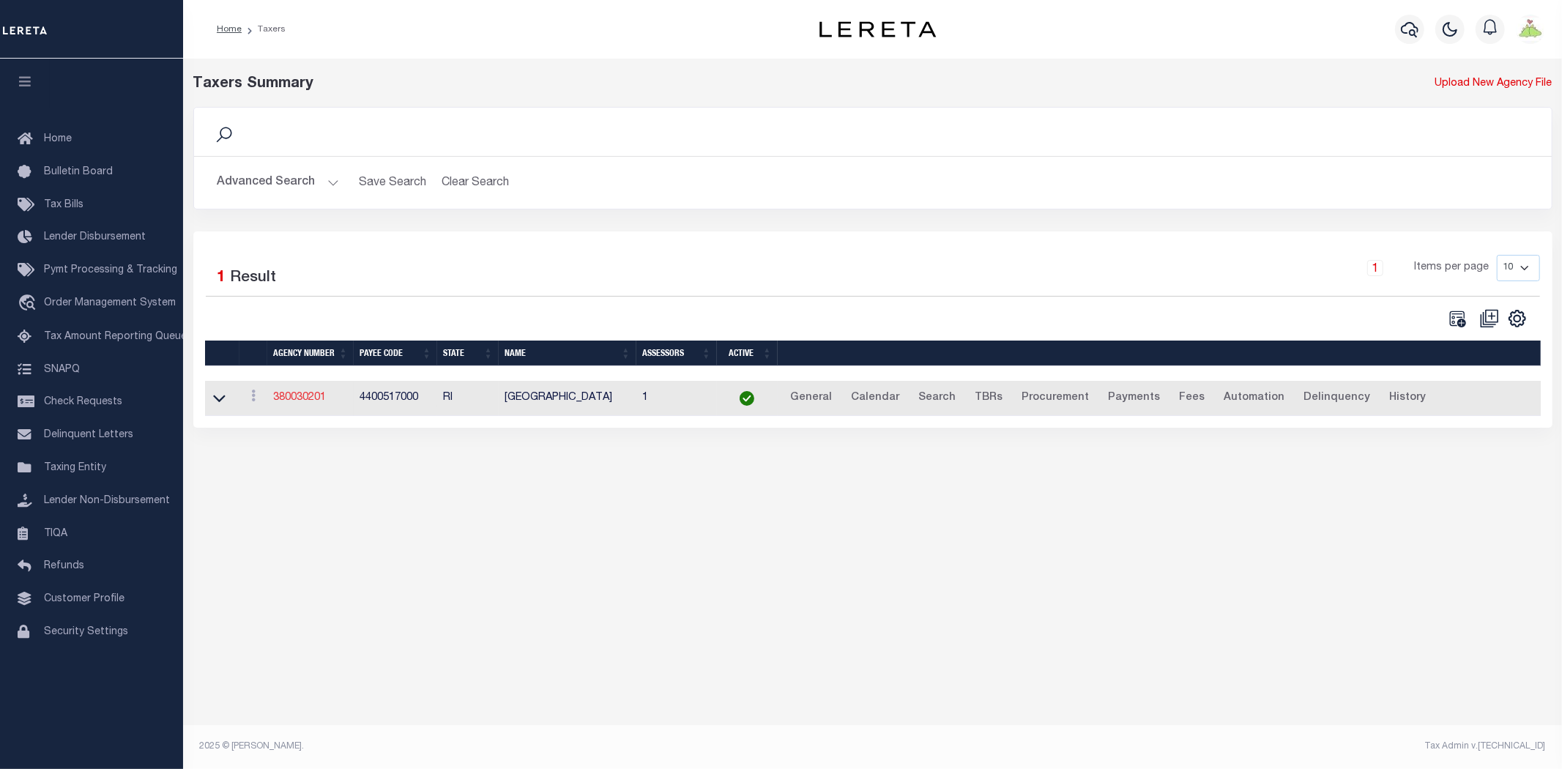
click at [284, 401] on link "380030201" at bounding box center [299, 398] width 53 height 10
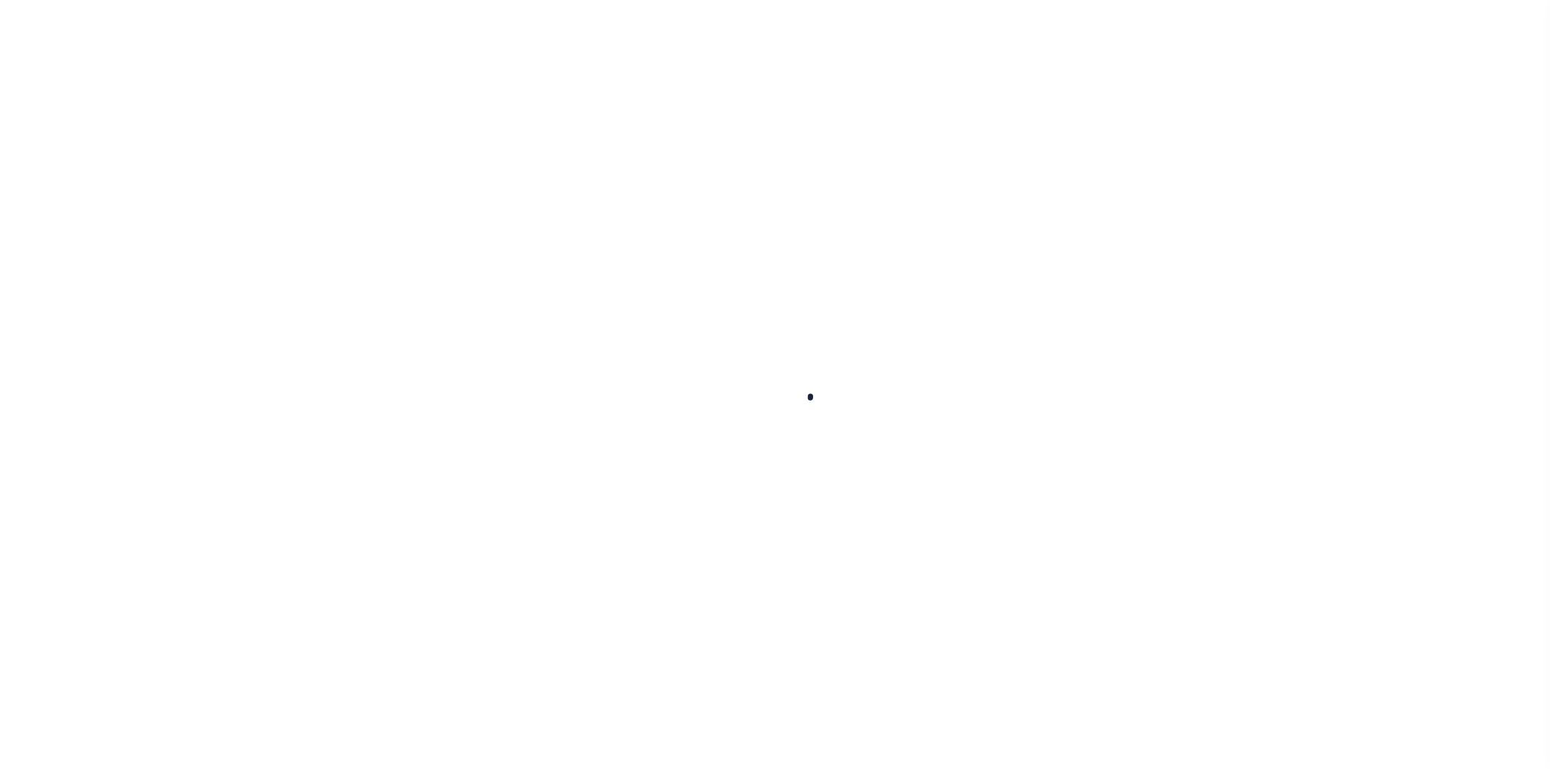
select select
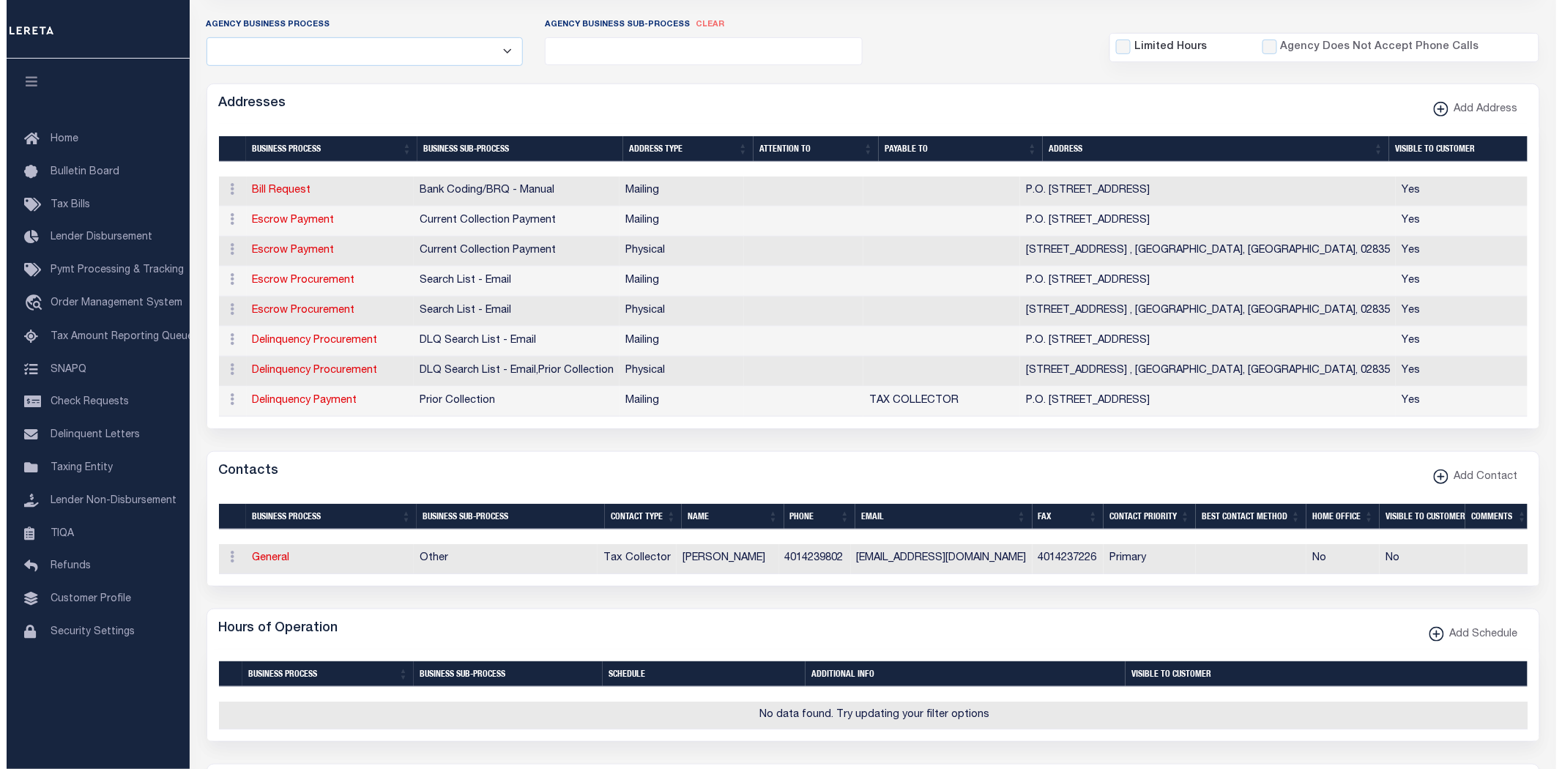
scroll to position [325, 0]
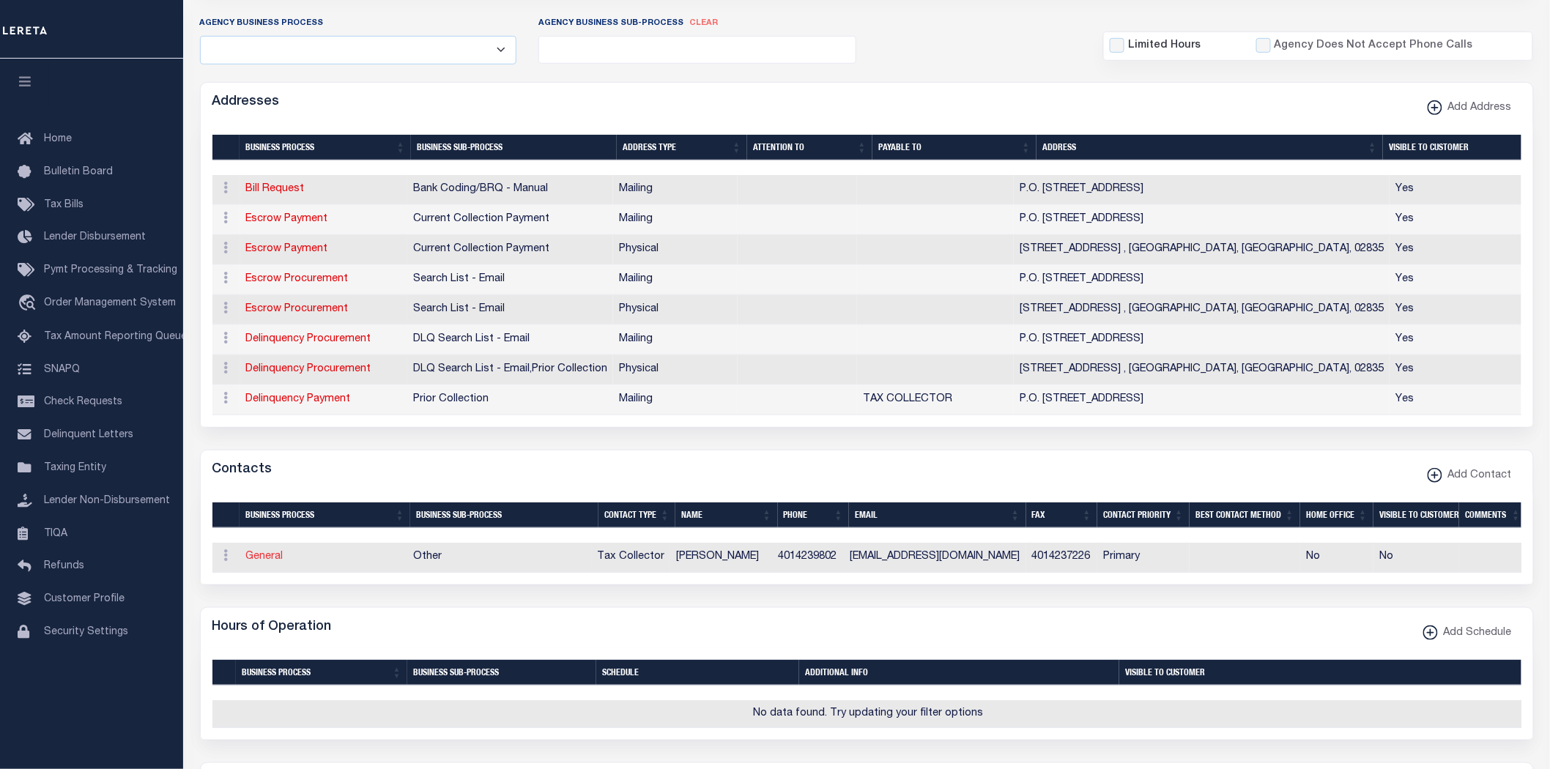
click at [262, 562] on link "General" at bounding box center [264, 556] width 37 height 10
checkbox input "false"
select select
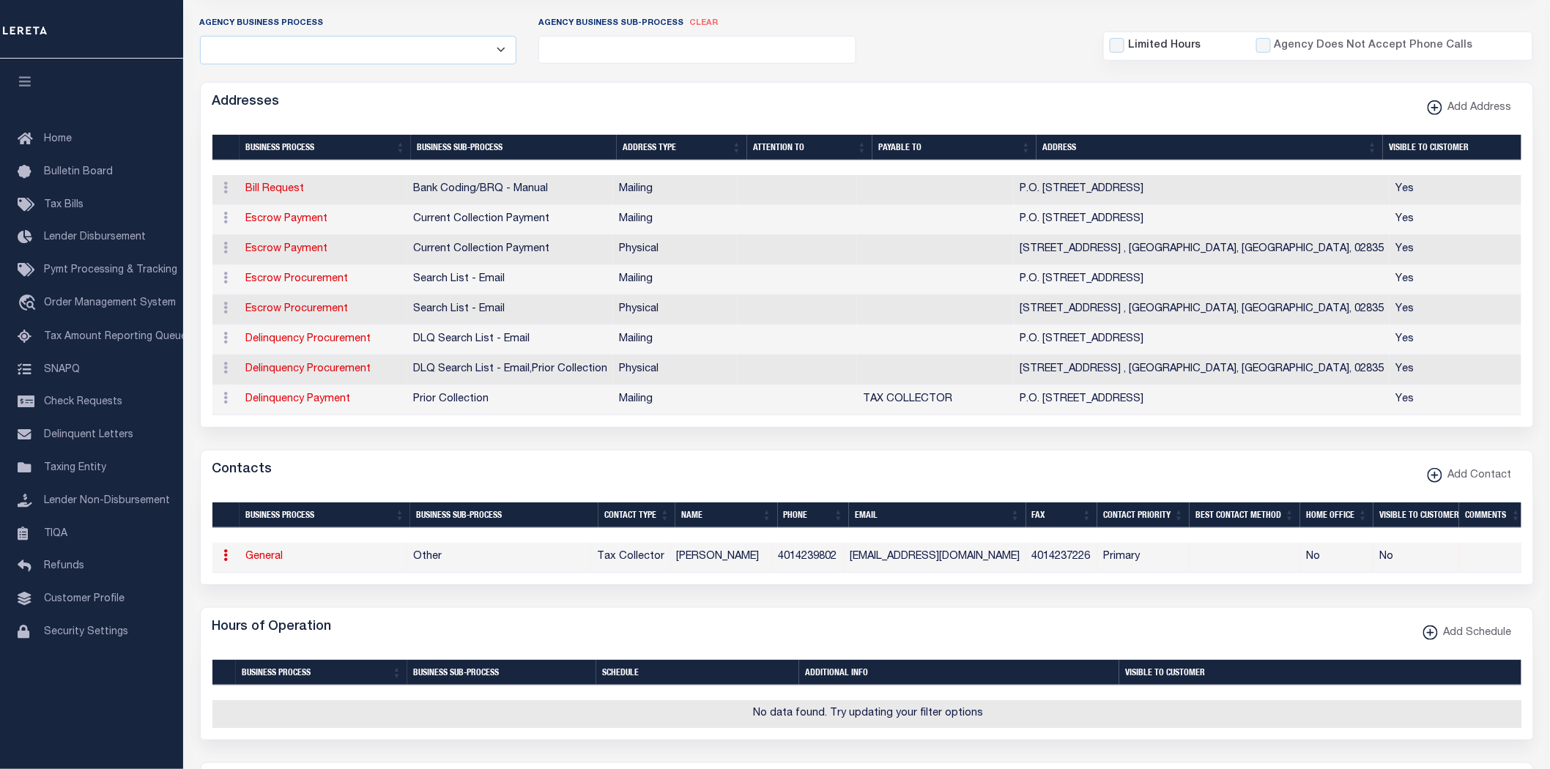
select select "2"
select select "1"
type input "[PERSON_NAME]"
select select "6"
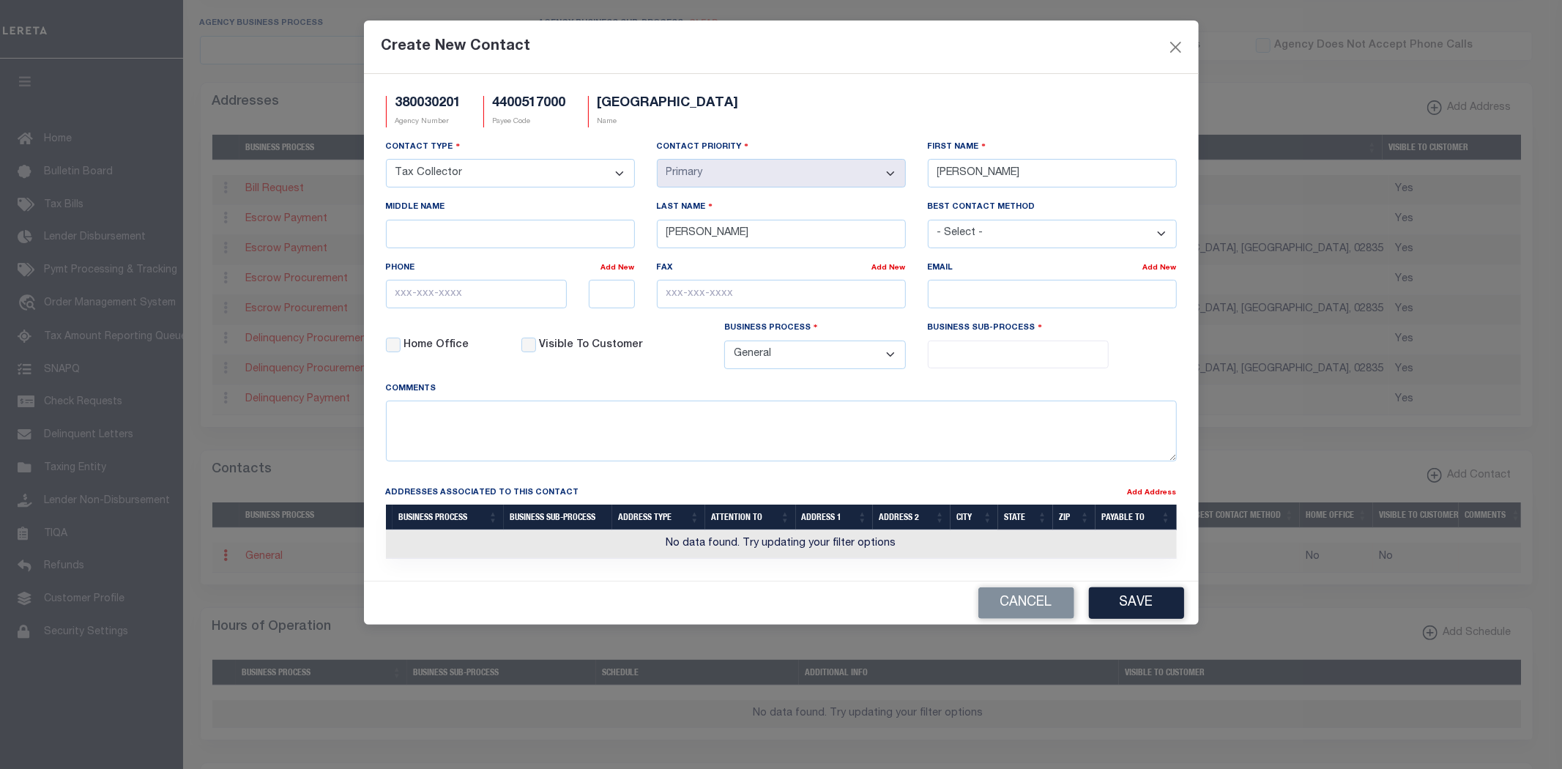
click at [956, 350] on ul at bounding box center [1019, 351] width 180 height 20
select select "31"
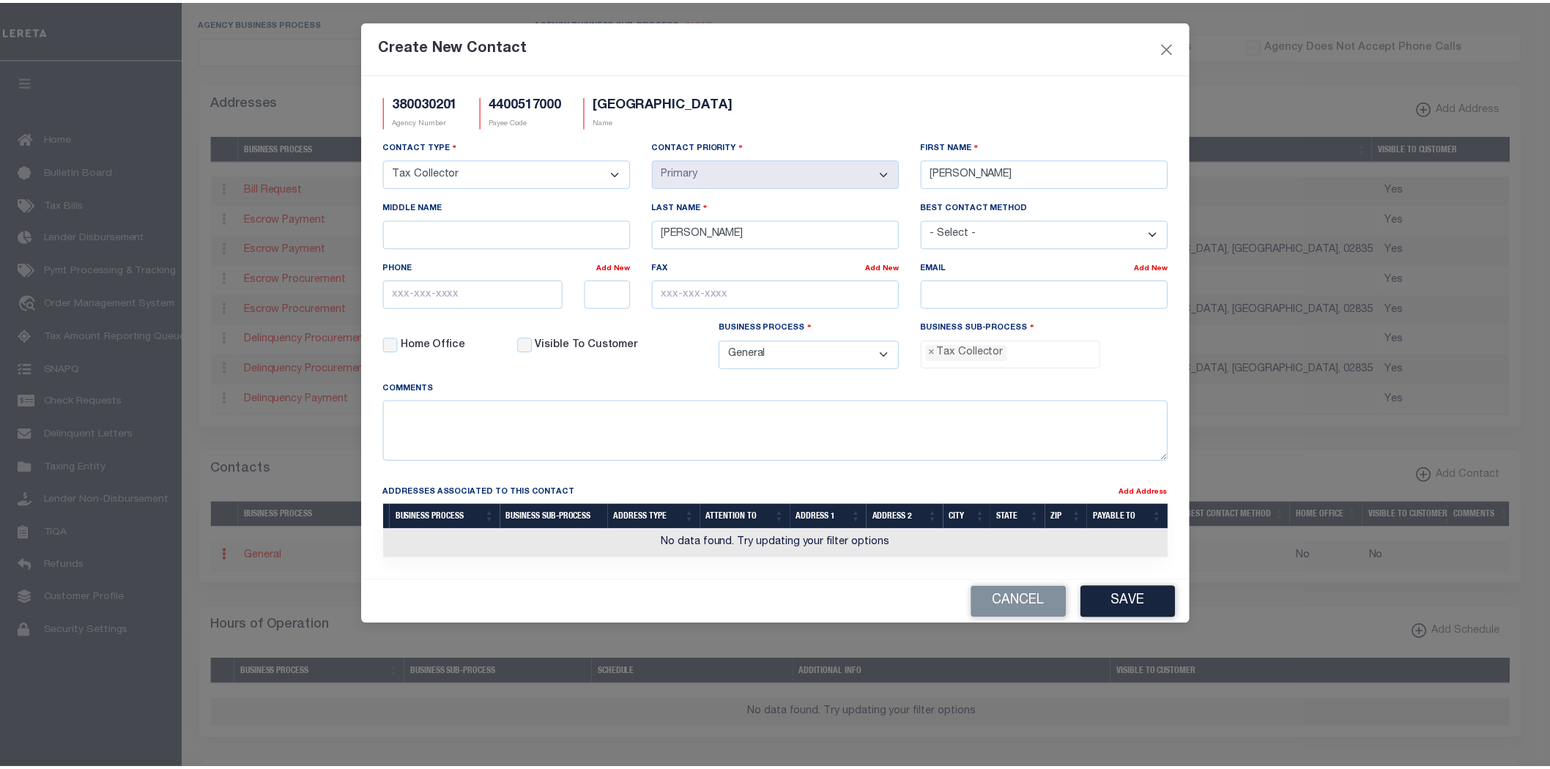
scroll to position [41, 0]
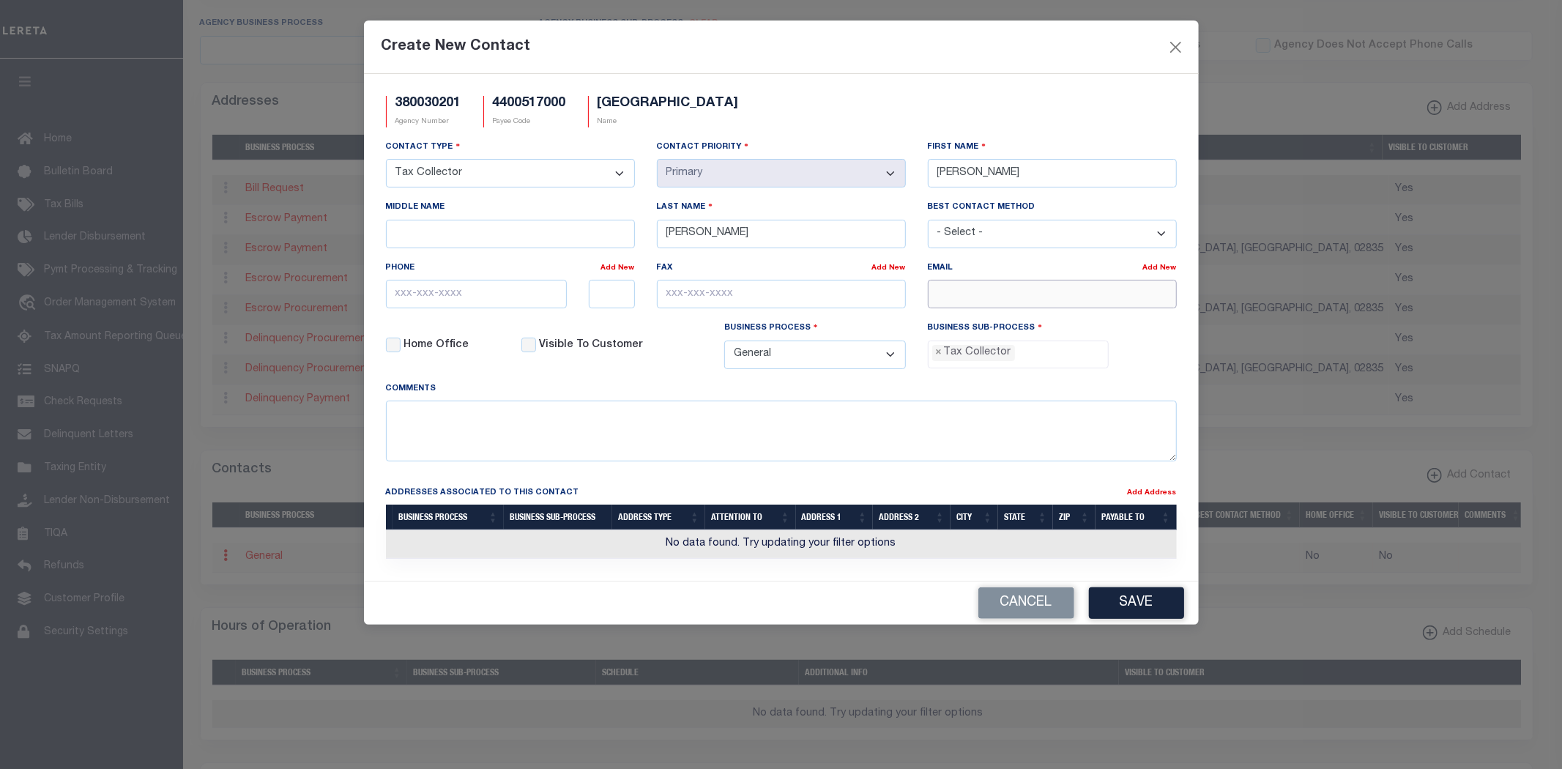
click at [959, 286] on input "email" at bounding box center [1052, 294] width 249 height 29
paste input "[EMAIL_ADDRESS][DOMAIN_NAME]"
type input "JGABRIELE@JAMESTOWNRI.NET"
click at [437, 303] on input "text" at bounding box center [477, 294] width 182 height 29
type input "401-423-9807"
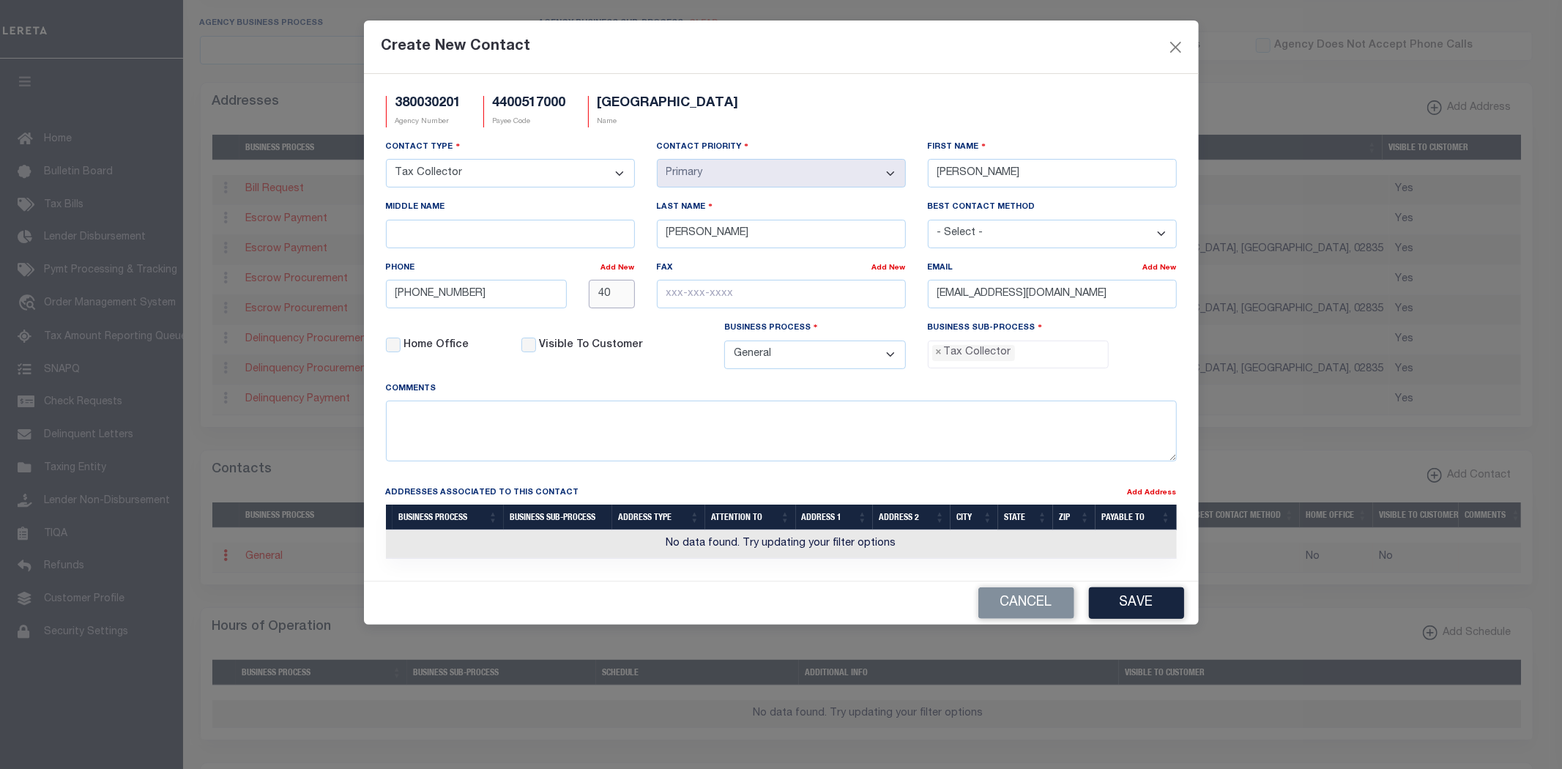
type input "4"
type input "401-423-7229"
click at [1156, 605] on button "Save" at bounding box center [1136, 602] width 95 height 31
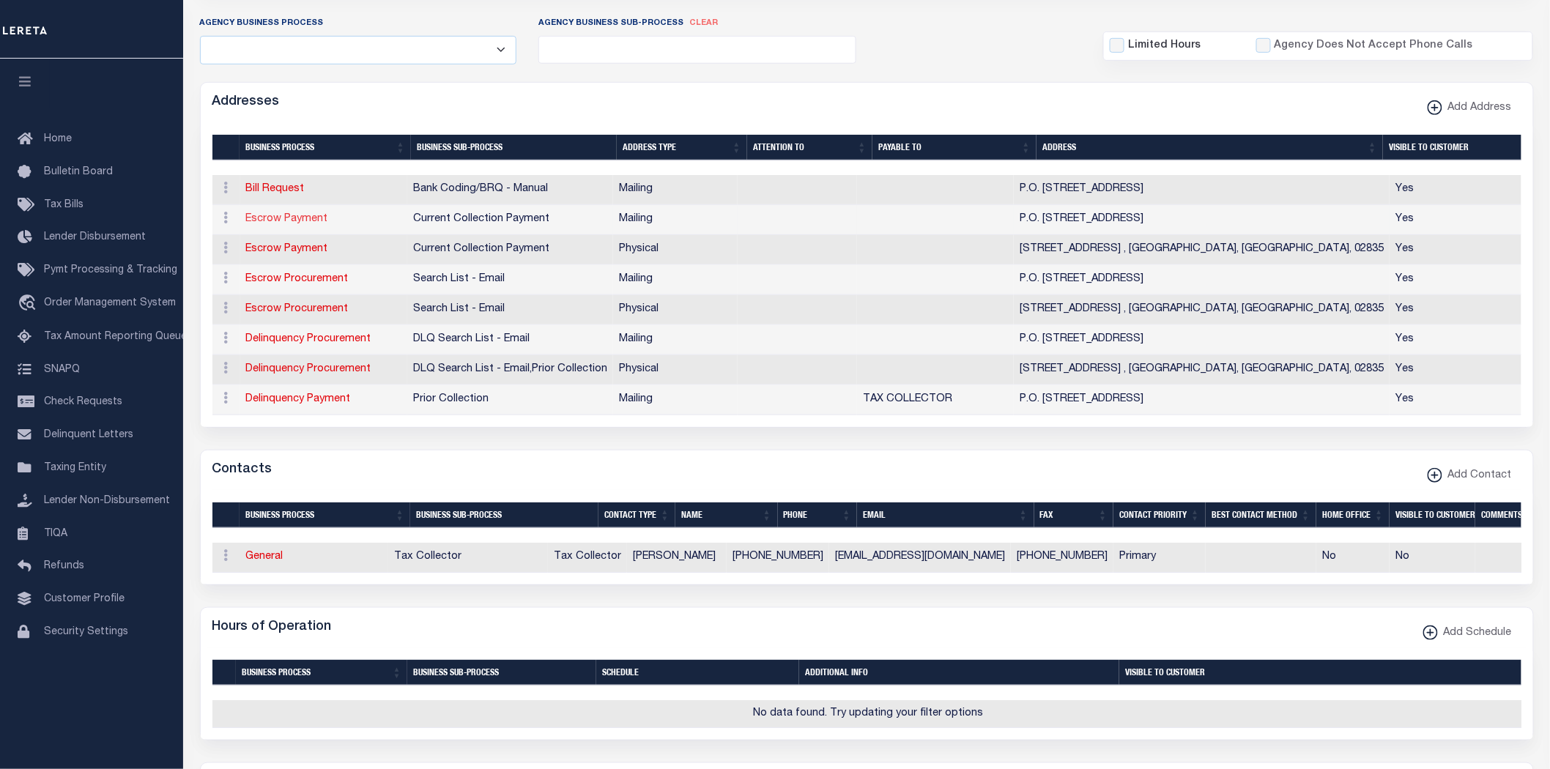
click at [300, 217] on link "Escrow Payment" at bounding box center [287, 219] width 82 height 10
select select "1"
checkbox input "false"
select select
type input "P.O. BOX 377"
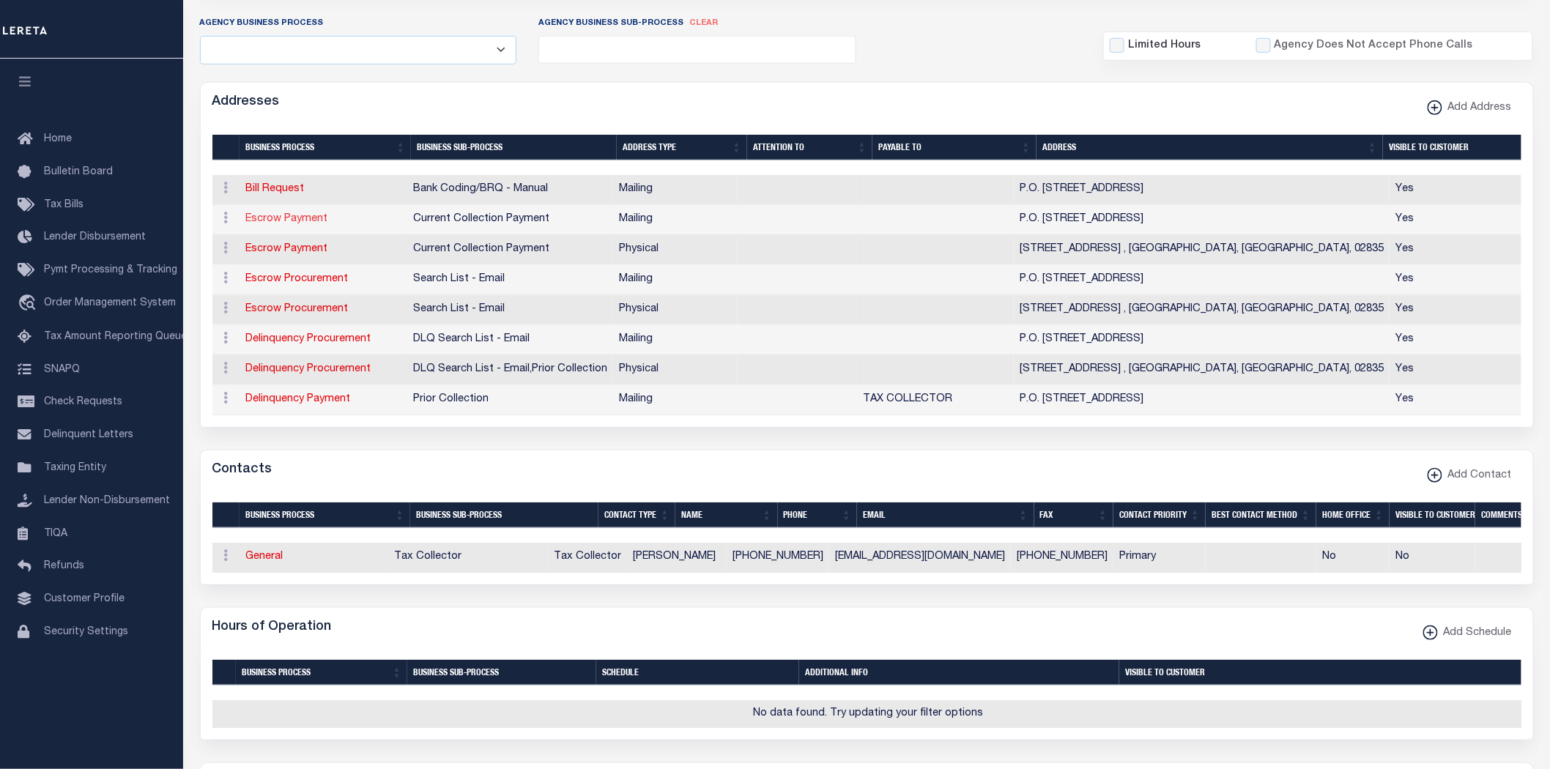
type input "JAMESTOWN"
select select "RI"
type input "02835"
checkbox input "true"
select select "3"
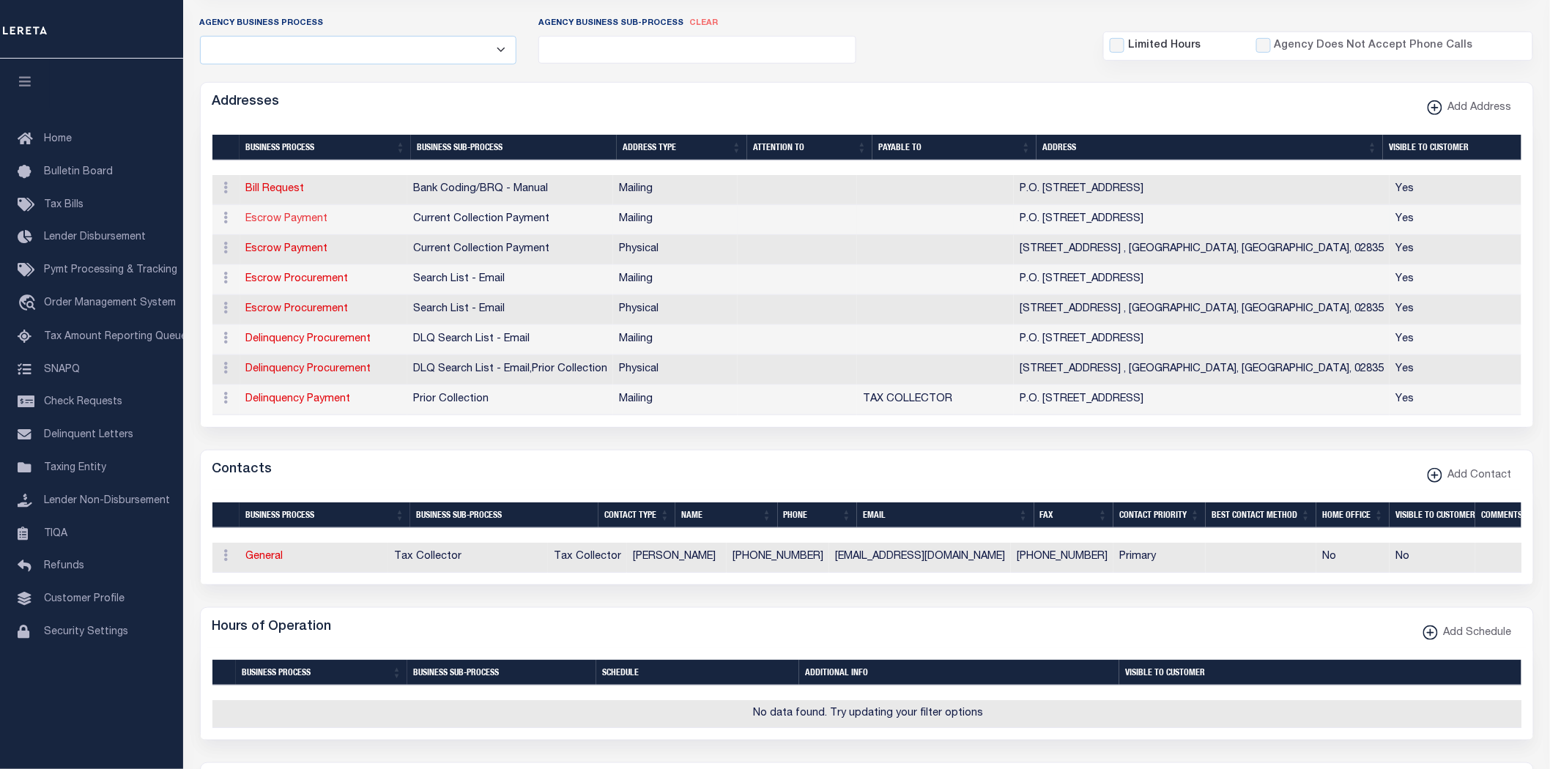
select select "11"
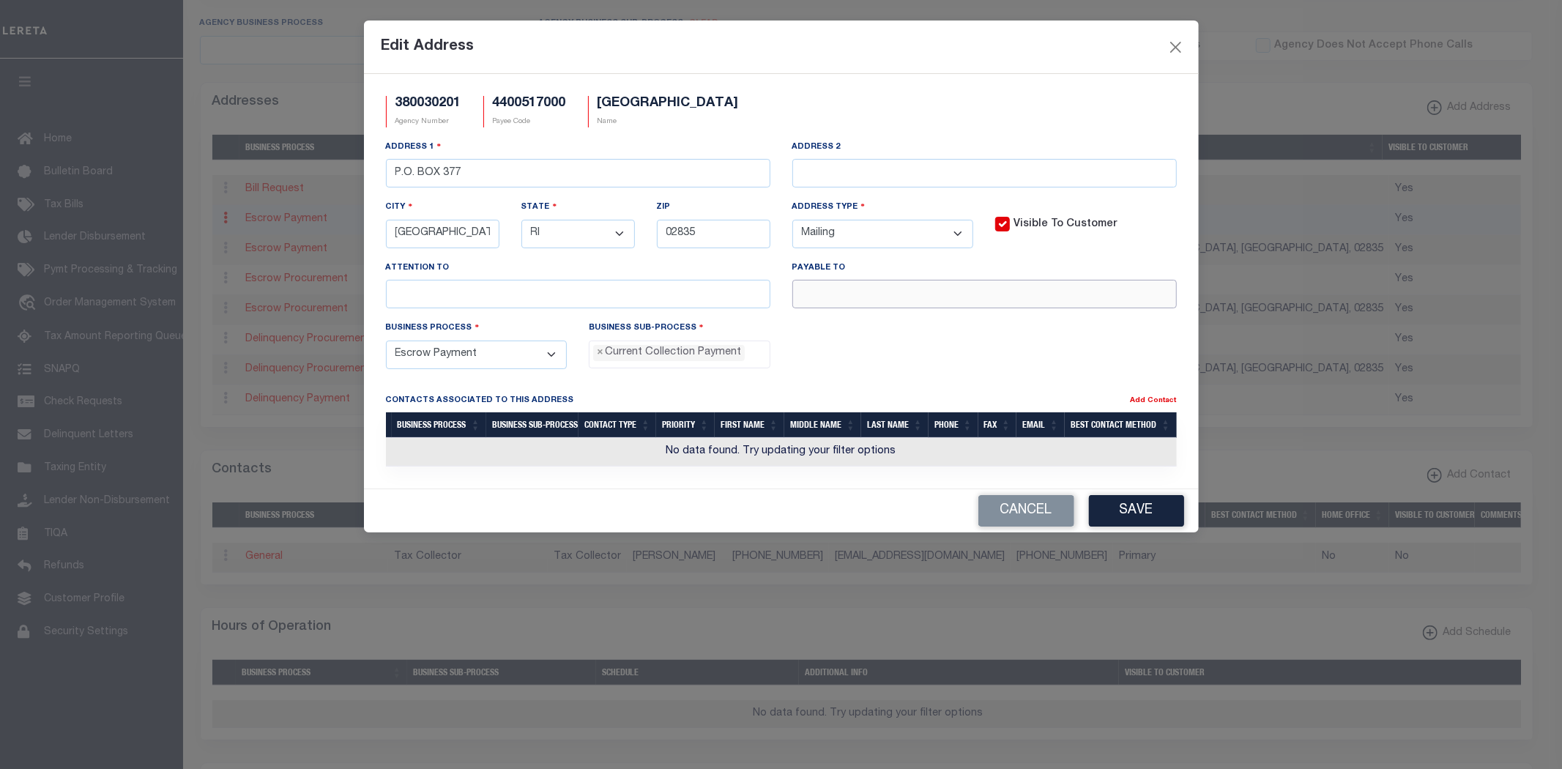
click at [971, 299] on input "text" at bounding box center [984, 294] width 384 height 29
type input "JAMESTOWN TOWN TAX COLLECTOR"
click at [1137, 520] on button "Save" at bounding box center [1136, 510] width 95 height 31
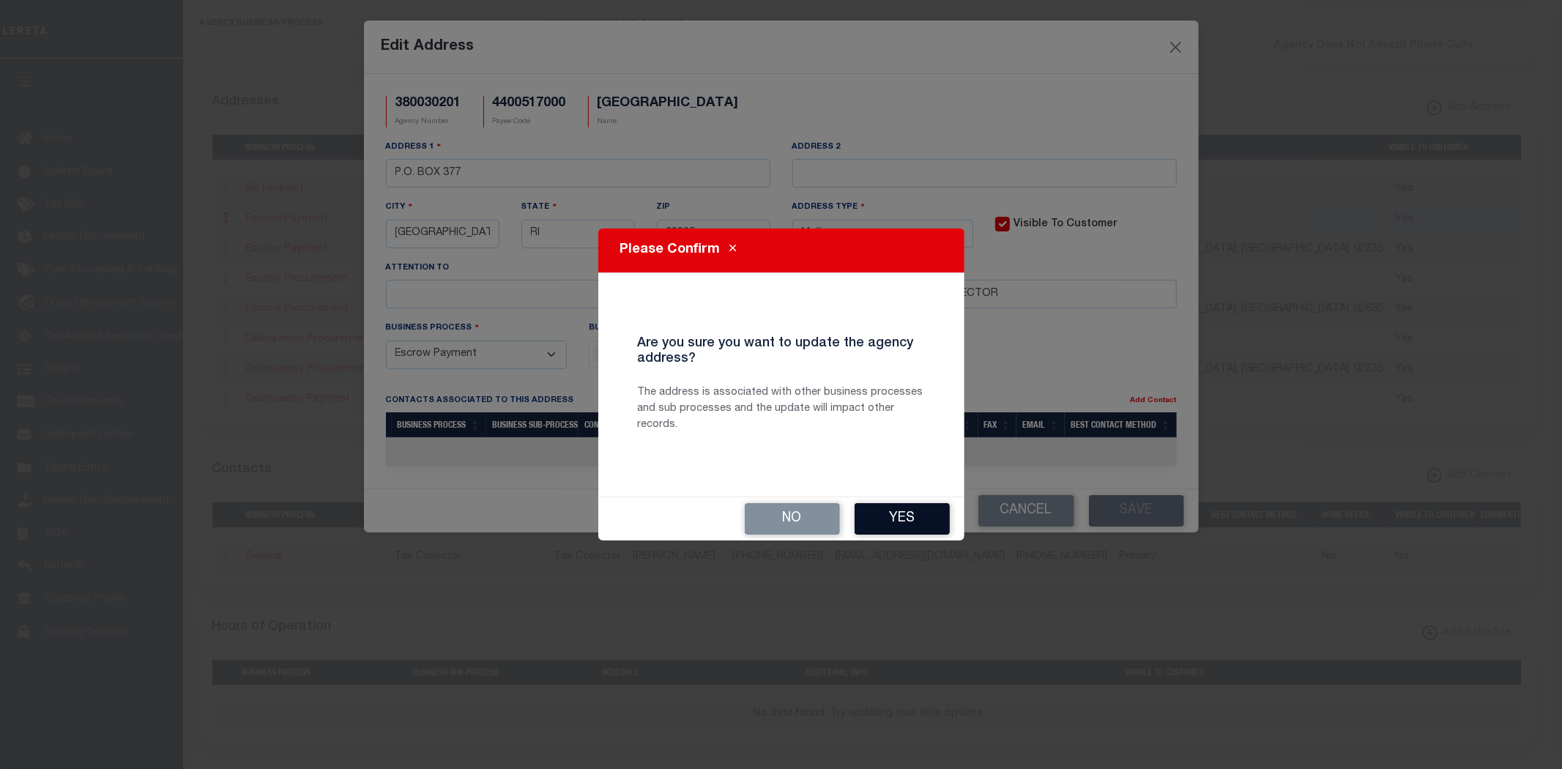
click at [903, 505] on button "Yes" at bounding box center [902, 518] width 95 height 31
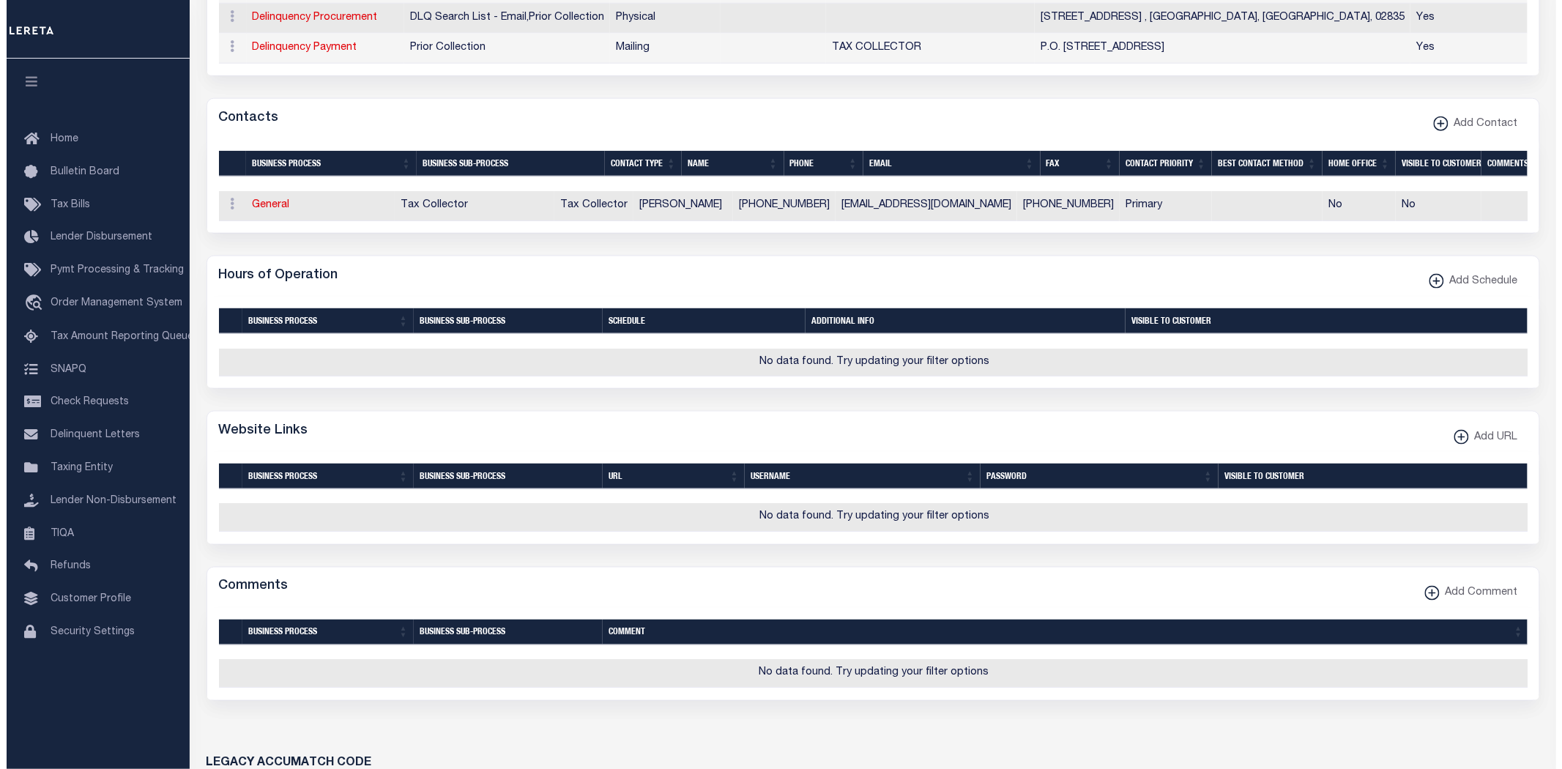
scroll to position [814, 0]
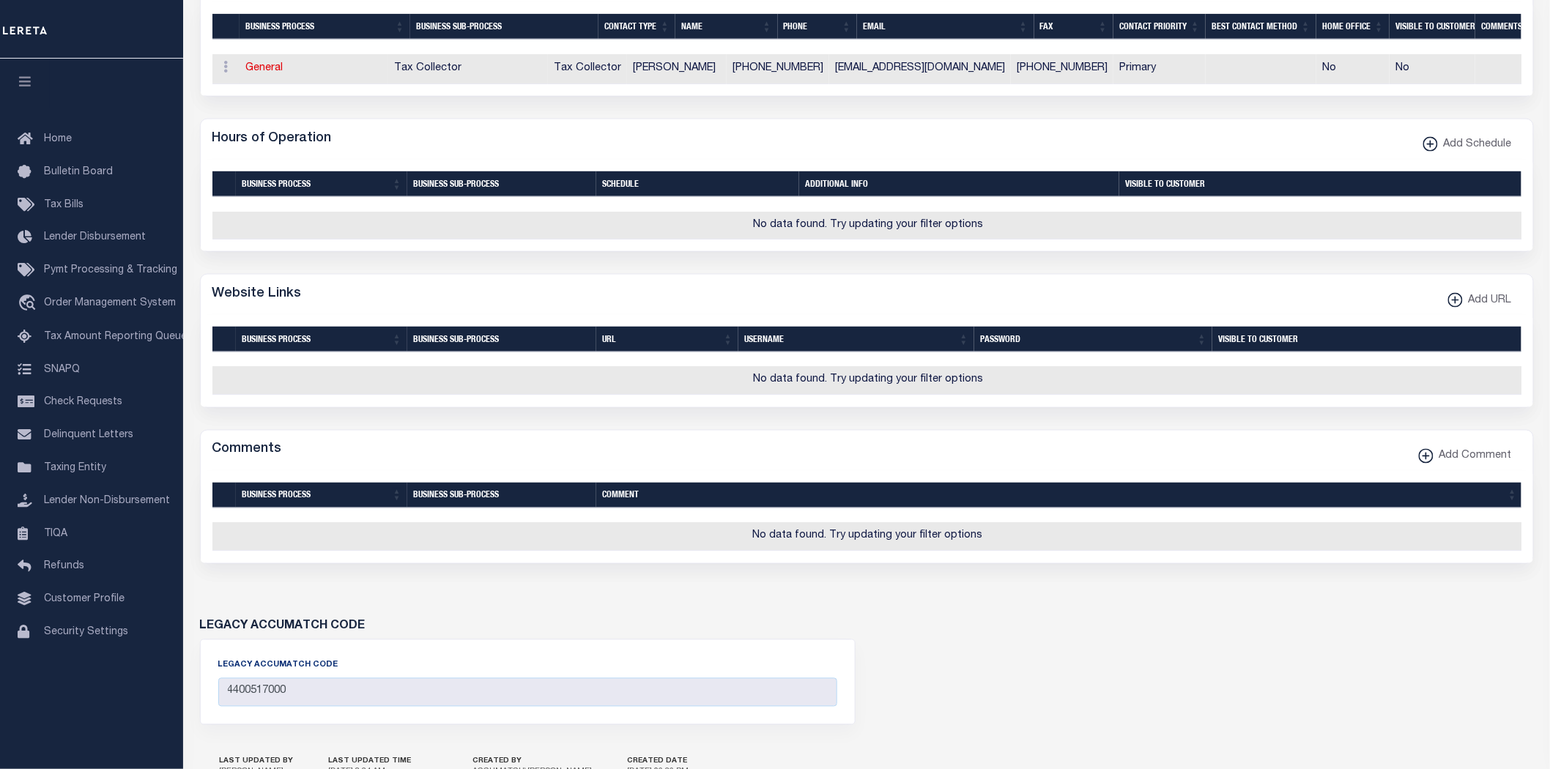
click at [1473, 315] on button "Add URL" at bounding box center [1479, 300] width 83 height 29
select select
checkbox input "true"
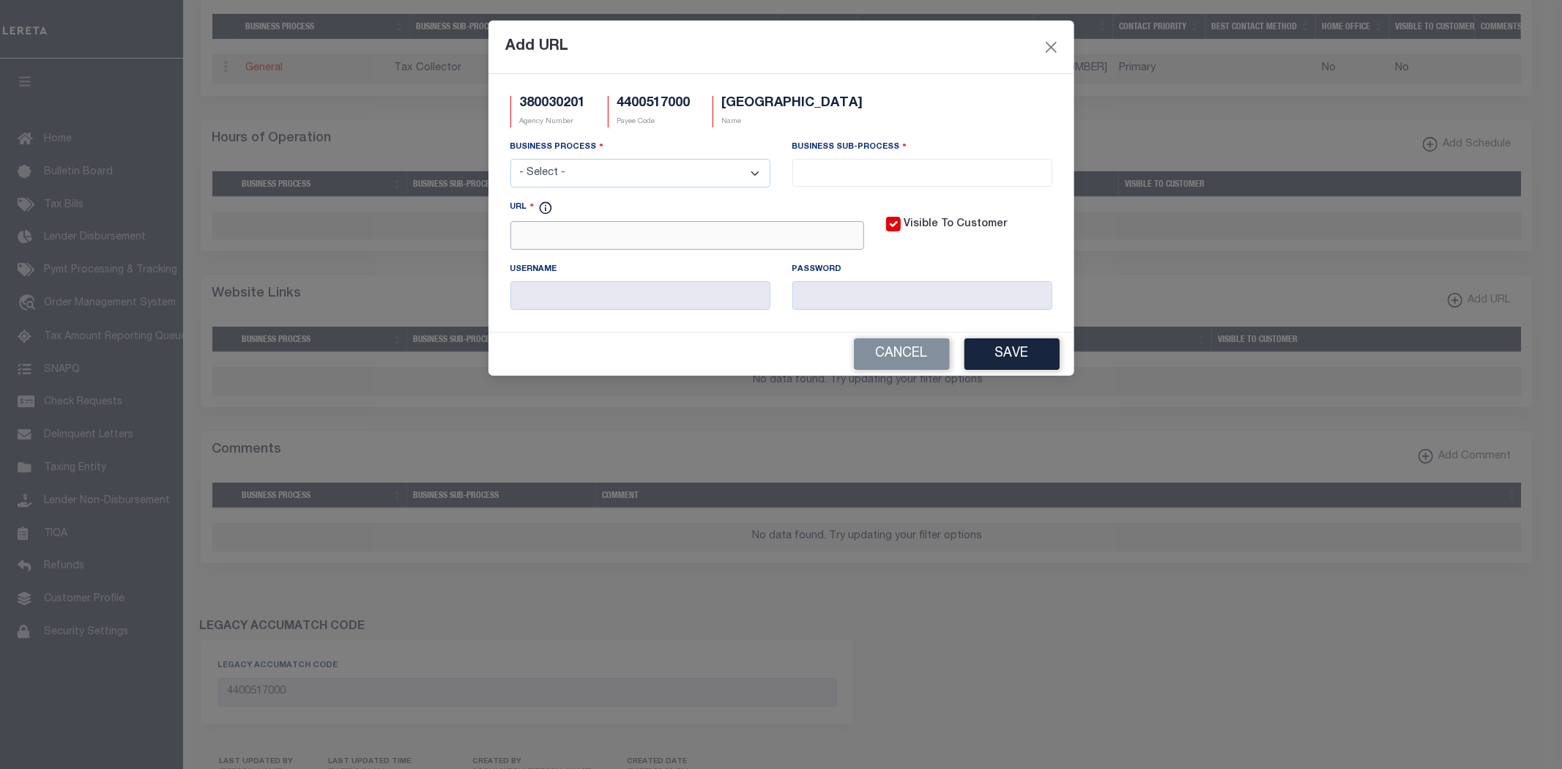
drag, startPoint x: 693, startPoint y: 223, endPoint x: 692, endPoint y: 245, distance: 22.0
click at [692, 223] on input "URL" at bounding box center [687, 235] width 354 height 29
click at [692, 245] on input "URL" at bounding box center [687, 235] width 354 height 29
paste input "www.jamestownri.gov"
type input "http://www.jamestownri.gov"
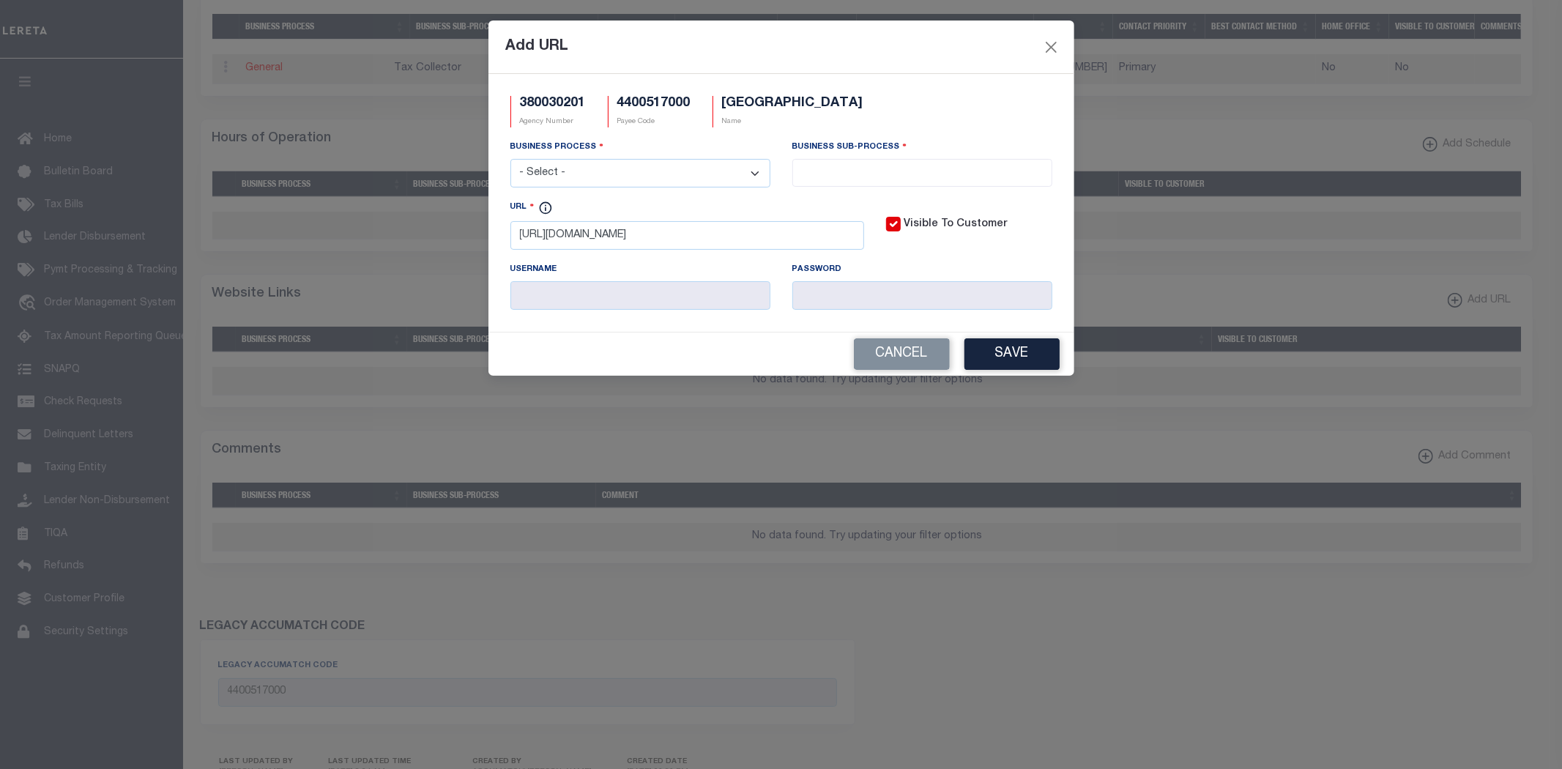
click at [655, 189] on div "Business Process - Select - All Automation Bill Request Delinquency Payment Del…" at bounding box center [640, 169] width 282 height 60
click at [612, 172] on select "- Select - All Automation Bill Request Delinquency Payment Delinquency Procurem…" at bounding box center [640, 173] width 260 height 29
select select "6"
click at [510, 160] on select "- Select - All Automation Bill Request Delinquency Payment Delinquency Procurem…" at bounding box center [640, 173] width 260 height 29
click at [859, 170] on input "search" at bounding box center [922, 171] width 251 height 16
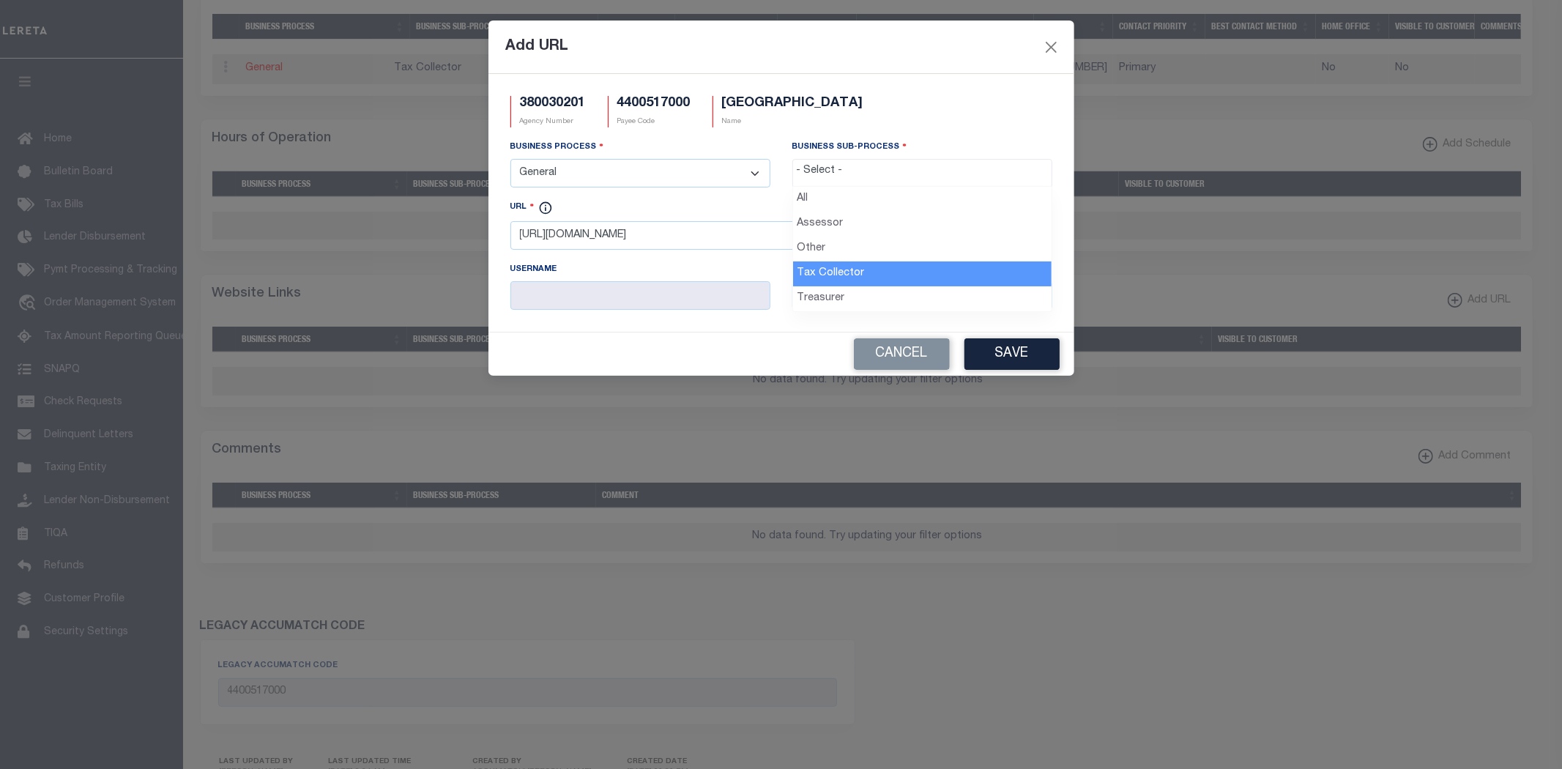
select select "31"
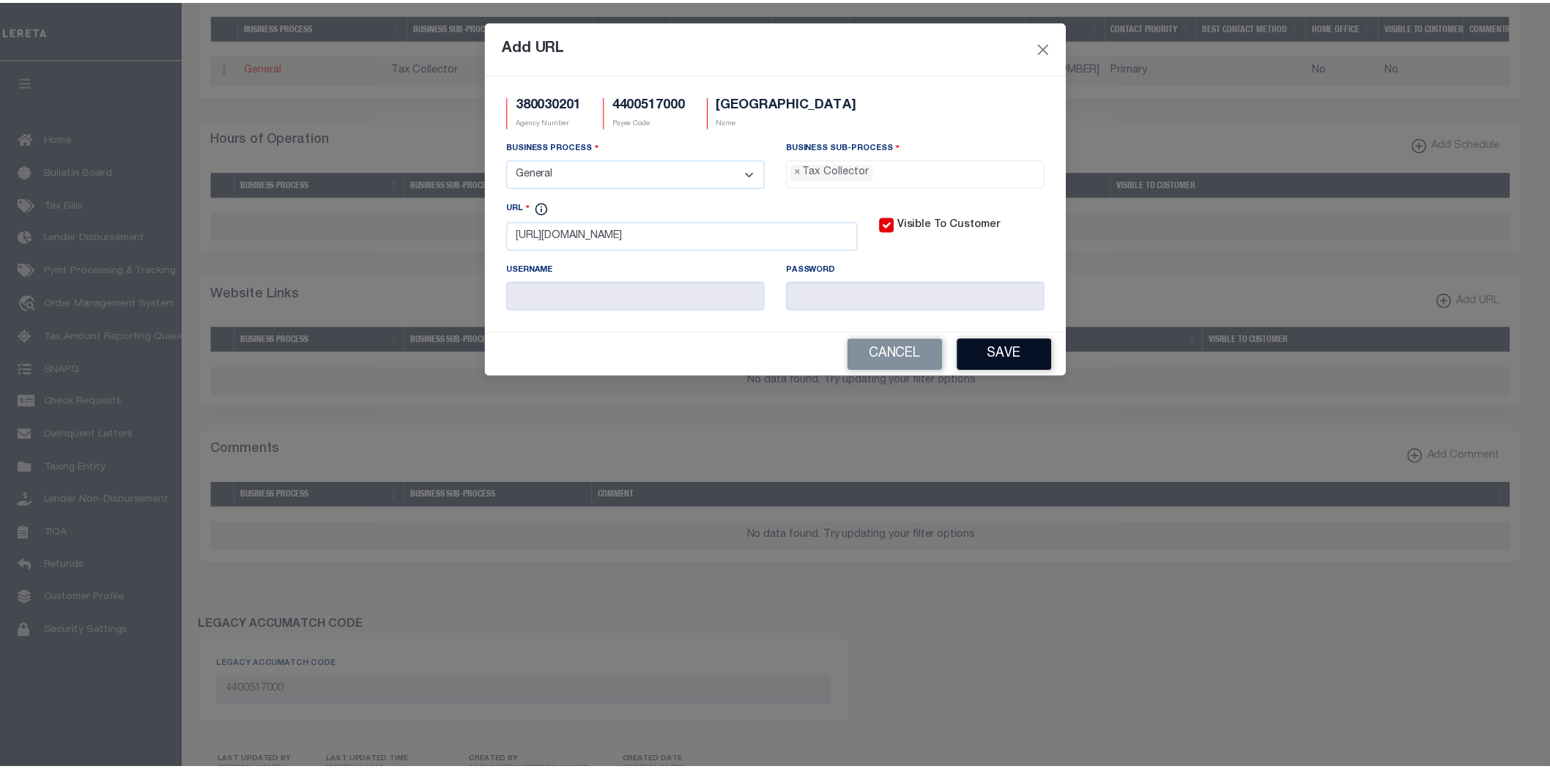
scroll to position [41, 0]
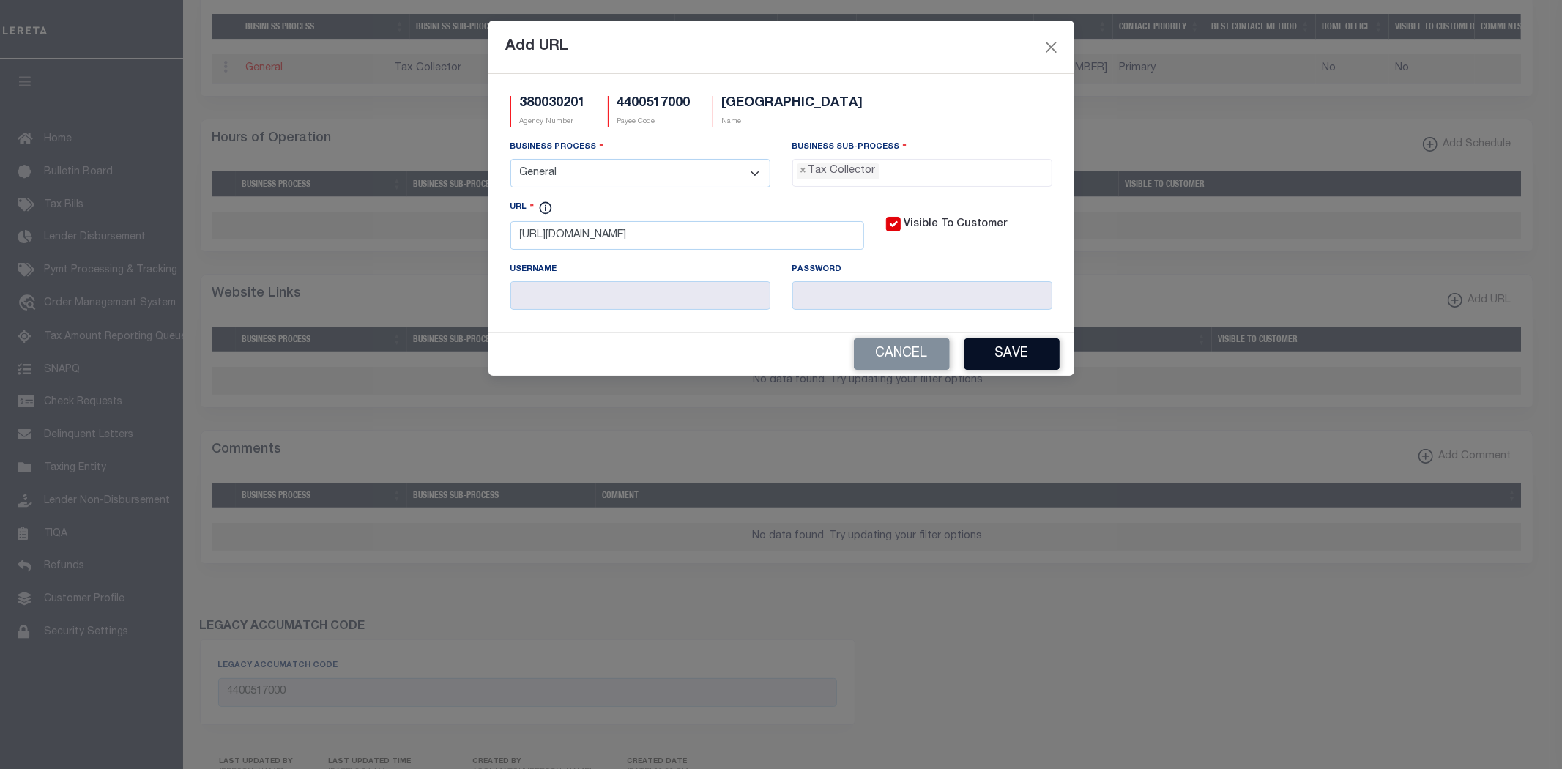
click at [1035, 362] on button "Save" at bounding box center [1011, 353] width 95 height 31
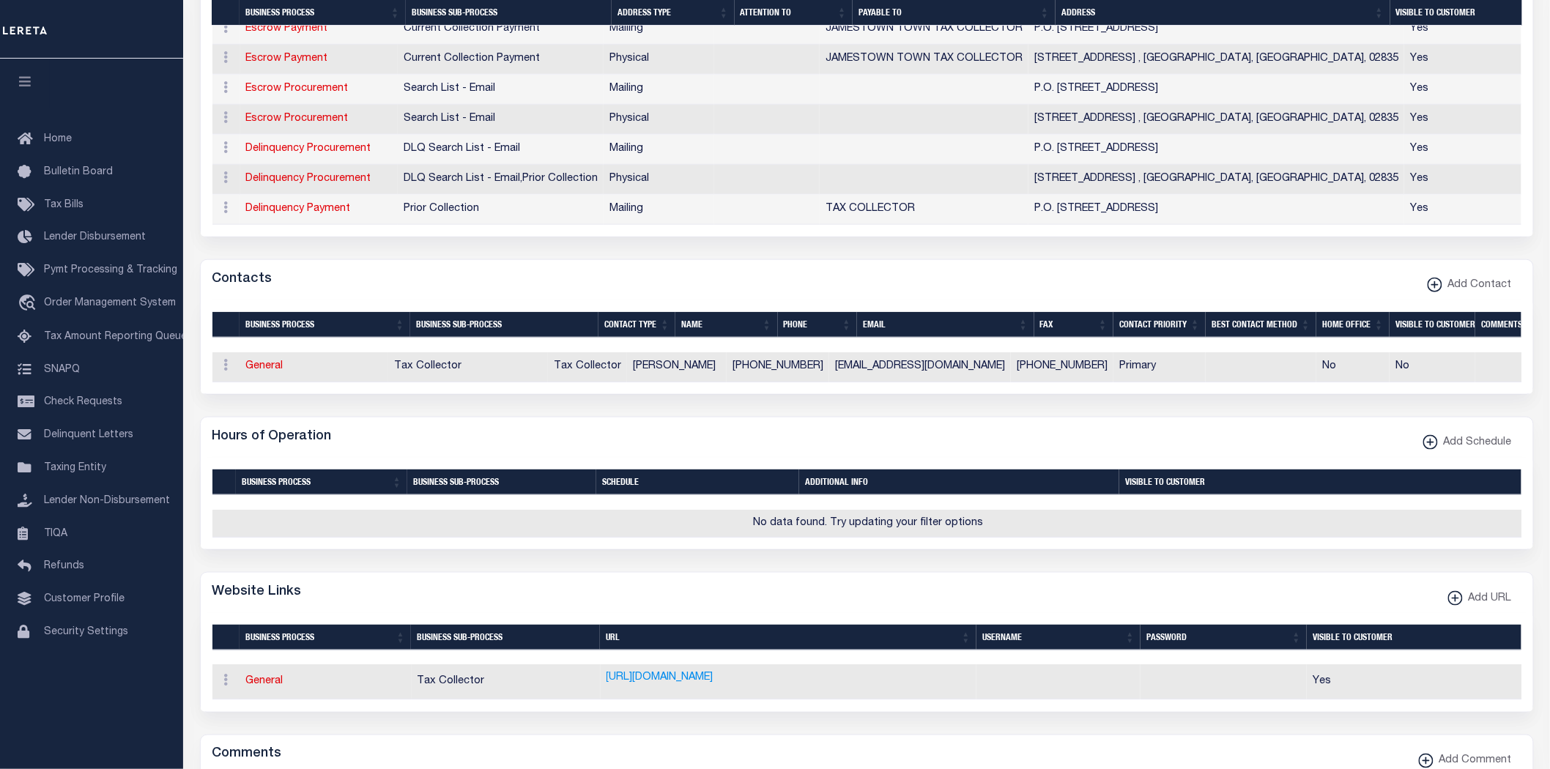
scroll to position [406, 0]
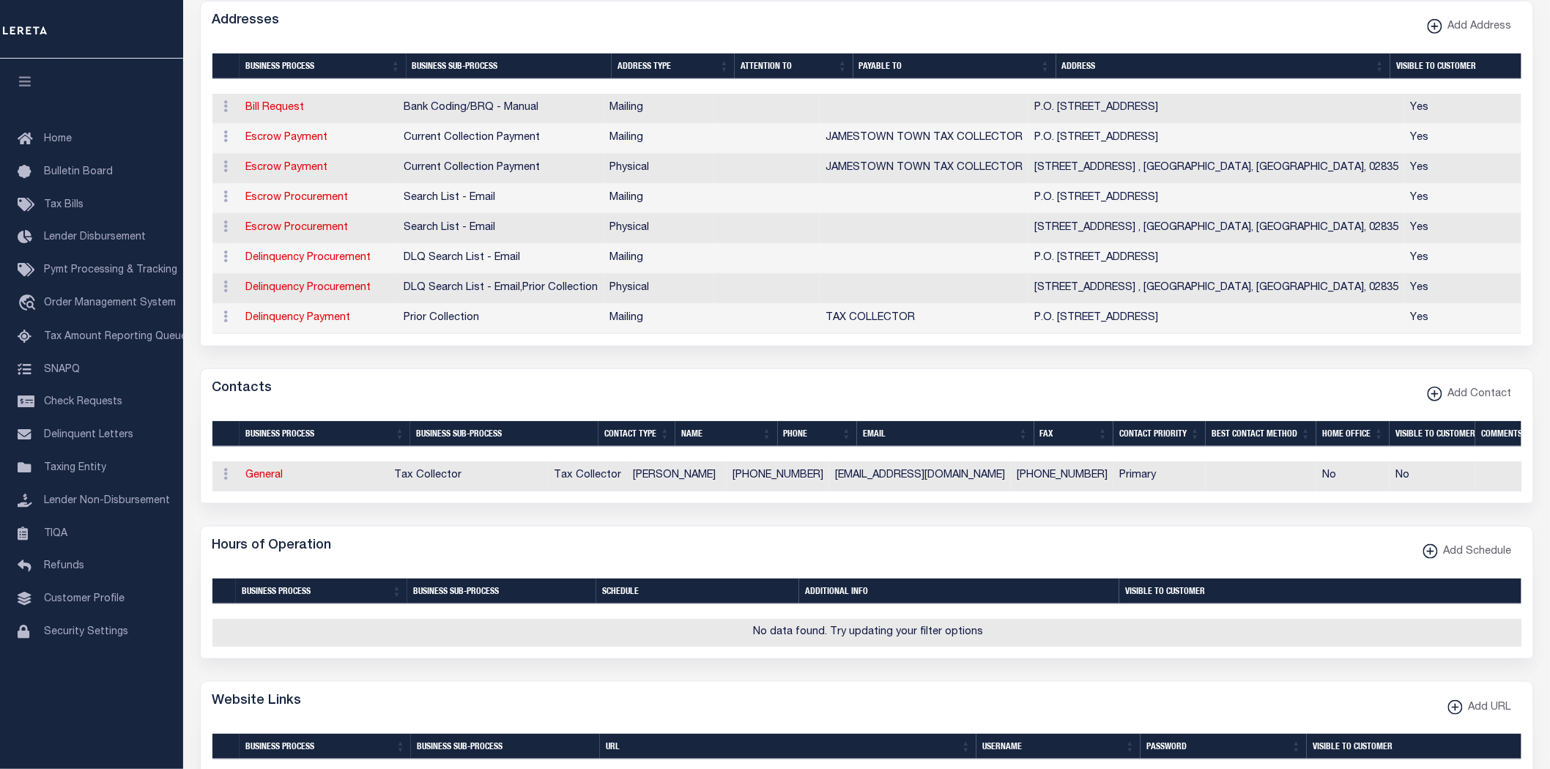
click at [730, 436] on th "Name" at bounding box center [726, 434] width 102 height 26
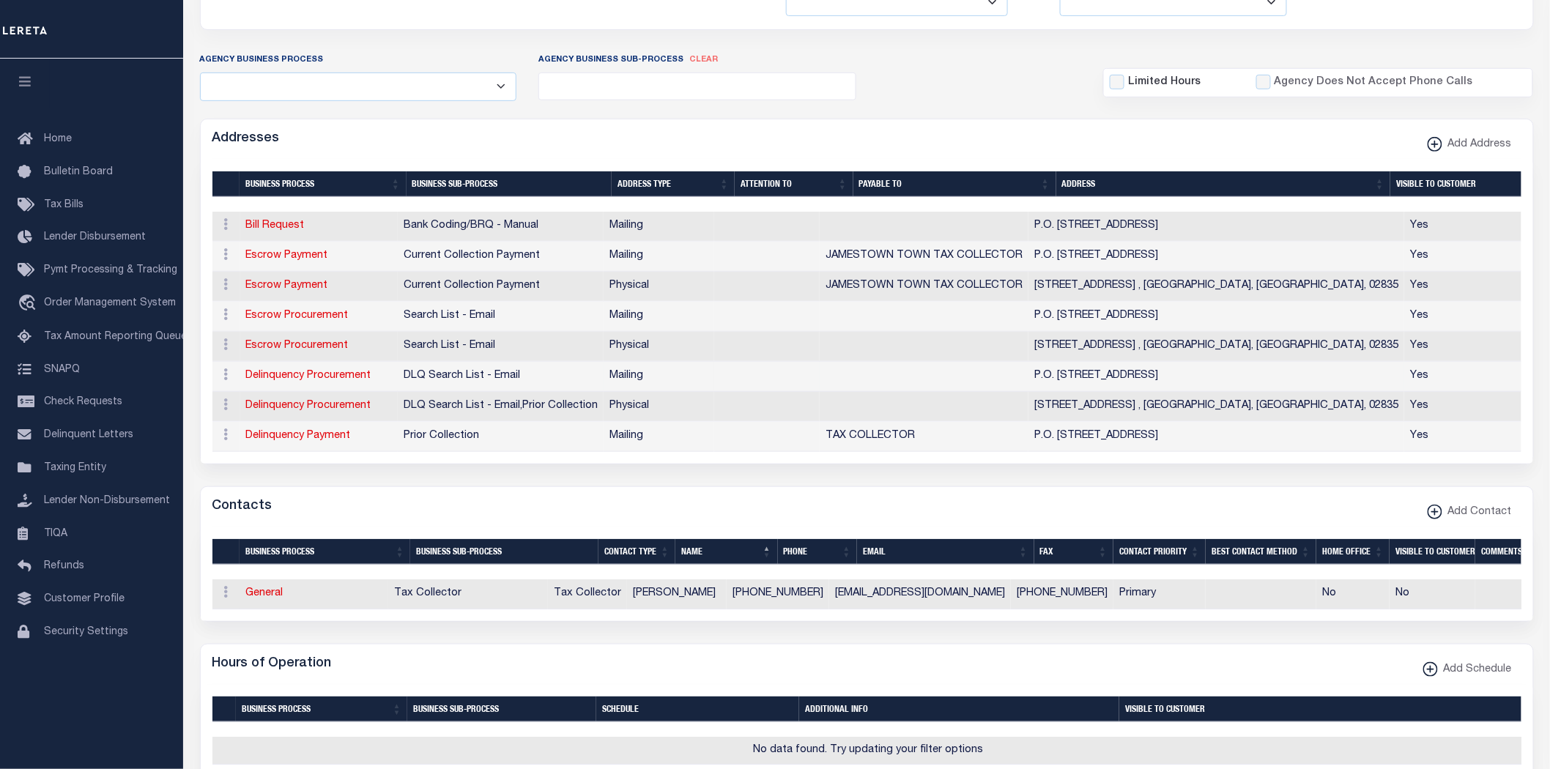
scroll to position [0, 0]
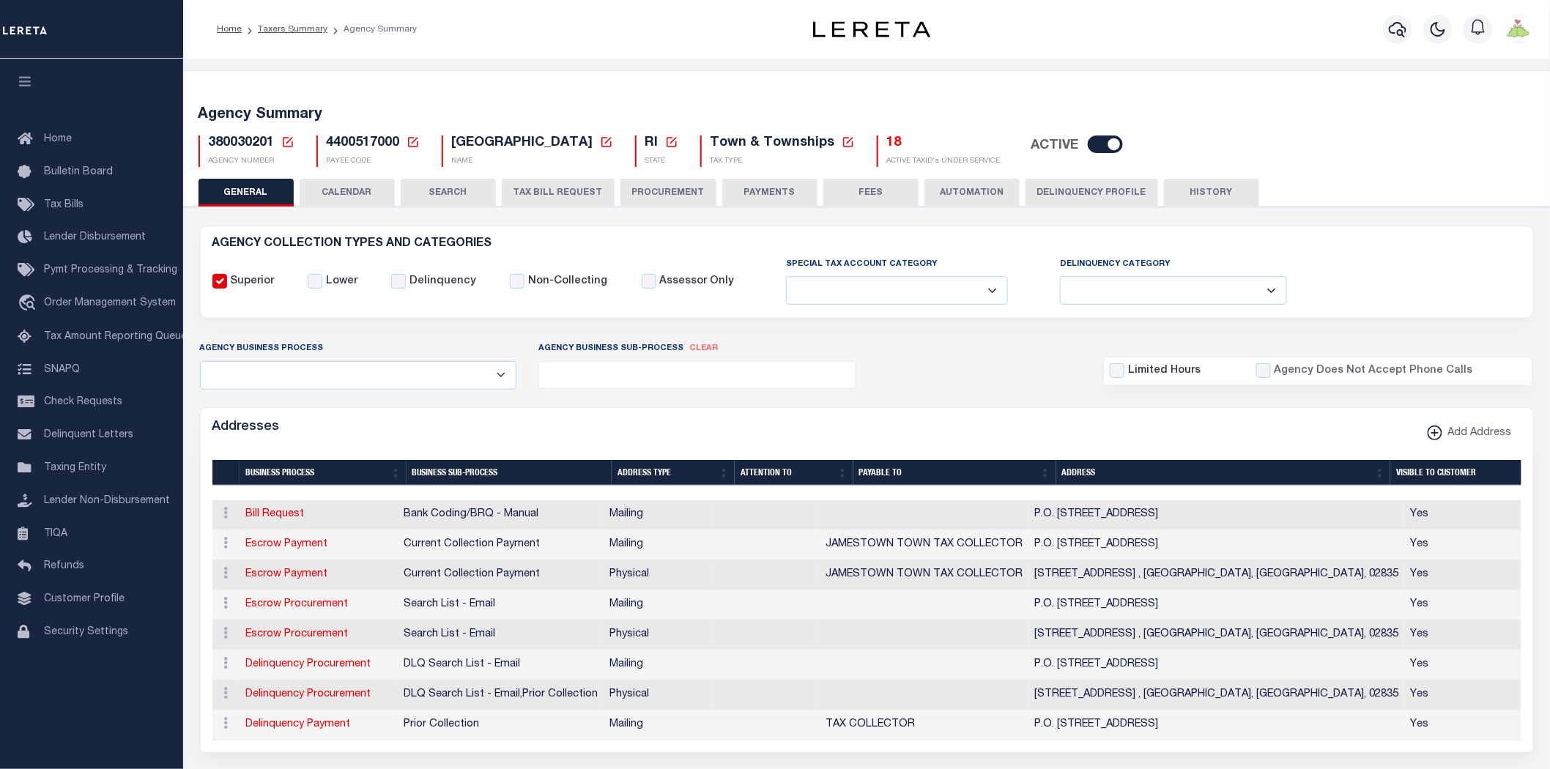
click at [778, 193] on button "PAYMENTS" at bounding box center [769, 193] width 95 height 28
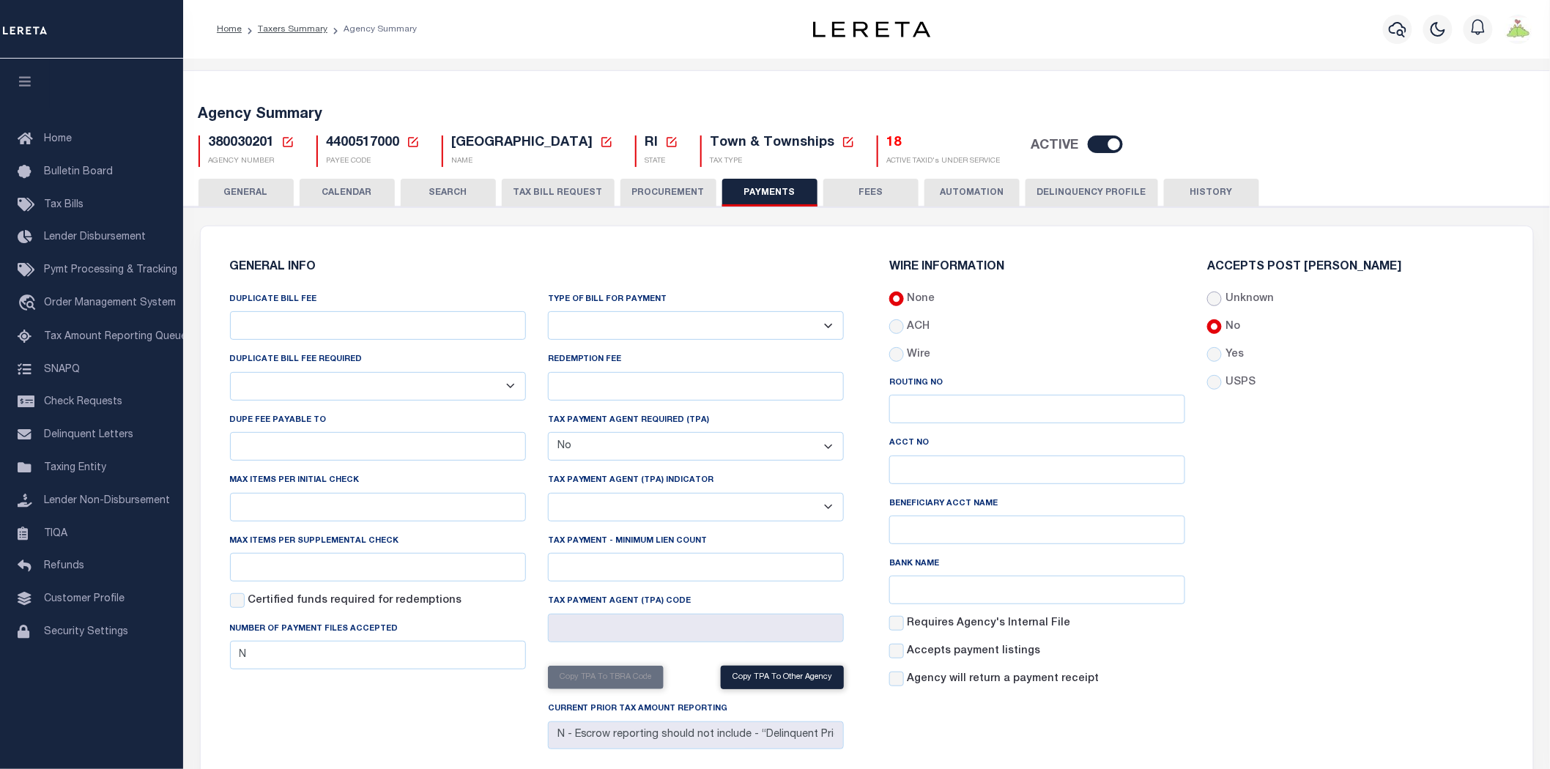
click at [1217, 296] on input "Unknown" at bounding box center [1214, 298] width 15 height 15
radio input "true"
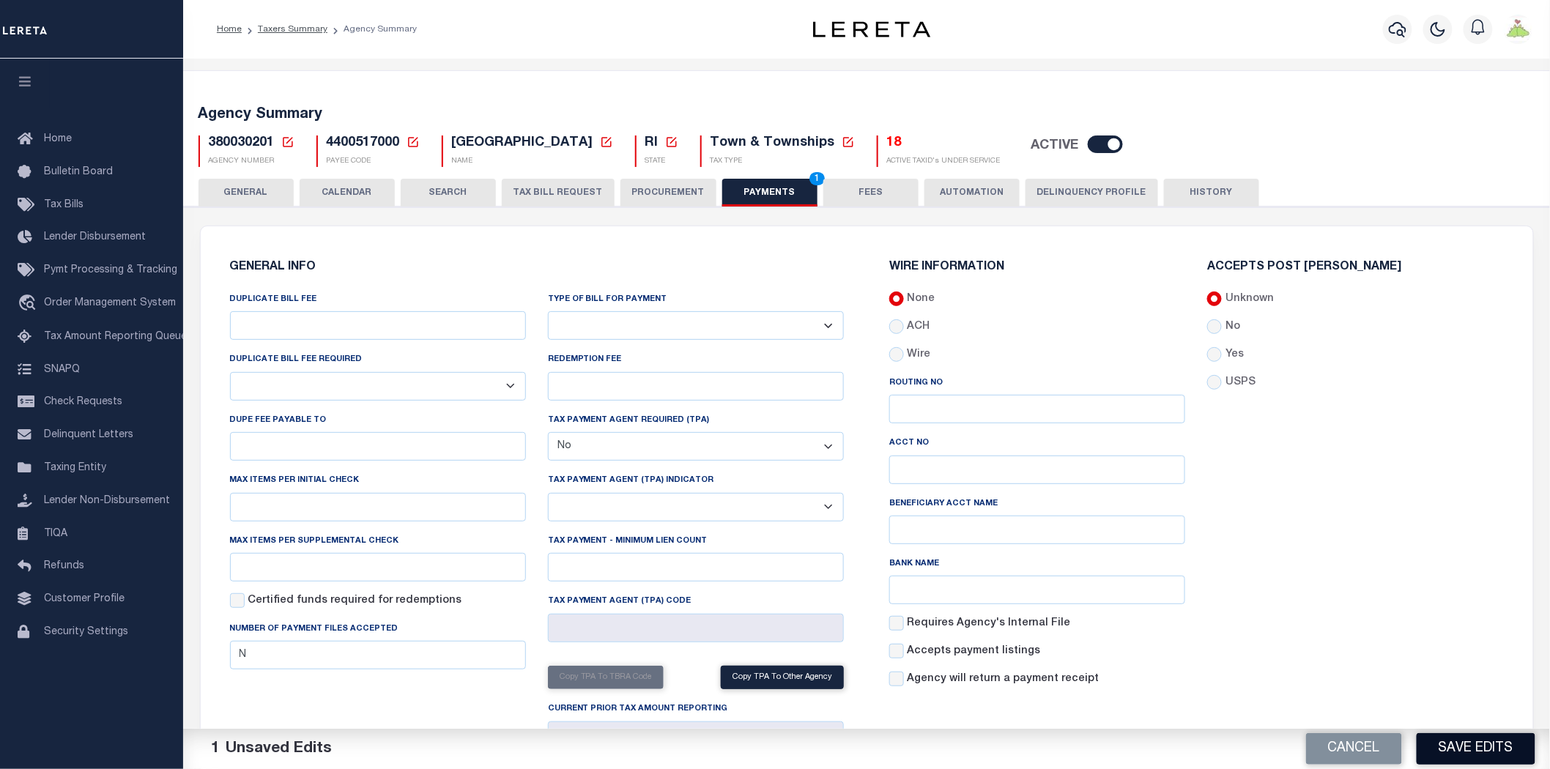
click at [1467, 753] on button "Save Edits" at bounding box center [1475, 748] width 119 height 31
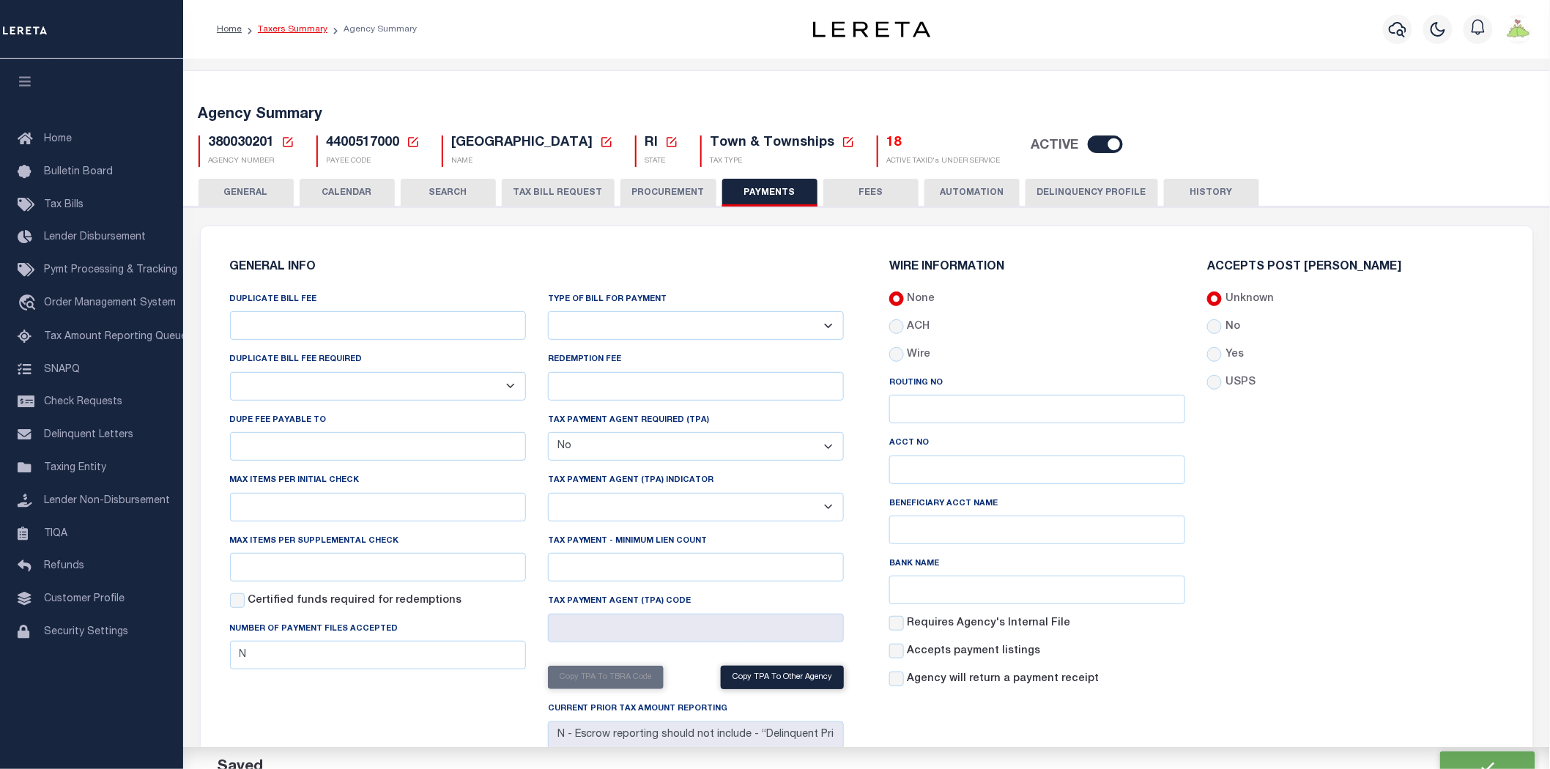
click at [290, 31] on link "Taxers Summary" at bounding box center [293, 29] width 70 height 9
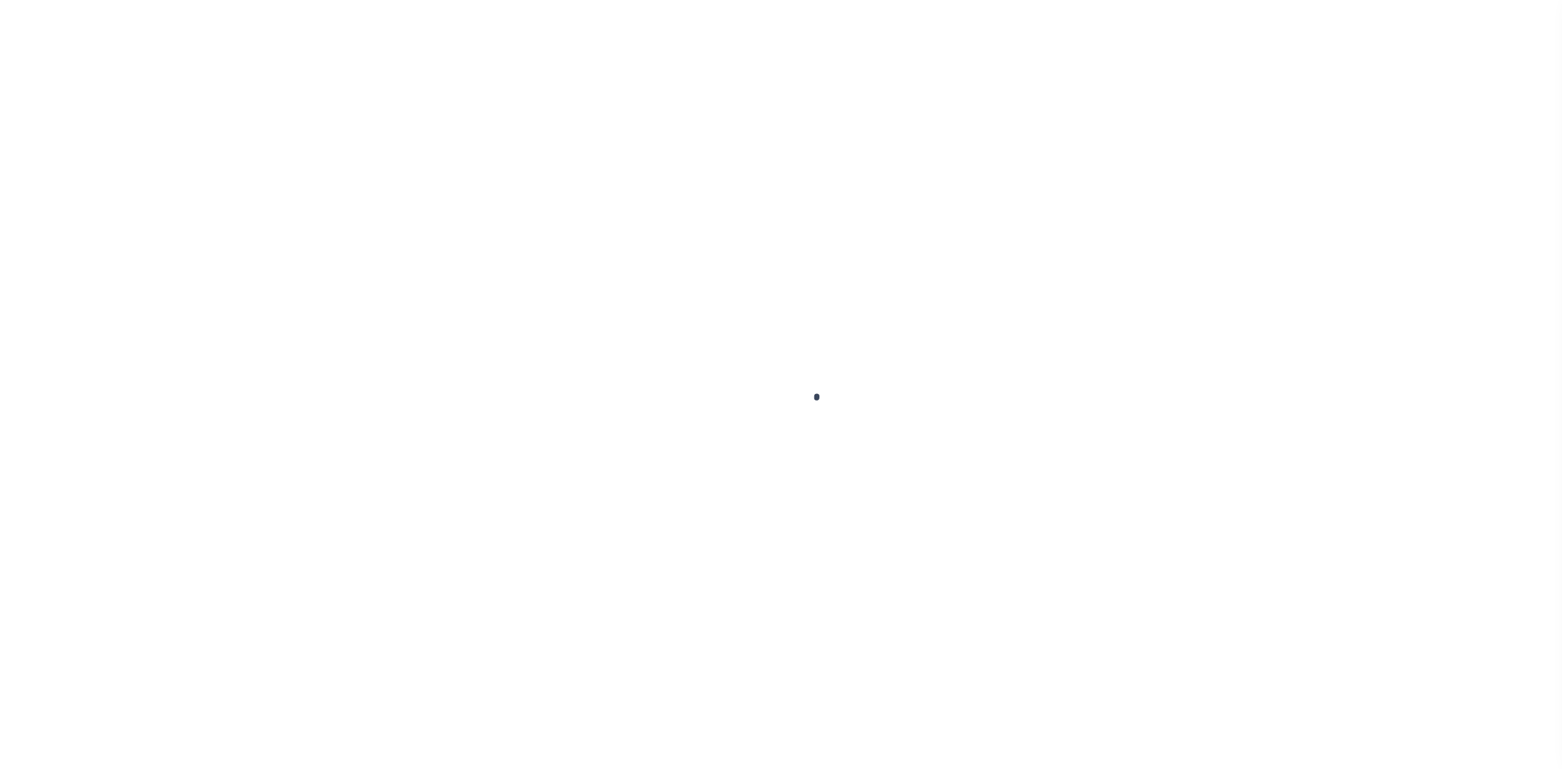
select select
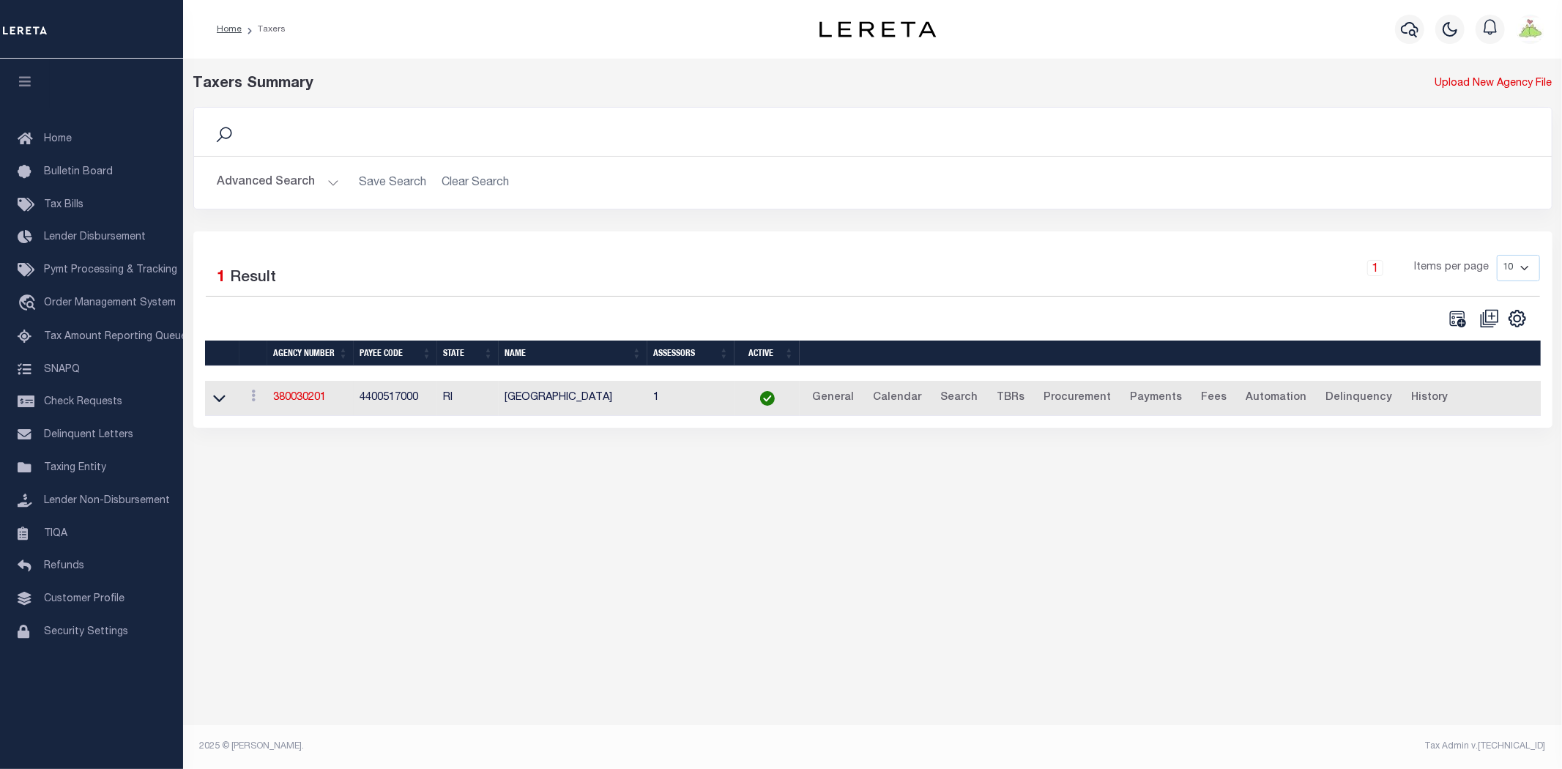
click at [299, 181] on button "Advanced Search" at bounding box center [278, 182] width 122 height 29
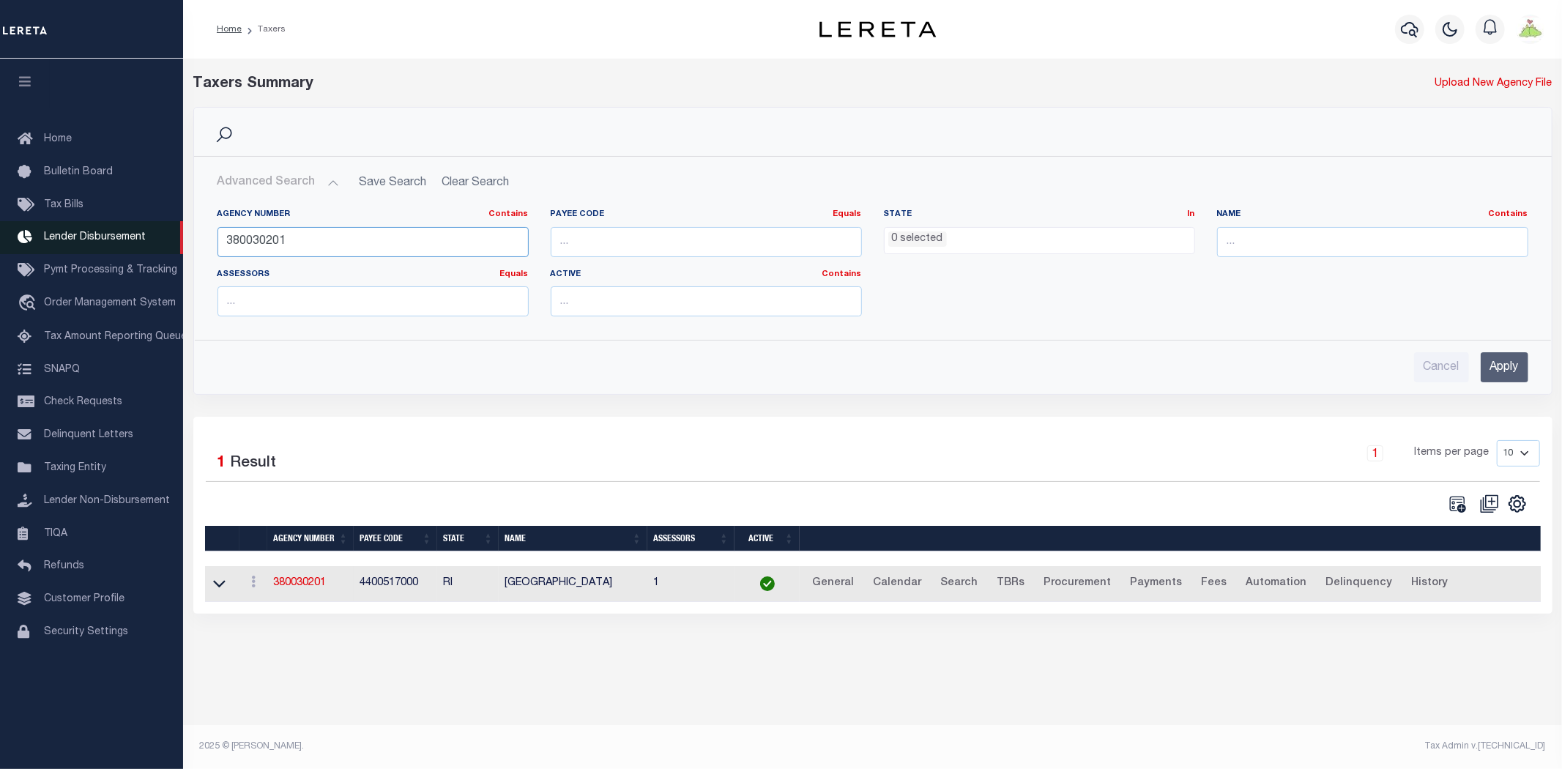
drag, startPoint x: 391, startPoint y: 246, endPoint x: 166, endPoint y: 240, distance: 224.9
click at [166, 243] on div "Home Taxers Profile" at bounding box center [781, 375] width 1562 height 751
type input "43020000"
click at [1494, 365] on input "Apply" at bounding box center [1505, 367] width 48 height 30
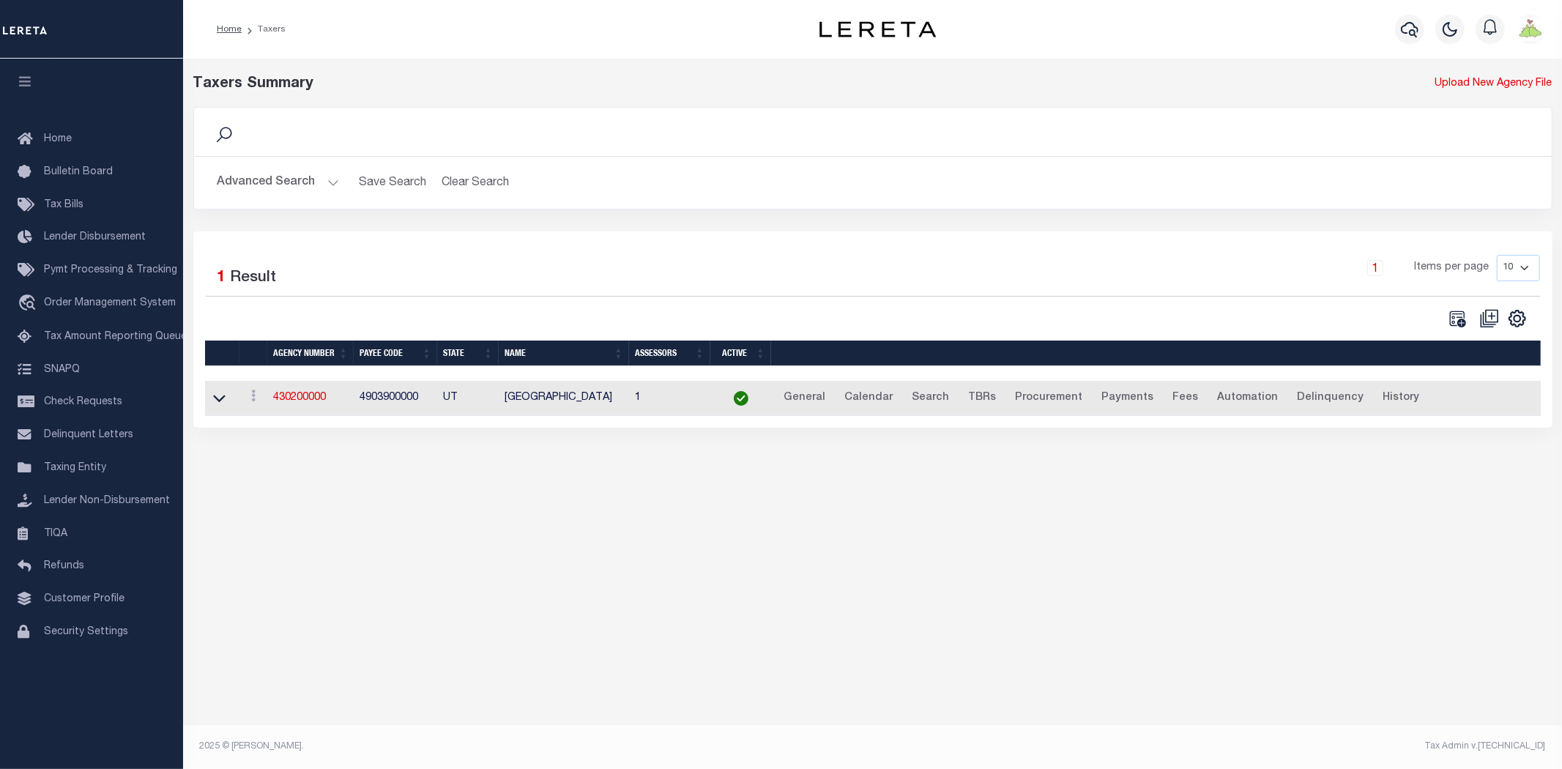
click at [310, 392] on td "430200000" at bounding box center [310, 399] width 86 height 36
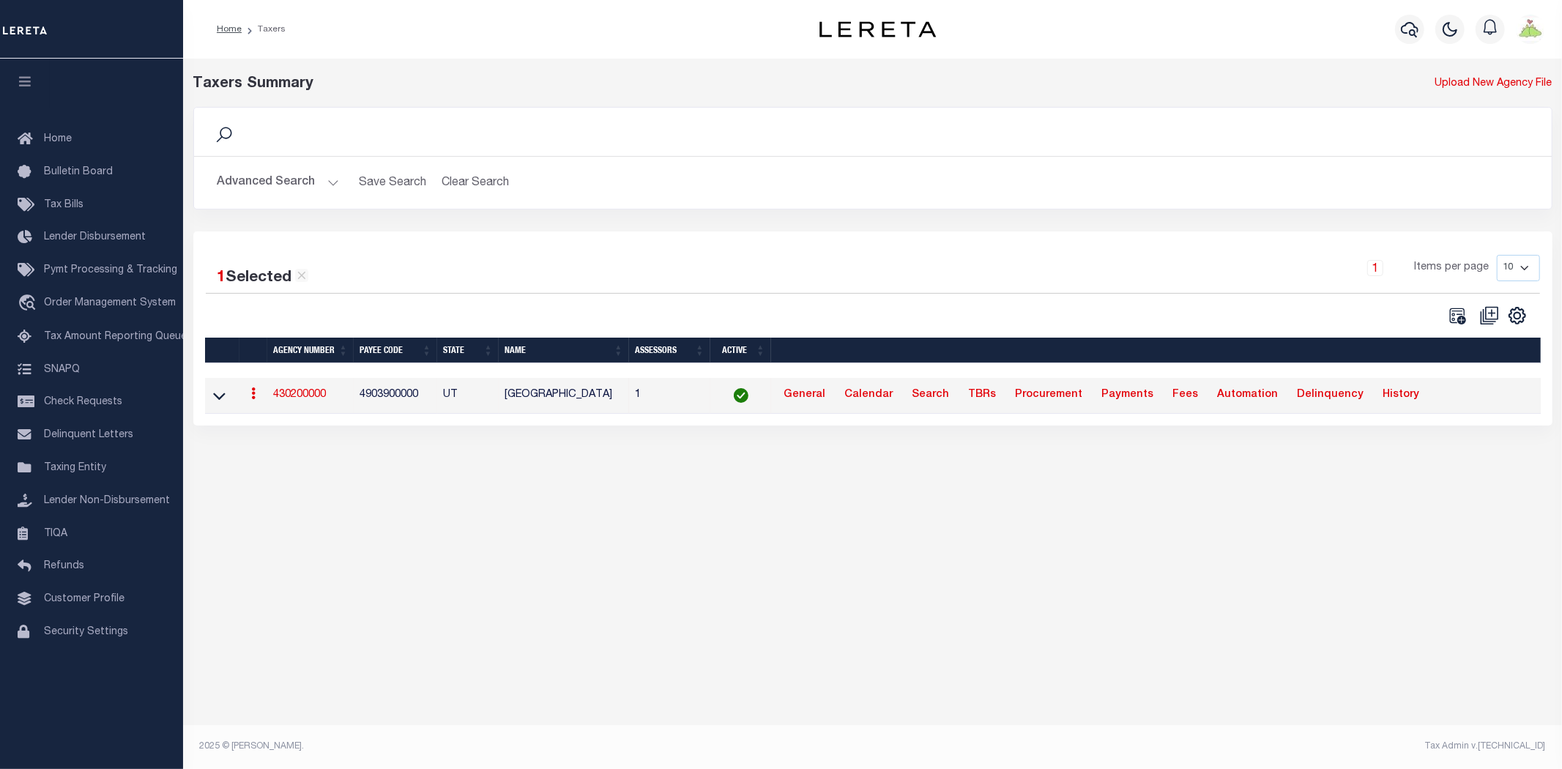
click at [300, 395] on link "430200000" at bounding box center [299, 395] width 53 height 10
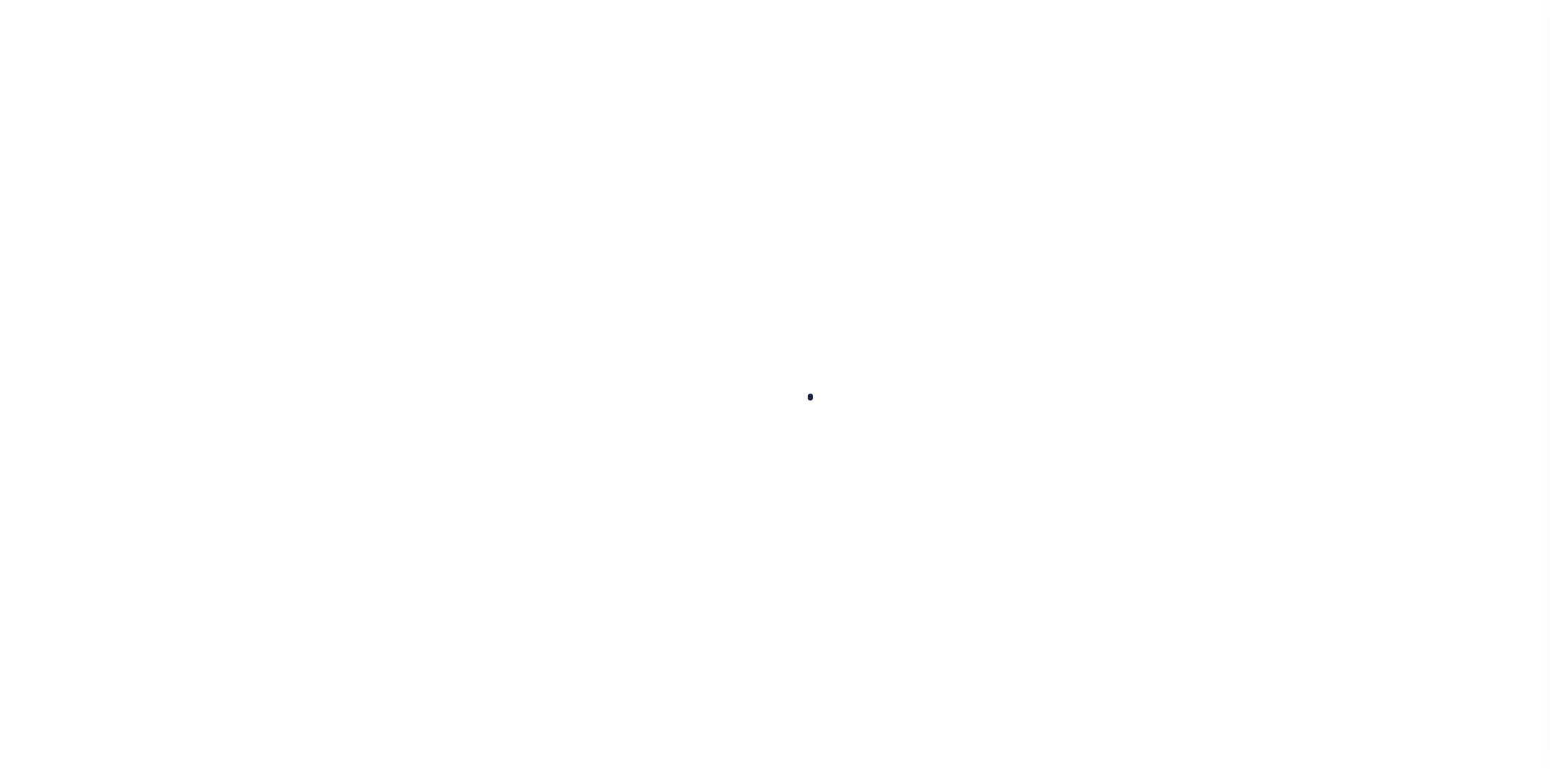
select select
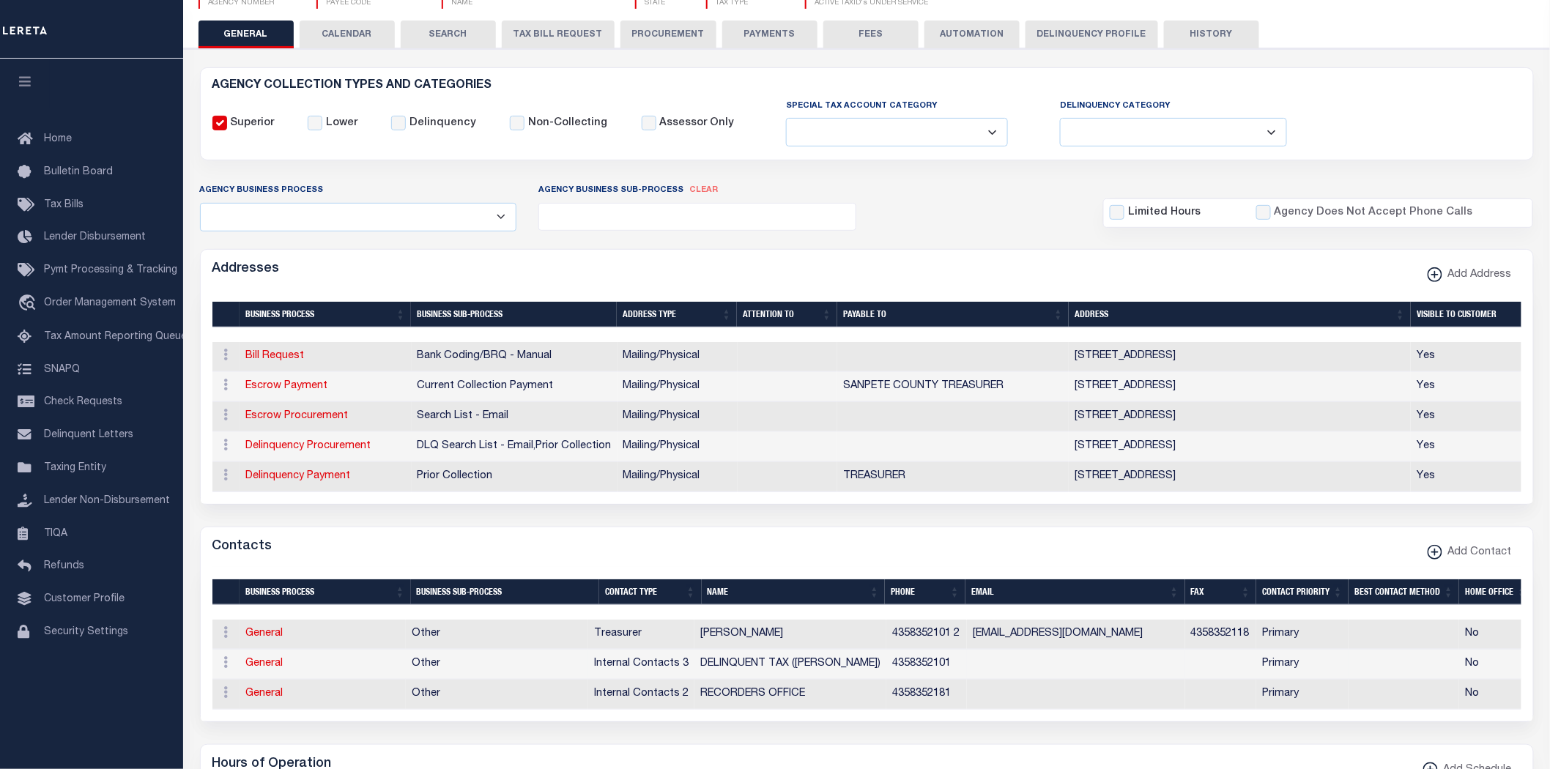
scroll to position [163, 0]
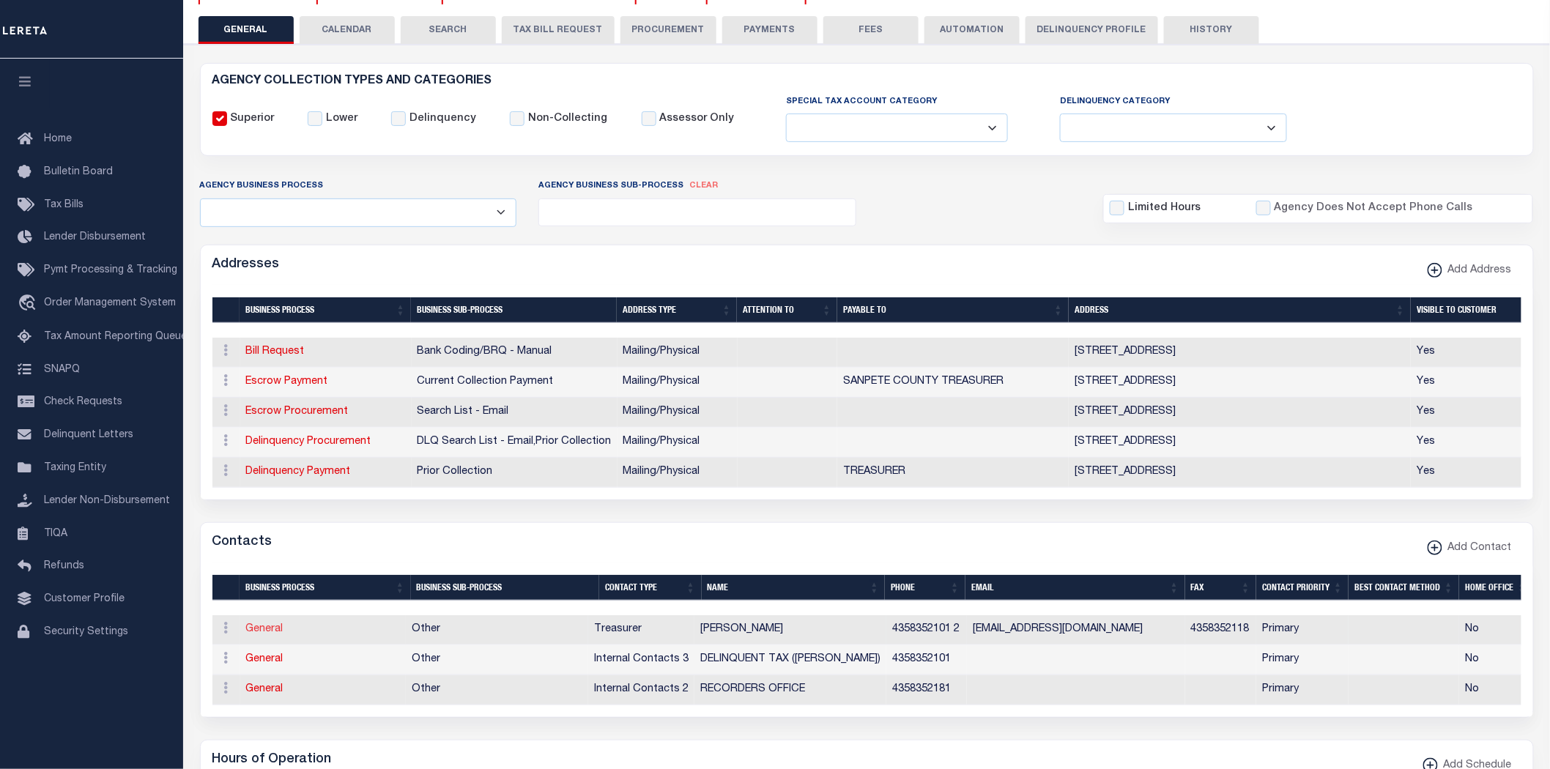
click at [269, 634] on link "General" at bounding box center [264, 629] width 37 height 10
select select "6"
select select "39"
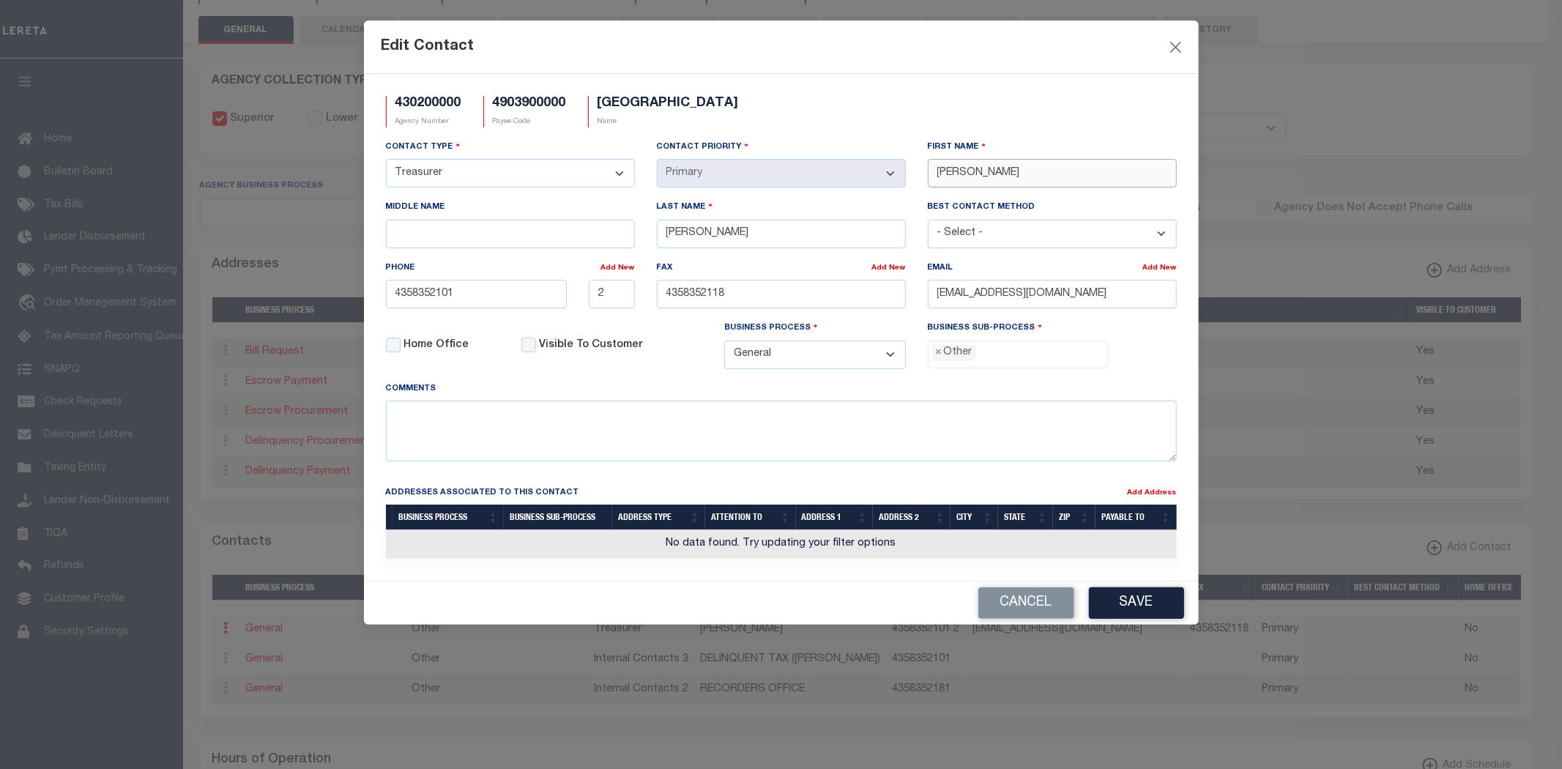
click at [952, 173] on input "[PERSON_NAME]" at bounding box center [1052, 173] width 249 height 29
type input "AMMY"
click at [1150, 603] on button "Save" at bounding box center [1136, 602] width 95 height 31
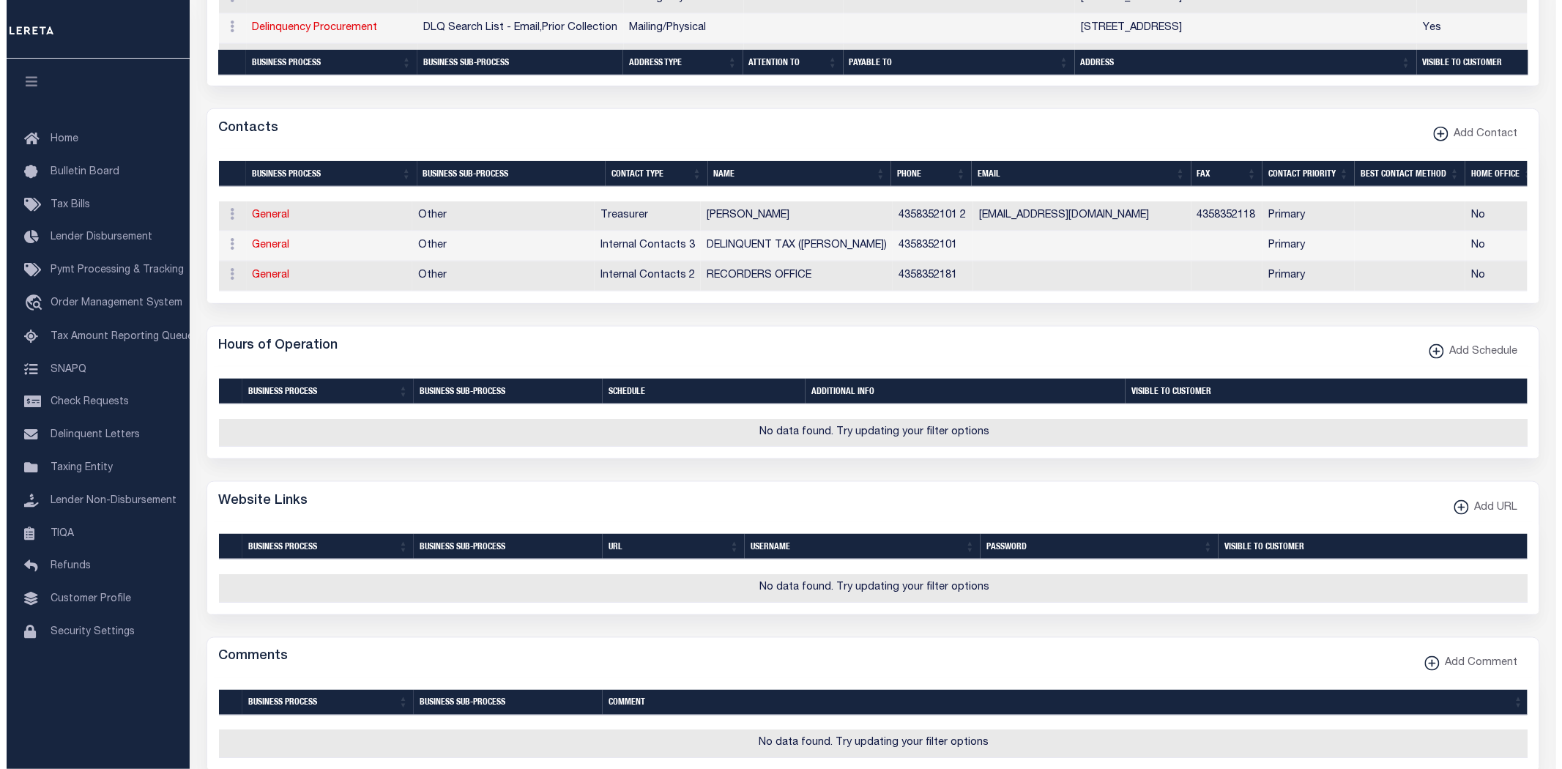
scroll to position [650, 0]
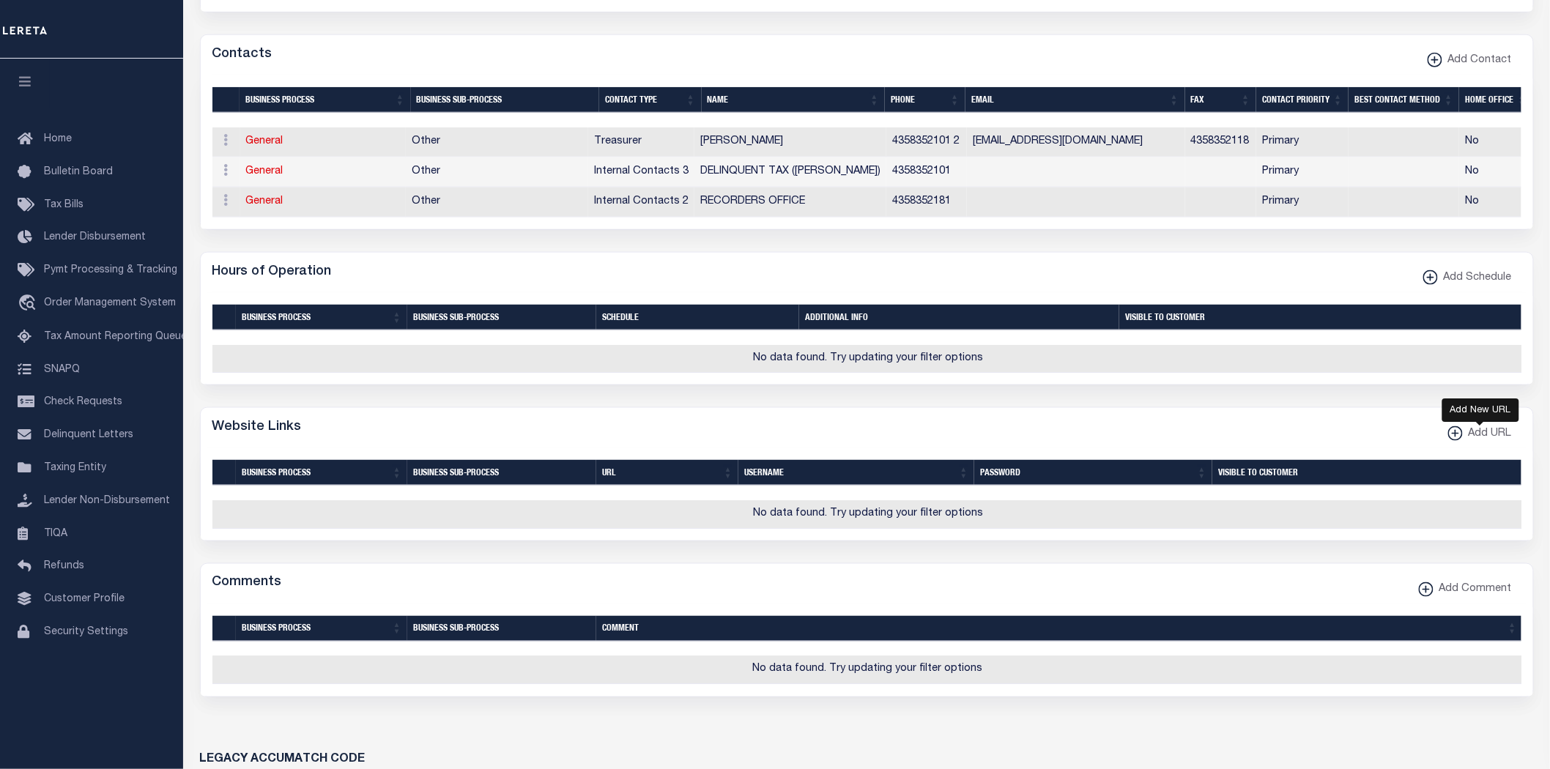
click at [1465, 438] on span "Add URL" at bounding box center [1486, 434] width 49 height 16
select select
checkbox input "true"
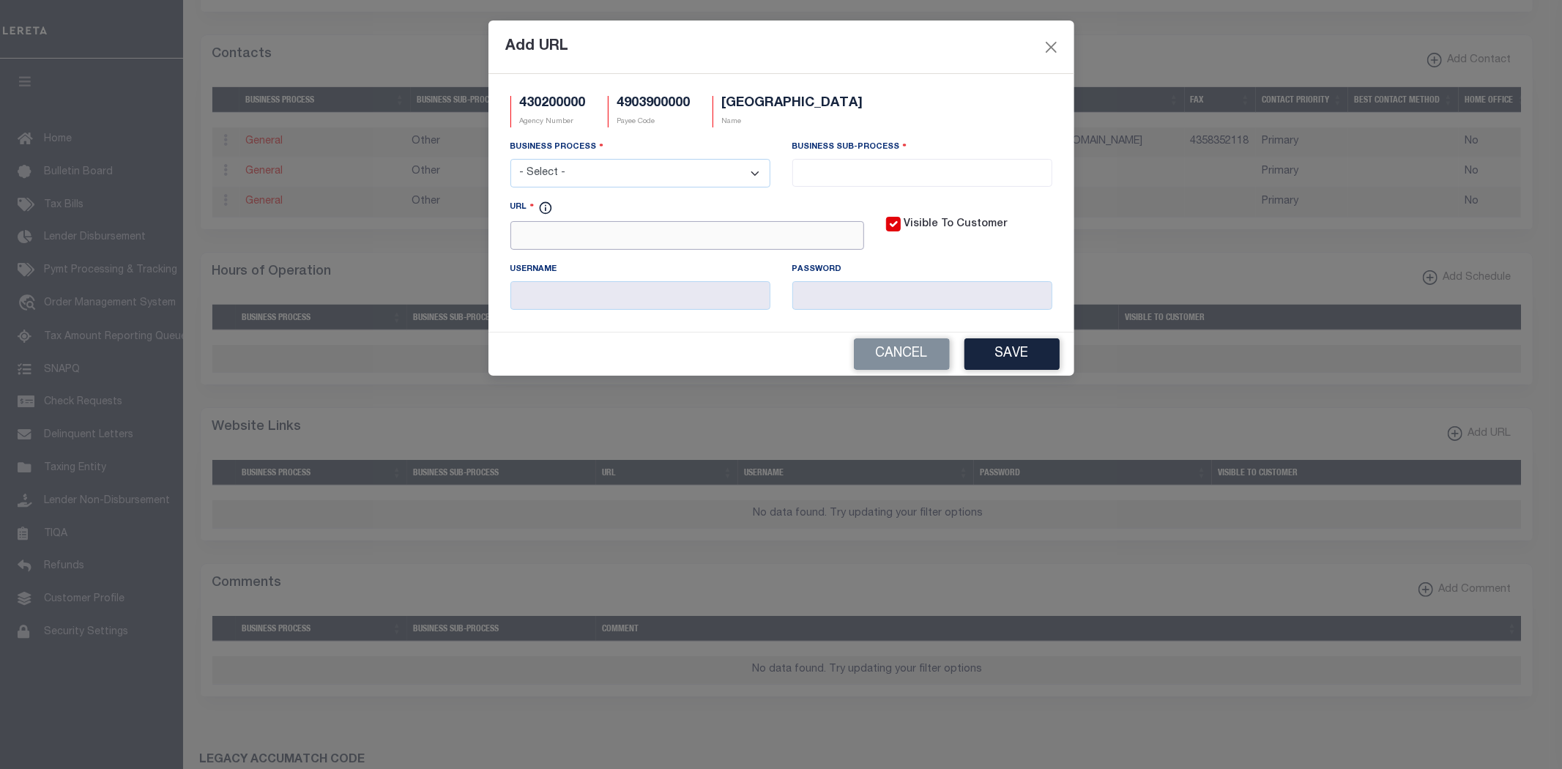
click at [683, 229] on input "URL" at bounding box center [687, 235] width 354 height 29
paste input "[URL][DOMAIN_NAME]"
drag, startPoint x: 770, startPoint y: 237, endPoint x: 1506, endPoint y: 244, distance: 736.0
click at [1536, 245] on div "Add URL 430200000 Agency Number 4903900000 Payee Code [GEOGRAPHIC_DATA] Name Bu…" at bounding box center [781, 384] width 1562 height 769
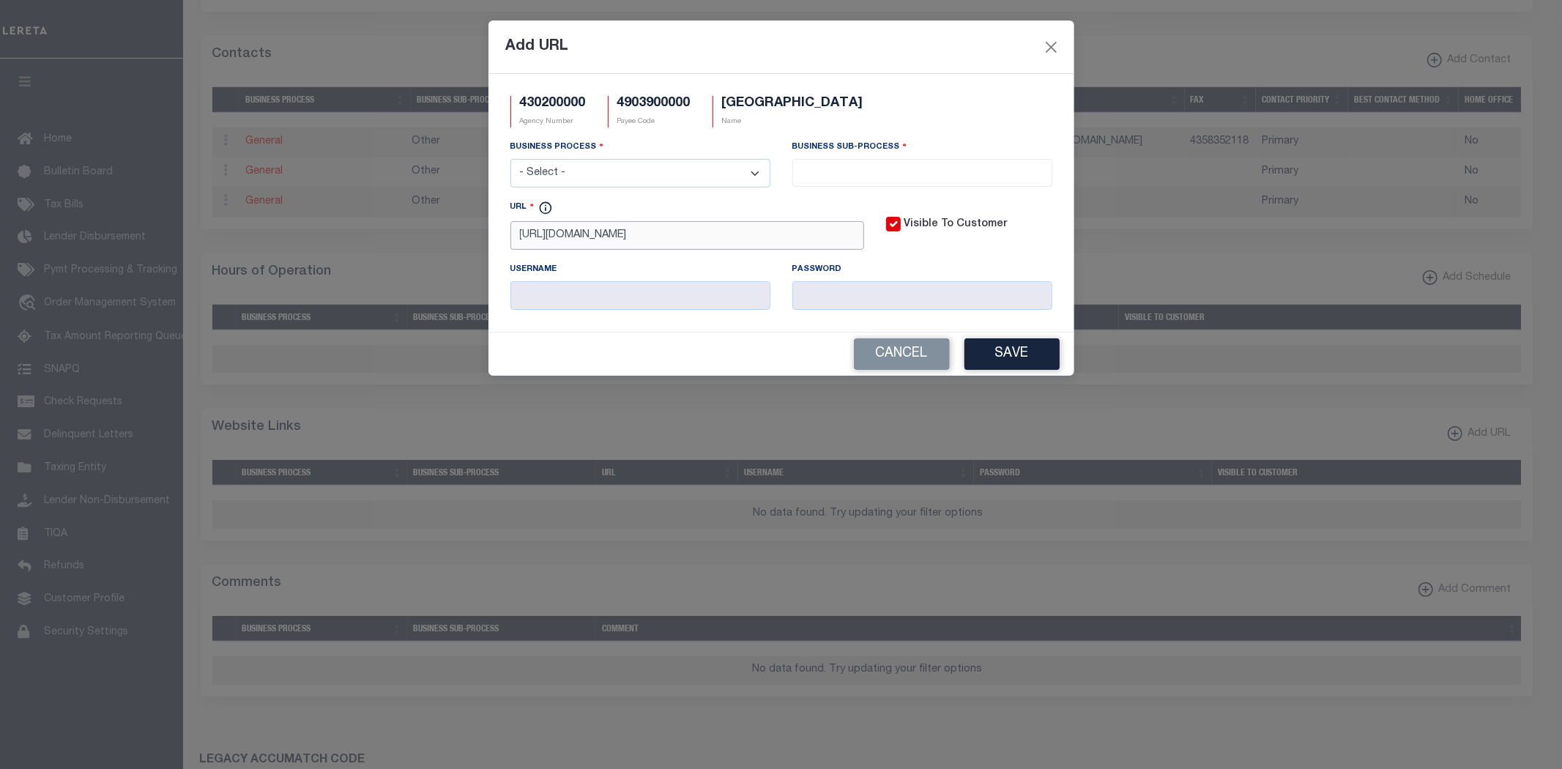
click at [852, 238] on input "https://secureinstantpayments.com/sip/reports/account_selector.php?FromPopu" at bounding box center [687, 235] width 354 height 29
paste input "p=1&Merchant=10728"
type input "https://secureinstantpayments.com/sip/reports/account_selector.php?FromPopup=1&…"
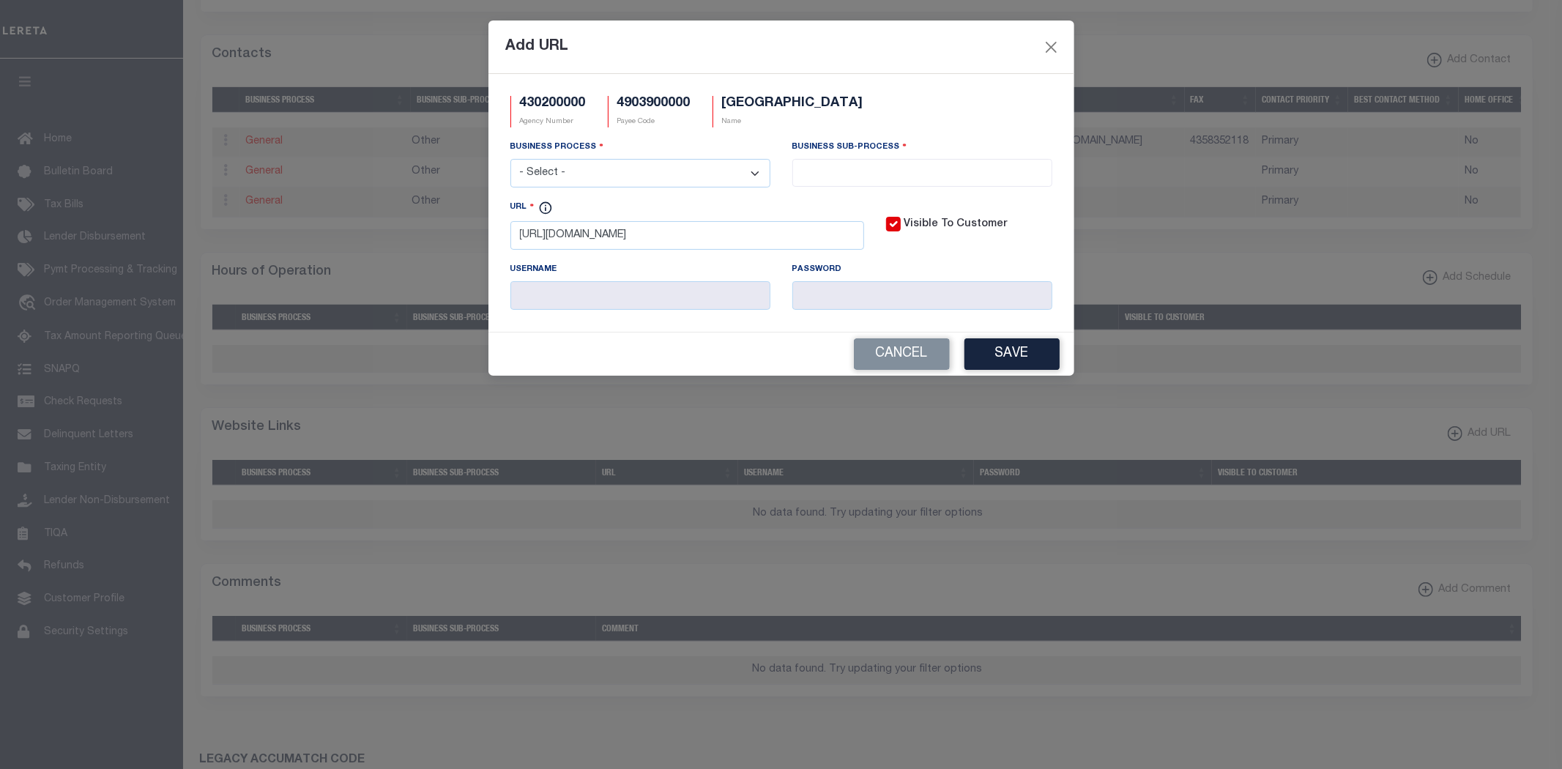
click at [671, 169] on select "- Select - All Automation Bill Request Delinquency Payment Delinquency Procurem…" at bounding box center [640, 173] width 260 height 29
select select "6"
click at [510, 160] on select "- Select - All Automation Bill Request Delinquency Payment Delinquency Procurem…" at bounding box center [640, 173] width 260 height 29
click at [875, 169] on input "search" at bounding box center [922, 171] width 251 height 16
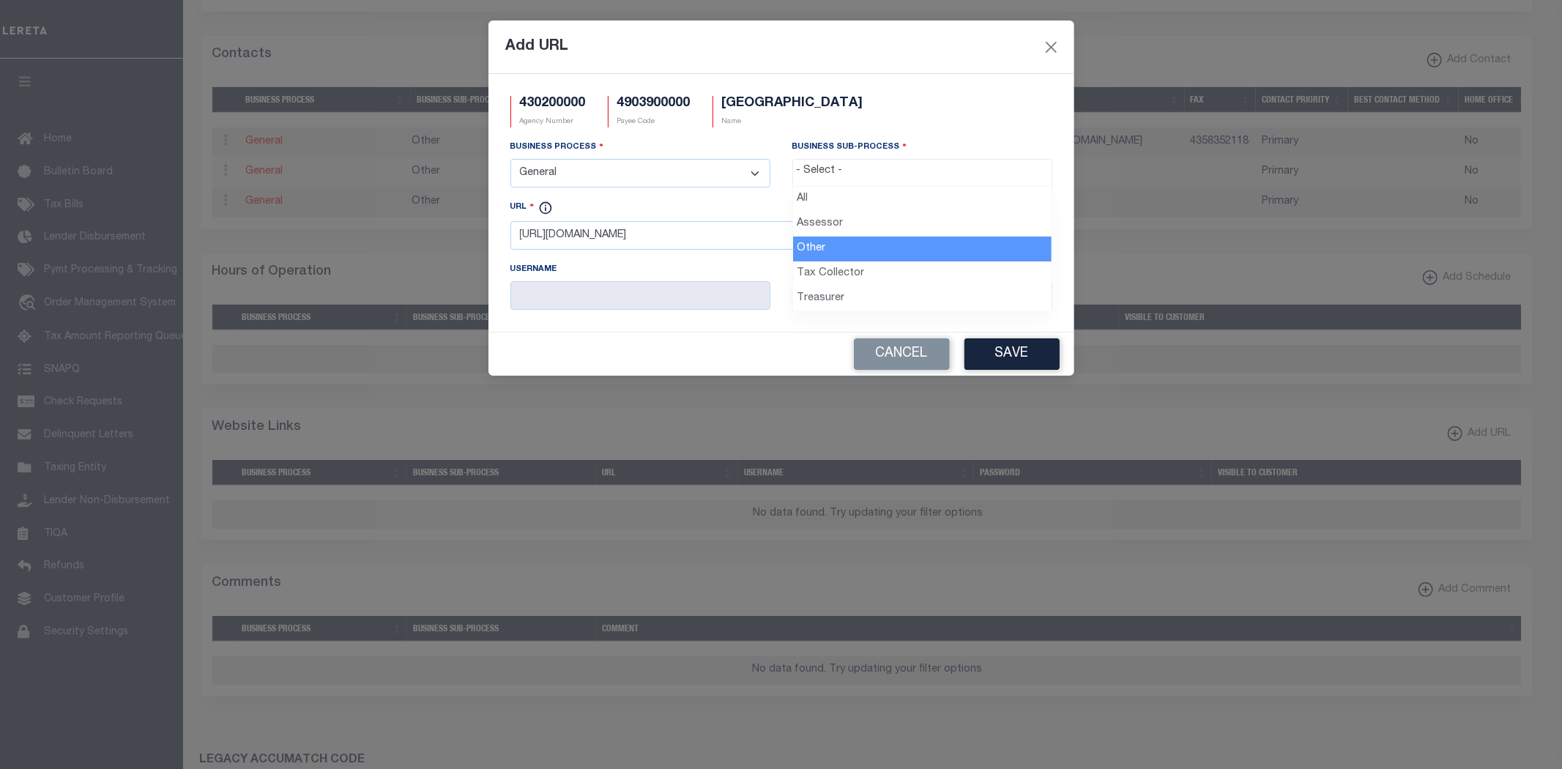
select select "39"
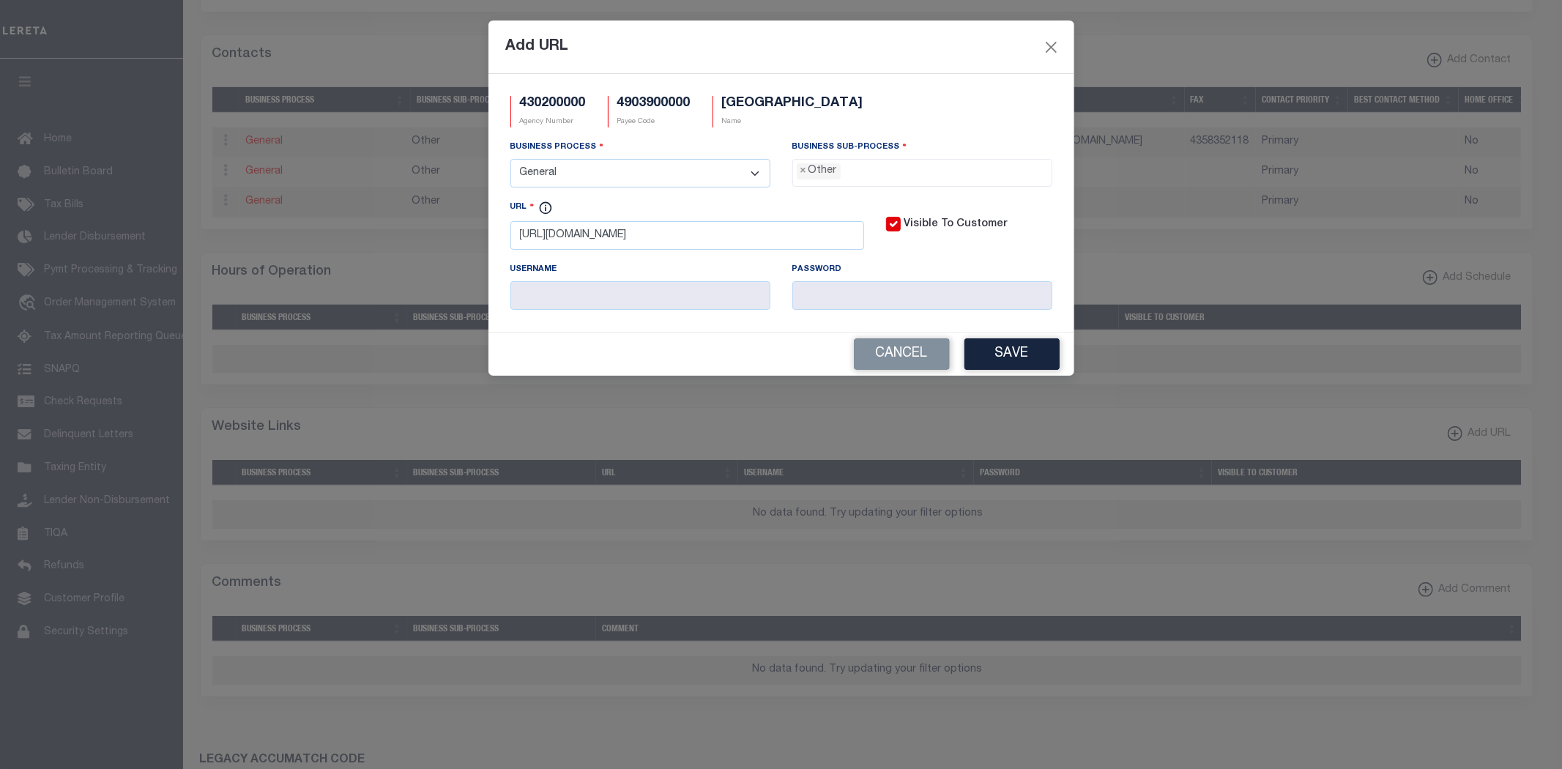
scroll to position [27, 0]
click at [1015, 354] on button "Save" at bounding box center [1011, 353] width 95 height 31
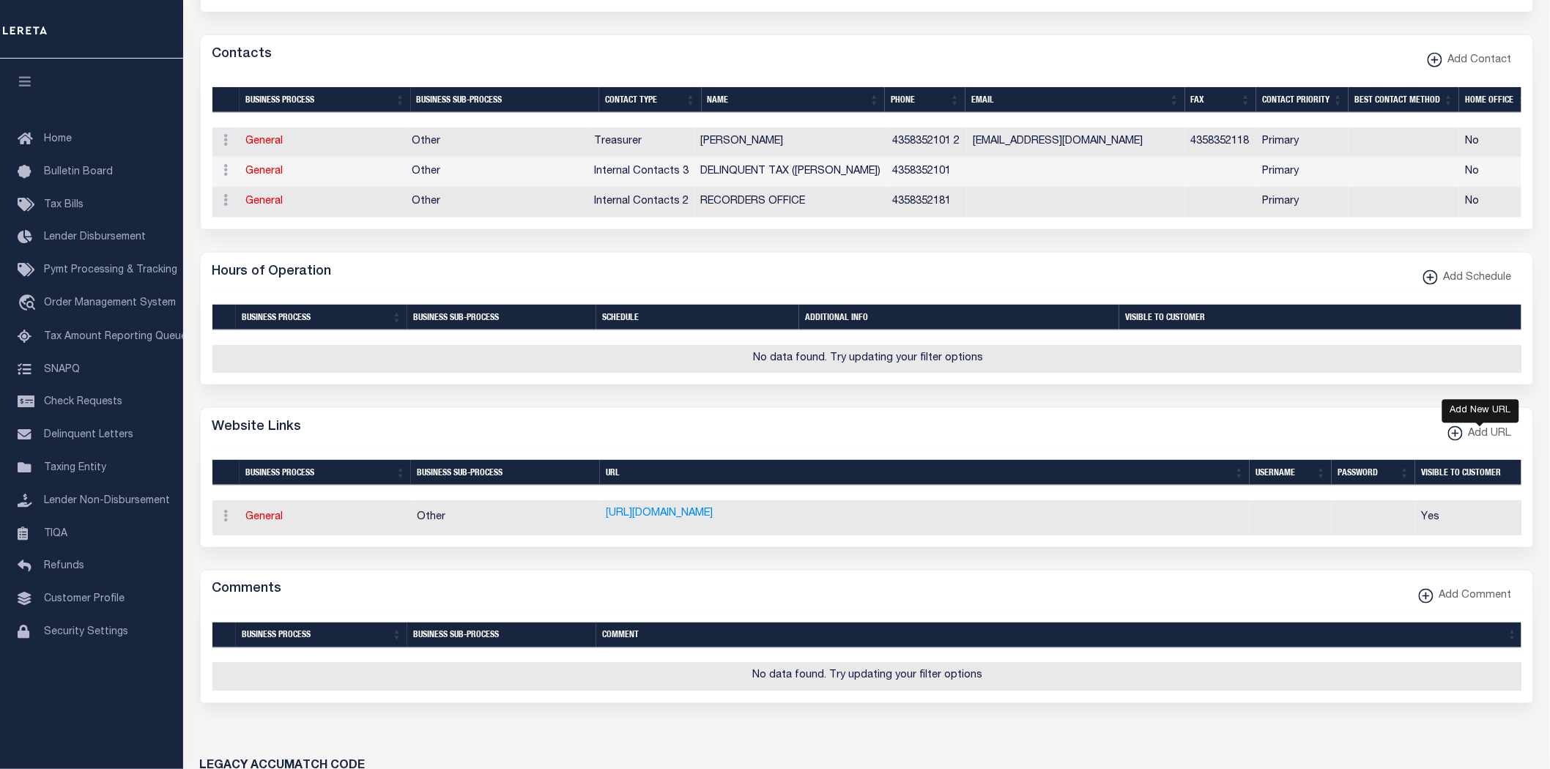
click at [1476, 442] on span "Add URL" at bounding box center [1486, 434] width 49 height 16
select select
checkbox input "true"
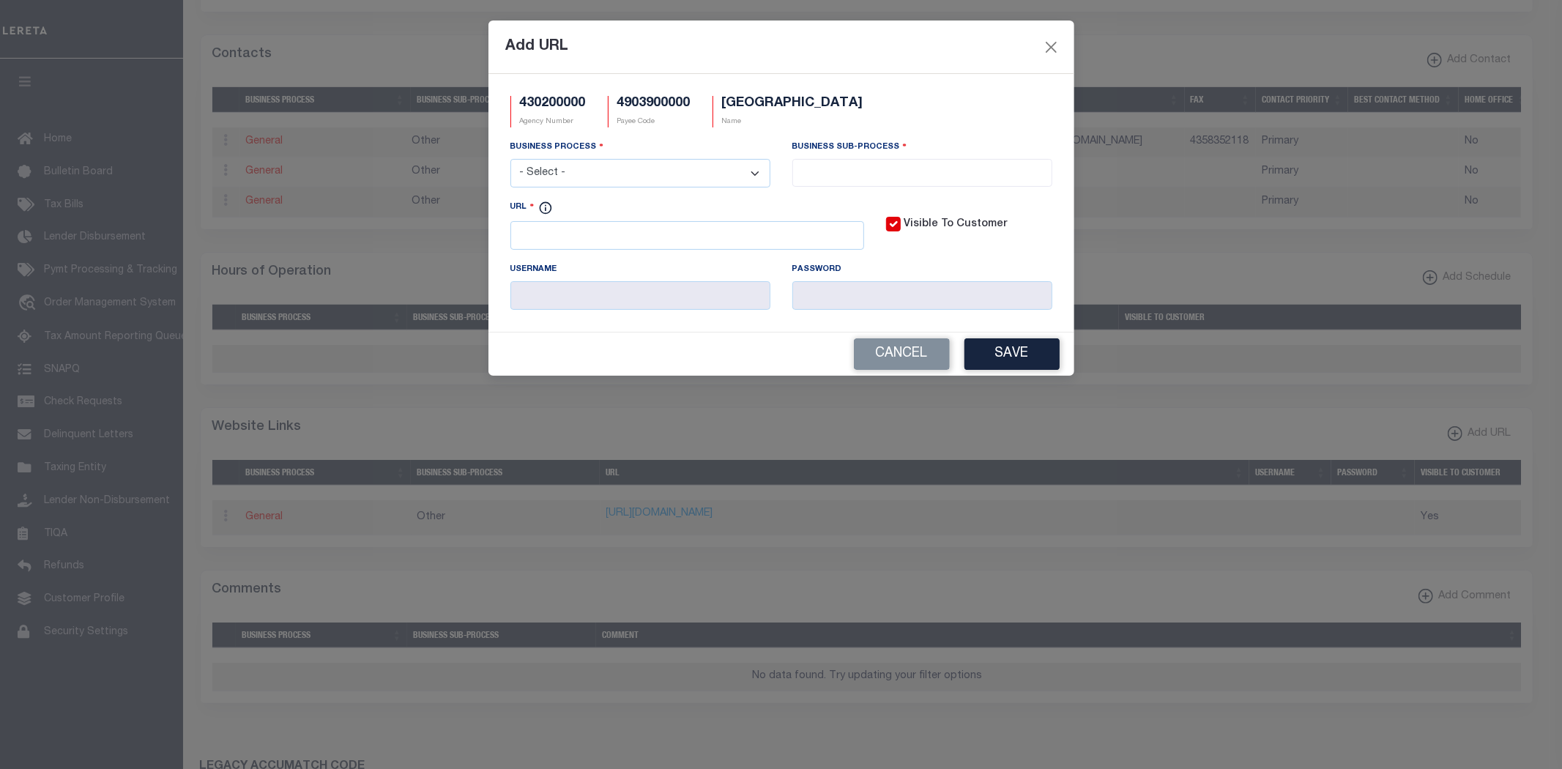
scroll to position [0, 0]
click at [654, 240] on input "URL" at bounding box center [687, 235] width 354 height 29
paste input "[URL][DOMAIN_NAME]"
type input "[URL][DOMAIN_NAME]"
drag, startPoint x: 640, startPoint y: 170, endPoint x: 638, endPoint y: 182, distance: 11.9
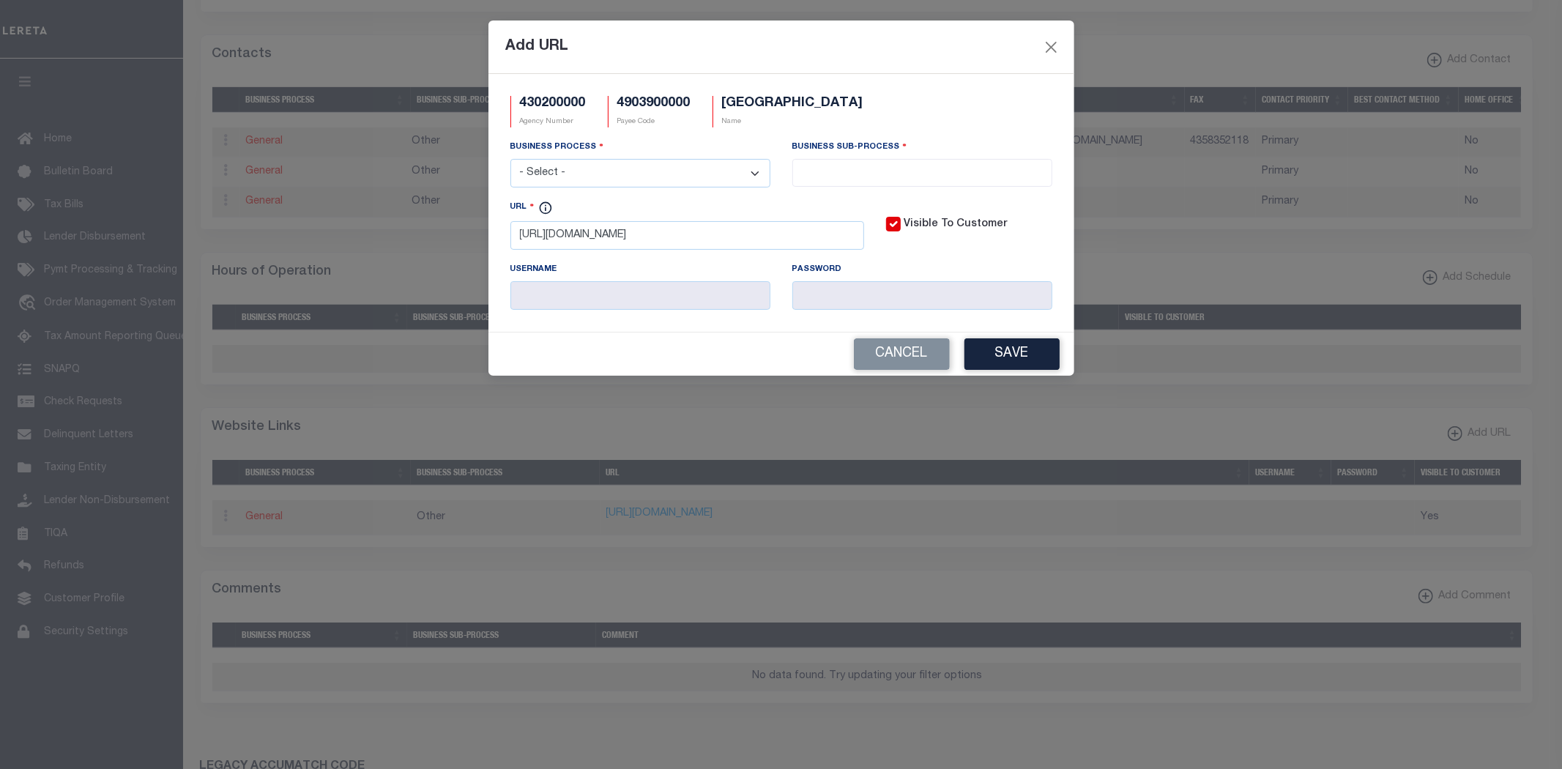
click at [640, 170] on select "- Select - All Automation Bill Request Delinquency Payment Delinquency Procurem…" at bounding box center [640, 173] width 260 height 29
select select "6"
click at [510, 160] on select "- Select - All Automation Bill Request Delinquency Payment Delinquency Procurem…" at bounding box center [640, 173] width 260 height 29
click at [868, 178] on input "search" at bounding box center [922, 171] width 251 height 16
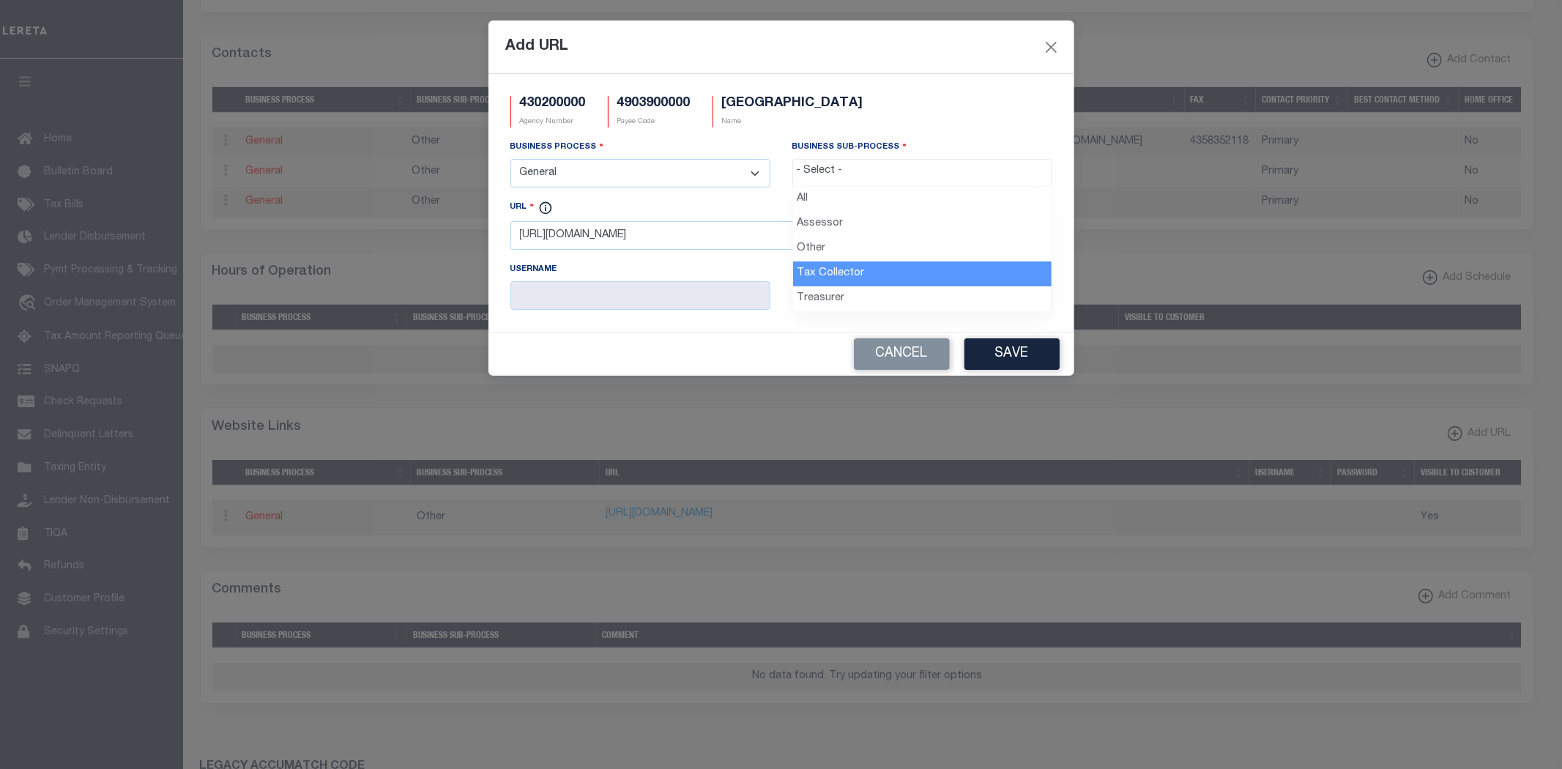
select select "31"
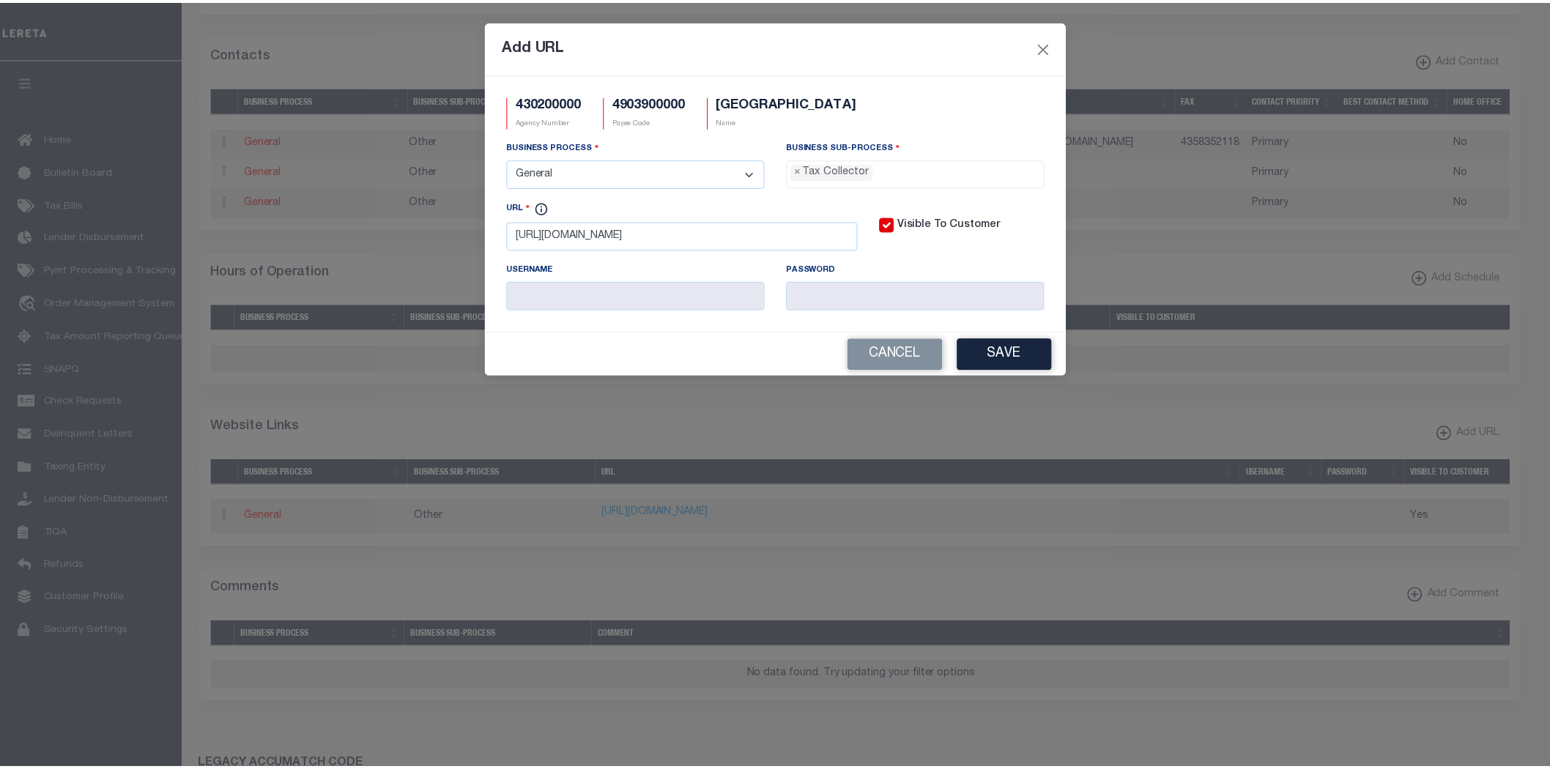
scroll to position [41, 0]
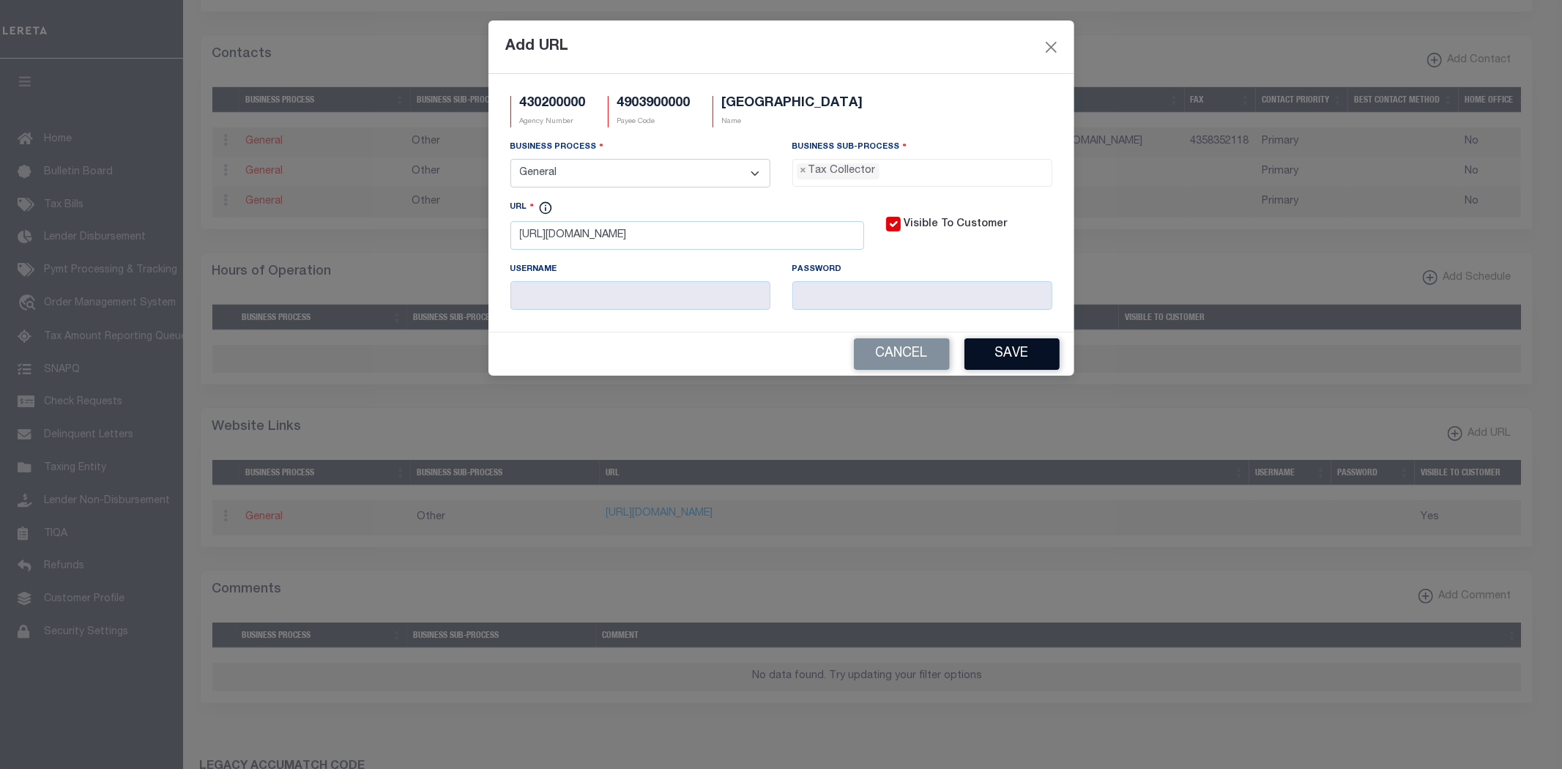
click at [999, 357] on button "Save" at bounding box center [1011, 353] width 95 height 31
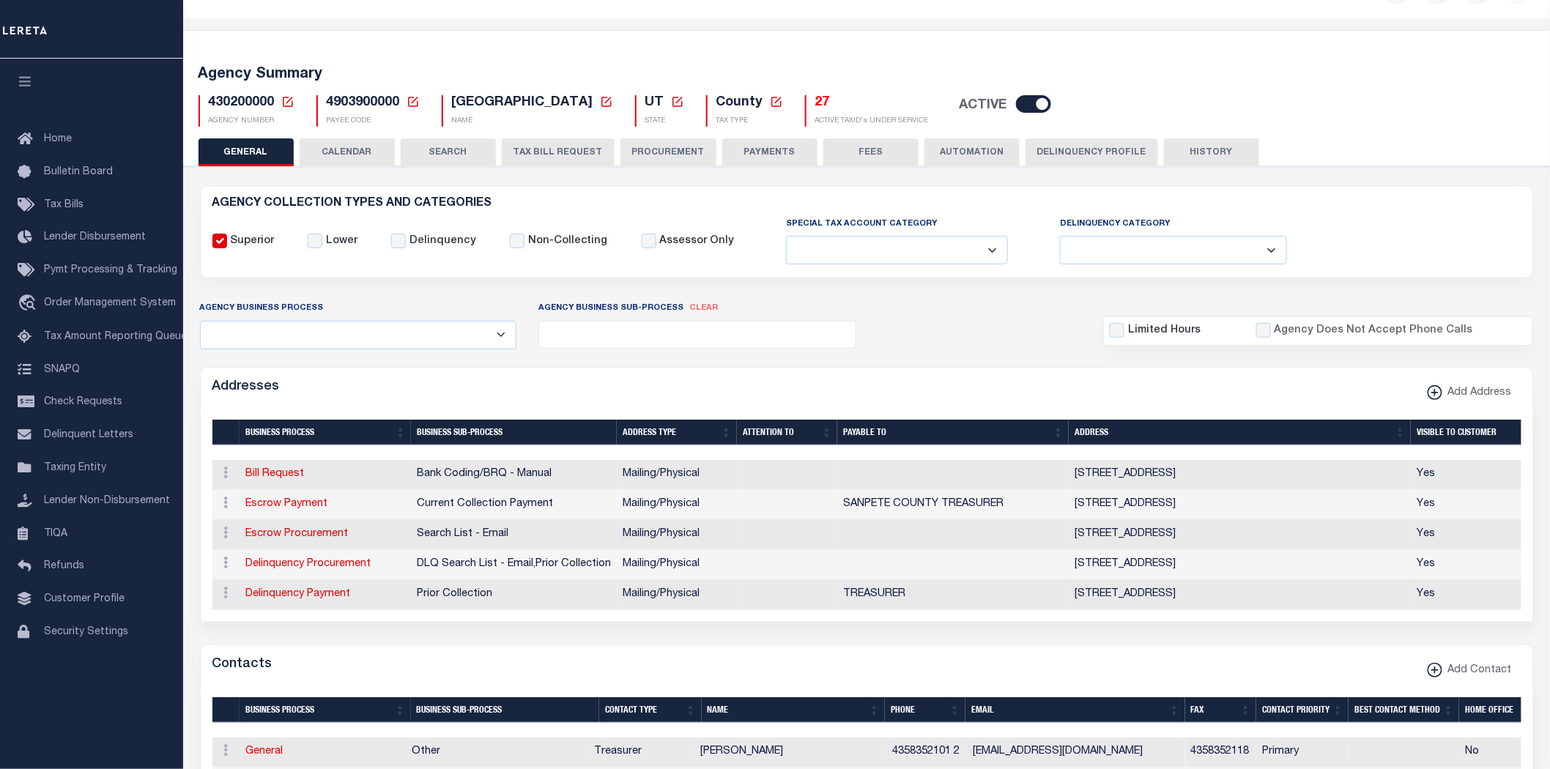
scroll to position [0, 0]
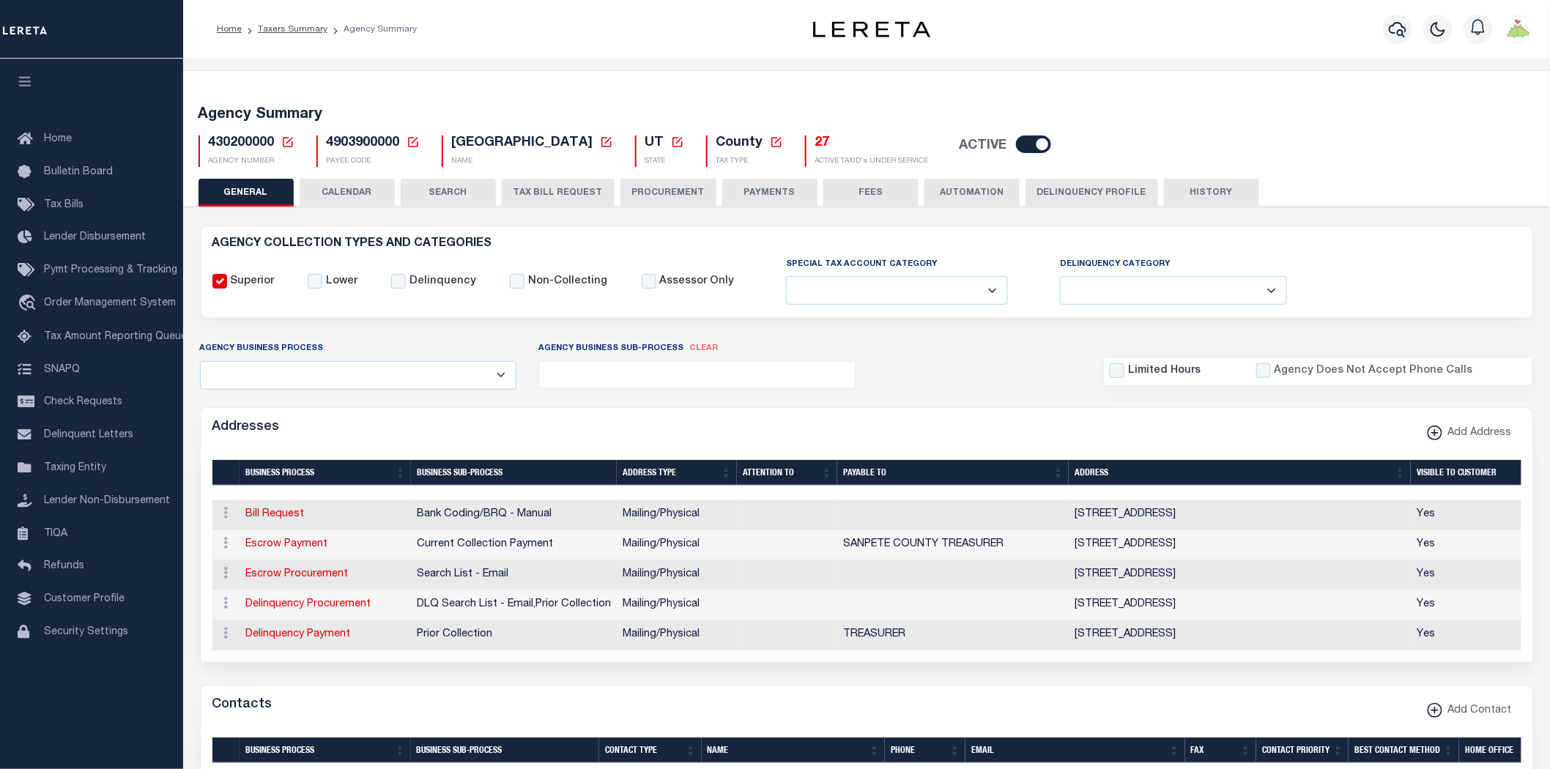
click at [772, 192] on button "PAYMENTS" at bounding box center [769, 193] width 95 height 28
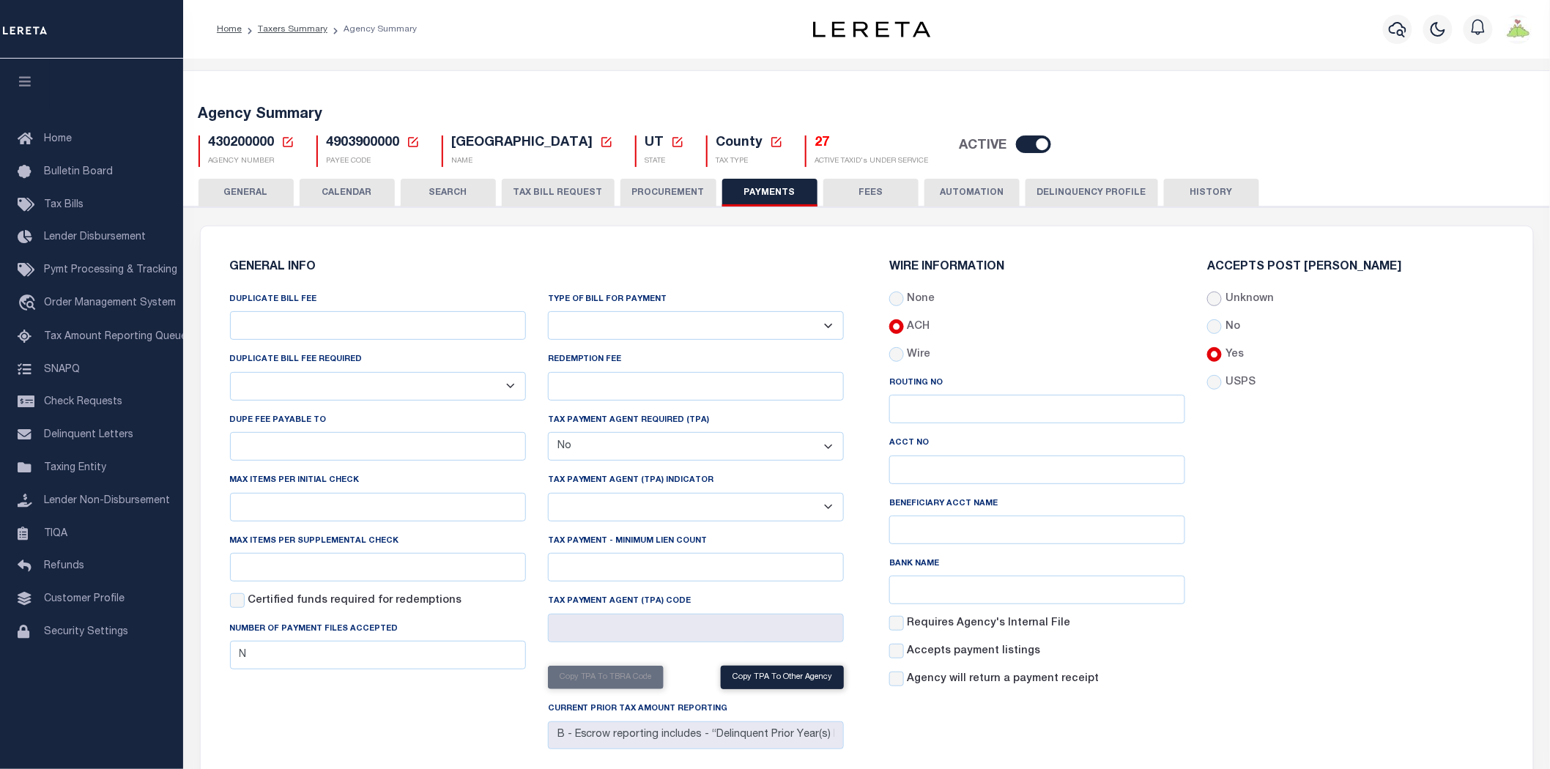
click at [1217, 298] on input "Unknown" at bounding box center [1214, 298] width 15 height 15
radio input "true"
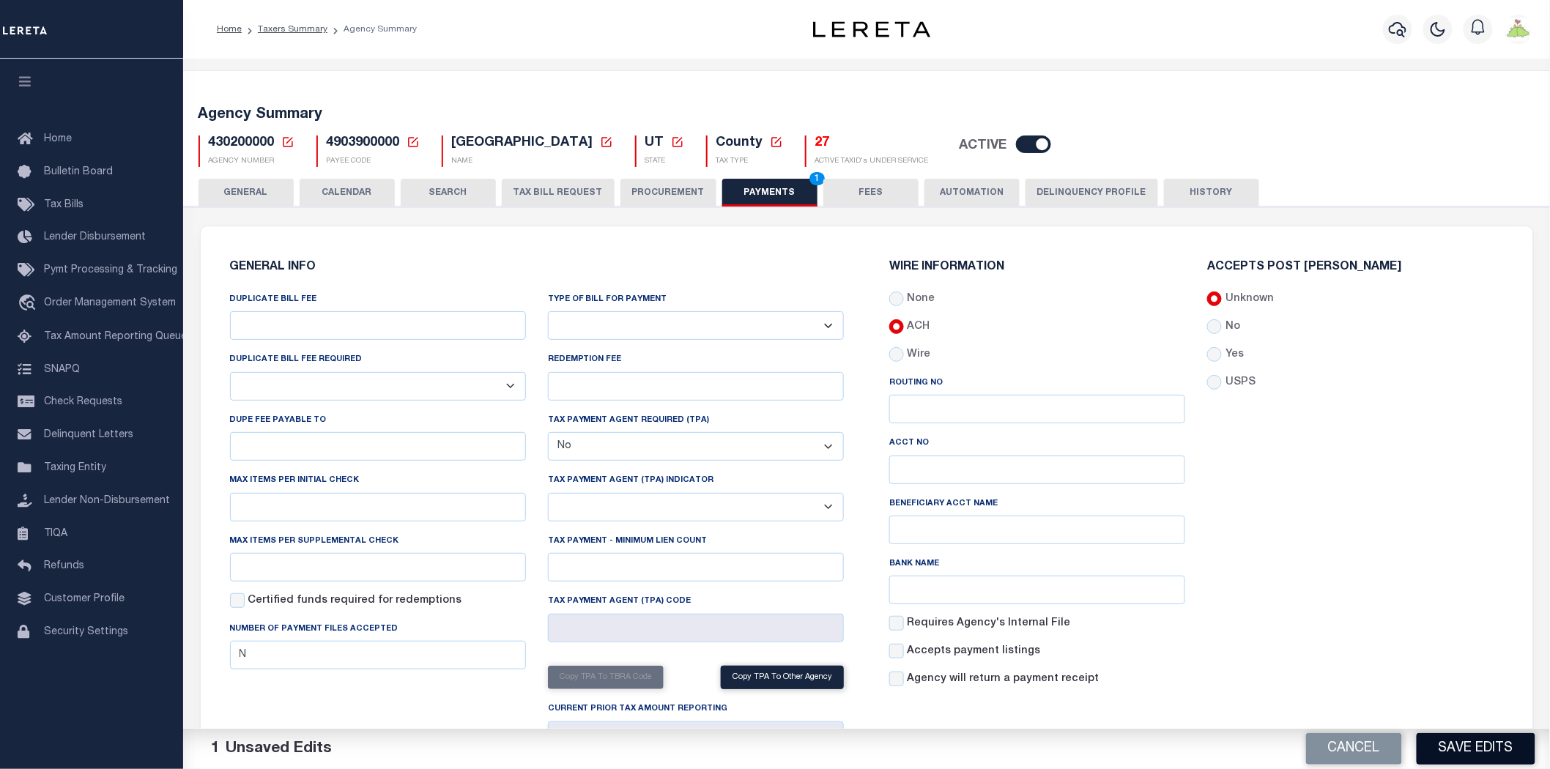
click at [1458, 752] on button "Save Edits" at bounding box center [1475, 748] width 119 height 31
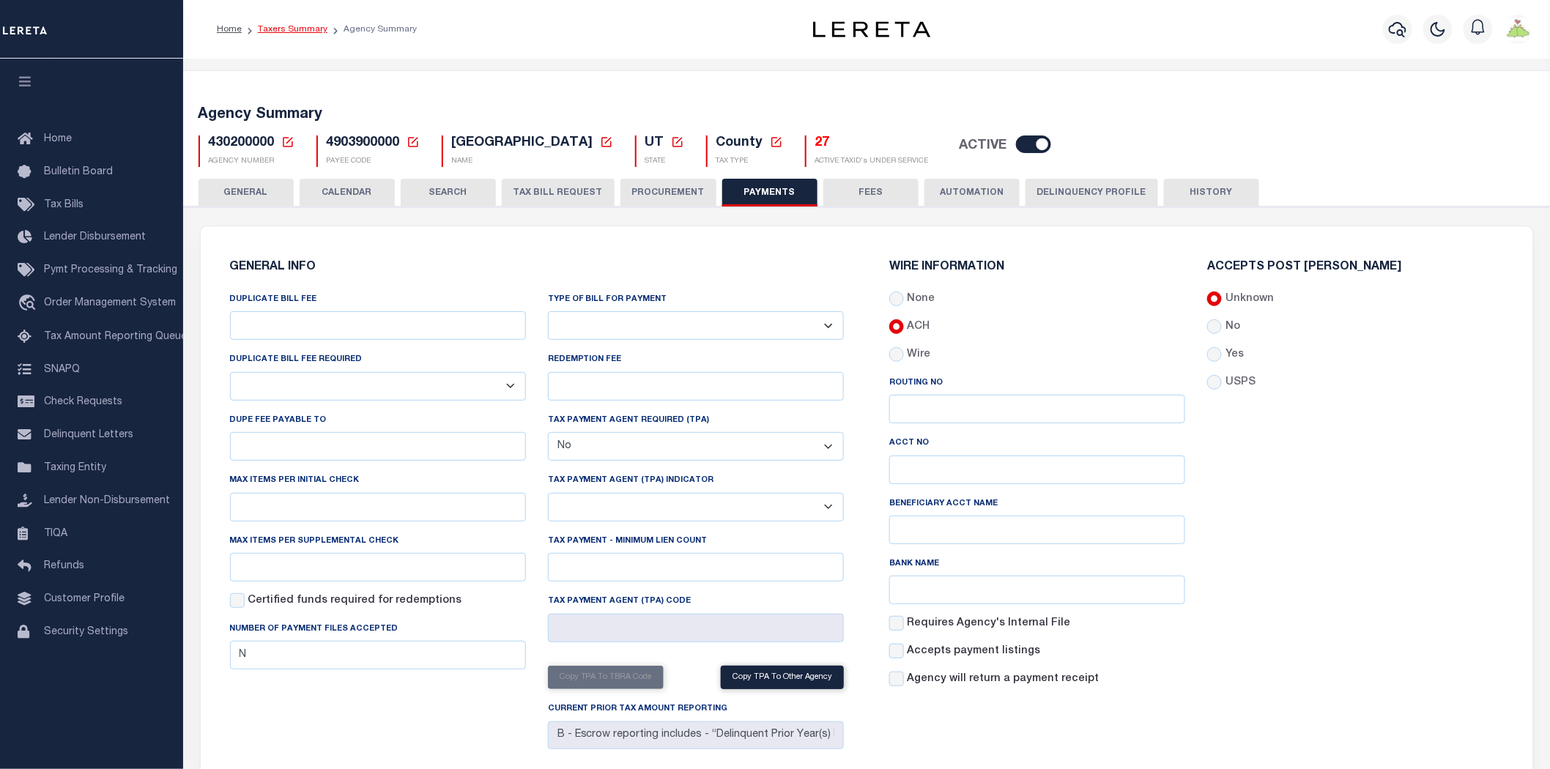
click at [283, 28] on link "Taxers Summary" at bounding box center [293, 29] width 70 height 9
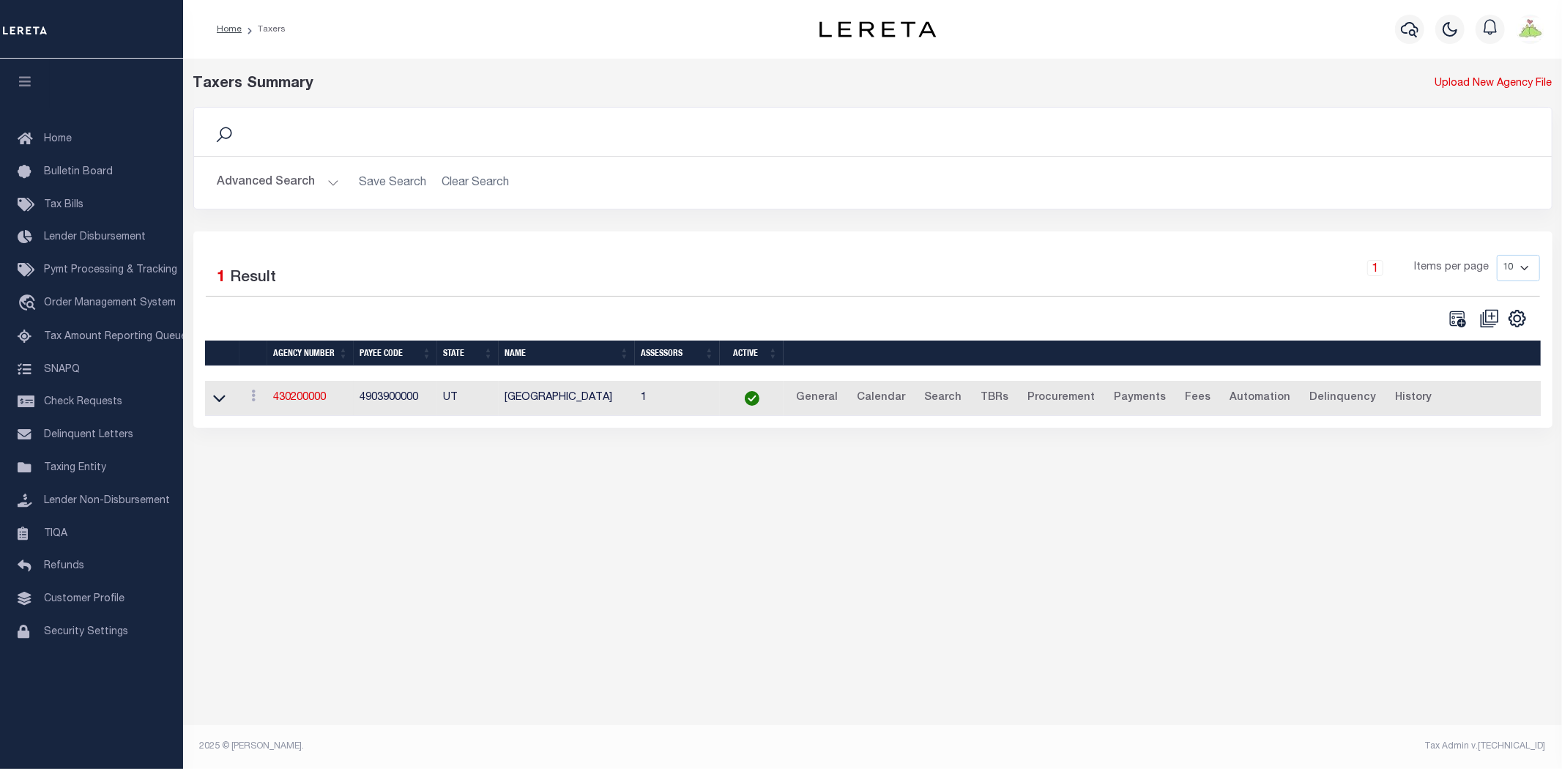
click at [262, 179] on button "Advanced Search" at bounding box center [278, 182] width 122 height 29
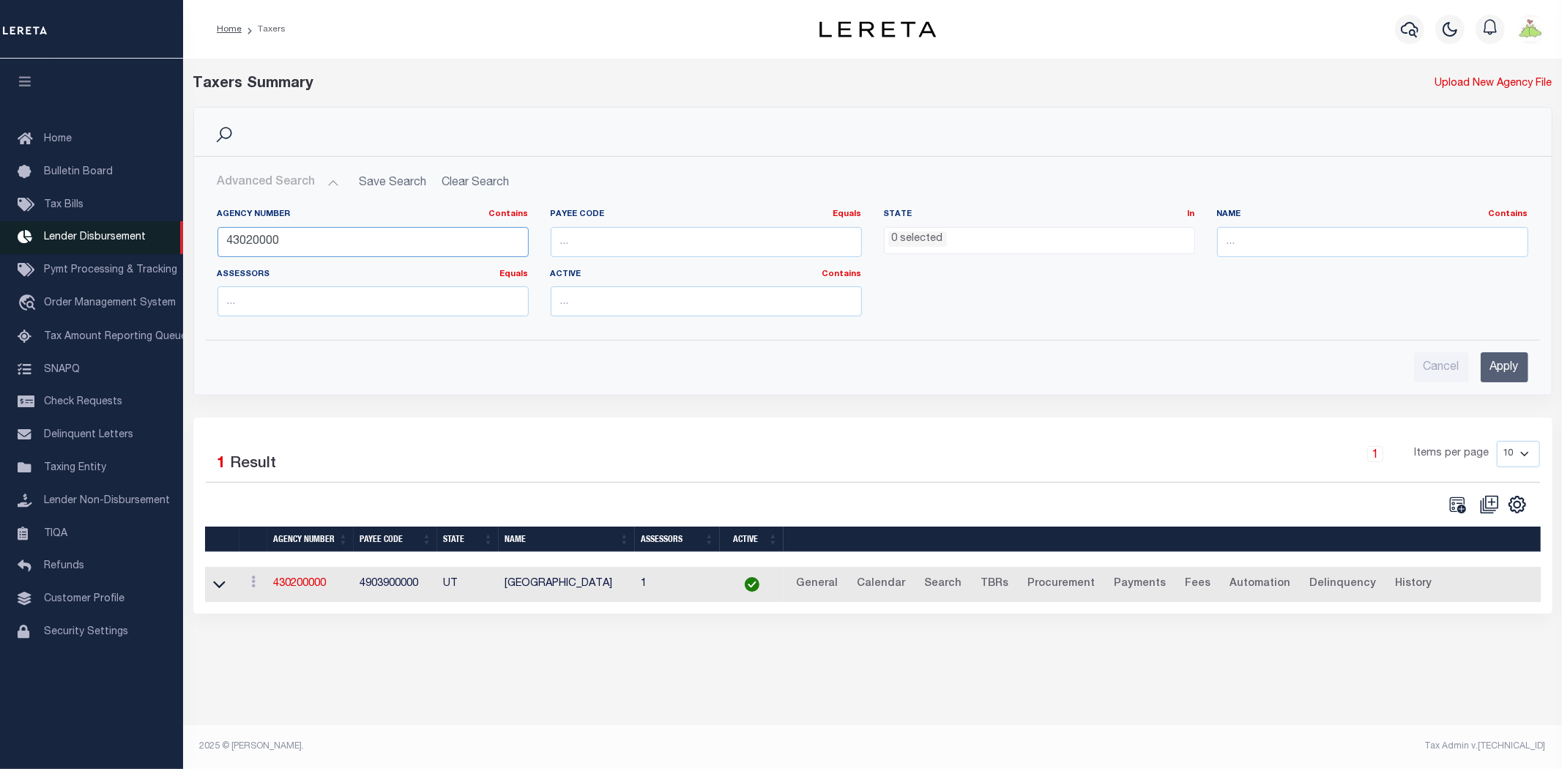
drag, startPoint x: 324, startPoint y: 244, endPoint x: 26, endPoint y: 221, distance: 298.9
click at [26, 221] on div "Home Taxers Profile" at bounding box center [781, 375] width 1562 height 751
type input "430208801"
click at [1492, 371] on input "Apply" at bounding box center [1505, 367] width 48 height 30
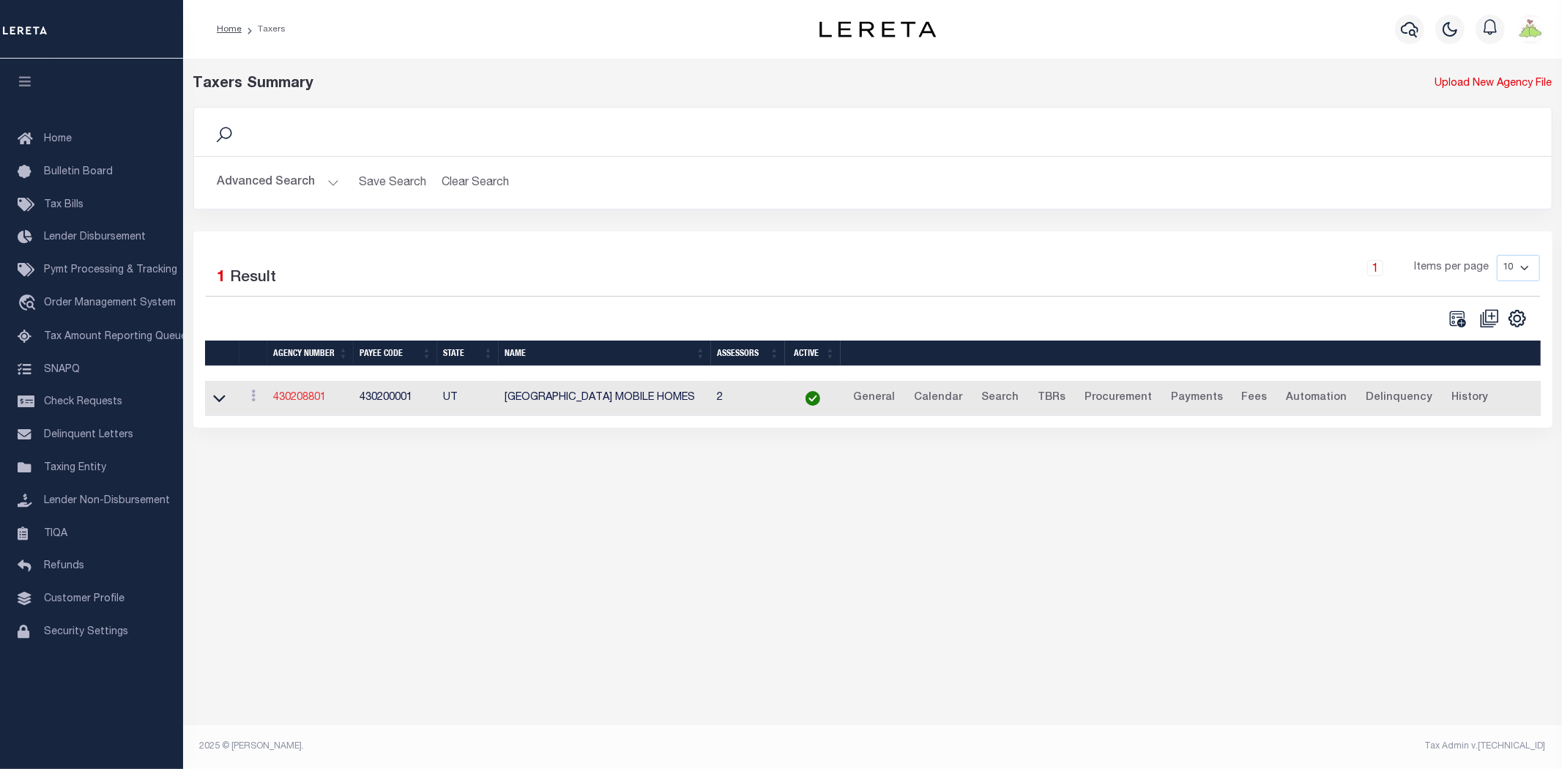
click at [294, 393] on link "430208801" at bounding box center [299, 398] width 53 height 10
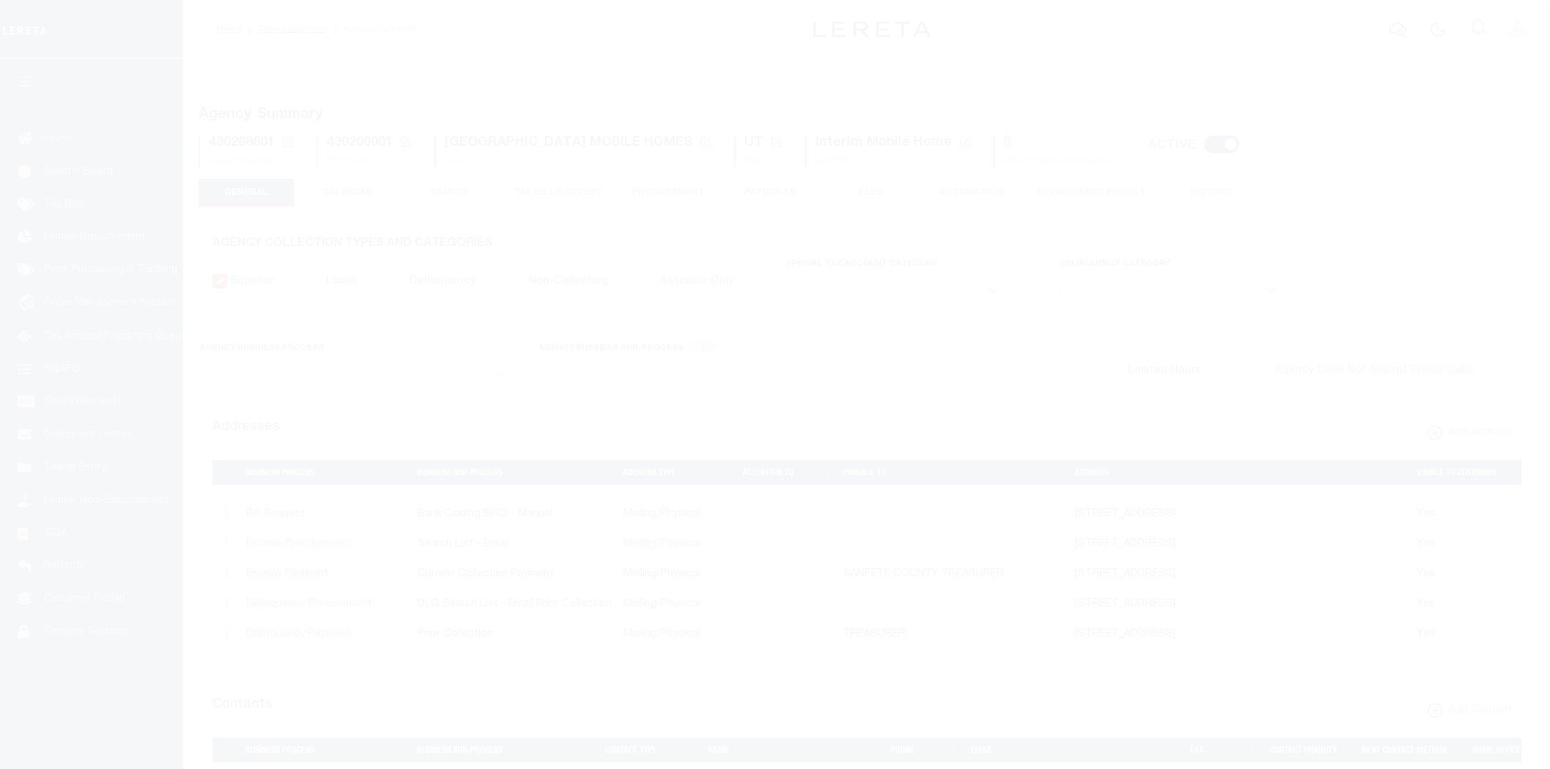
select select
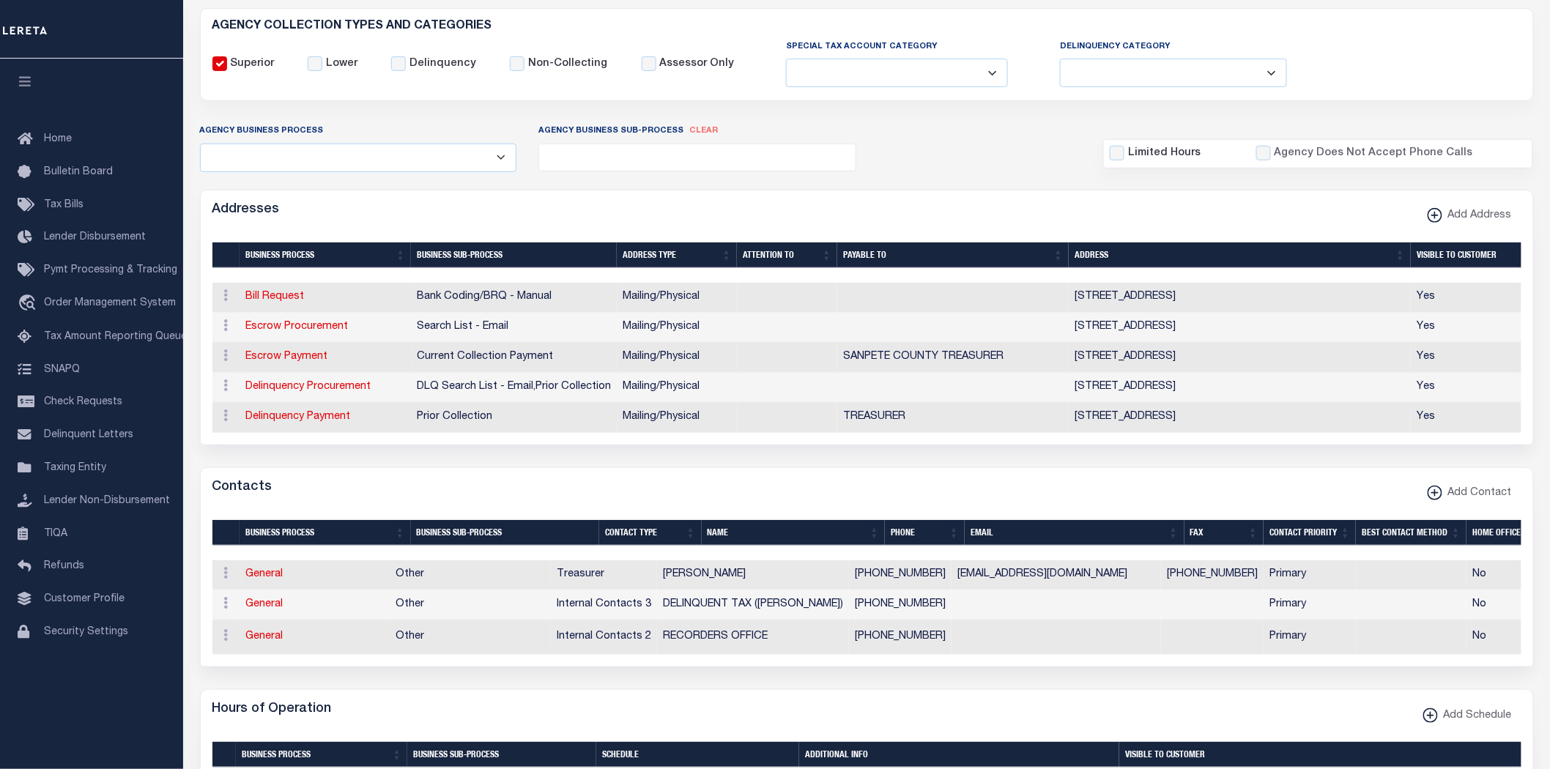
scroll to position [244, 0]
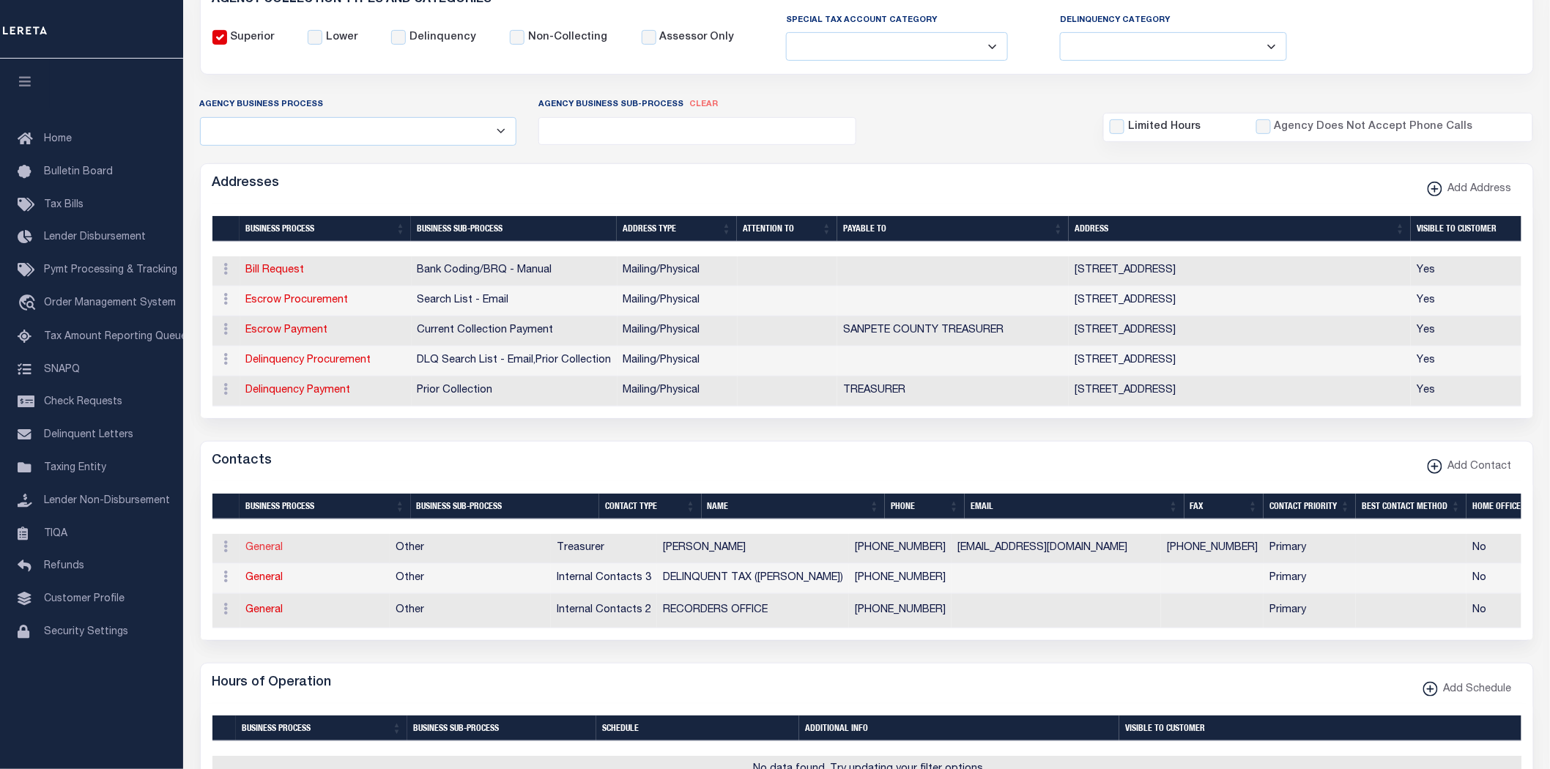
click at [272, 553] on link "General" at bounding box center [264, 548] width 37 height 10
checkbox input "false"
select select
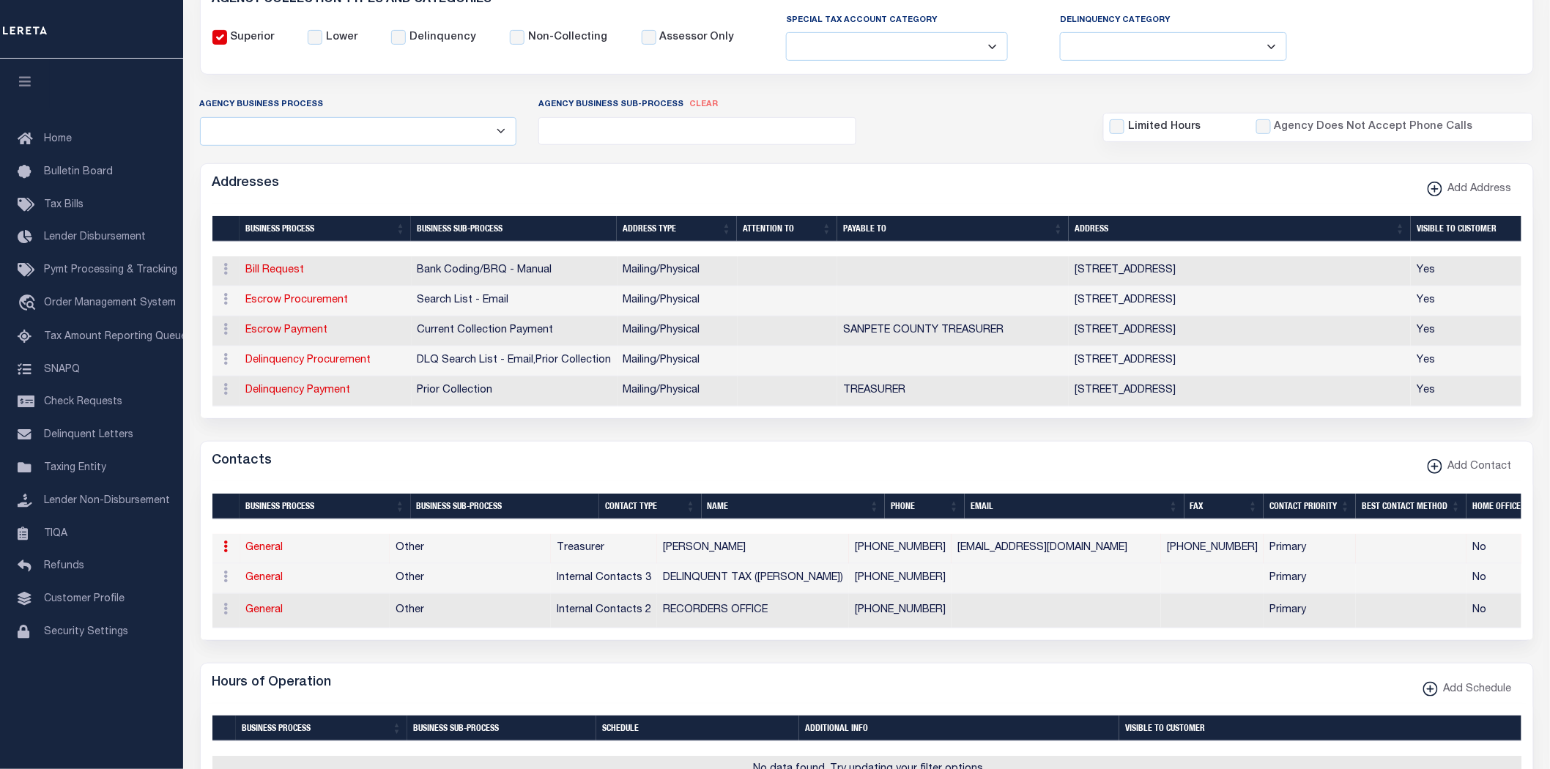
select select "3"
select select "1"
type input "[PERSON_NAME]"
type input "[PHONE_NUMBER]"
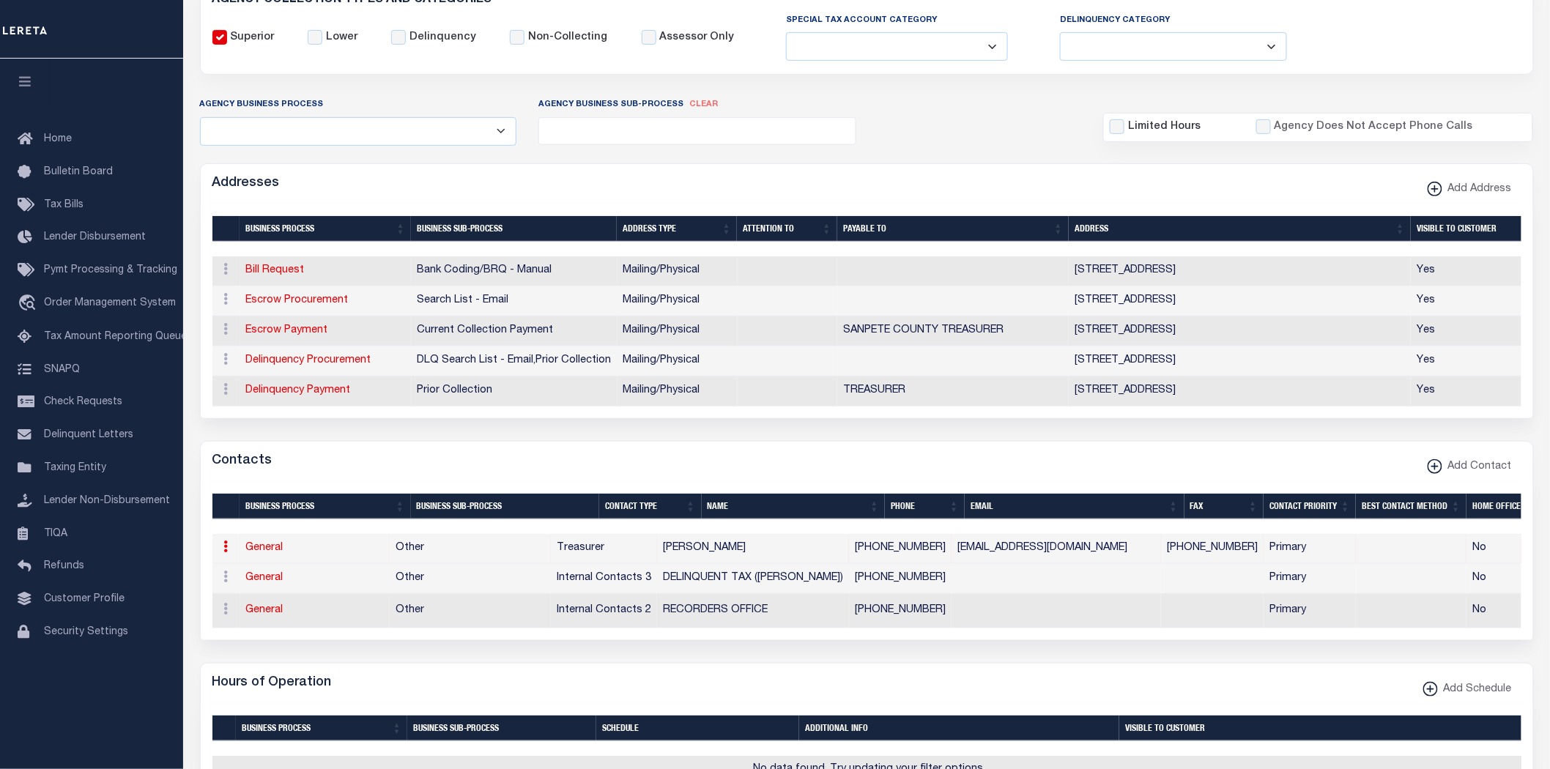
type input "[PHONE_NUMBER]"
type input "[EMAIL_ADDRESS][DOMAIN_NAME]"
select select "6"
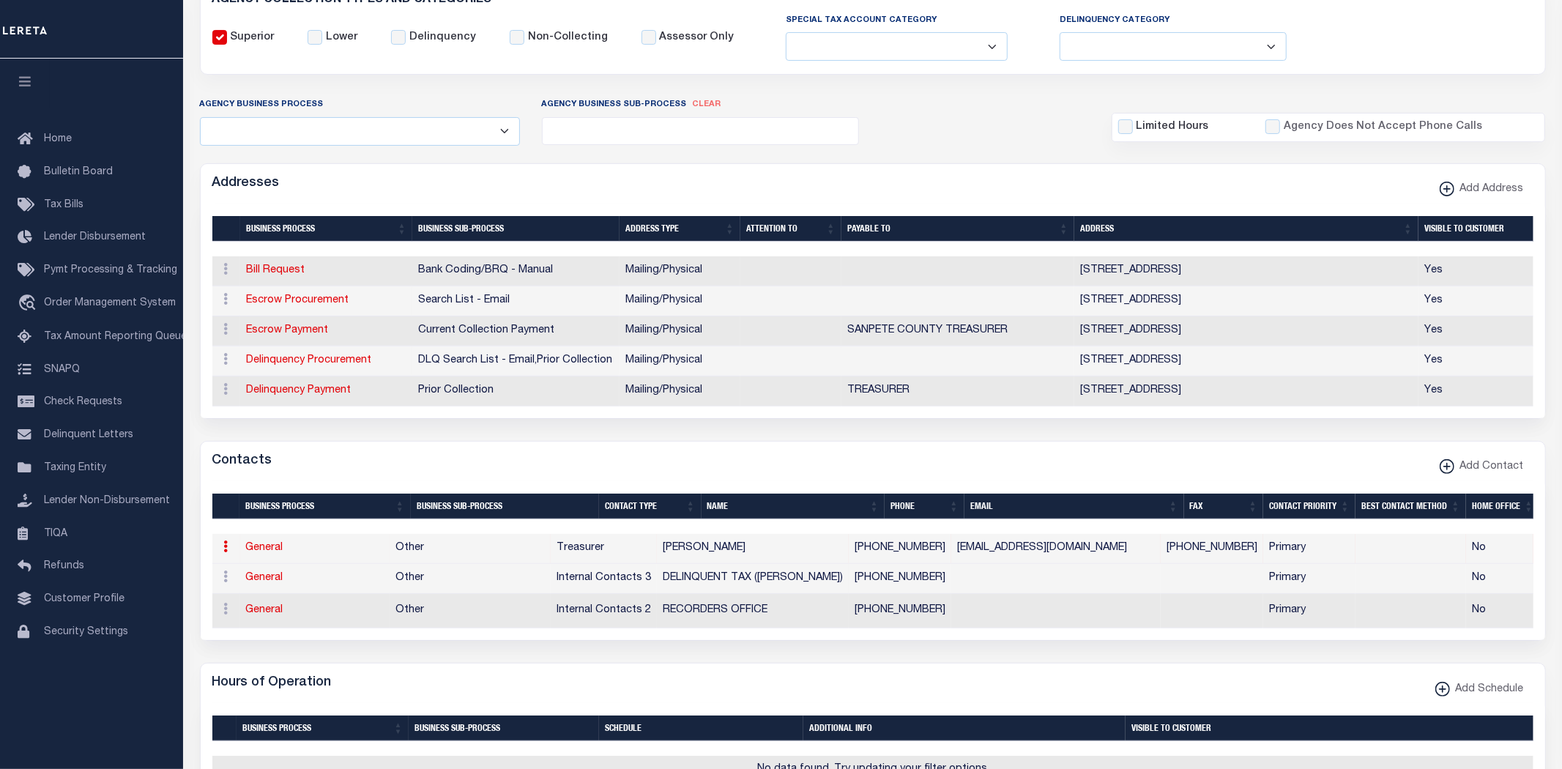
select select "39"
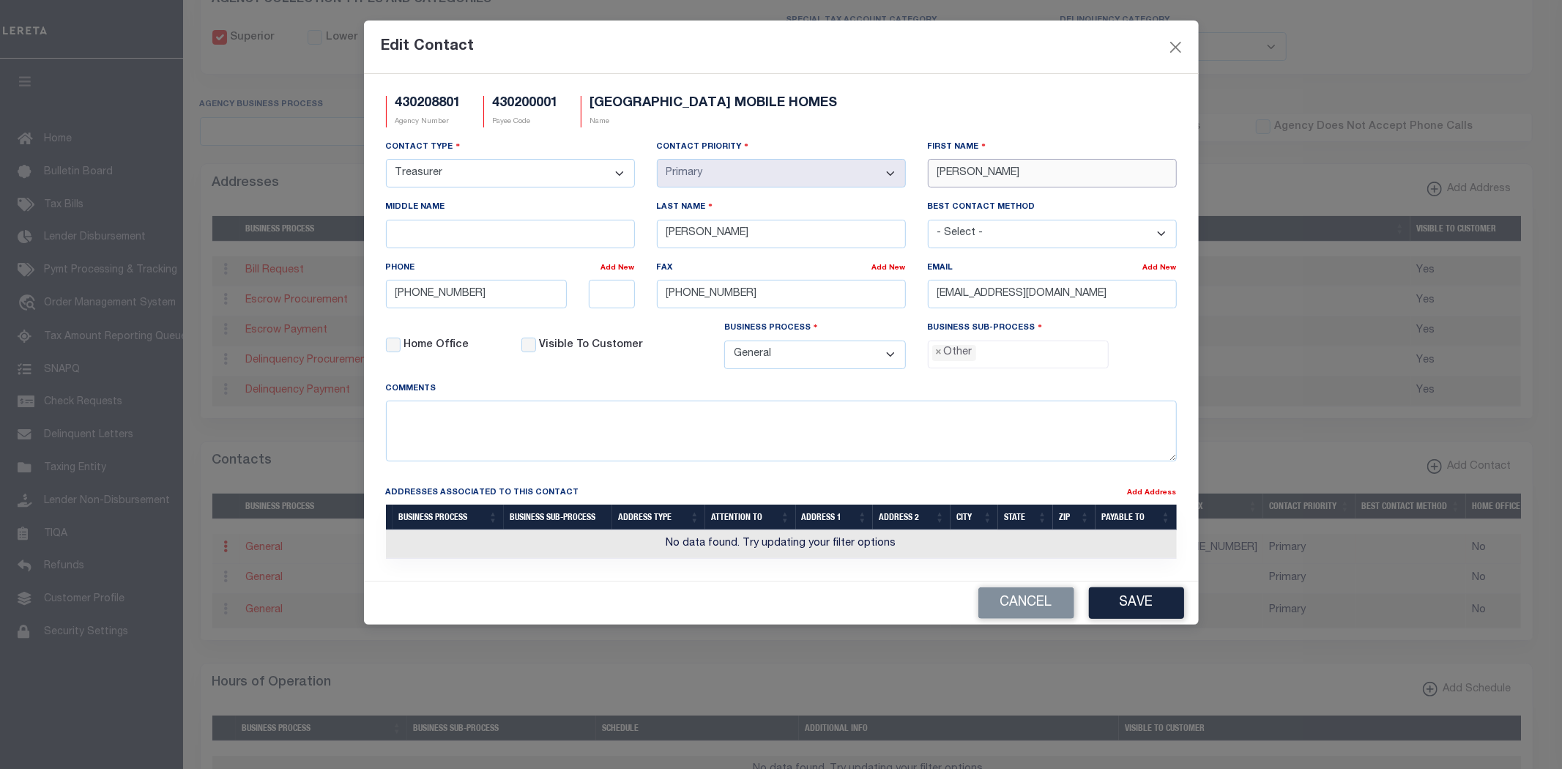
click at [951, 176] on input "[PERSON_NAME]" at bounding box center [1052, 173] width 249 height 29
type input "AMMY"
click at [1121, 599] on button "Save" at bounding box center [1136, 602] width 95 height 31
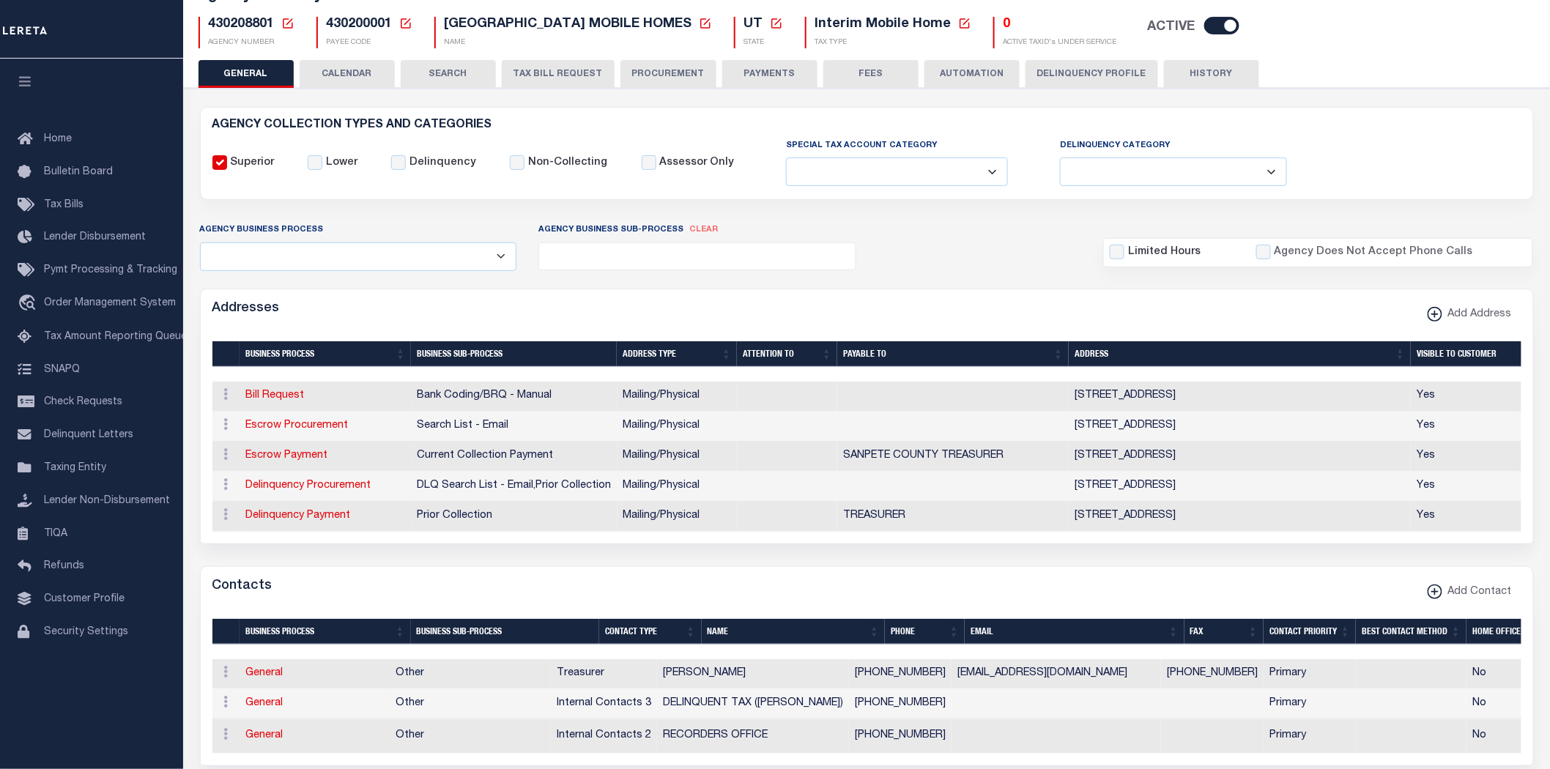
scroll to position [0, 0]
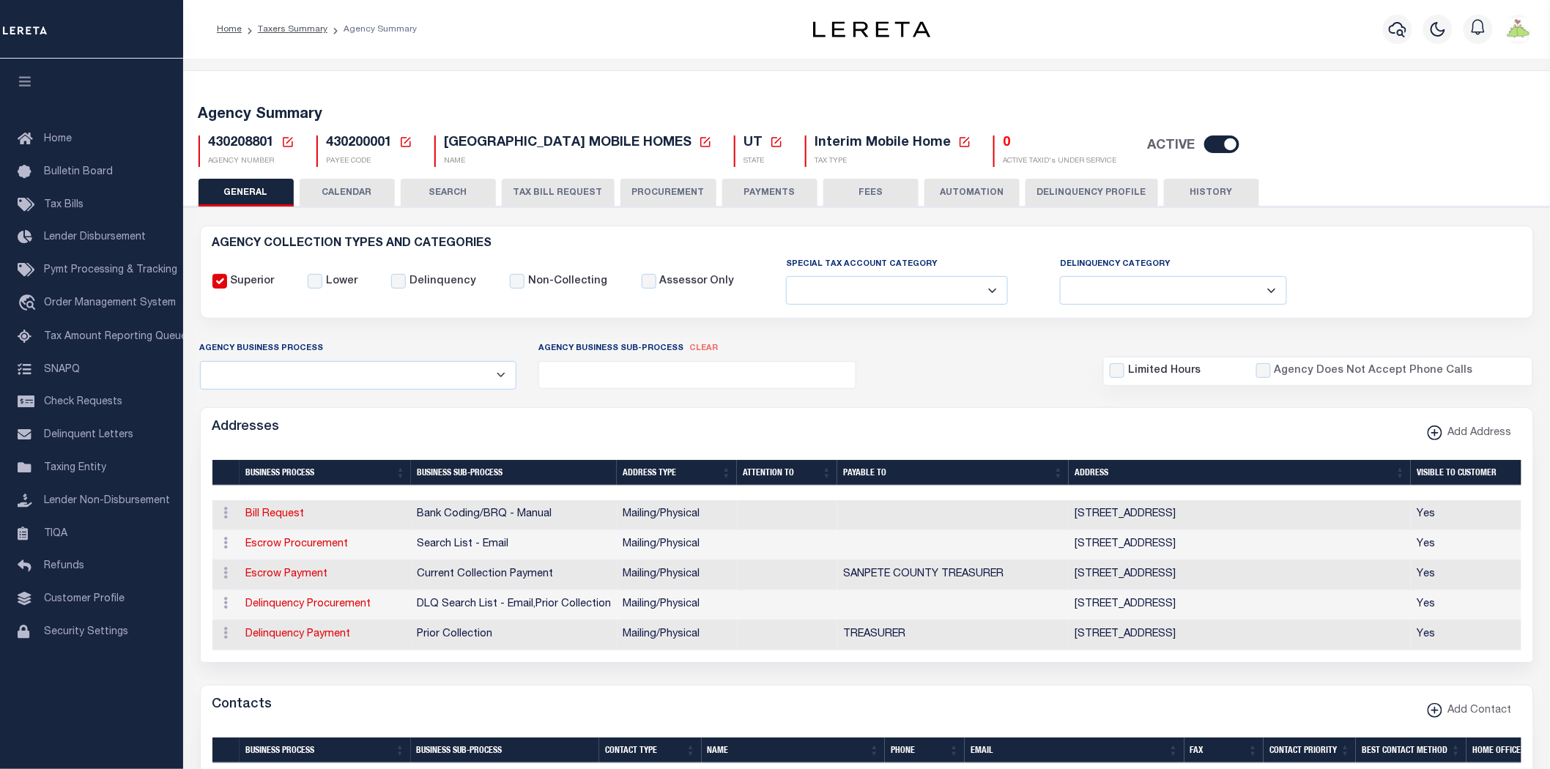
click at [766, 176] on div "Agency Summary 430208801 Agency Number Edit Cancel Ok New Agency Number Cancel …" at bounding box center [867, 134] width 1372 height 90
click at [766, 189] on button "PAYMENTS" at bounding box center [769, 193] width 95 height 28
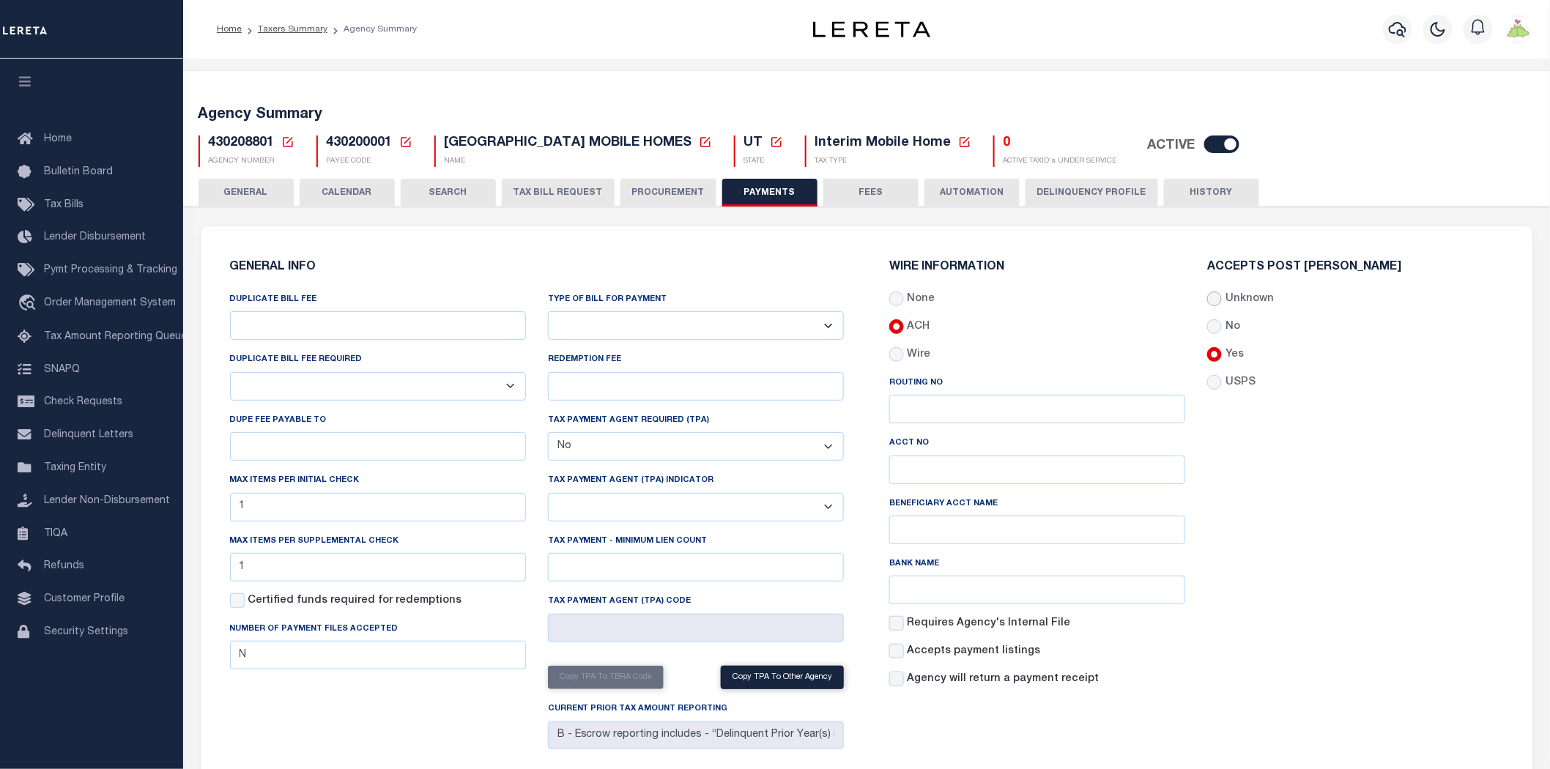
click at [1216, 299] on input "Unknown" at bounding box center [1214, 298] width 15 height 15
radio input "true"
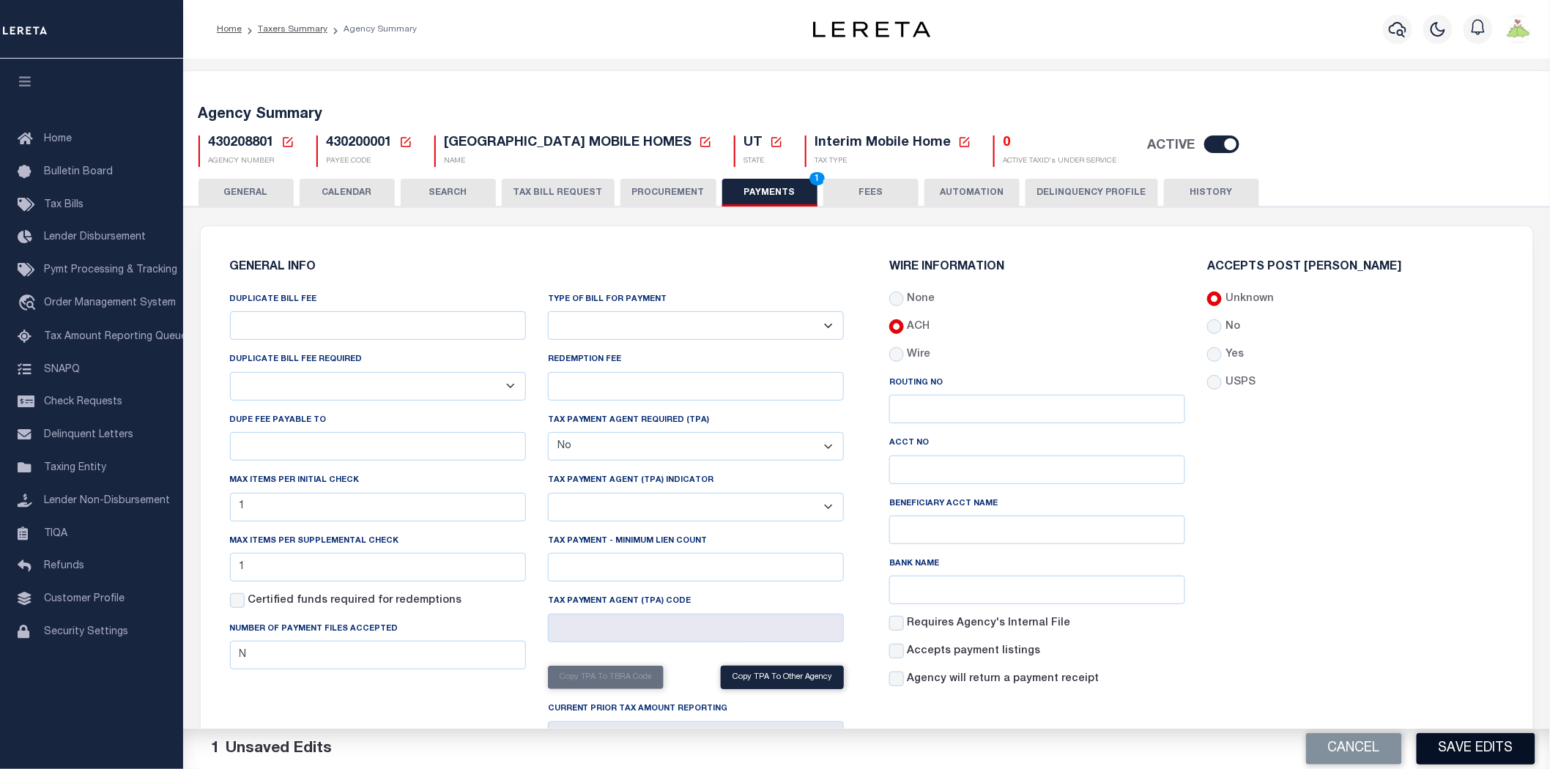
click at [1489, 747] on button "Save Edits" at bounding box center [1475, 748] width 119 height 31
